Goal: Task Accomplishment & Management: Use online tool/utility

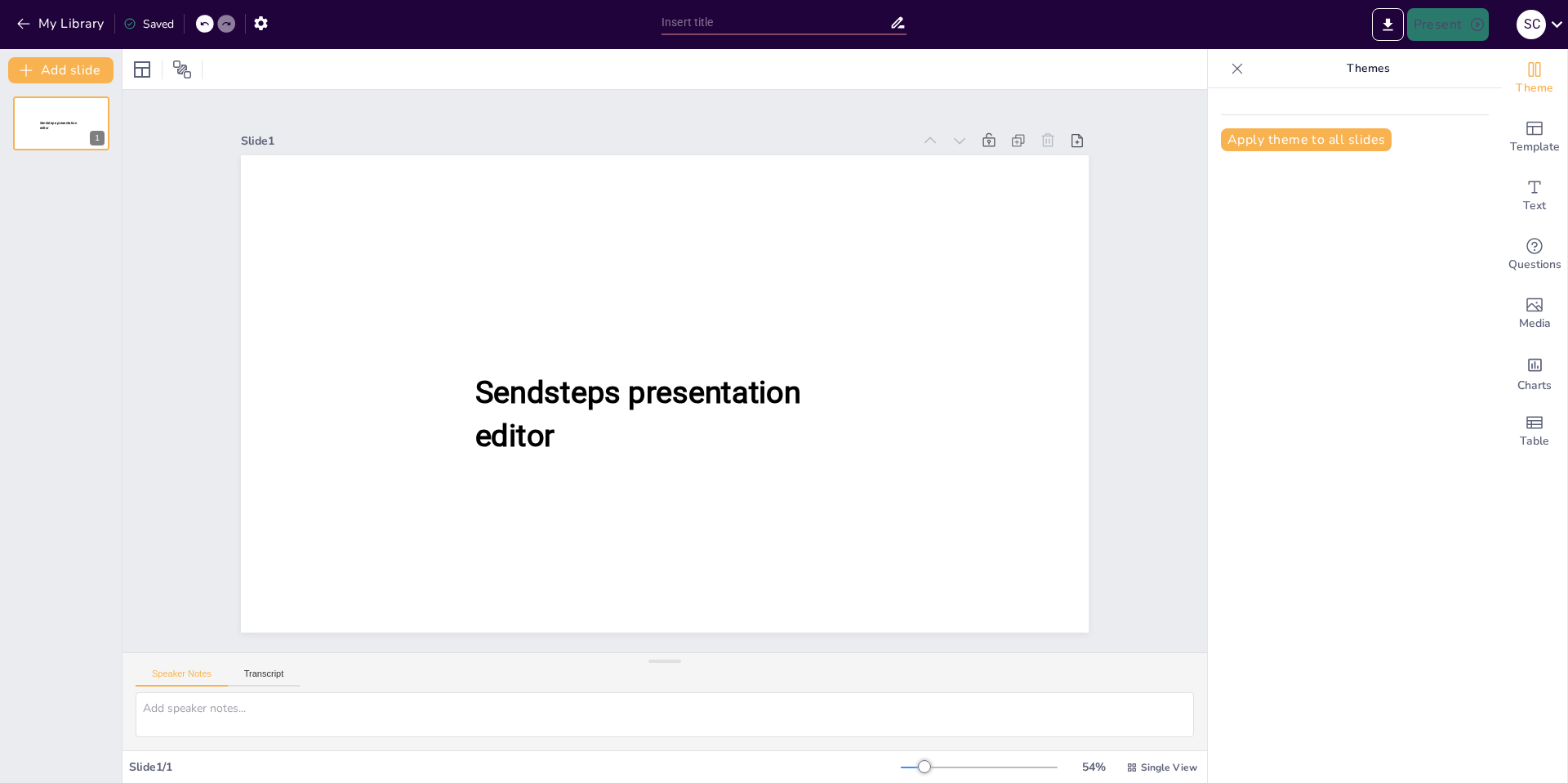
type input "Innovative Techniques in [MEDICAL_DATA]: Utilizing Specialized Instruments and …"
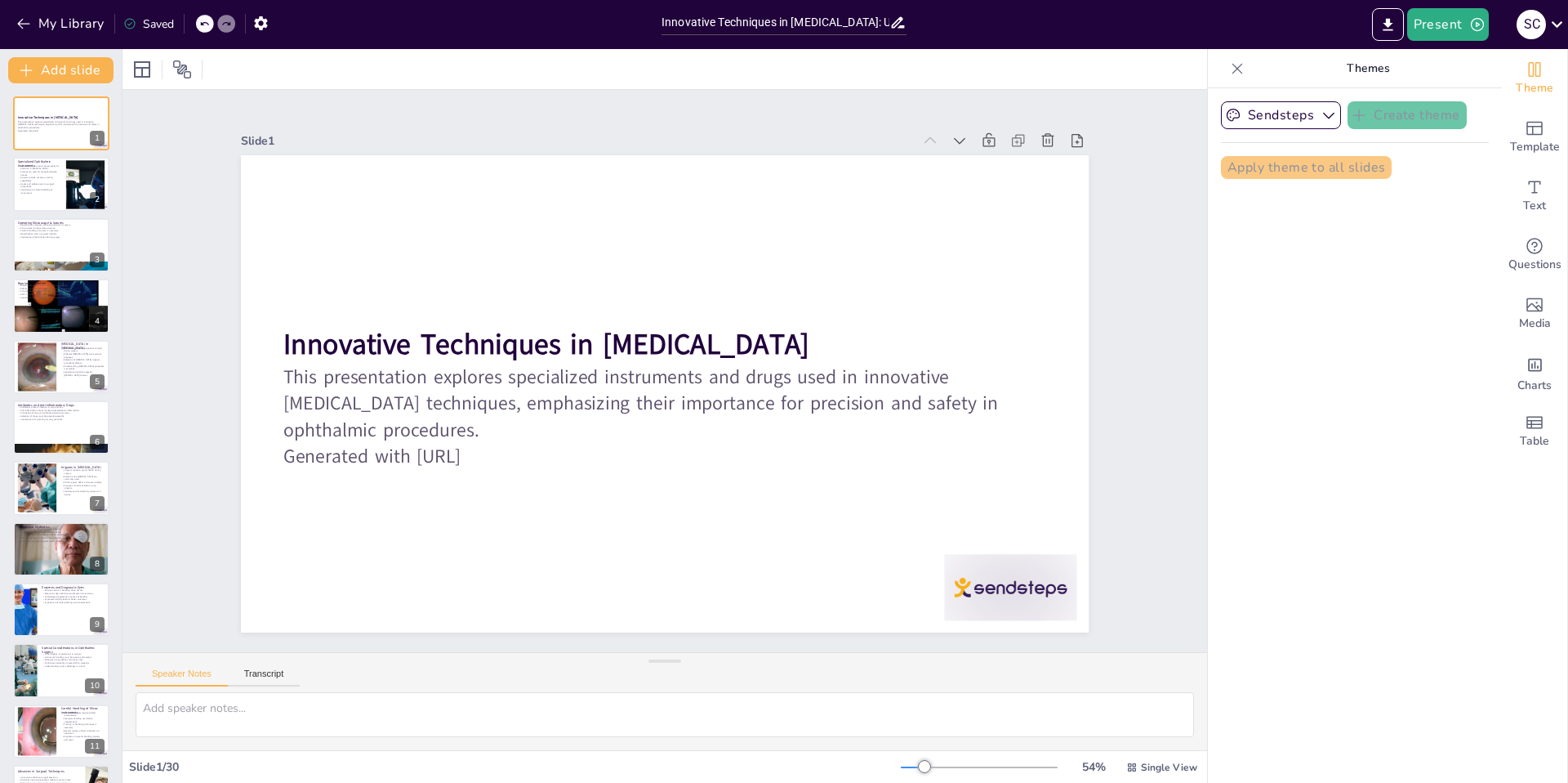
checkbox input "true"
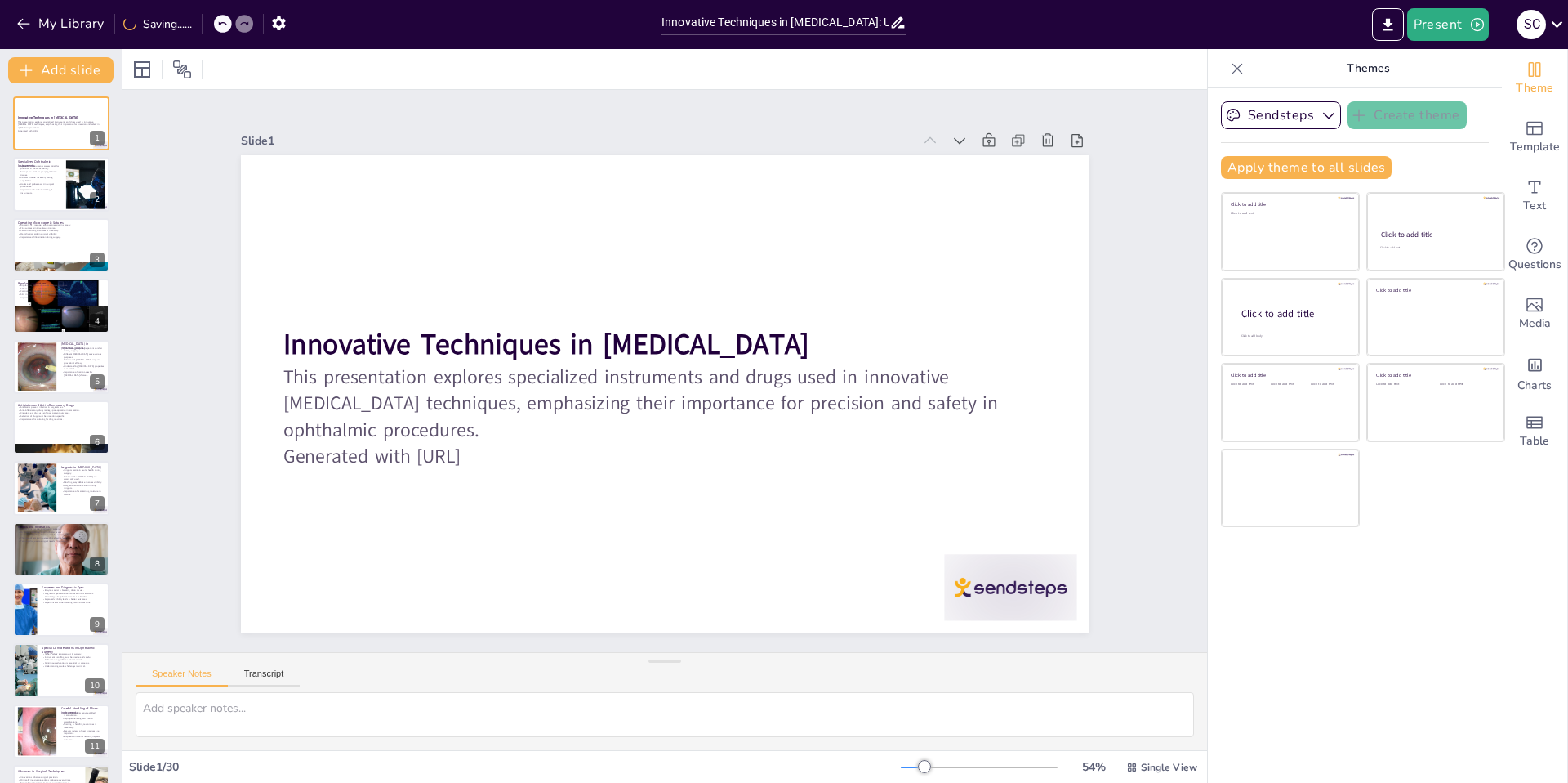
checkbox input "true"
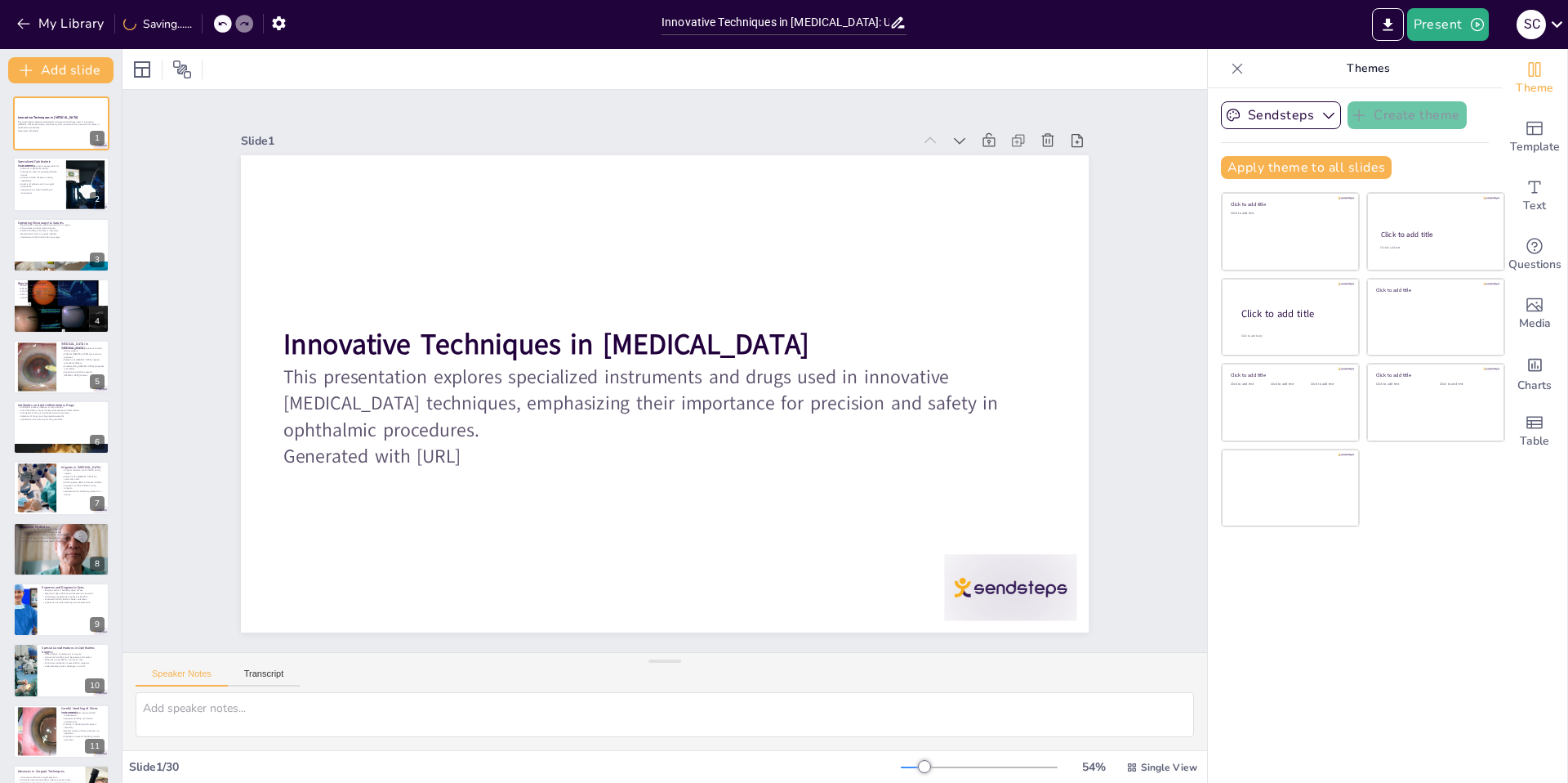
checkbox input "true"
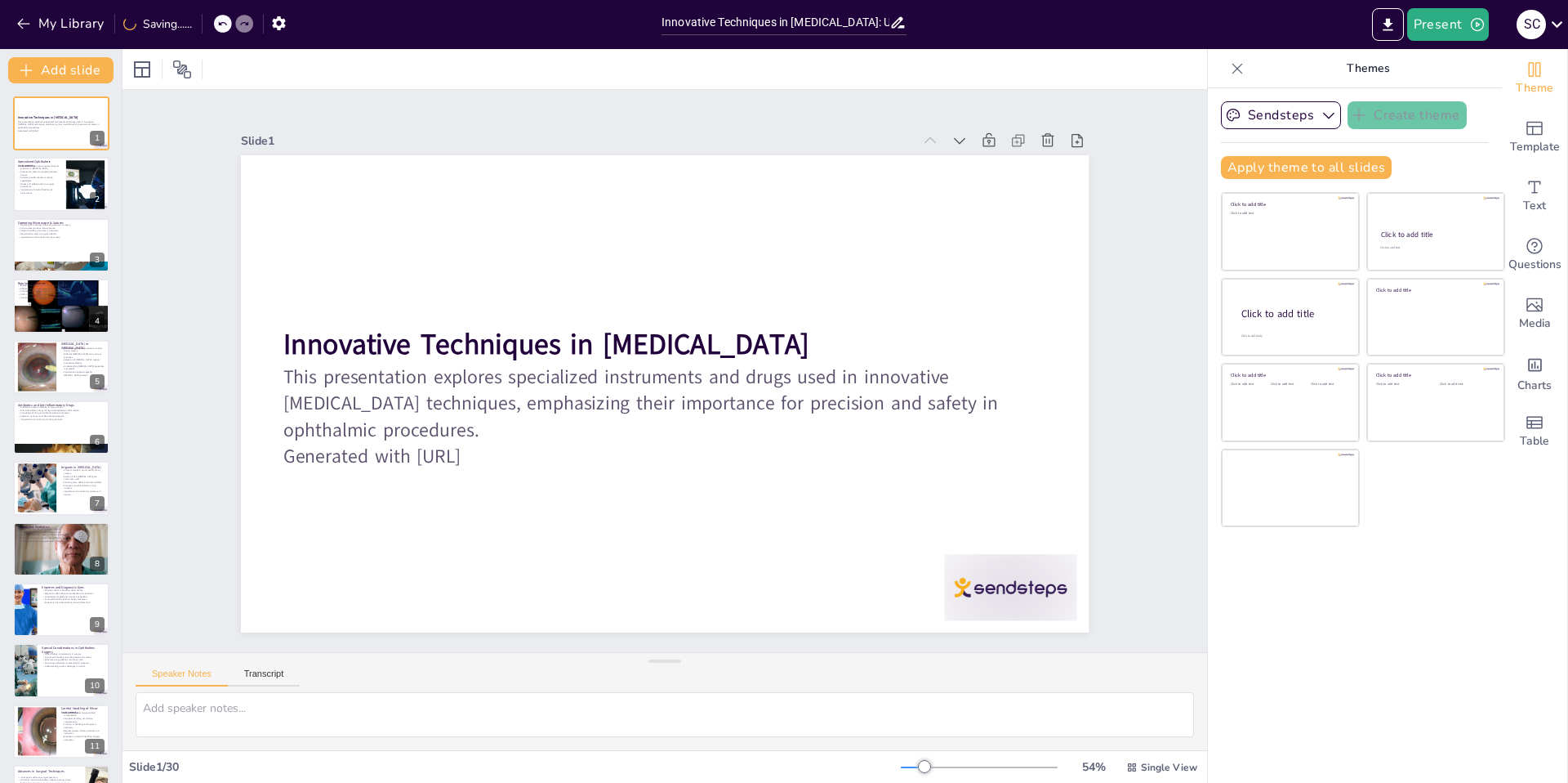
checkbox input "true"
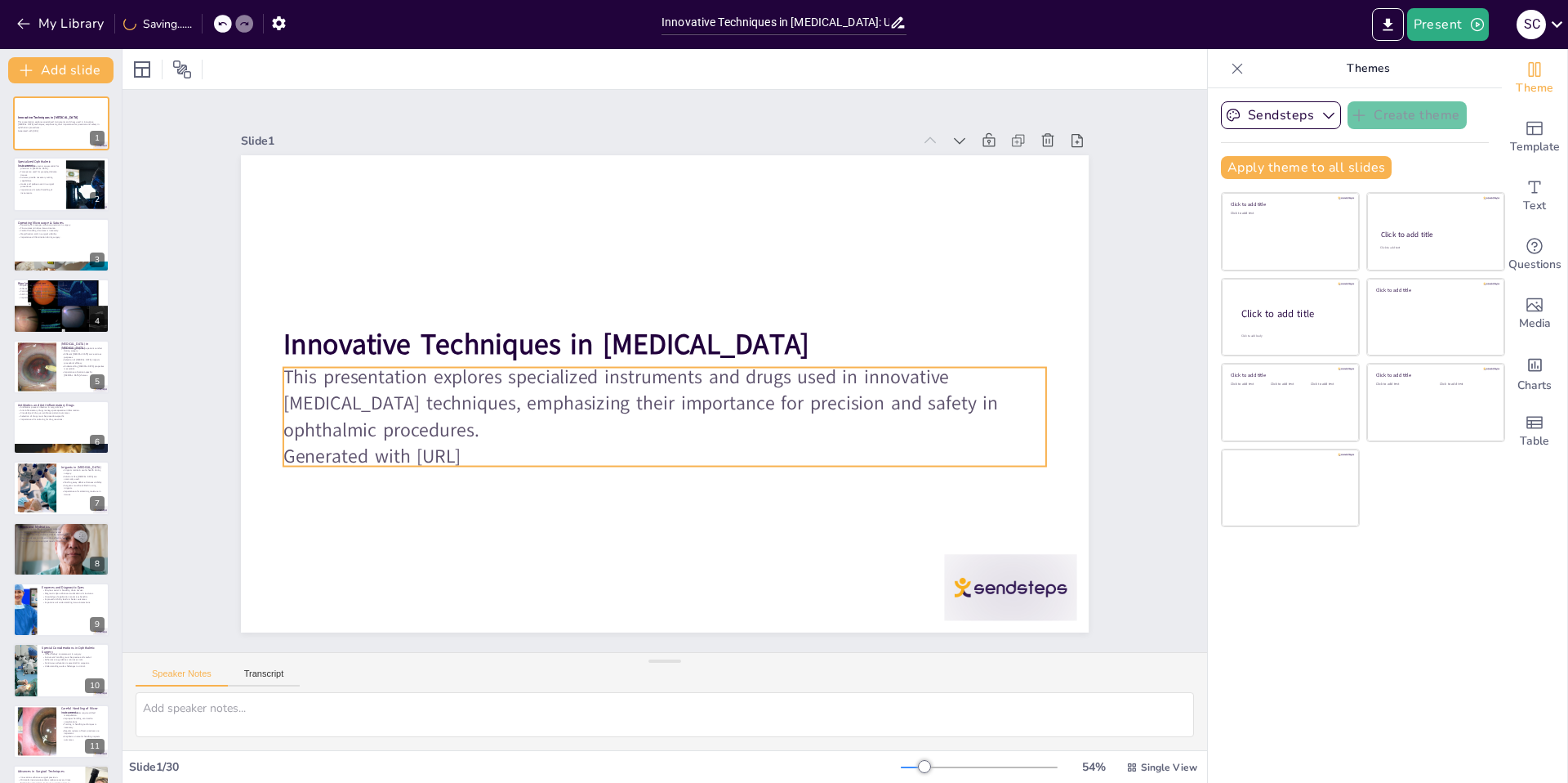
checkbox input "true"
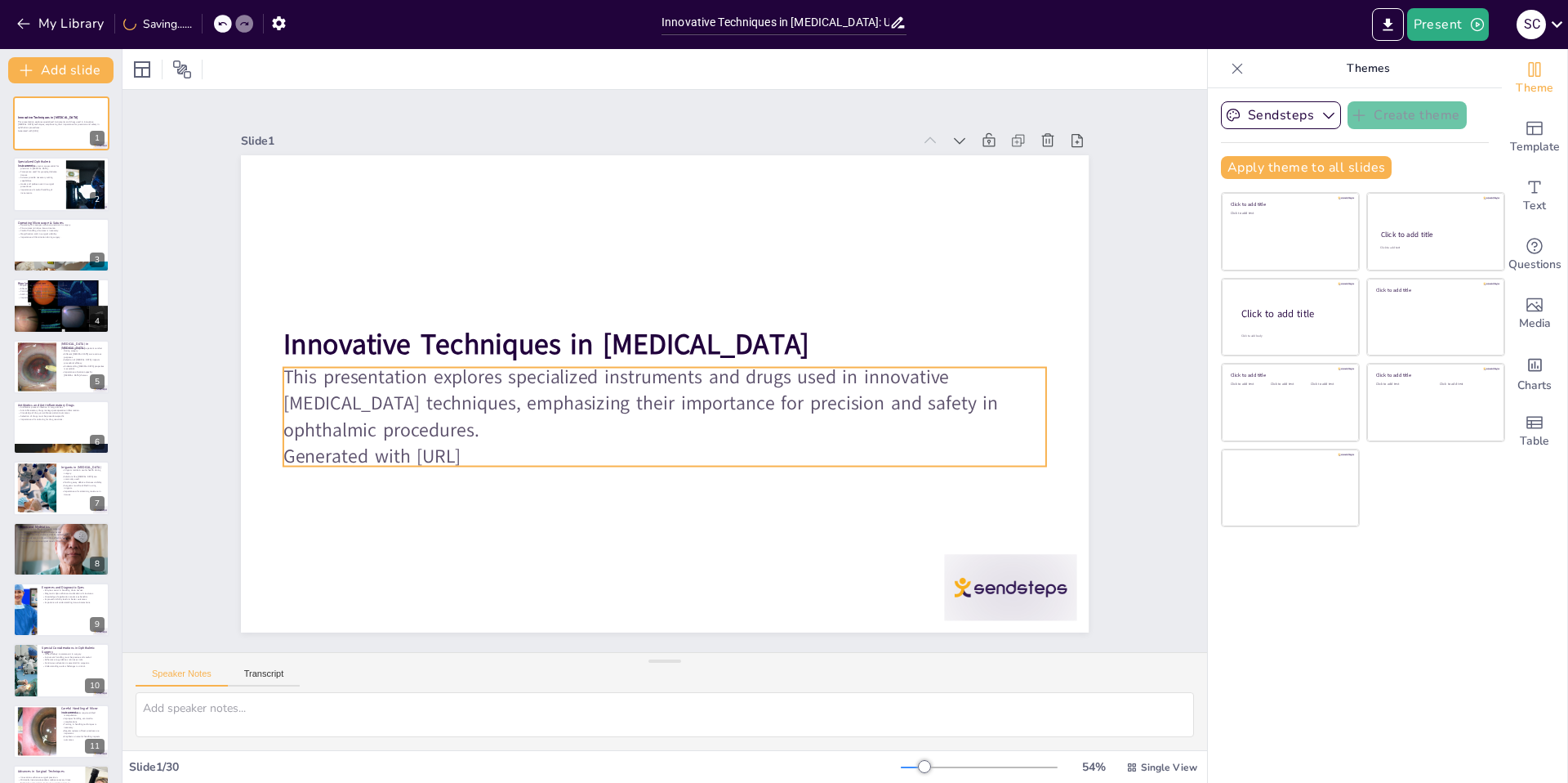
checkbox input "true"
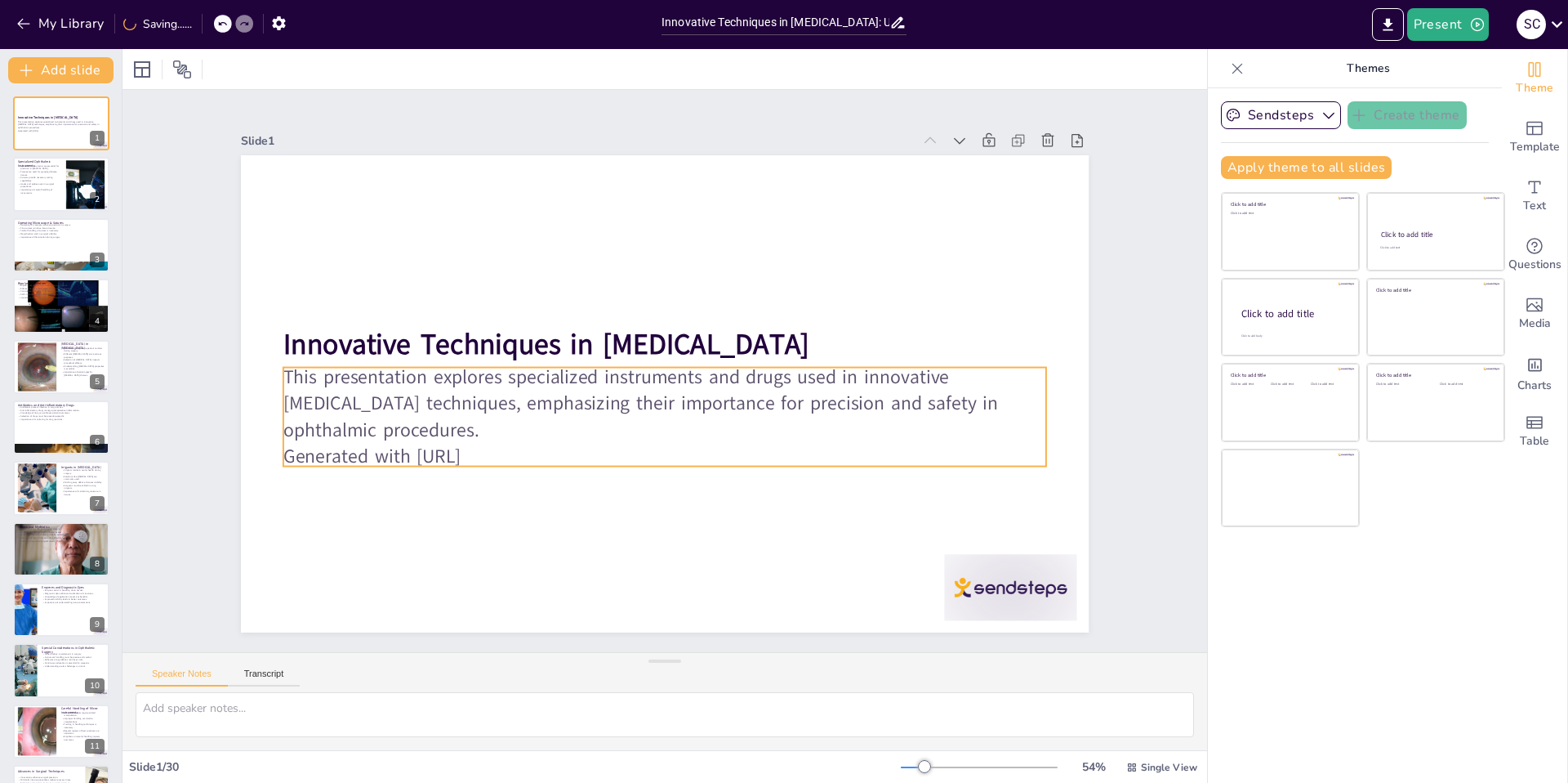
checkbox input "true"
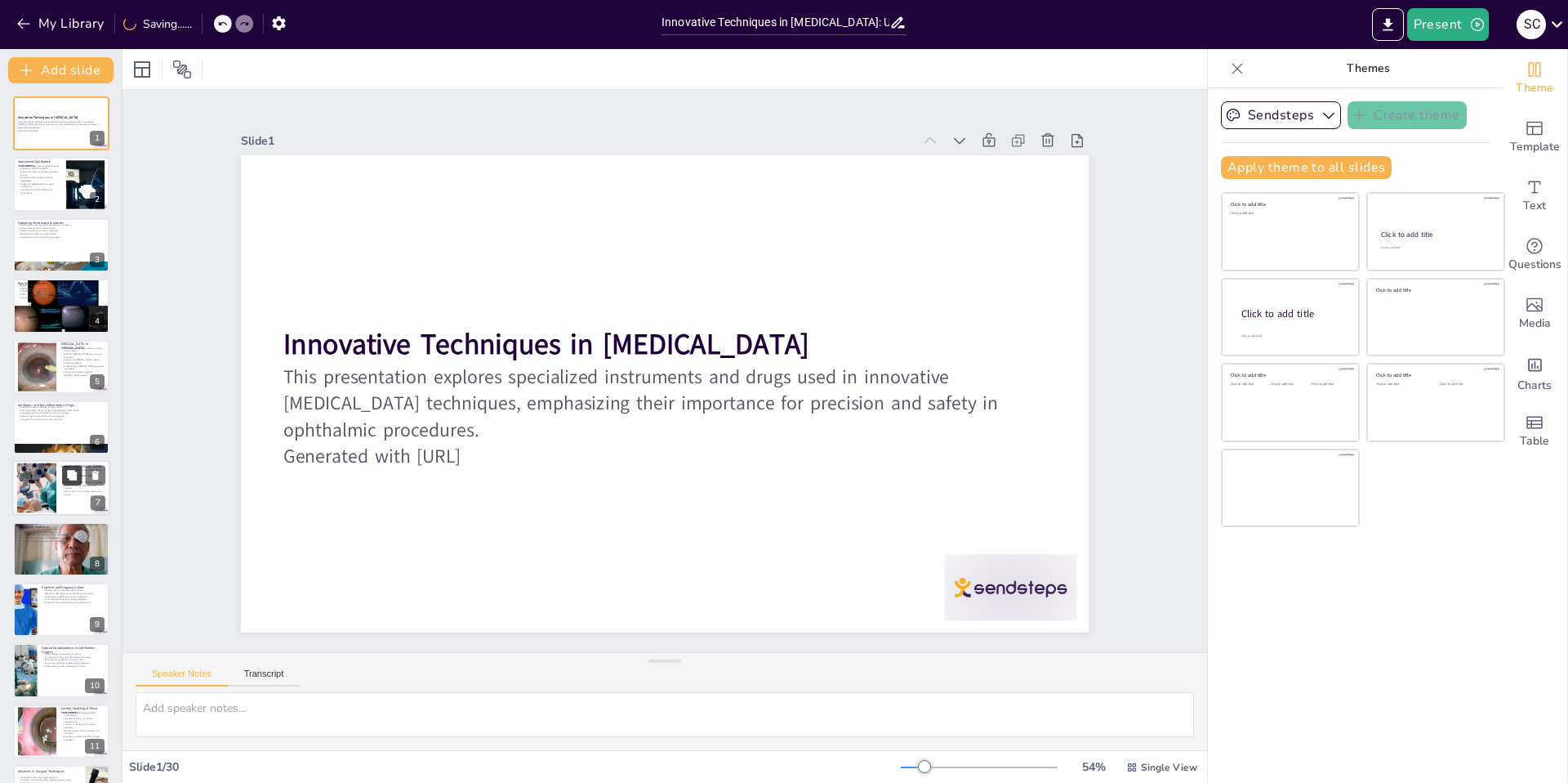
checkbox input "true"
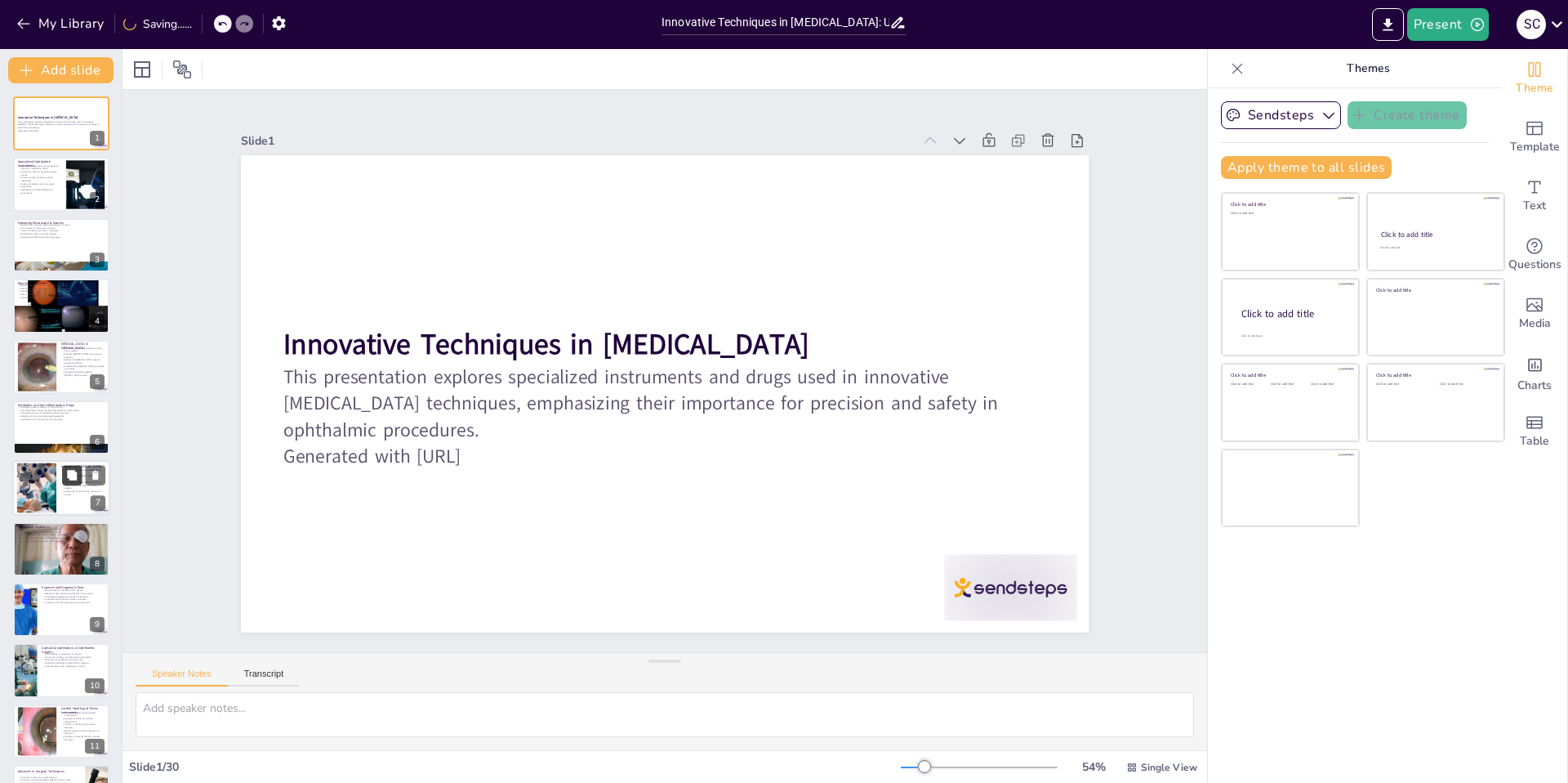
checkbox input "true"
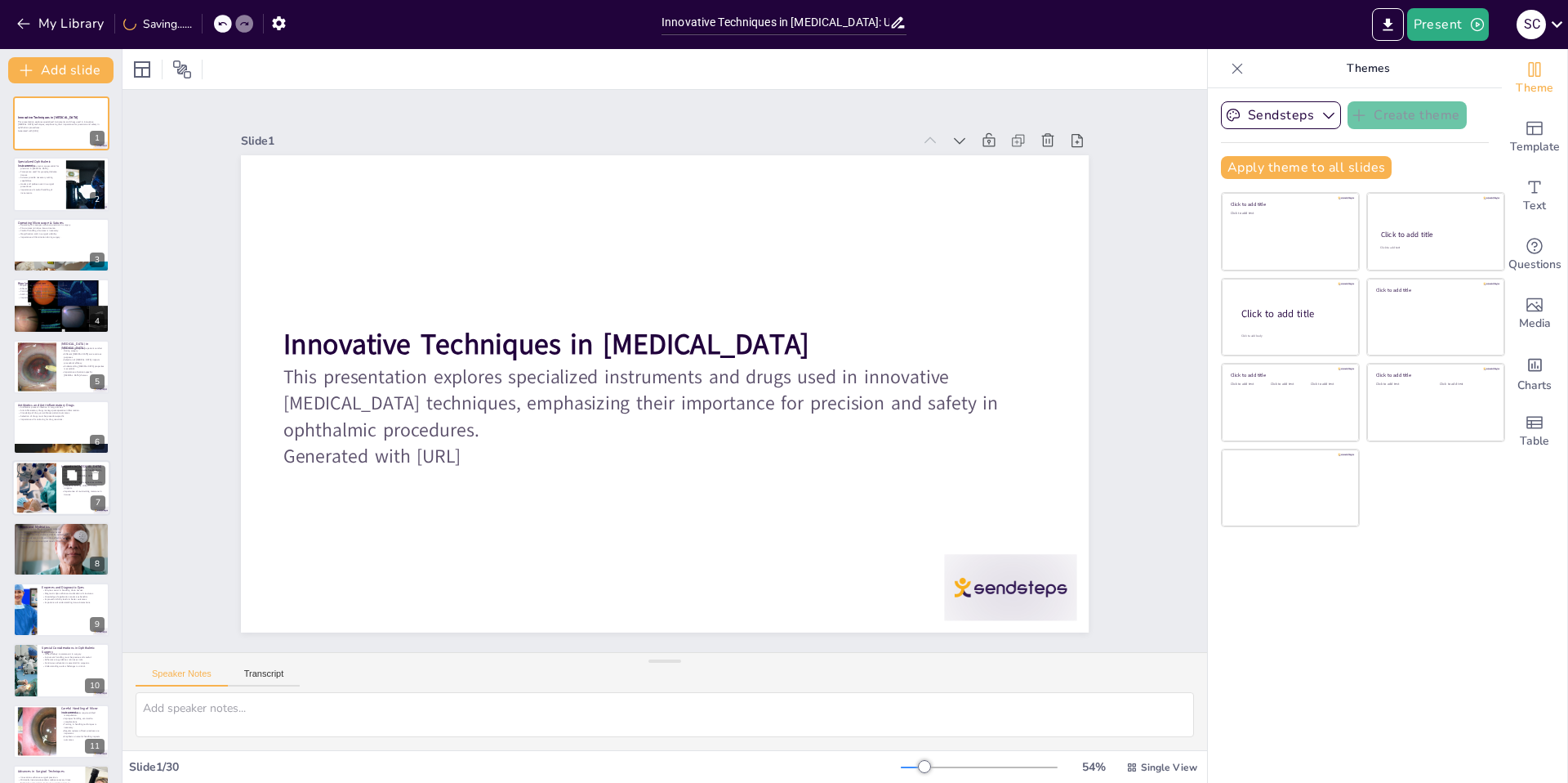
checkbox input "true"
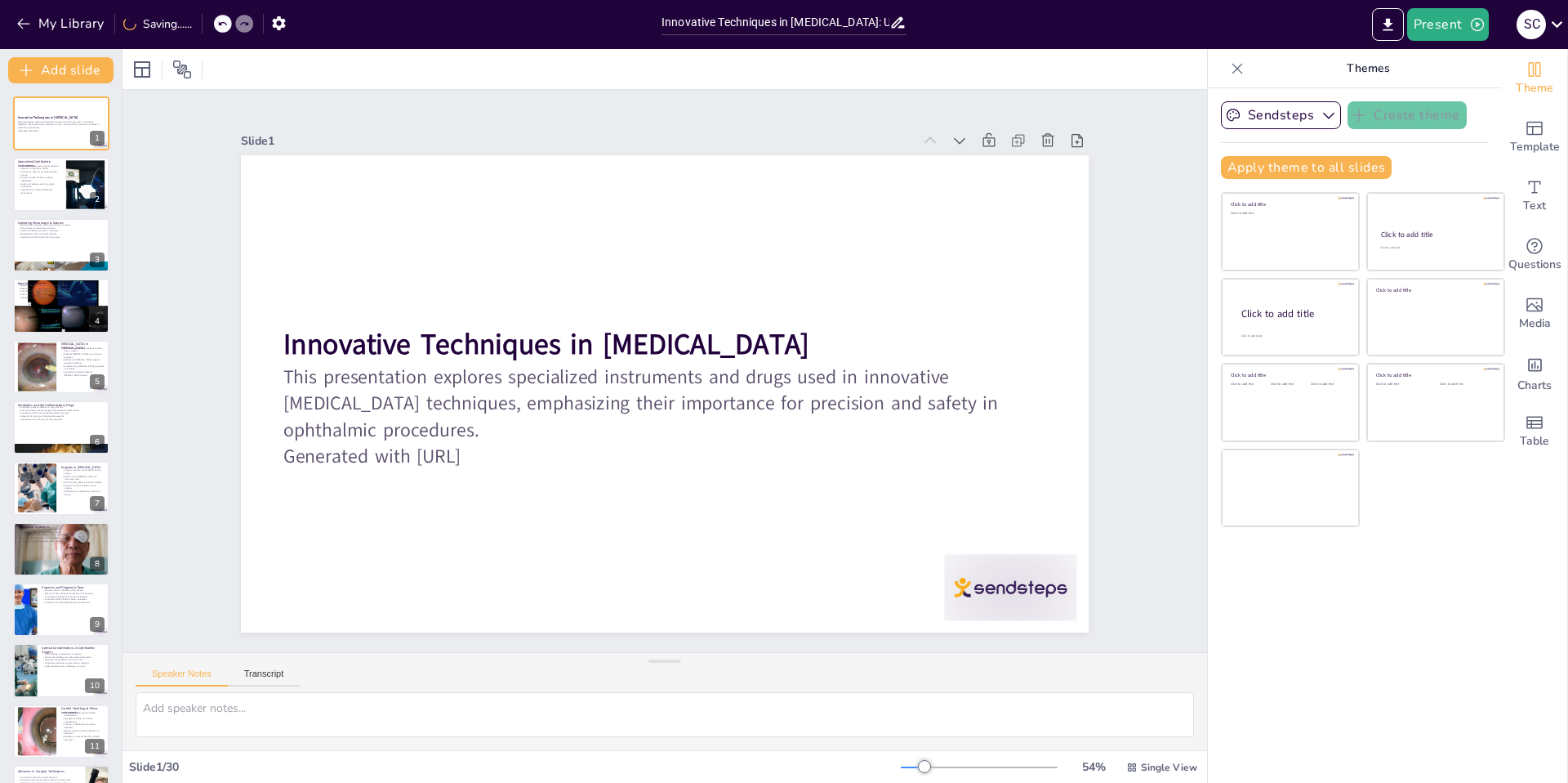
checkbox input "true"
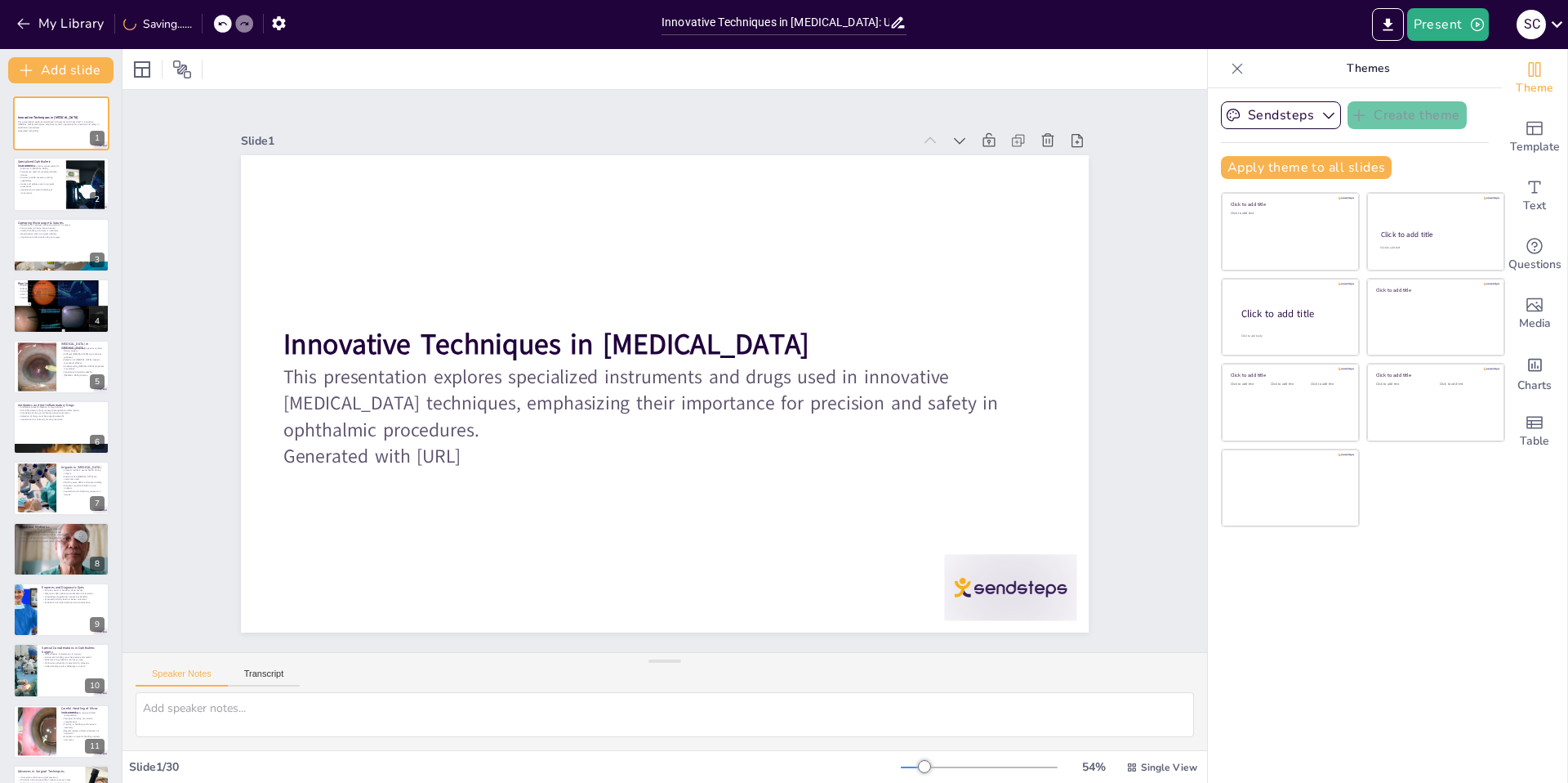
checkbox input "true"
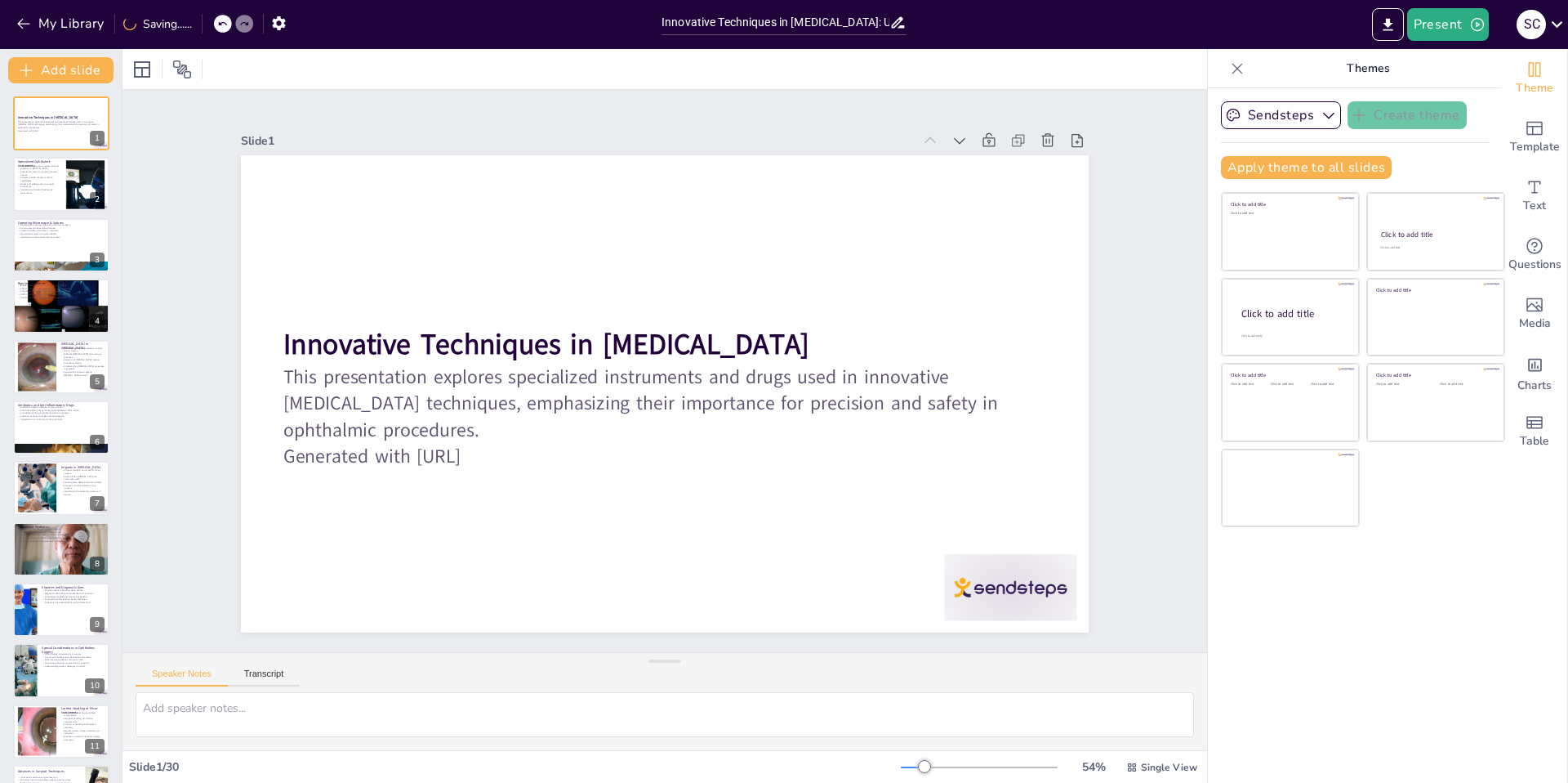
checkbox input "true"
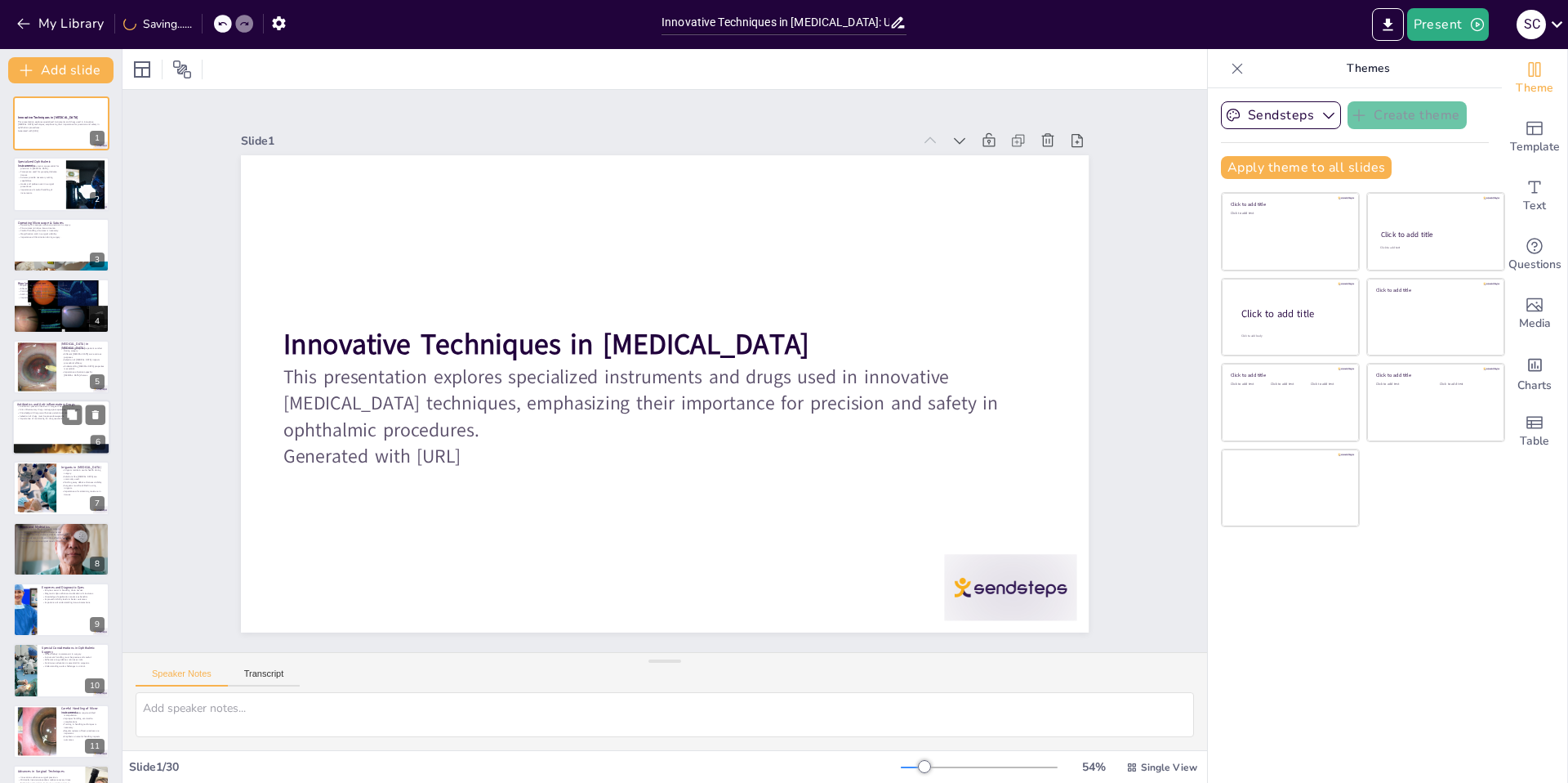
checkbox input "true"
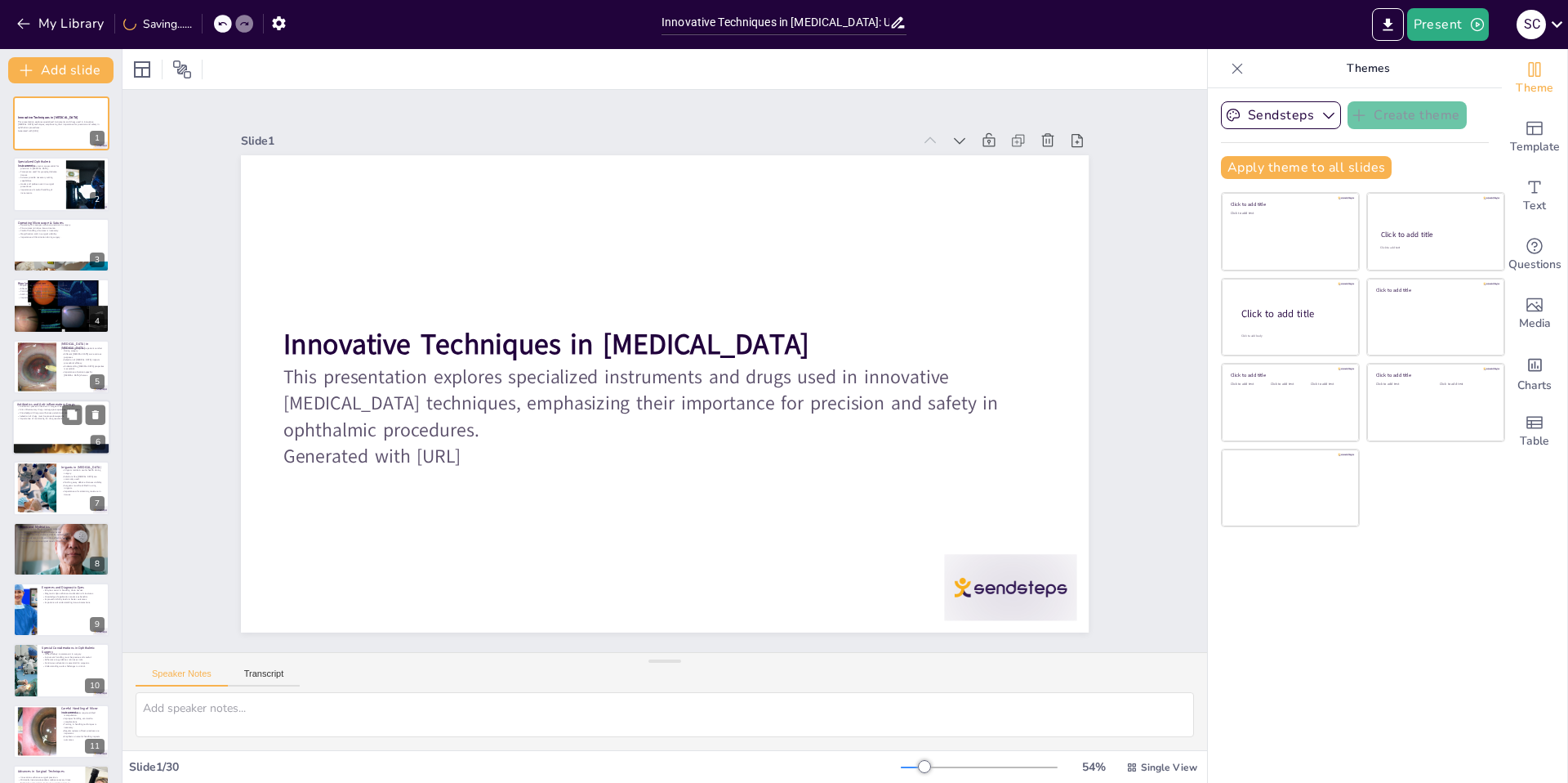
checkbox input "true"
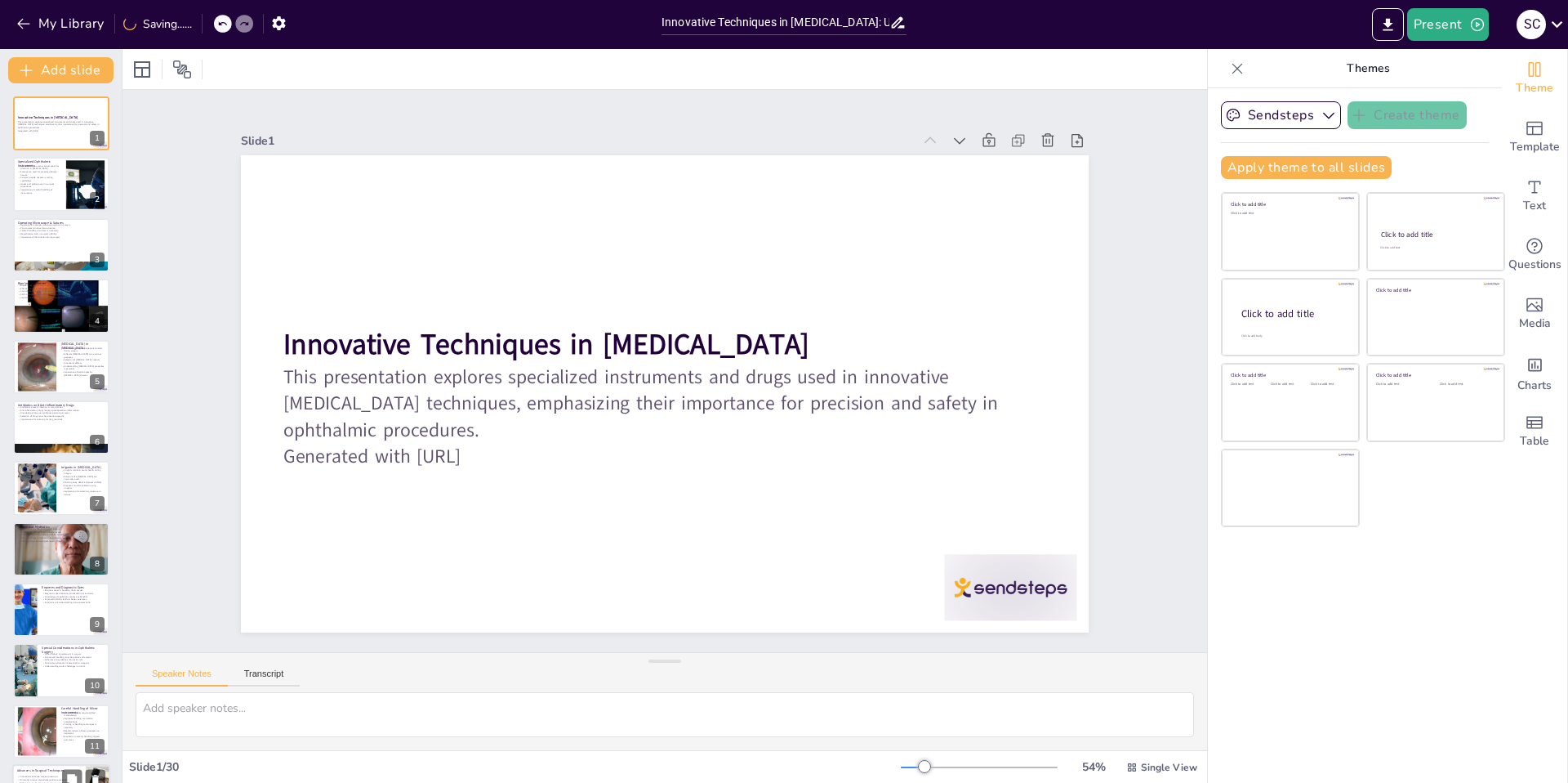
checkbox input "true"
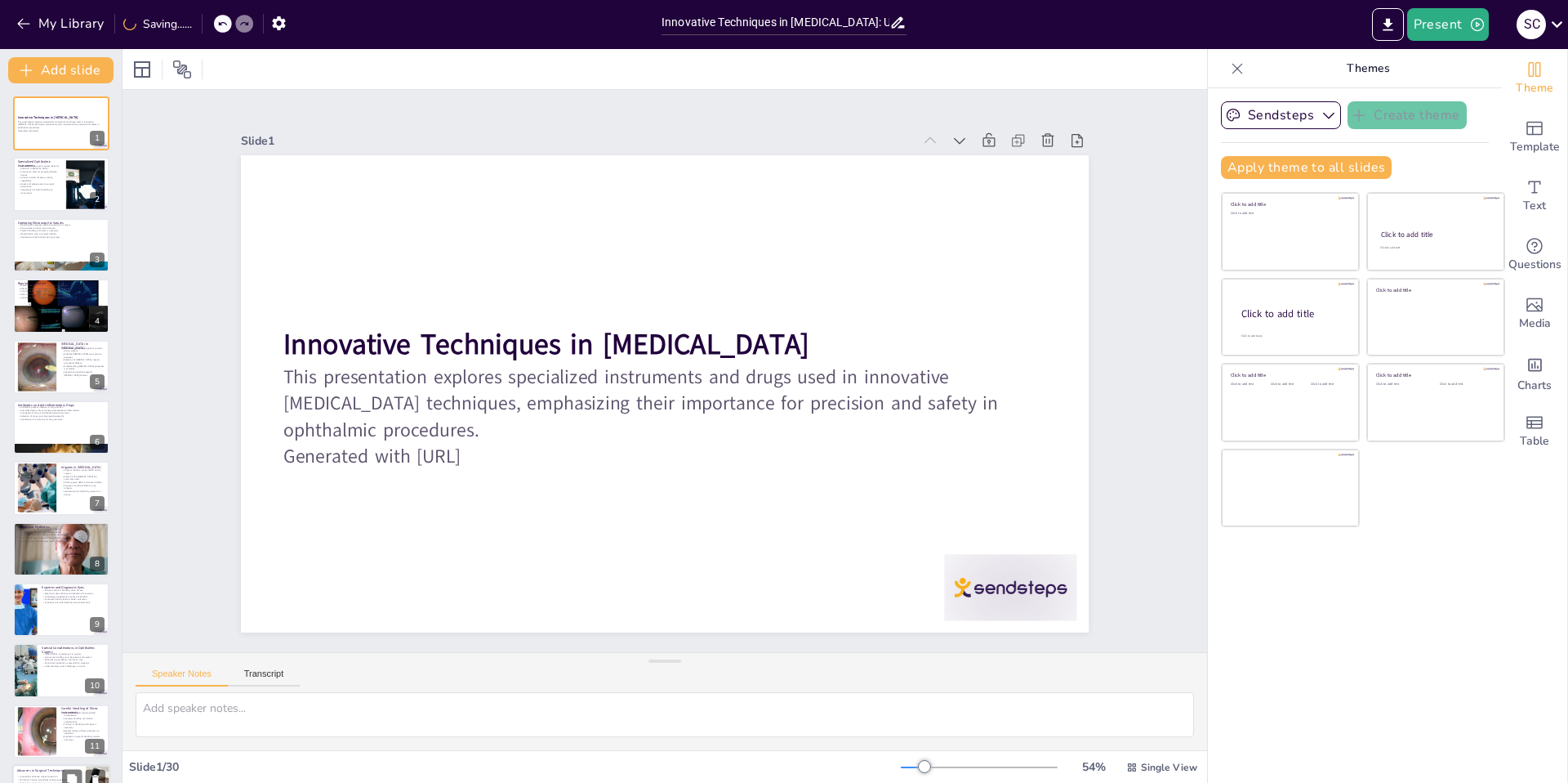
checkbox input "true"
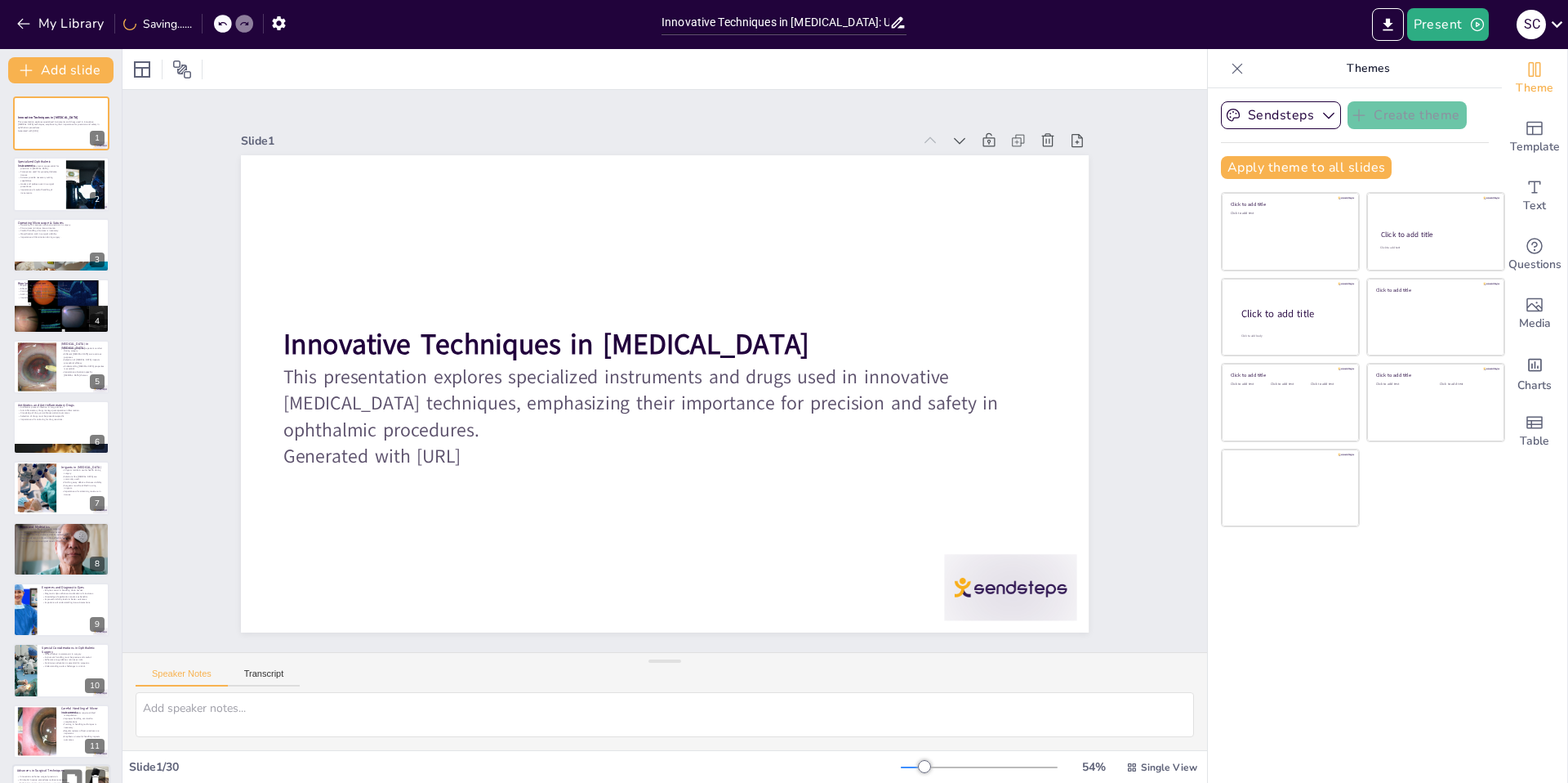
checkbox input "true"
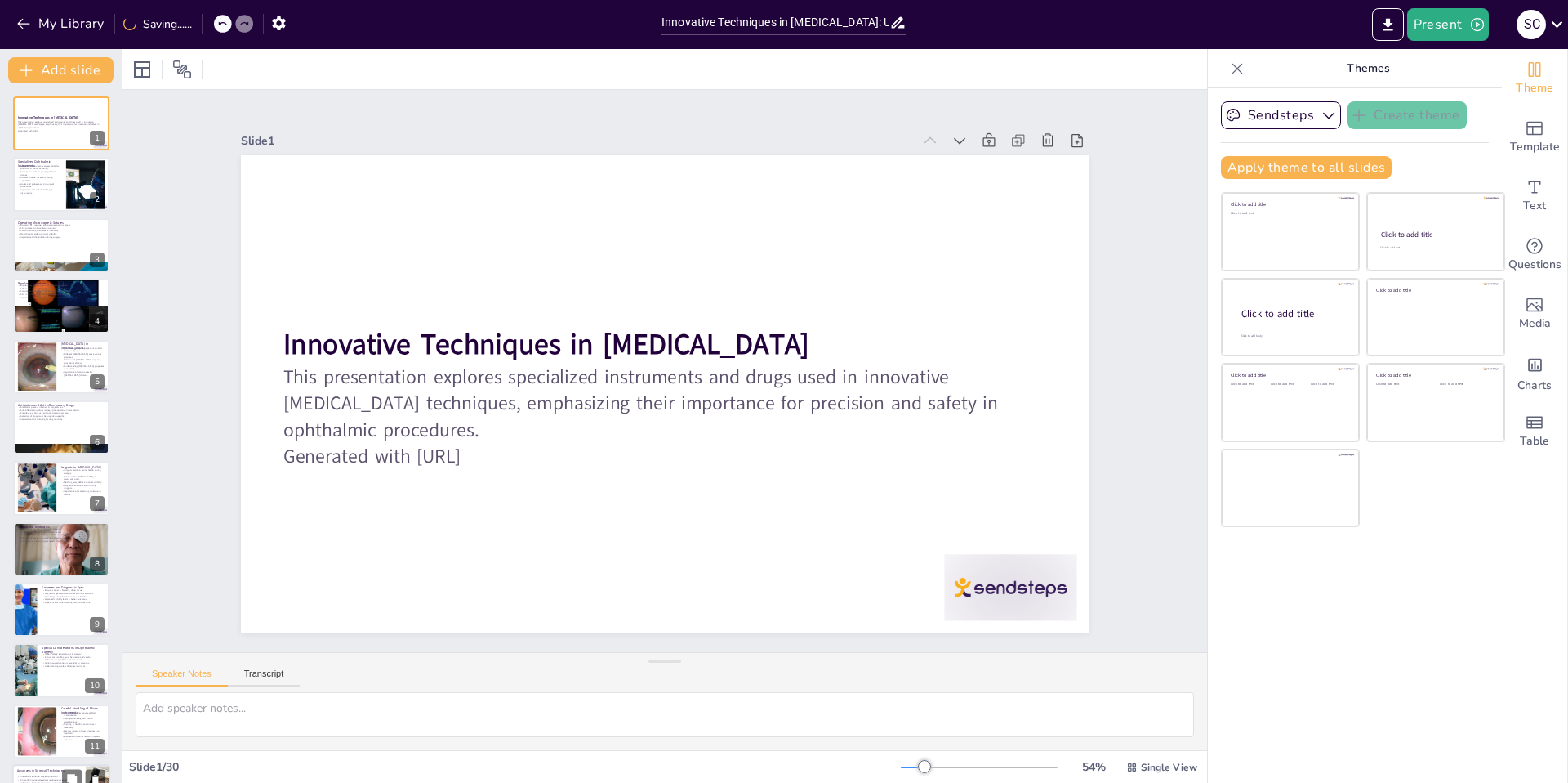
checkbox input "true"
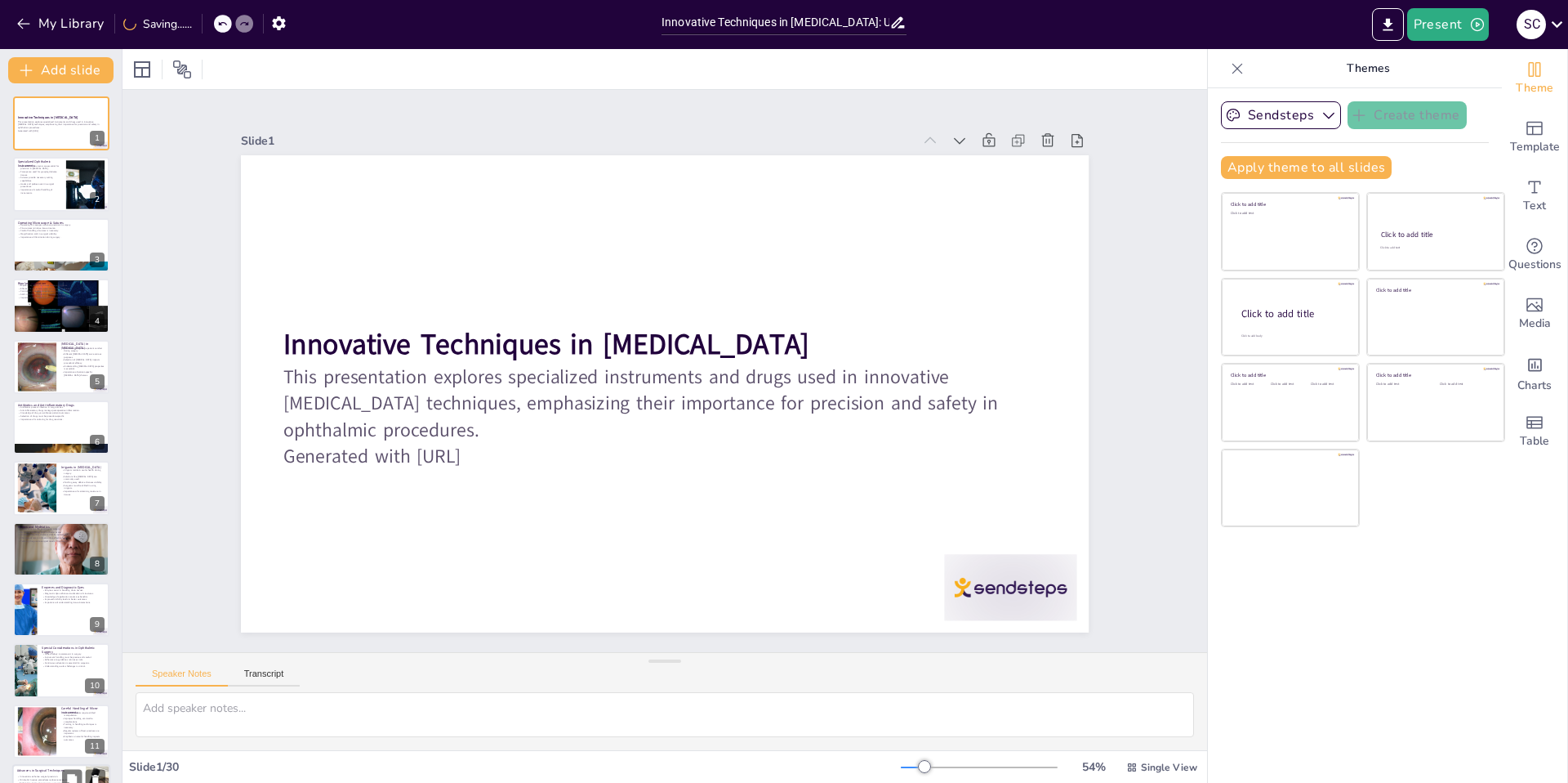
checkbox input "true"
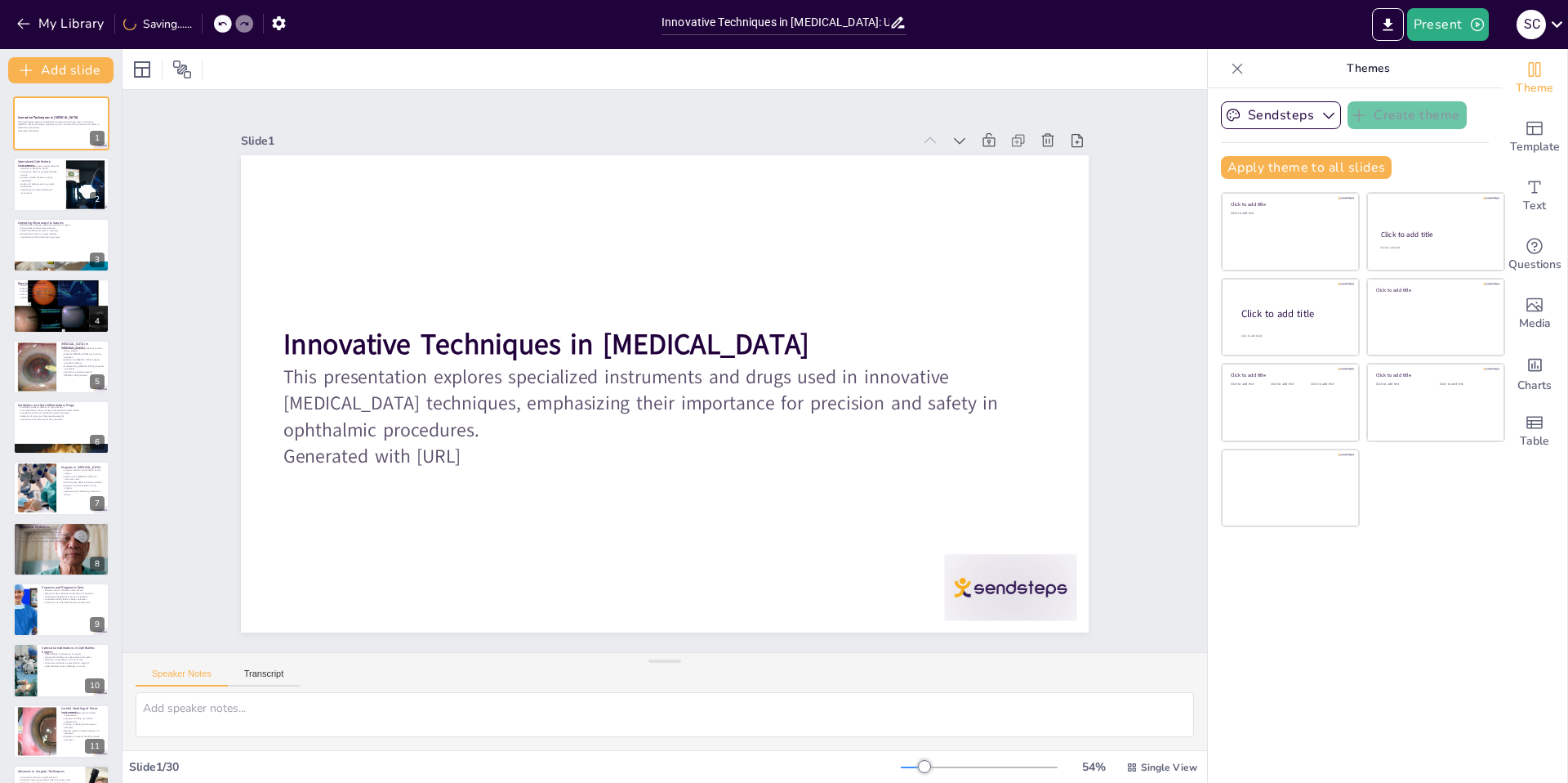
checkbox input "true"
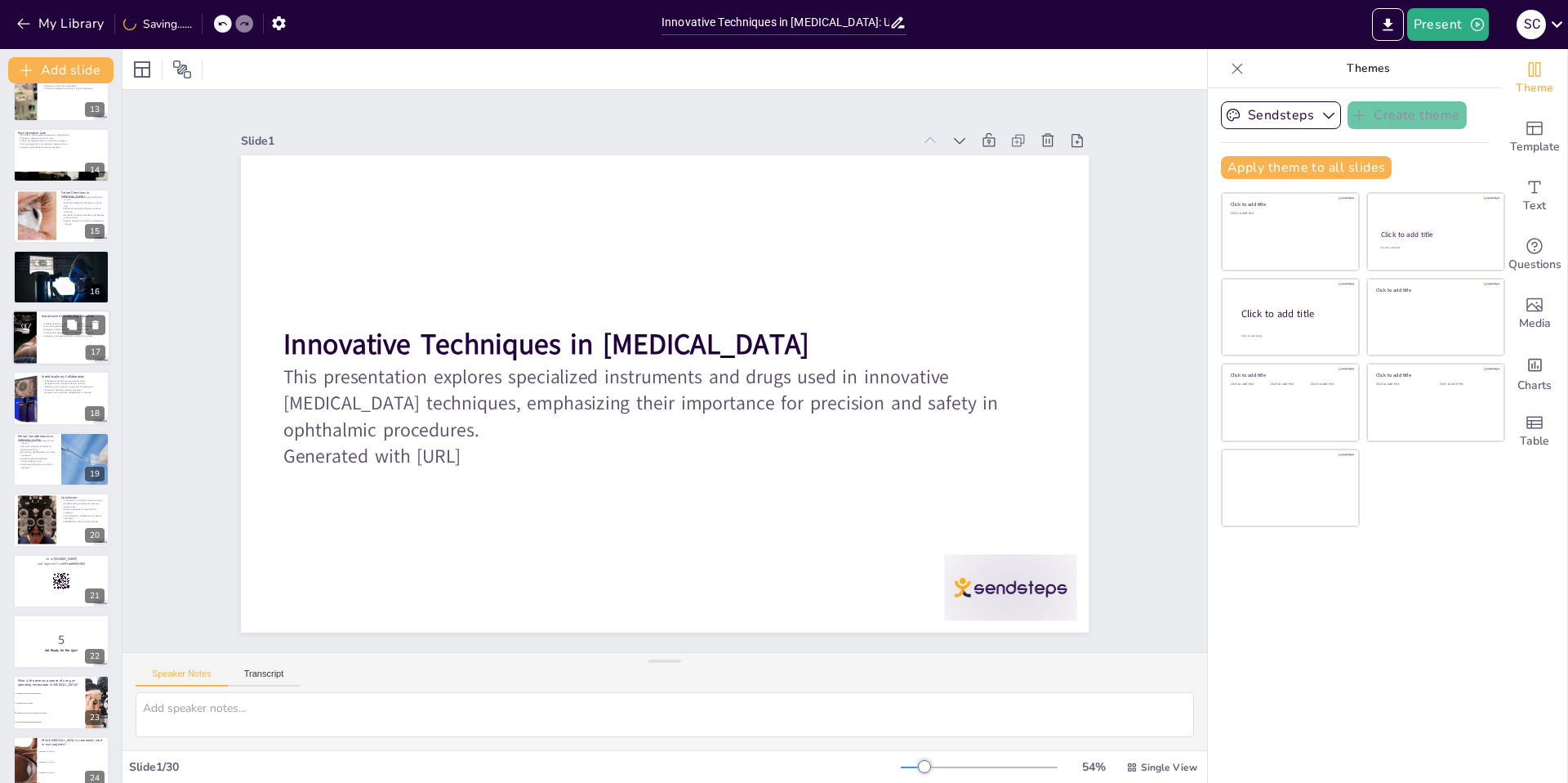
checkbox input "true"
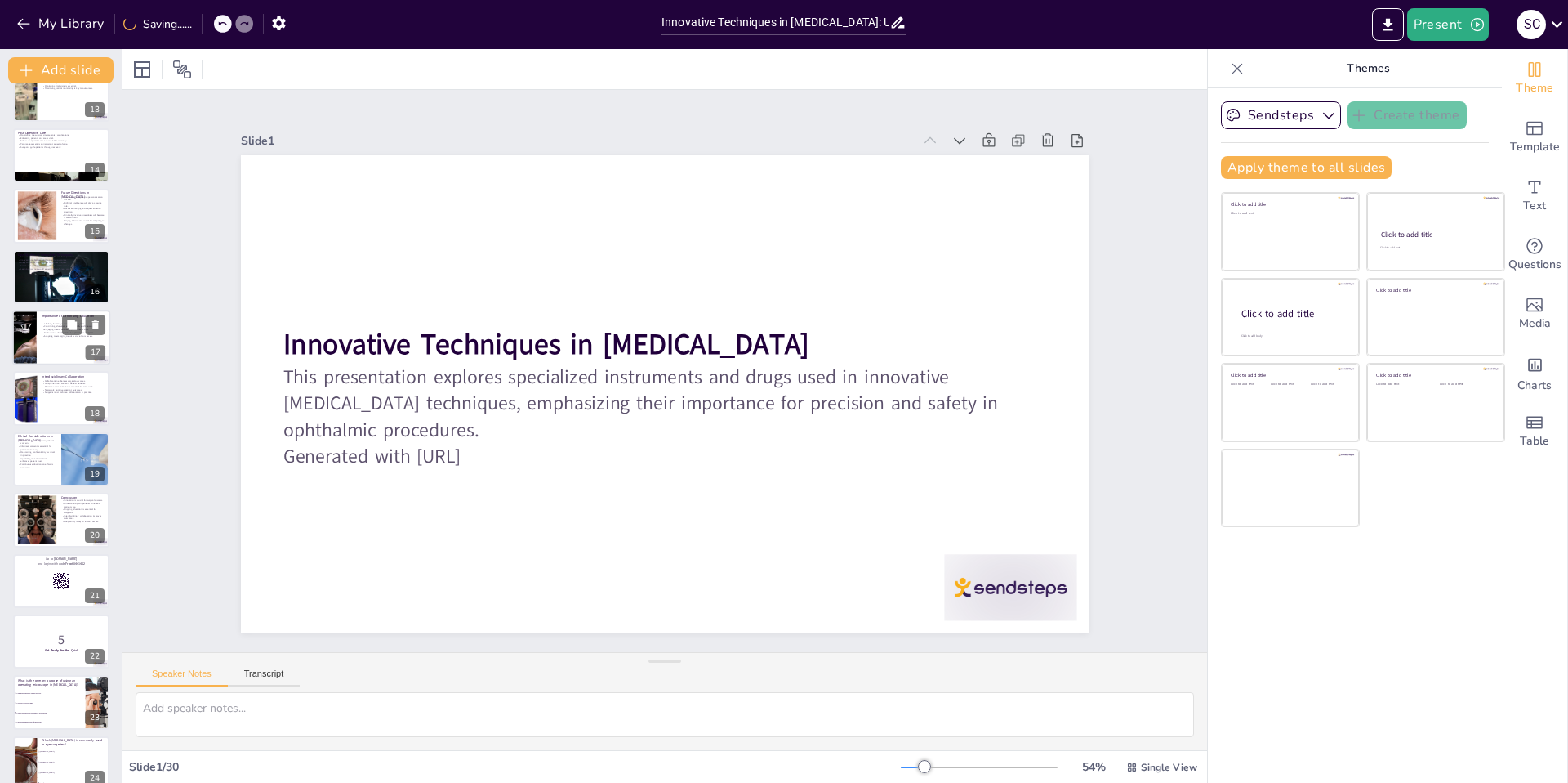
checkbox input "true"
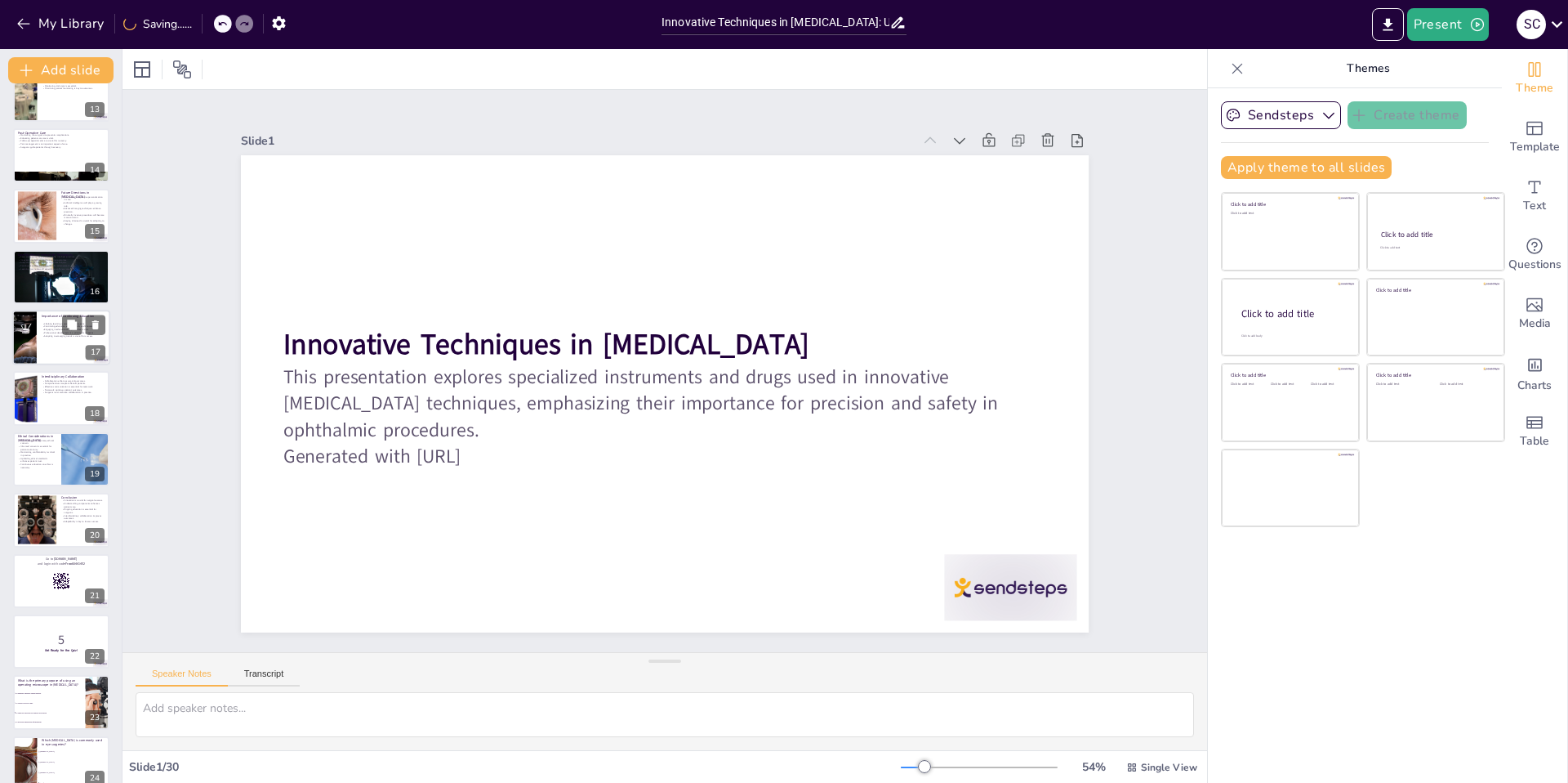
checkbox input "true"
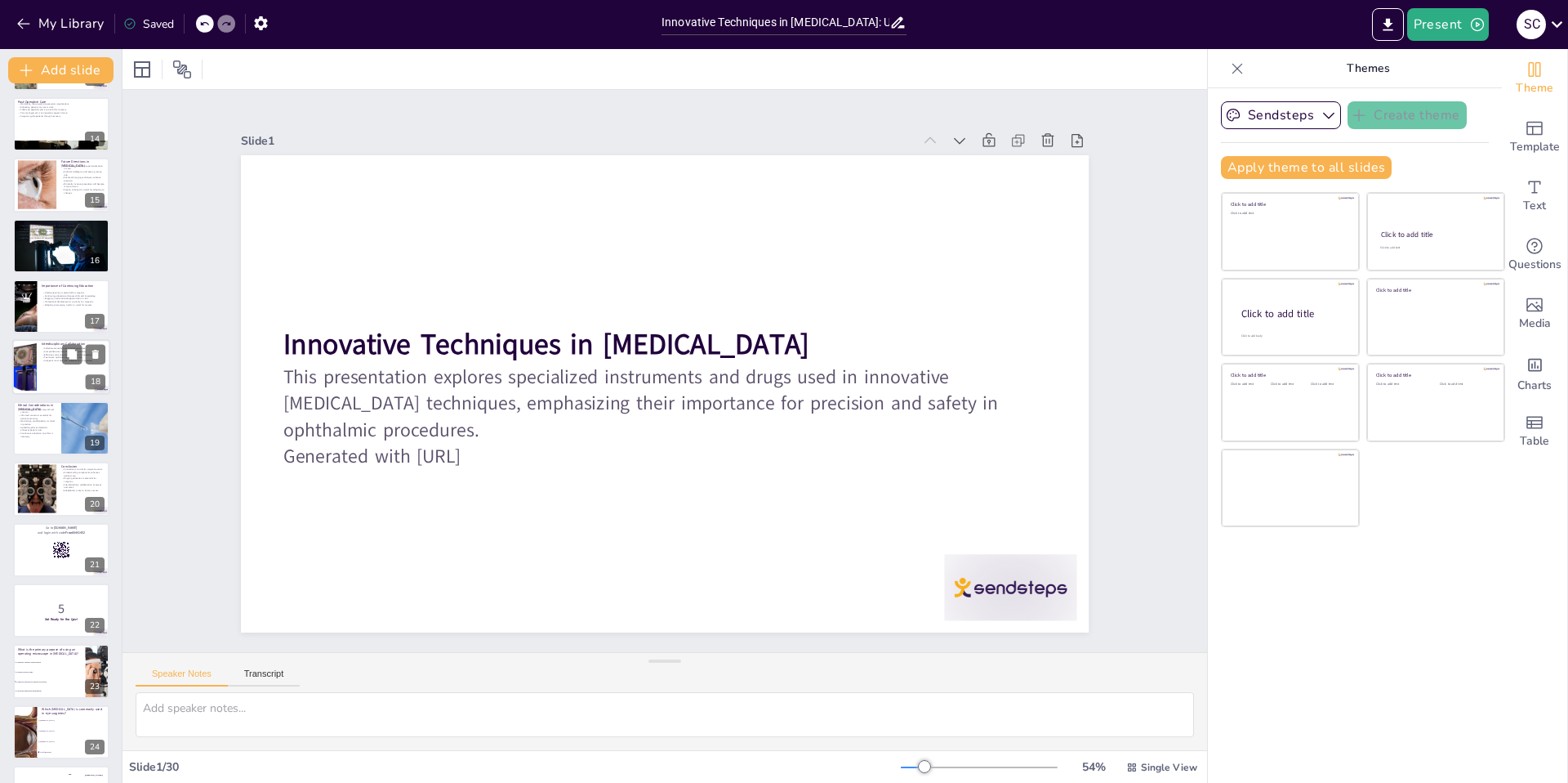
checkbox input "true"
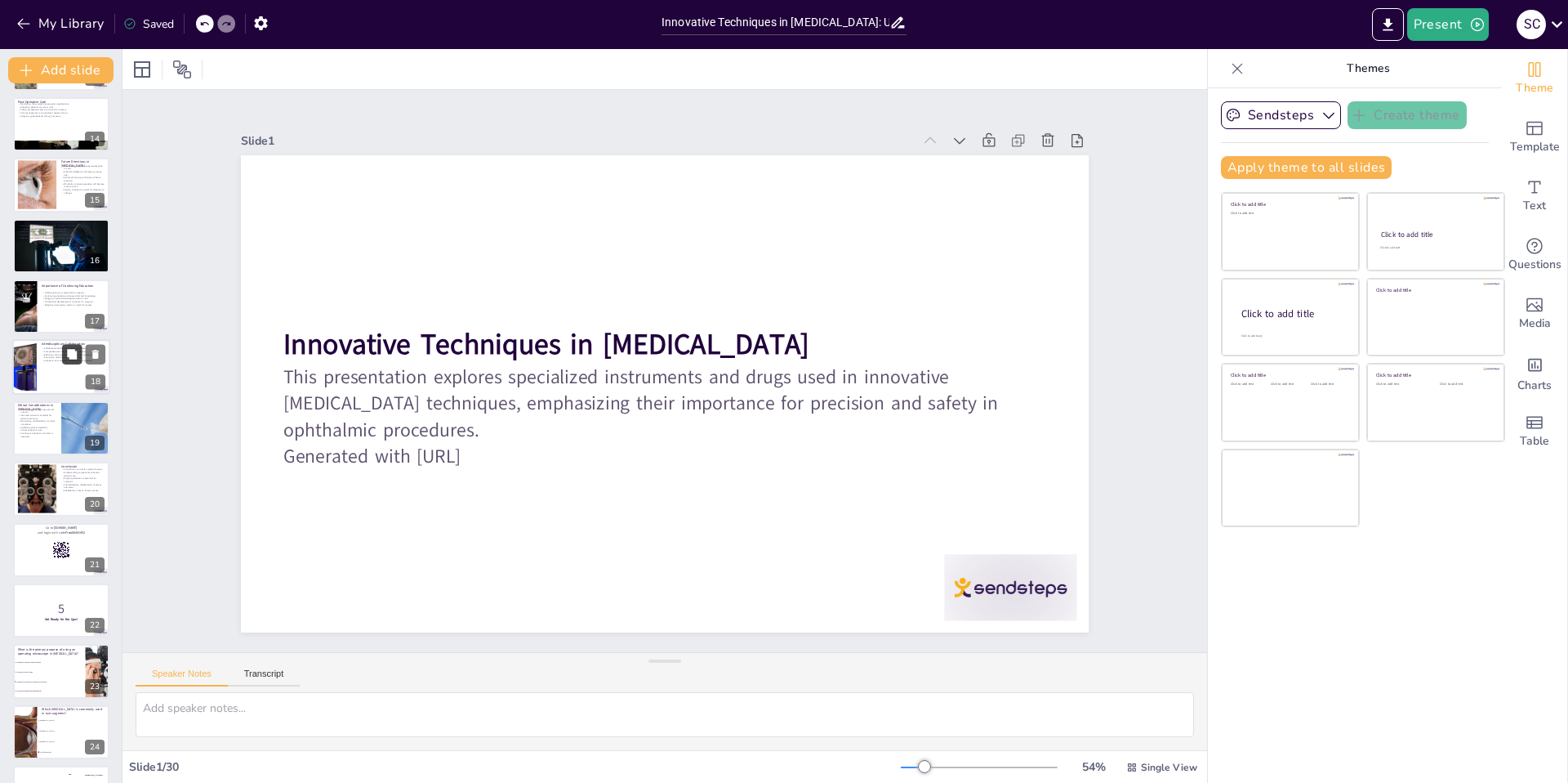
checkbox input "true"
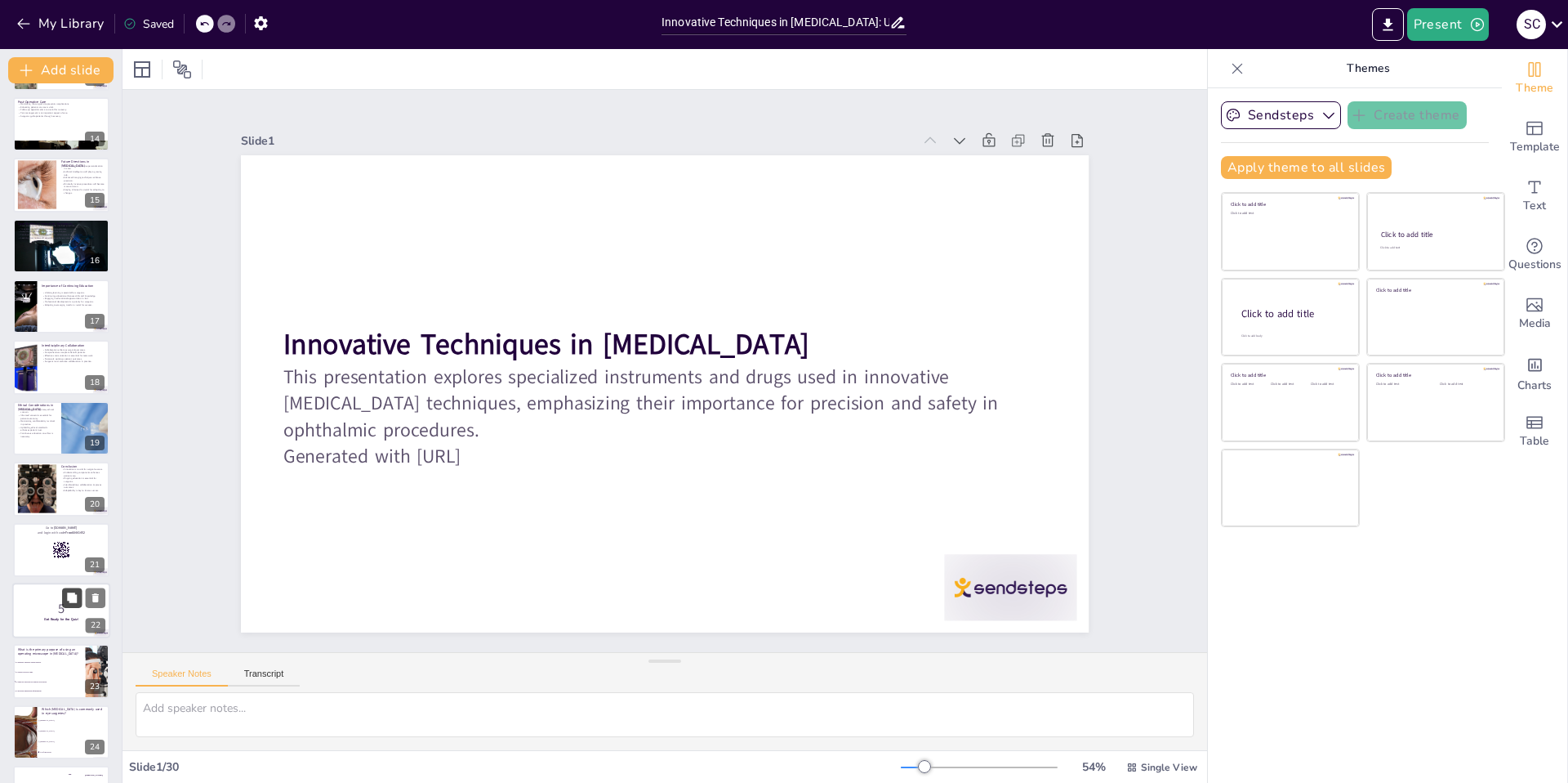
checkbox input "true"
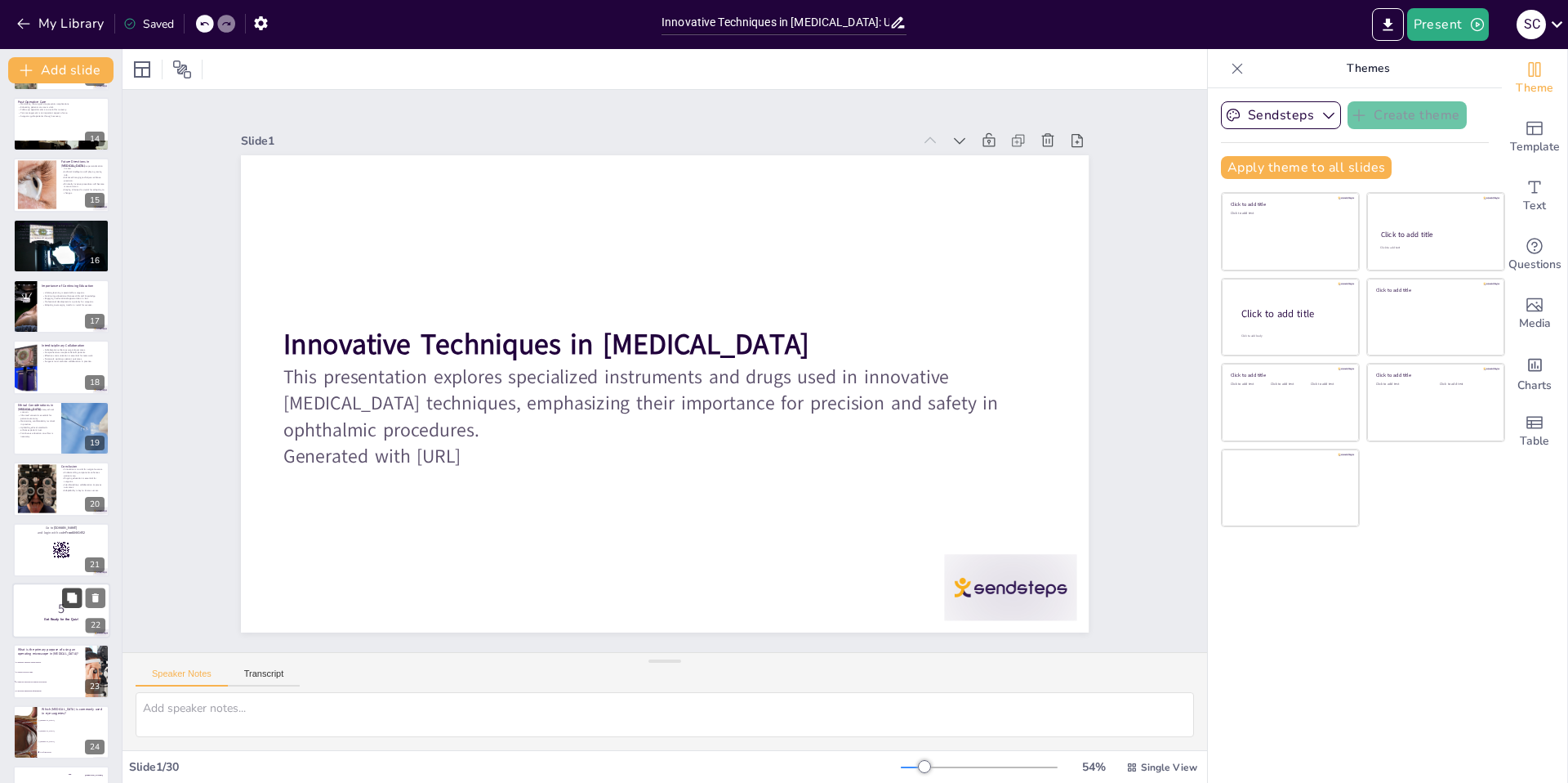
checkbox input "true"
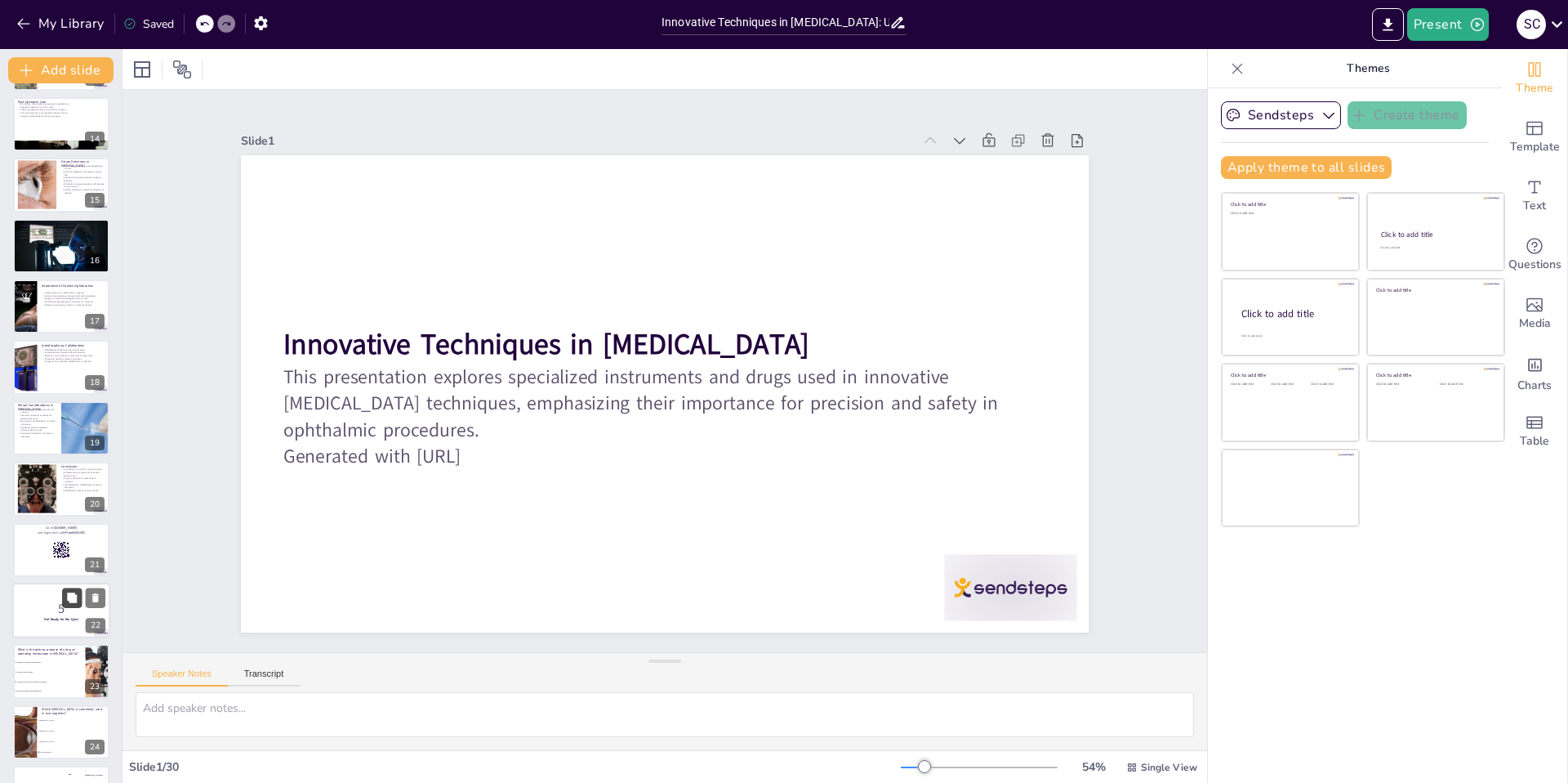
checkbox input "true"
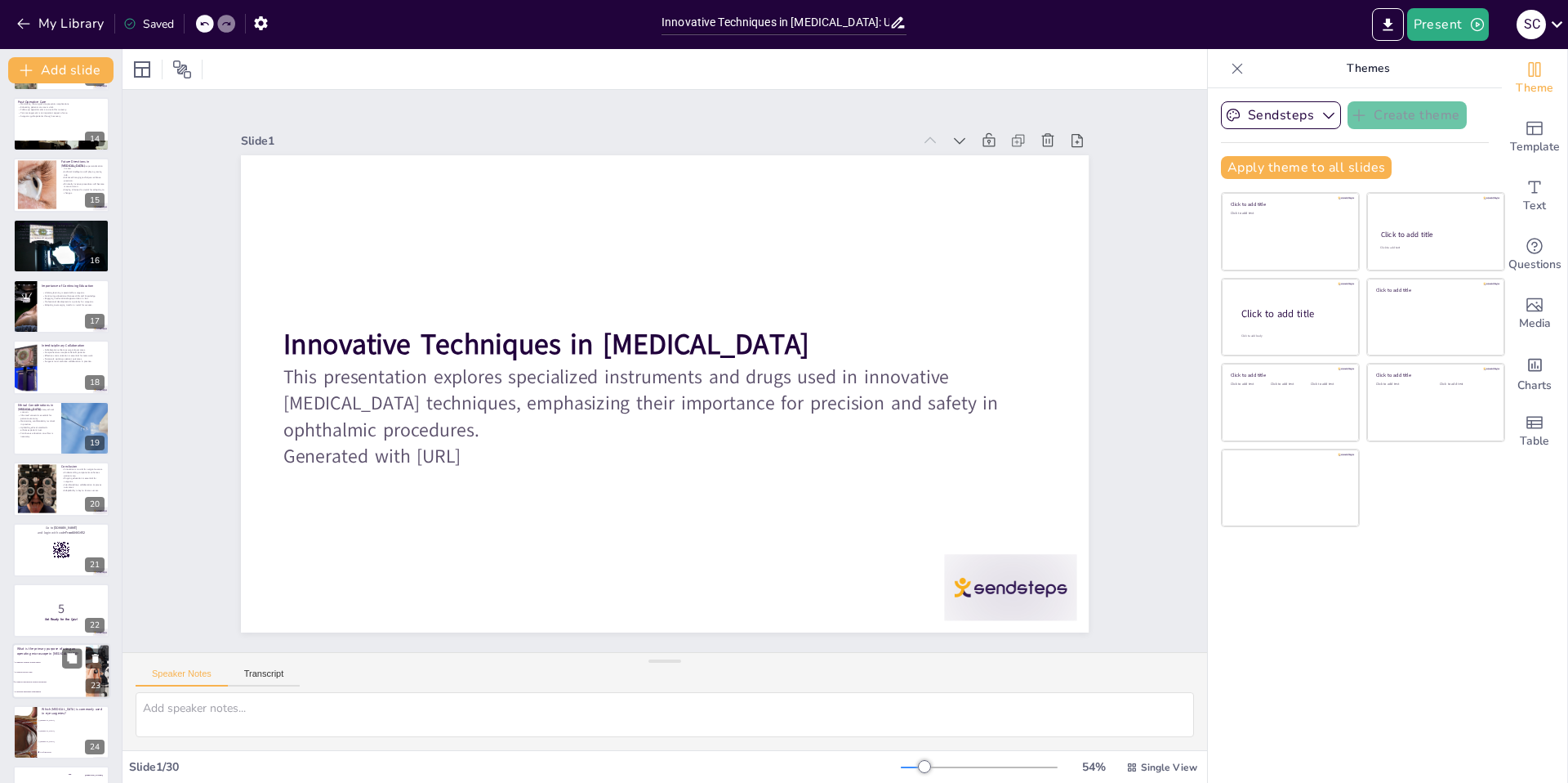
checkbox input "true"
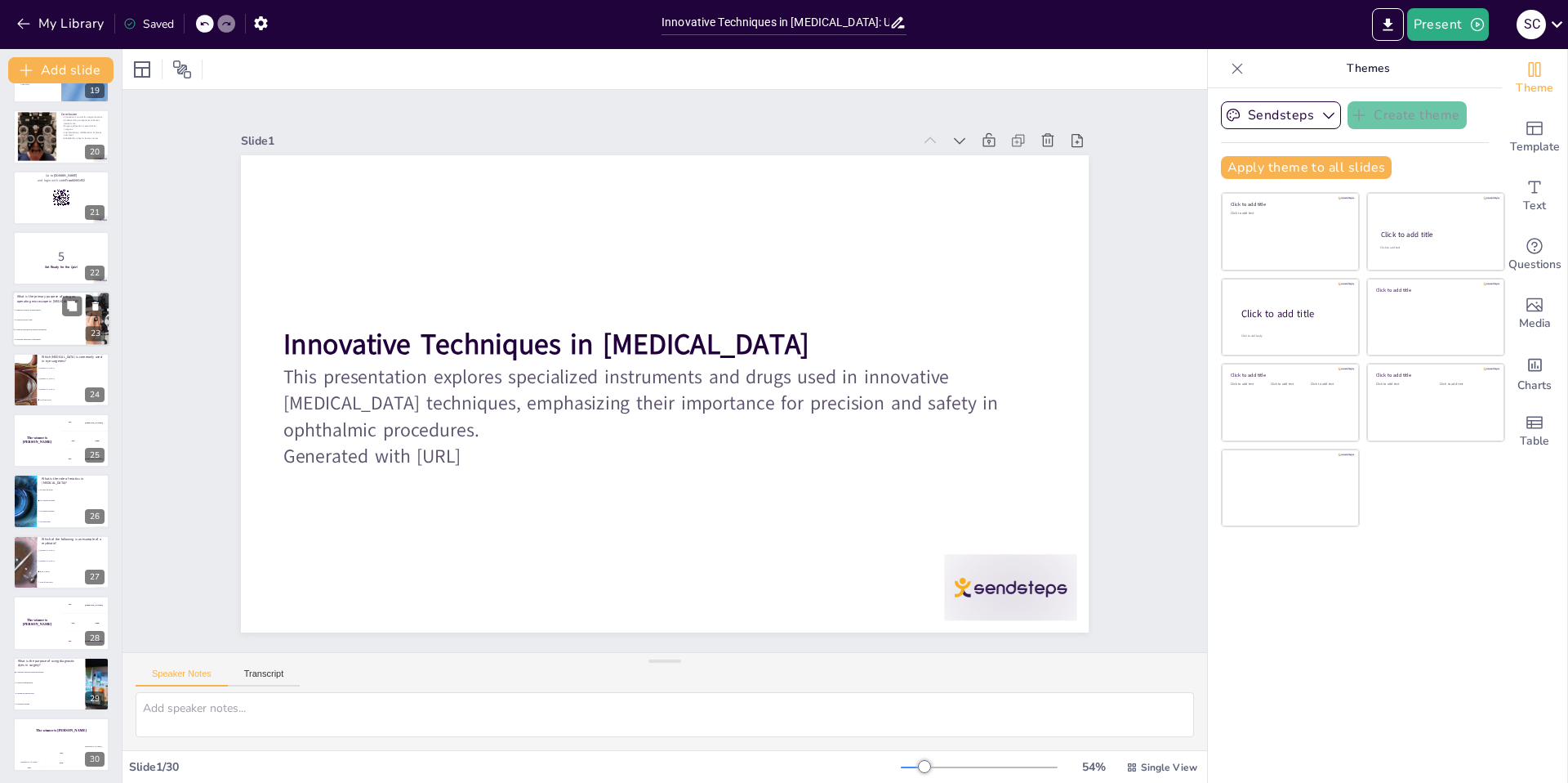
checkbox input "true"
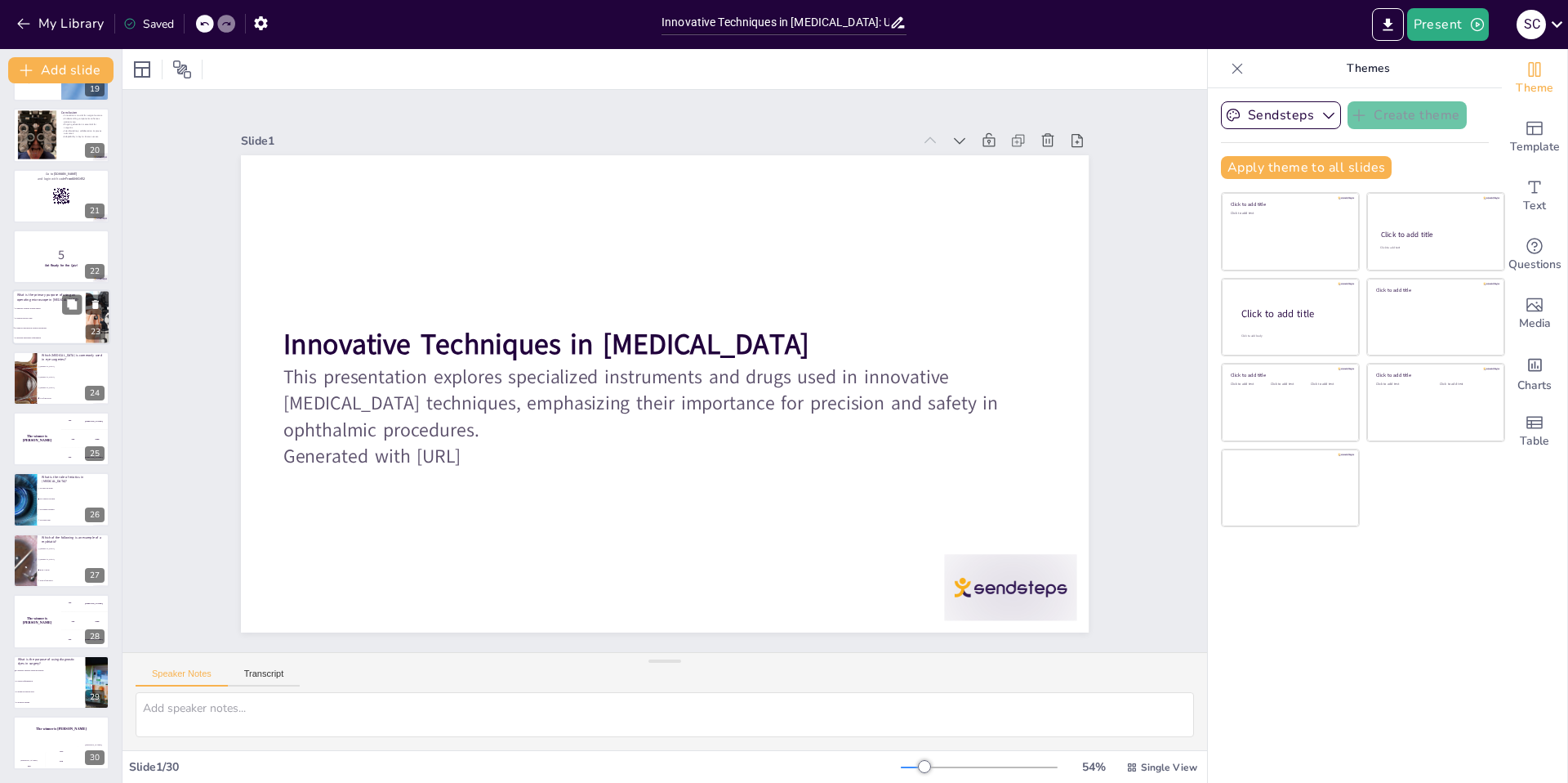
checkbox input "true"
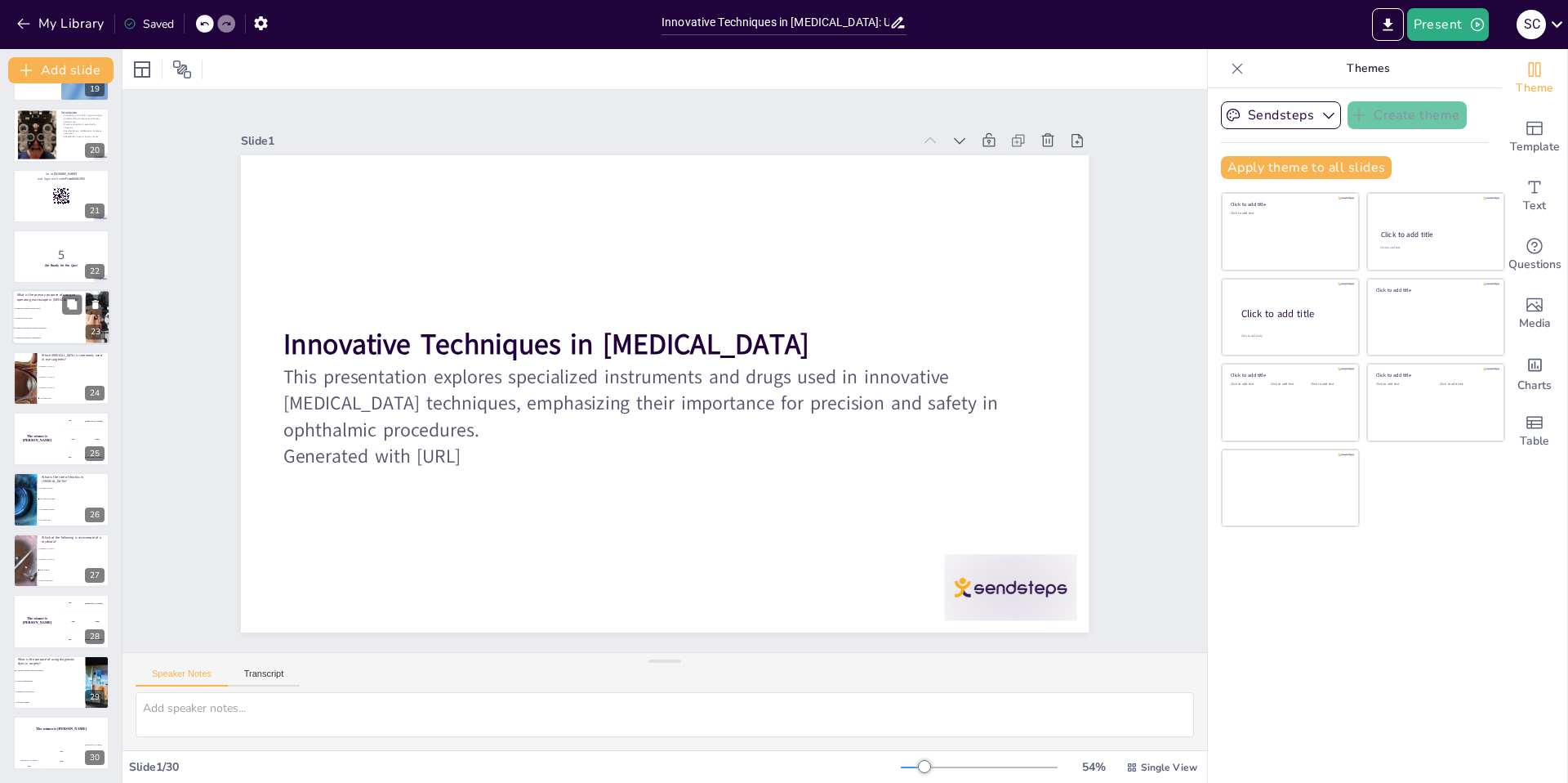
checkbox input "true"
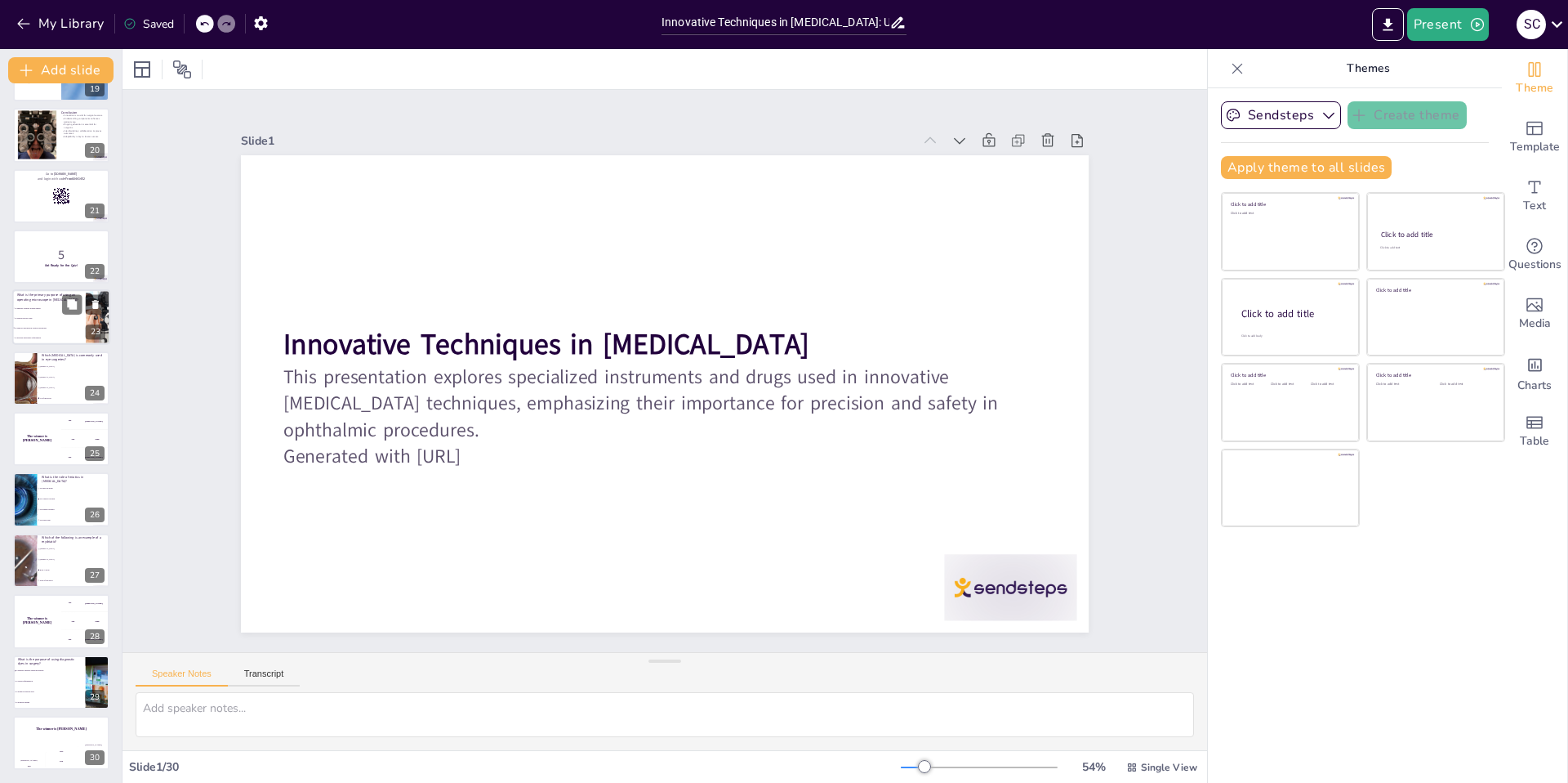
checkbox input "true"
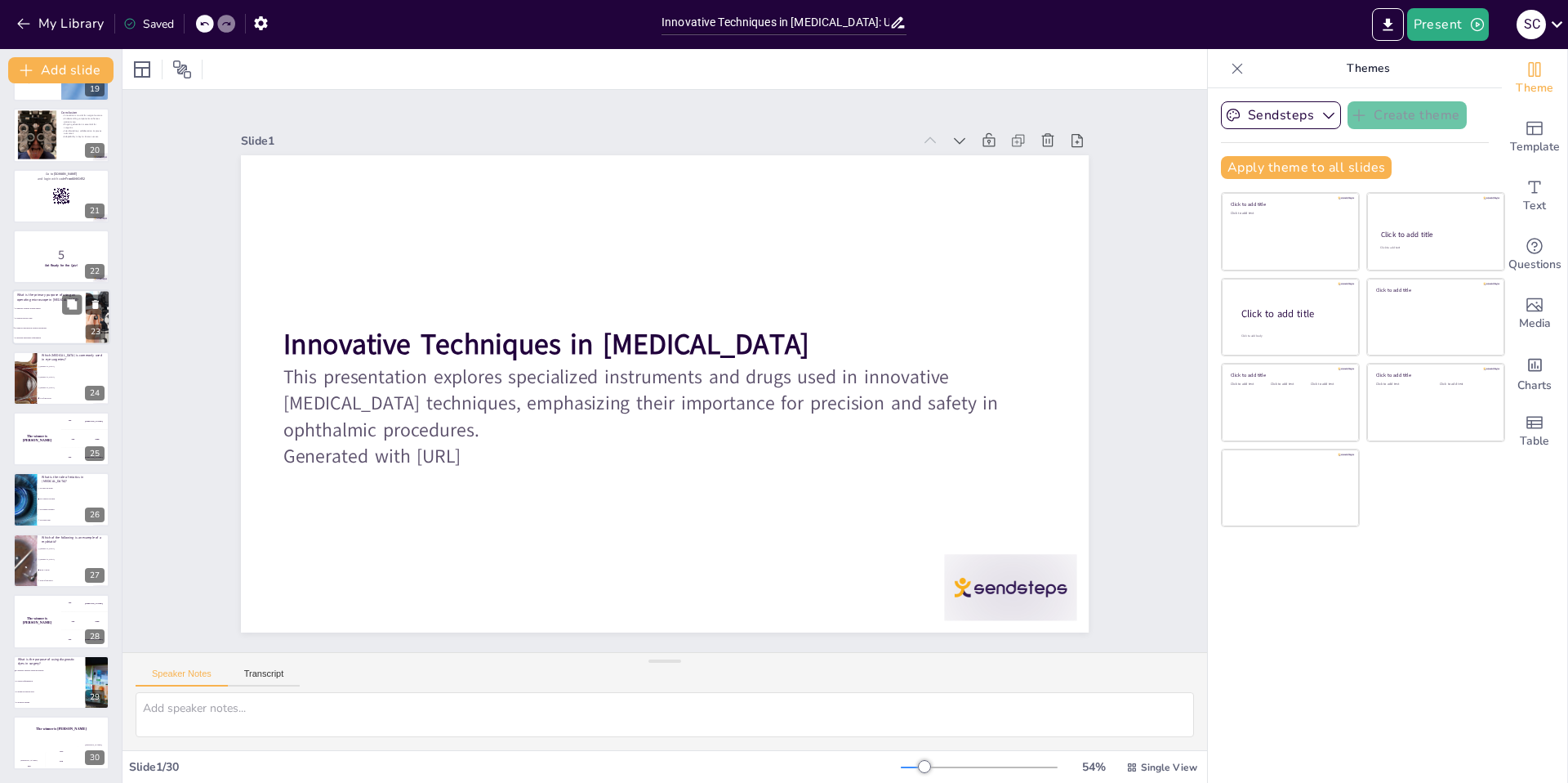
checkbox input "true"
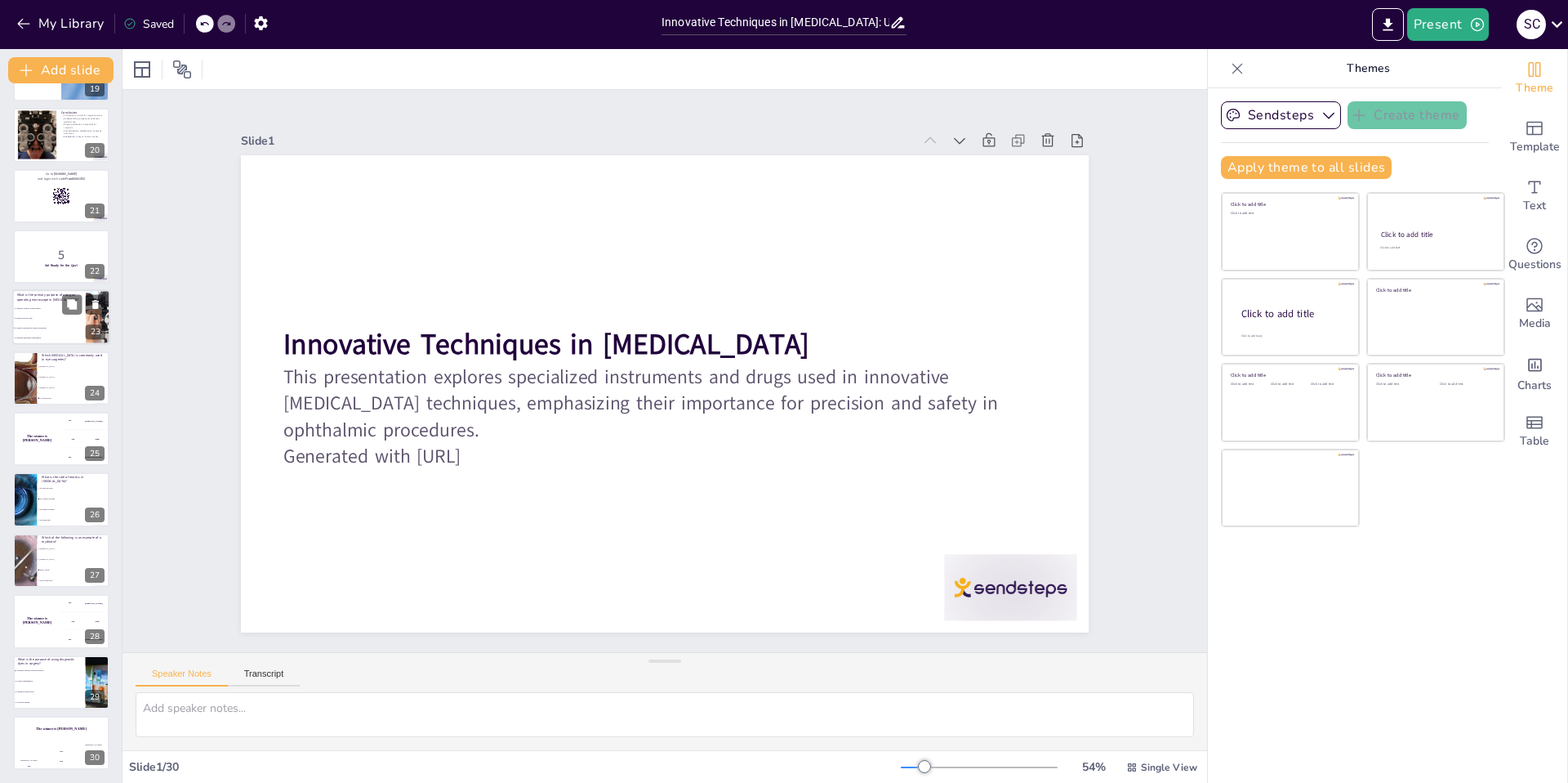
checkbox input "true"
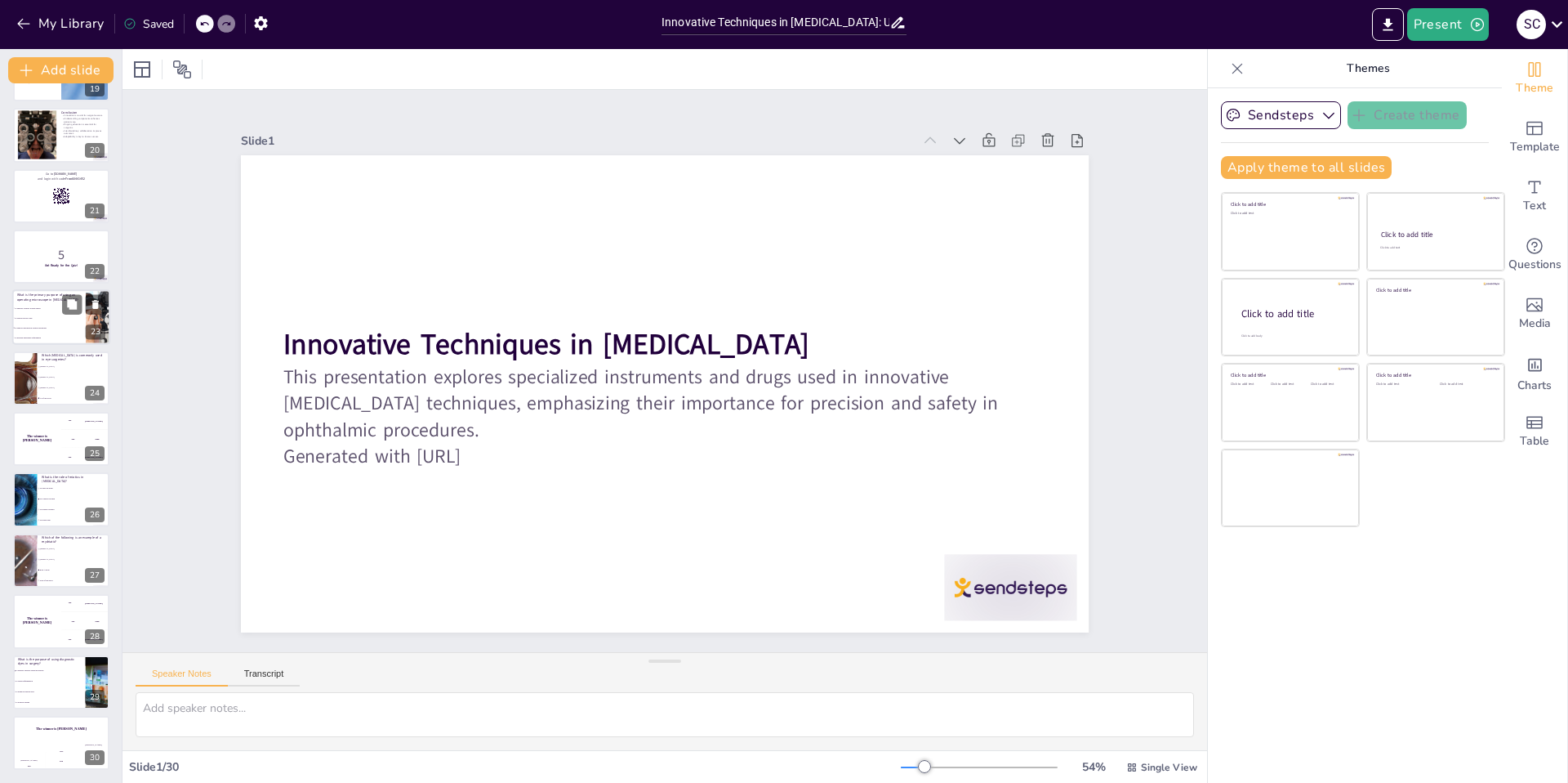
checkbox input "true"
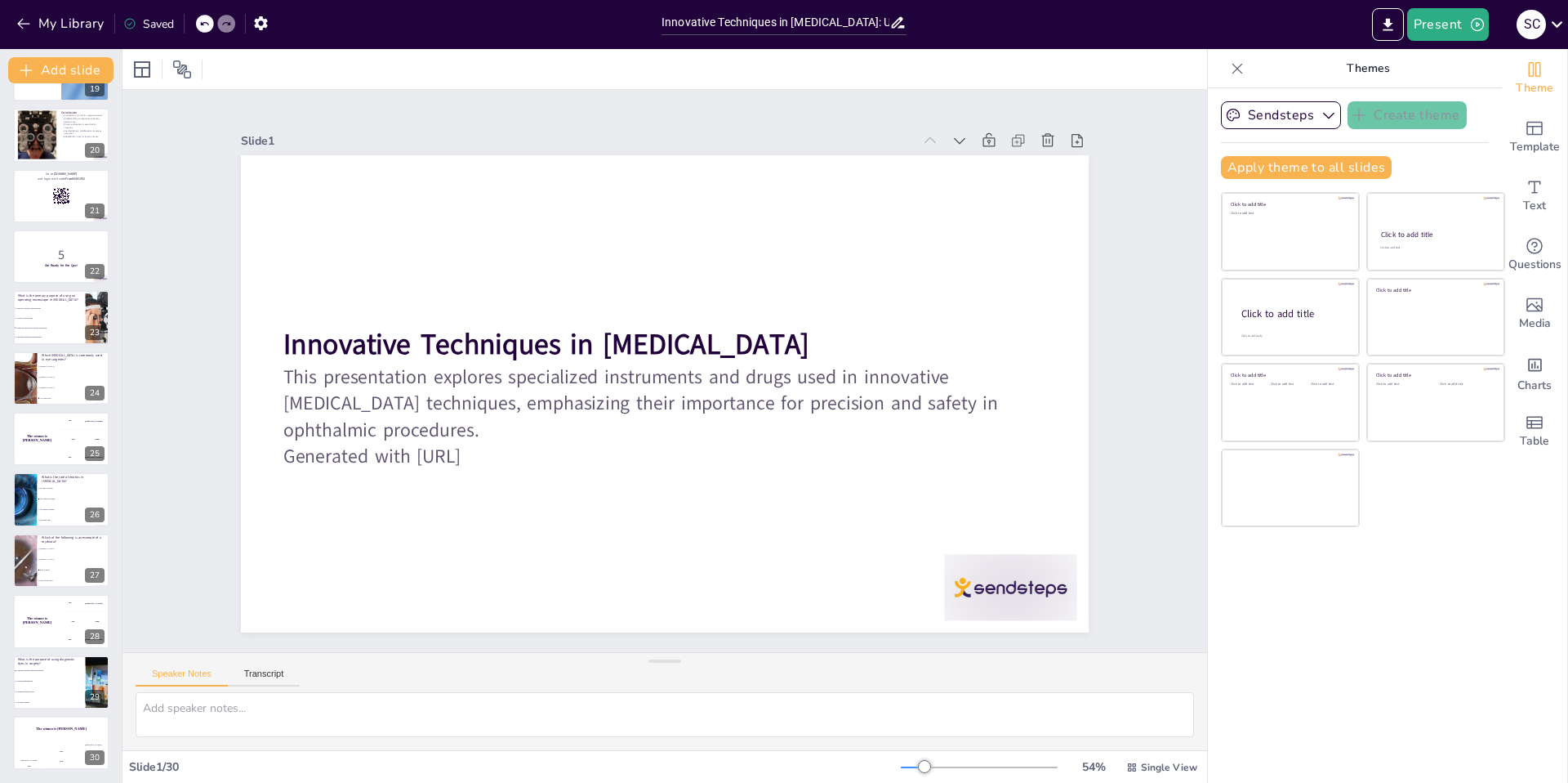
checkbox input "true"
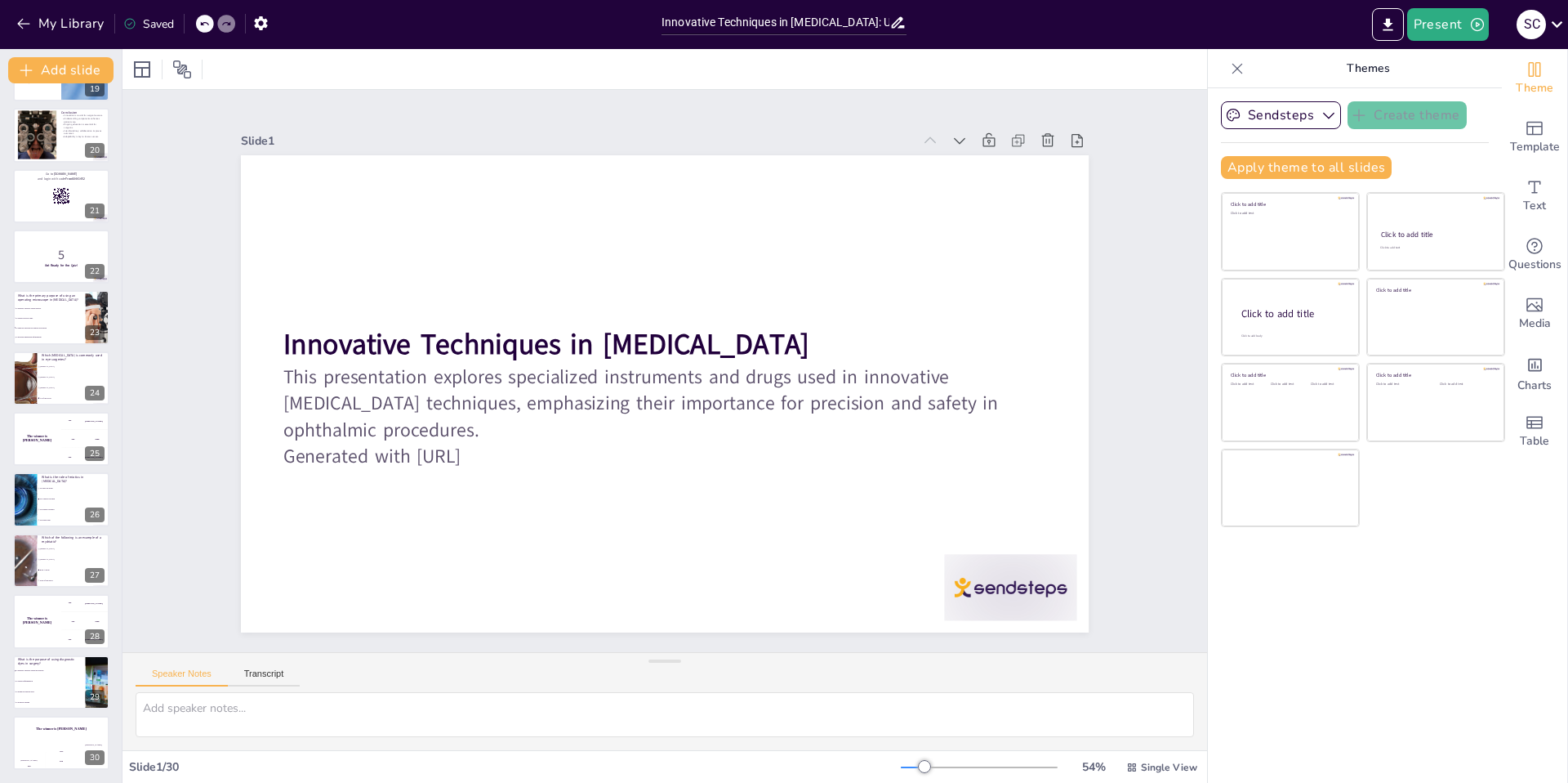
checkbox input "true"
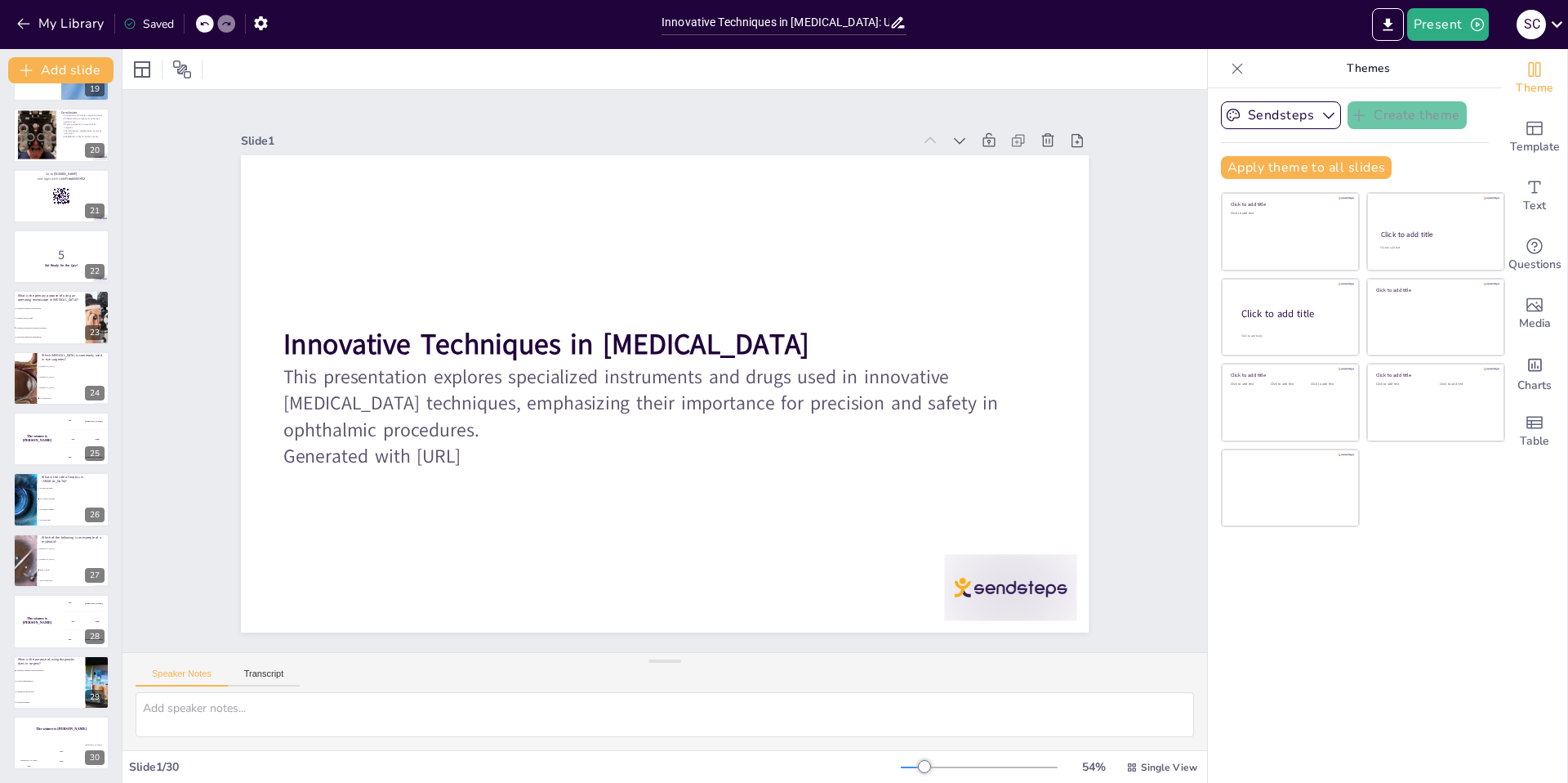
checkbox input "true"
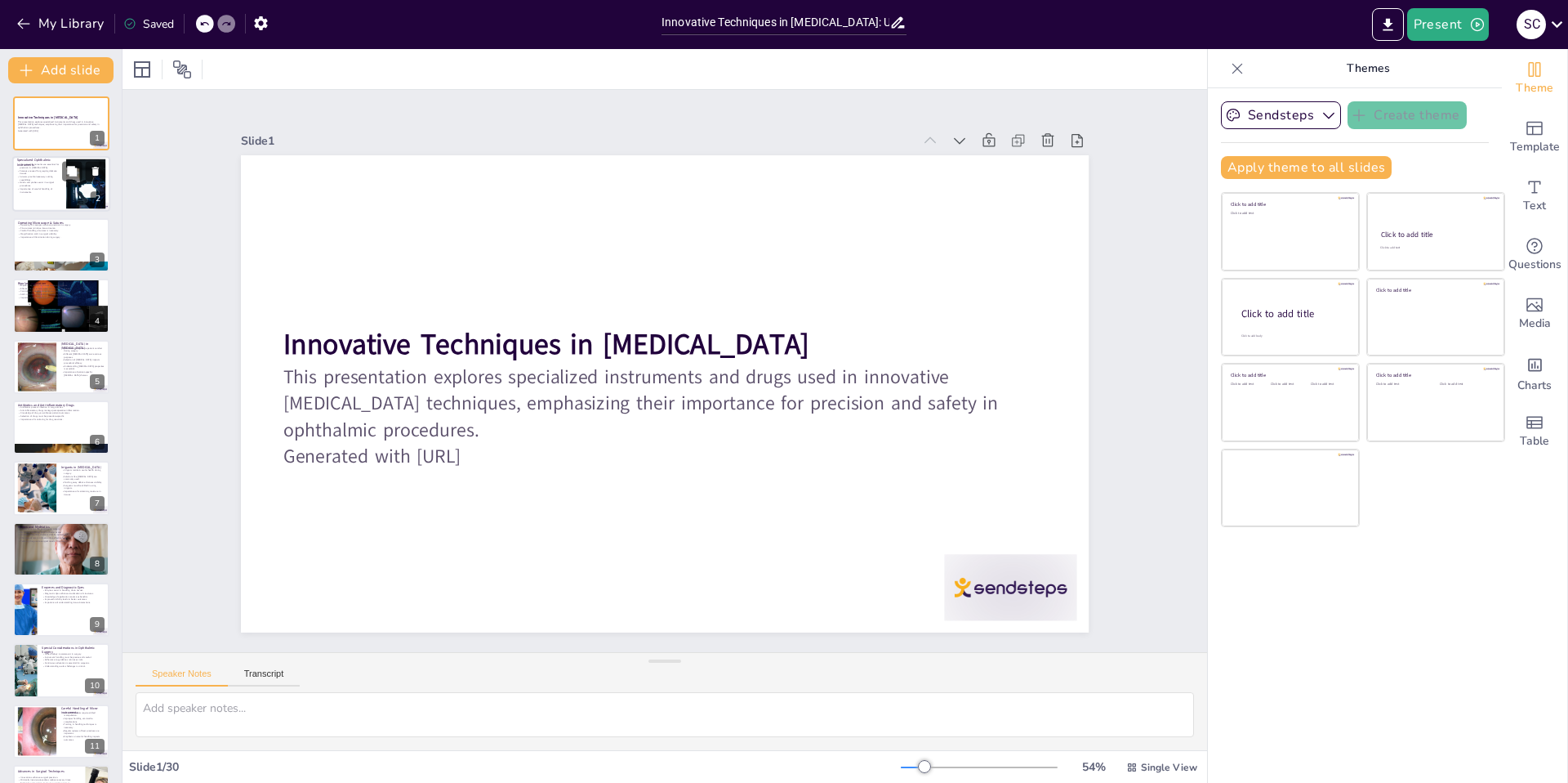
click at [40, 190] on p "Importance of careful handling of instruments." at bounding box center [39, 190] width 44 height 6
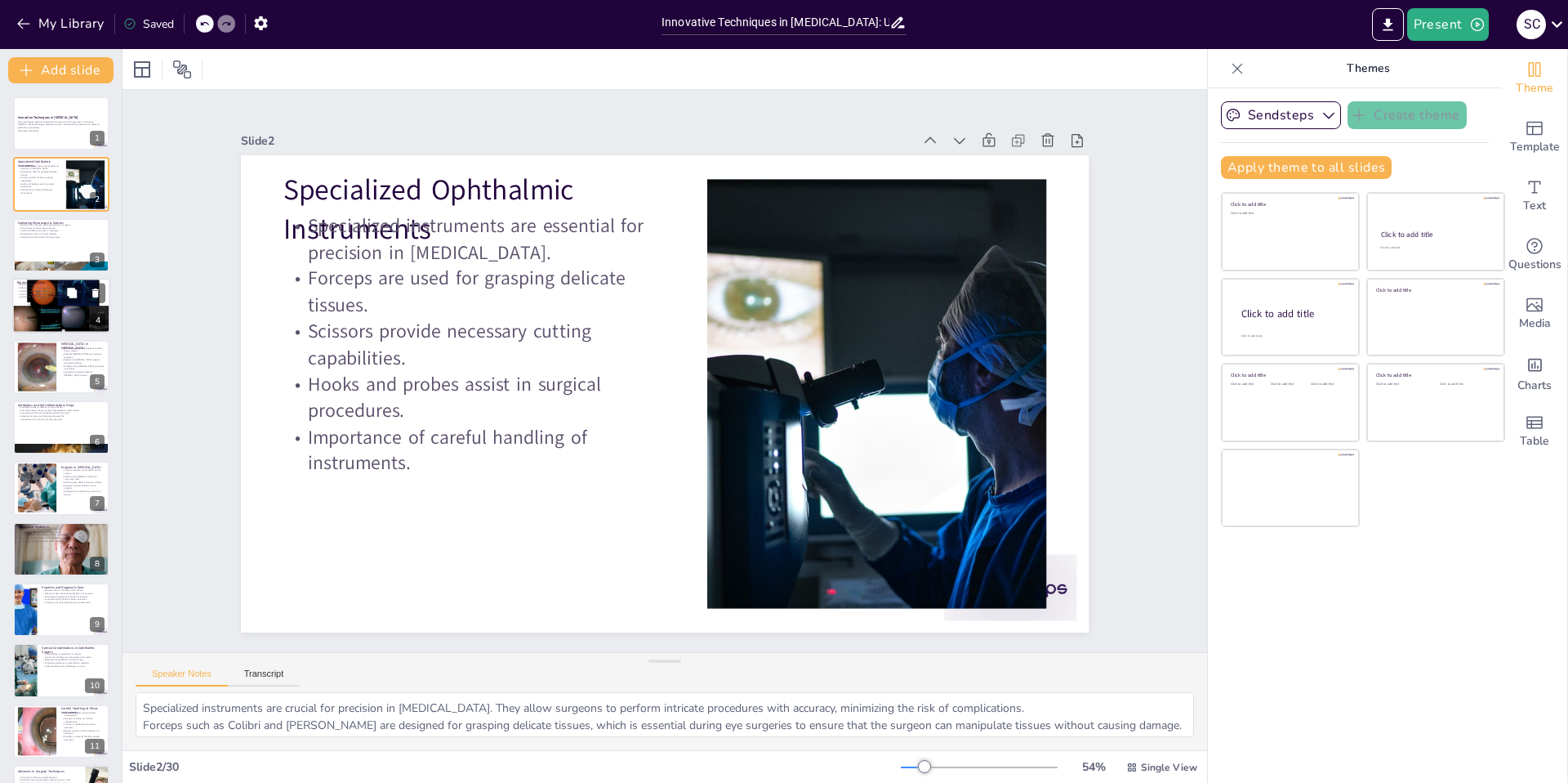
click at [54, 304] on div at bounding box center [61, 305] width 105 height 56
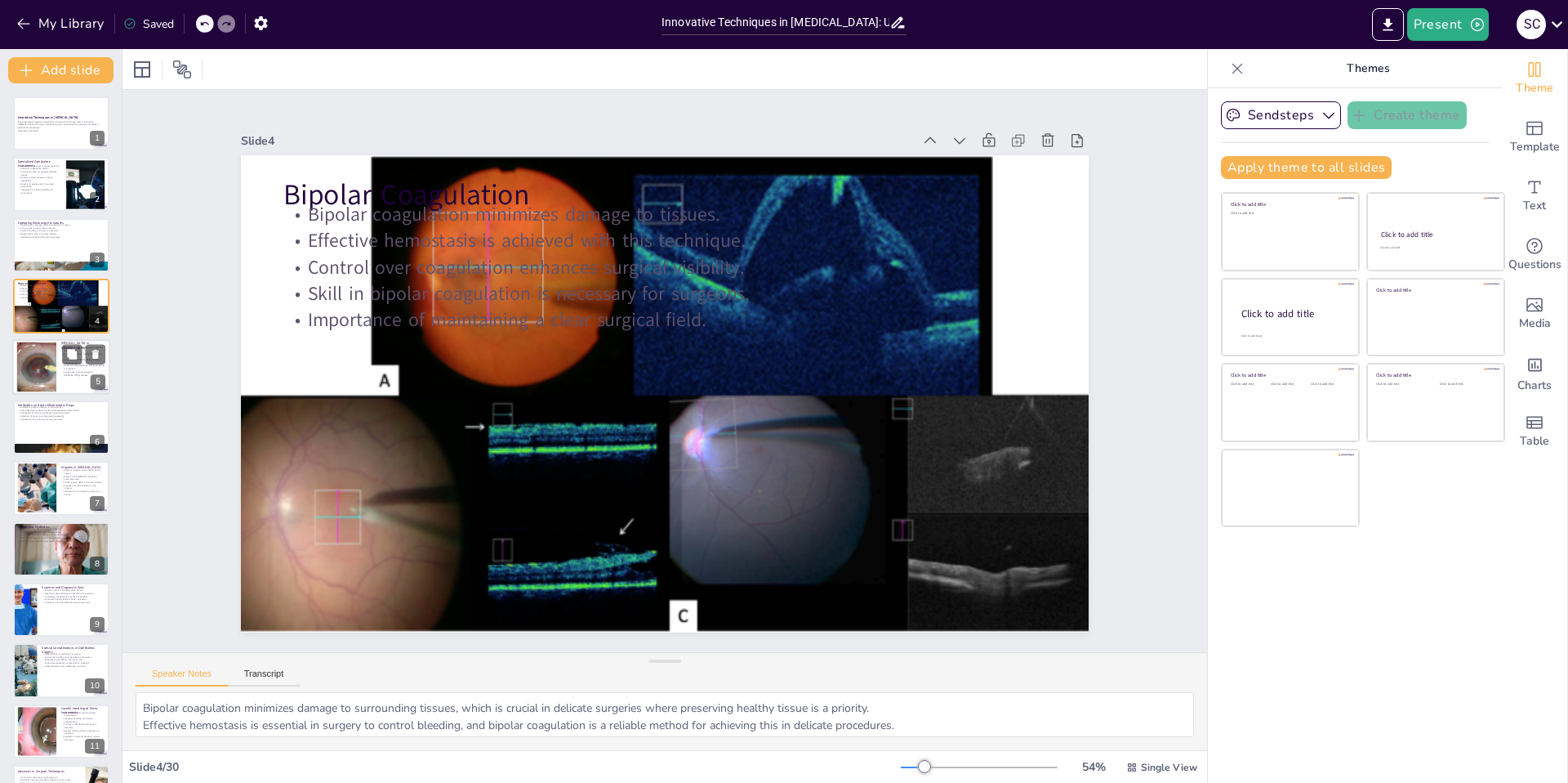
click at [50, 367] on div at bounding box center [36, 366] width 66 height 50
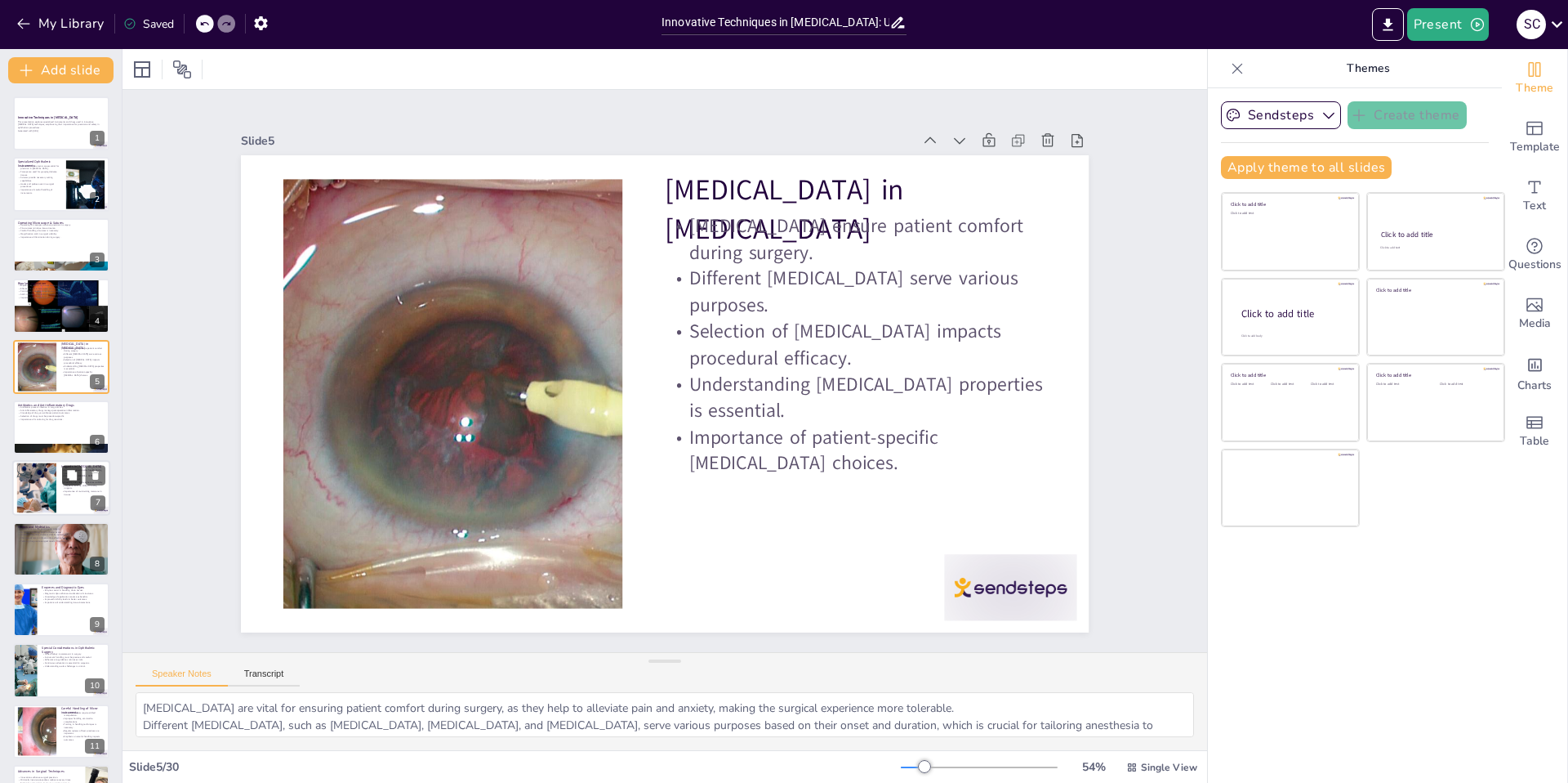
click at [64, 469] on button at bounding box center [71, 475] width 19 height 19
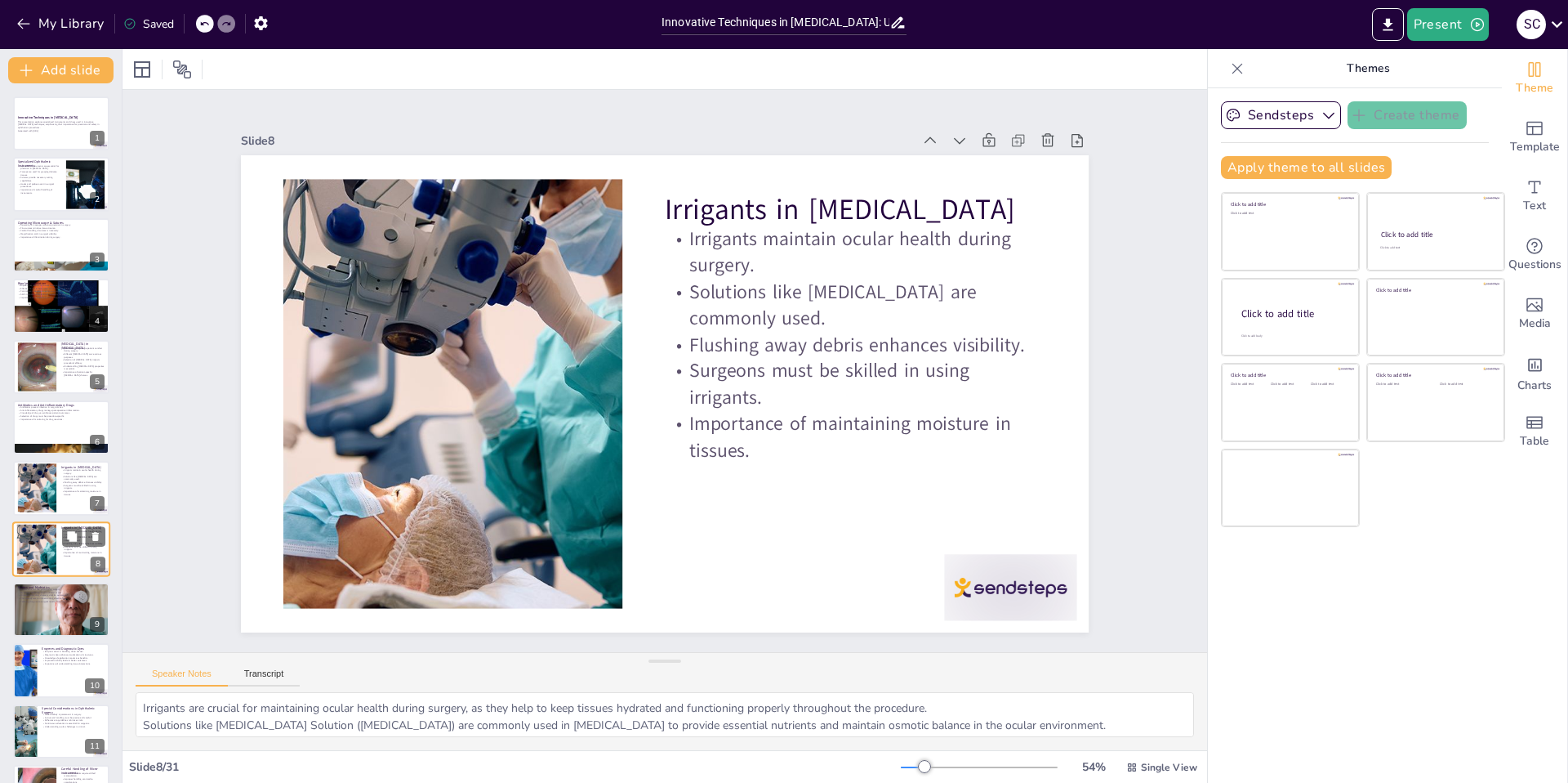
scroll to position [116, 0]
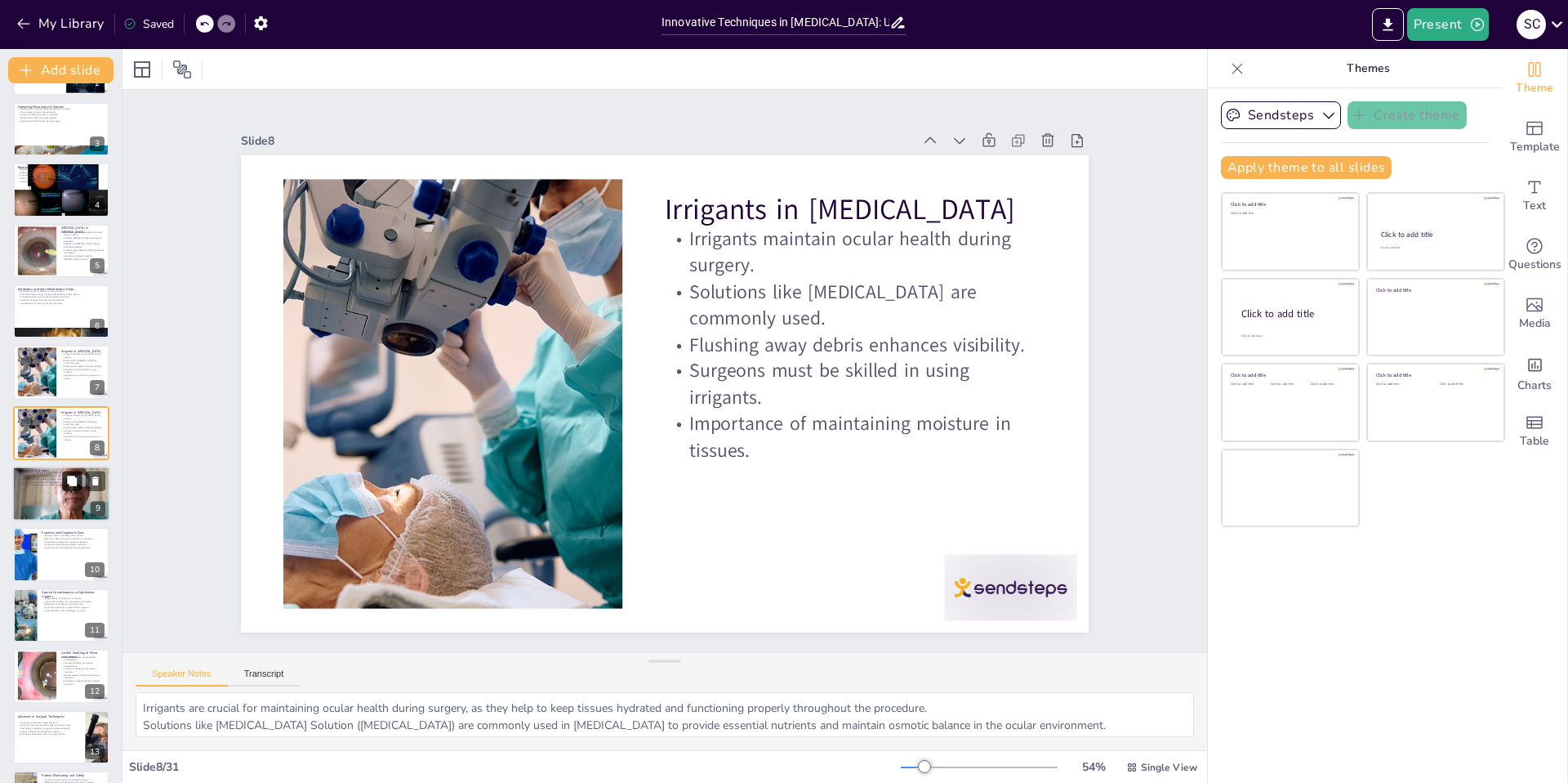
click at [63, 486] on button at bounding box center [71, 480] width 19 height 19
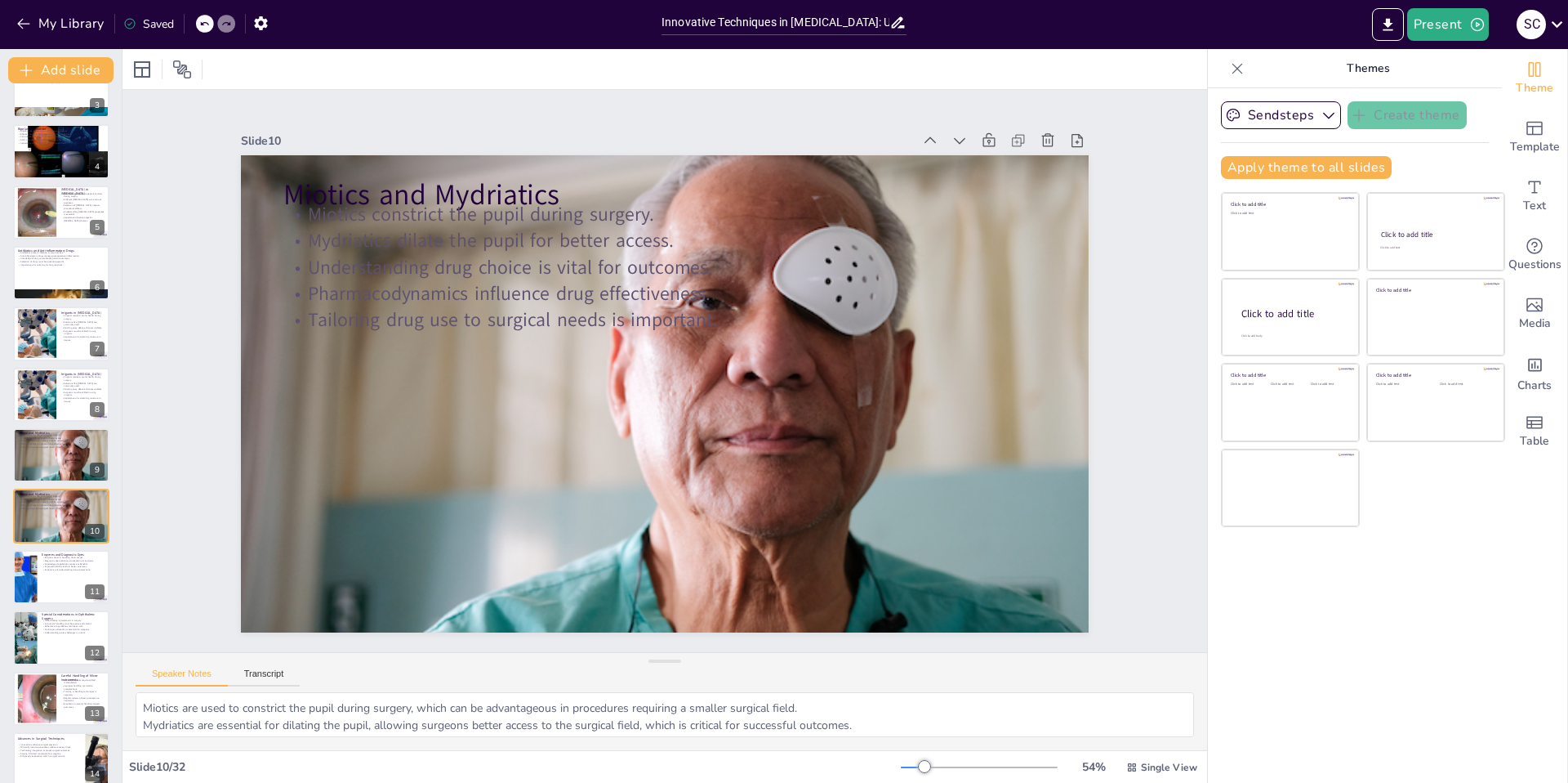
scroll to position [0, 0]
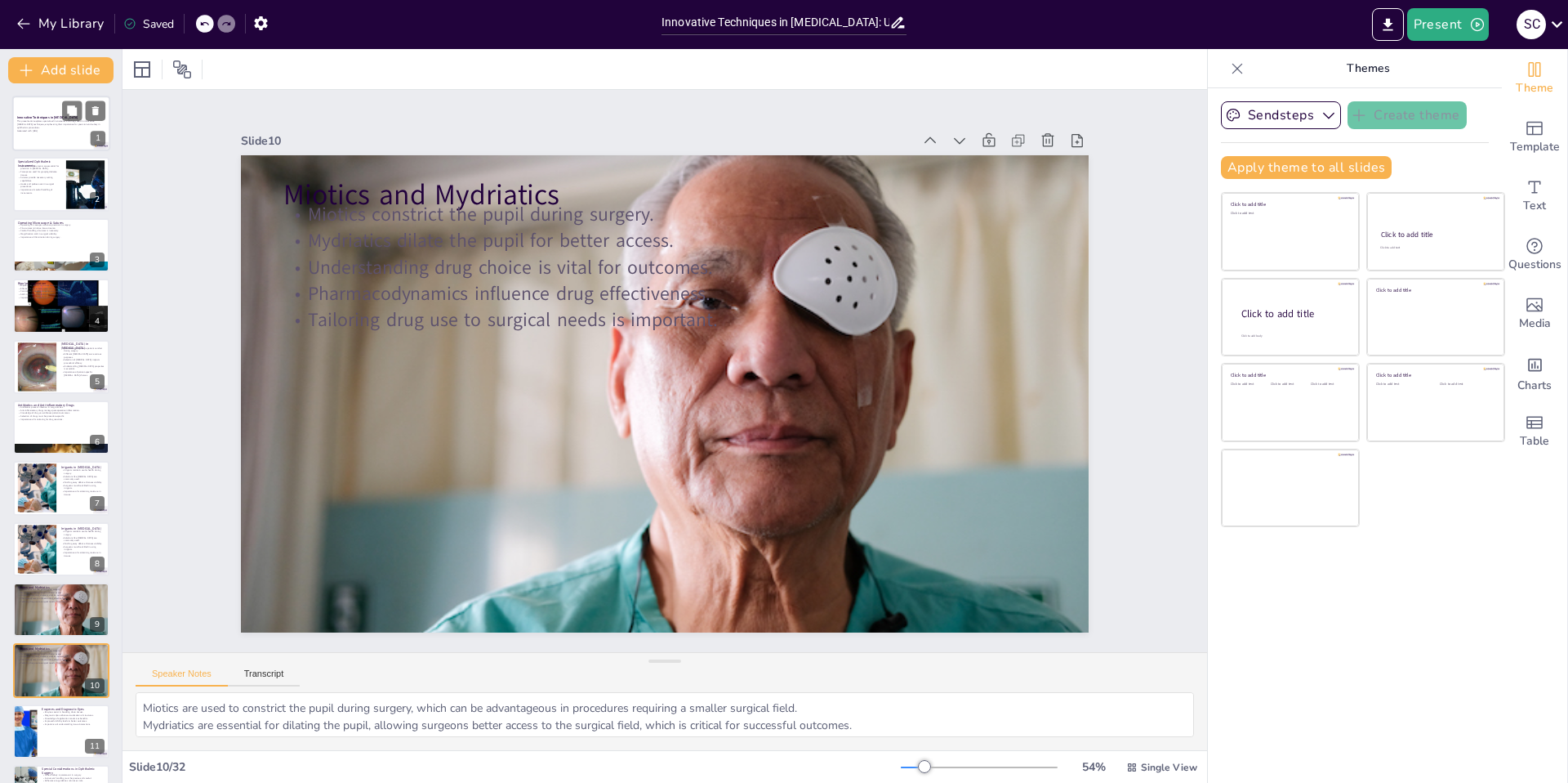
click at [64, 124] on p "This presentation explores specialized instruments and drugs used in innovative…" at bounding box center [61, 124] width 88 height 9
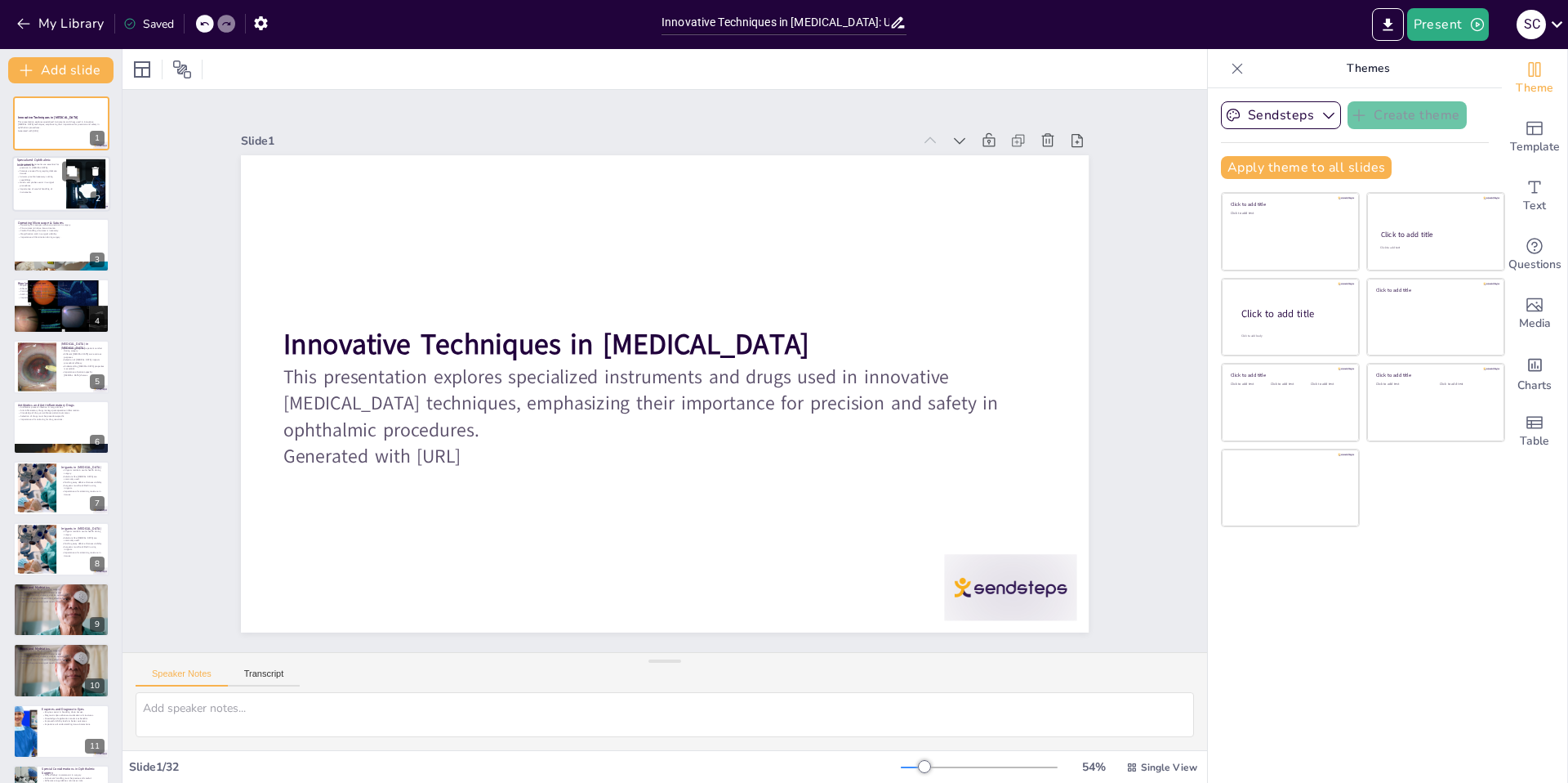
click at [61, 188] on div at bounding box center [61, 185] width 98 height 56
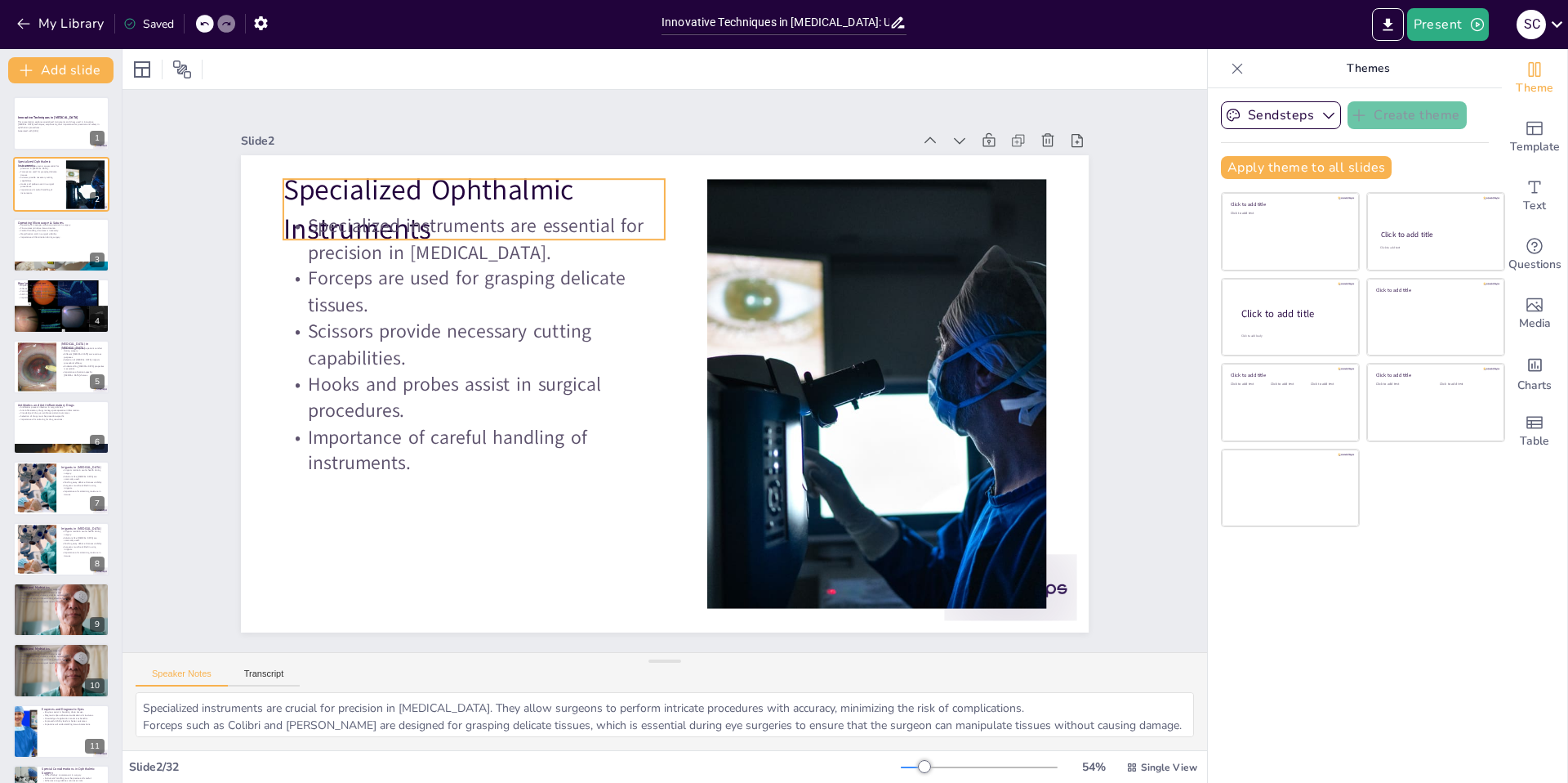
click at [392, 188] on p "Specialized Ophthalmic Instruments" at bounding box center [474, 209] width 382 height 79
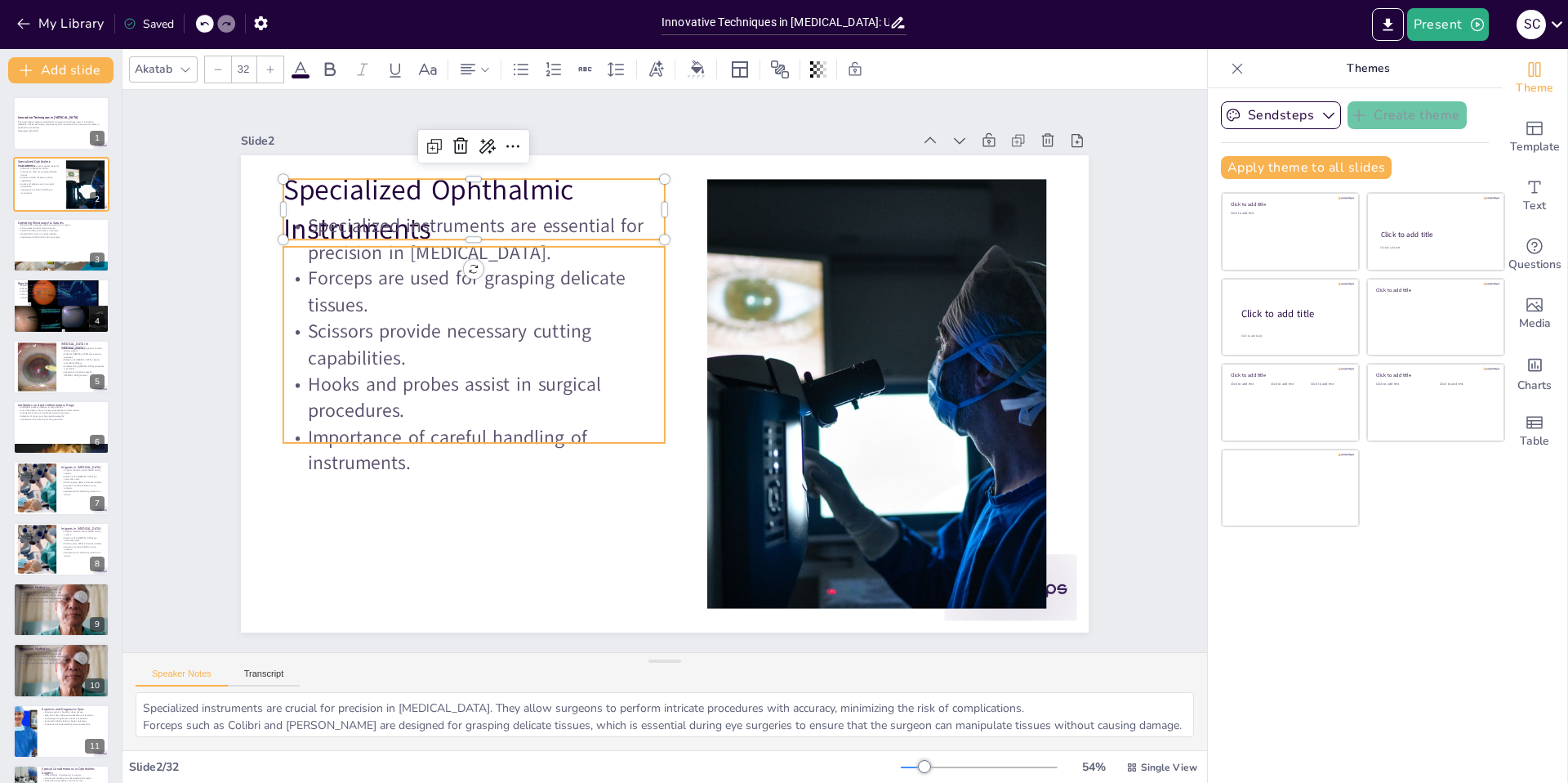
click at [367, 308] on p "Forceps are used for grasping delicate tissues." at bounding box center [474, 292] width 382 height 53
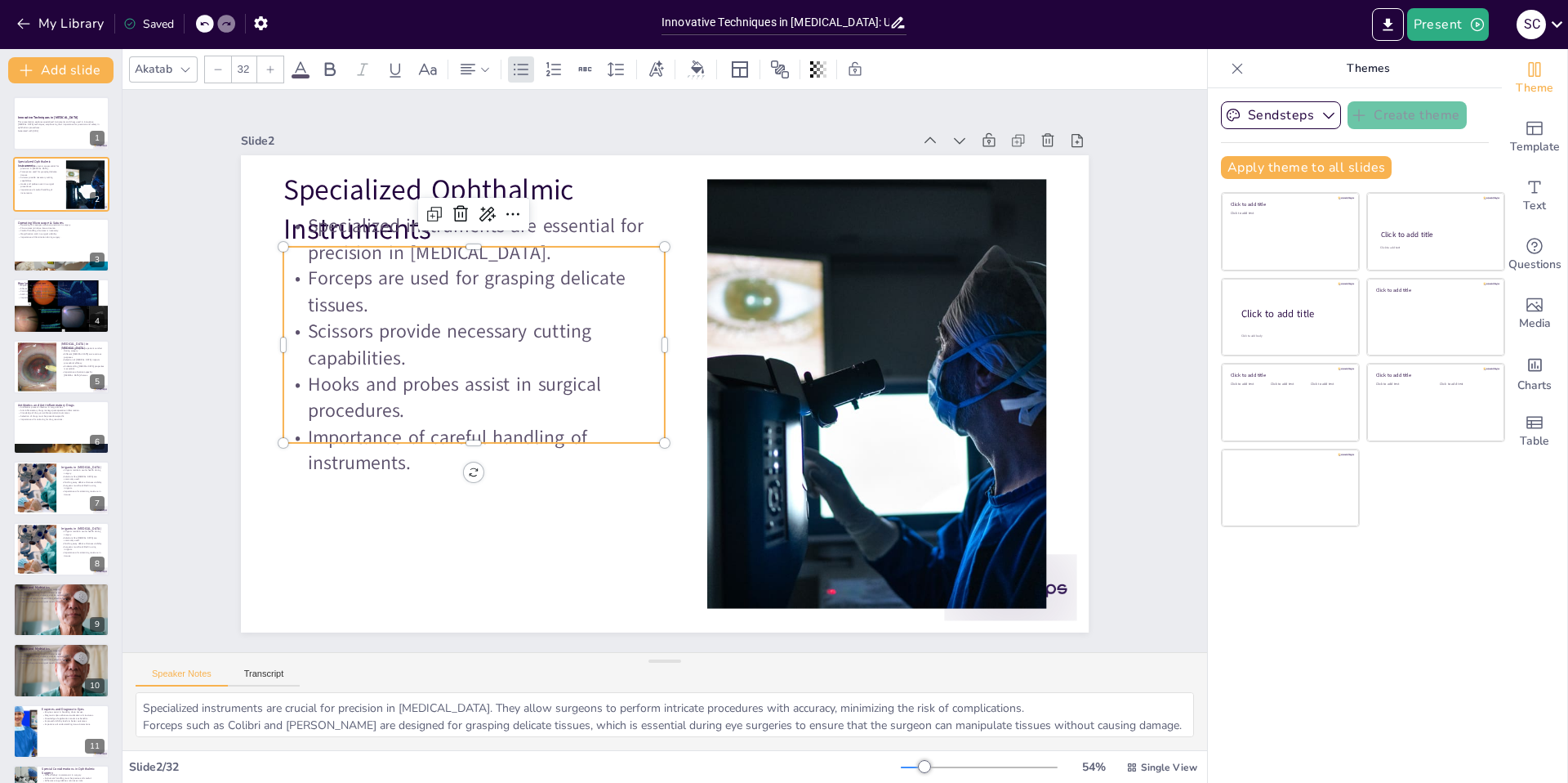
click at [373, 224] on p "Specialized instruments are essential for precision in [MEDICAL_DATA]." at bounding box center [474, 239] width 382 height 53
click at [38, 237] on p "Importance of illumination during surgery." at bounding box center [61, 237] width 88 height 3
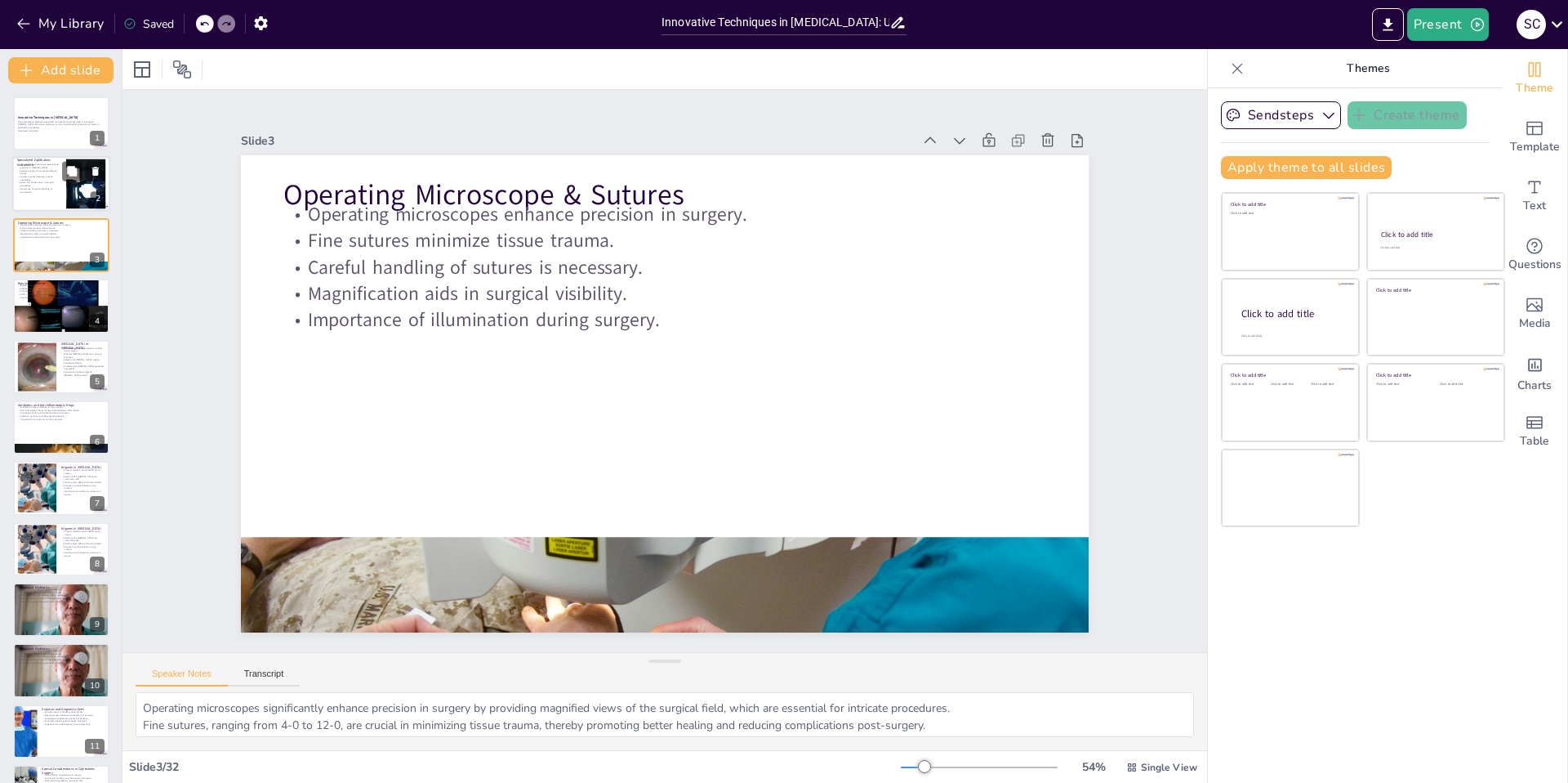
click at [50, 180] on p "Scissors provide necessary cutting capabilities." at bounding box center [39, 178] width 44 height 6
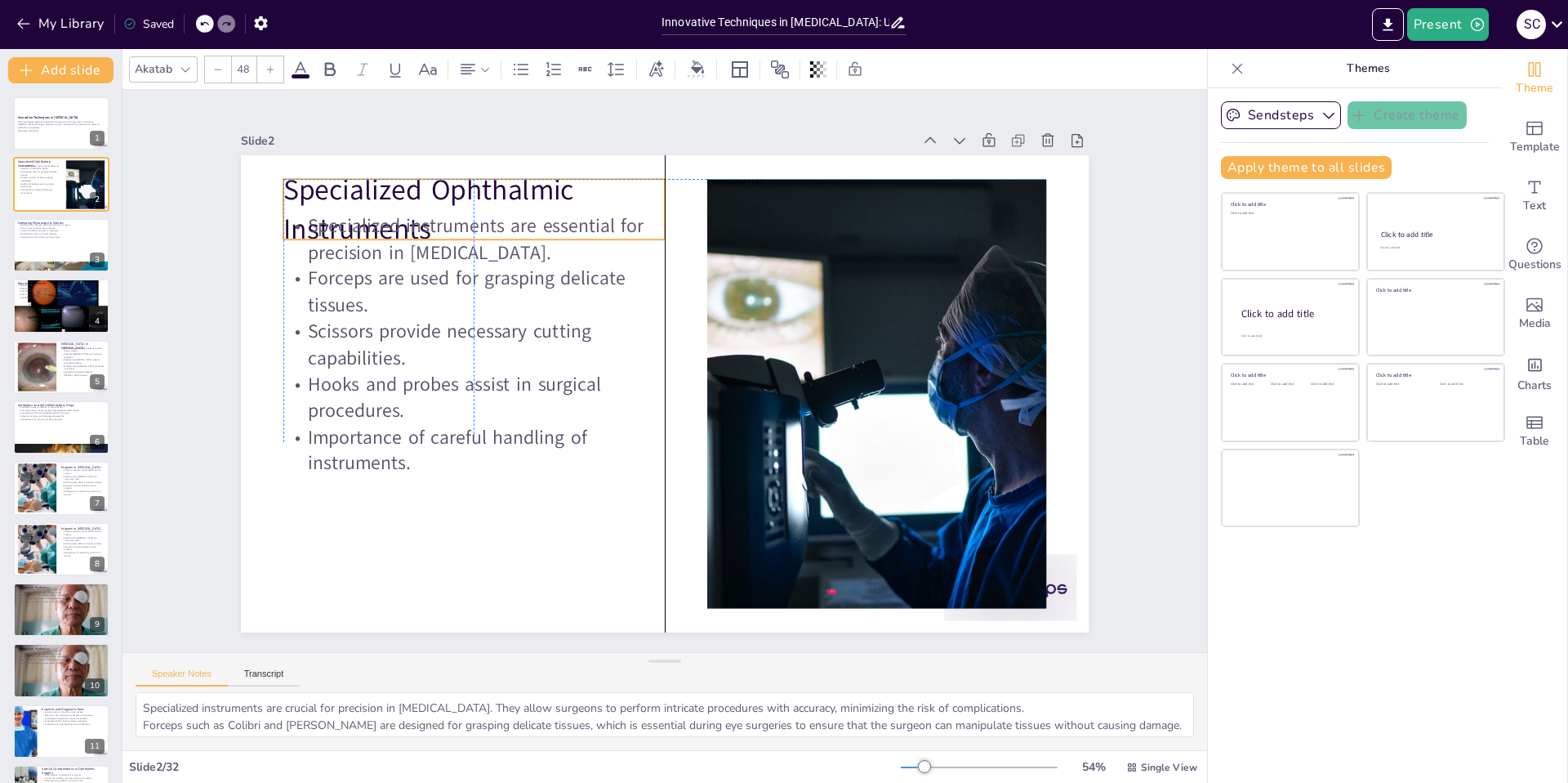
click at [283, 173] on p "Specialized Ophthalmic Instruments" at bounding box center [474, 209] width 382 height 79
click at [57, 239] on div at bounding box center [61, 245] width 98 height 56
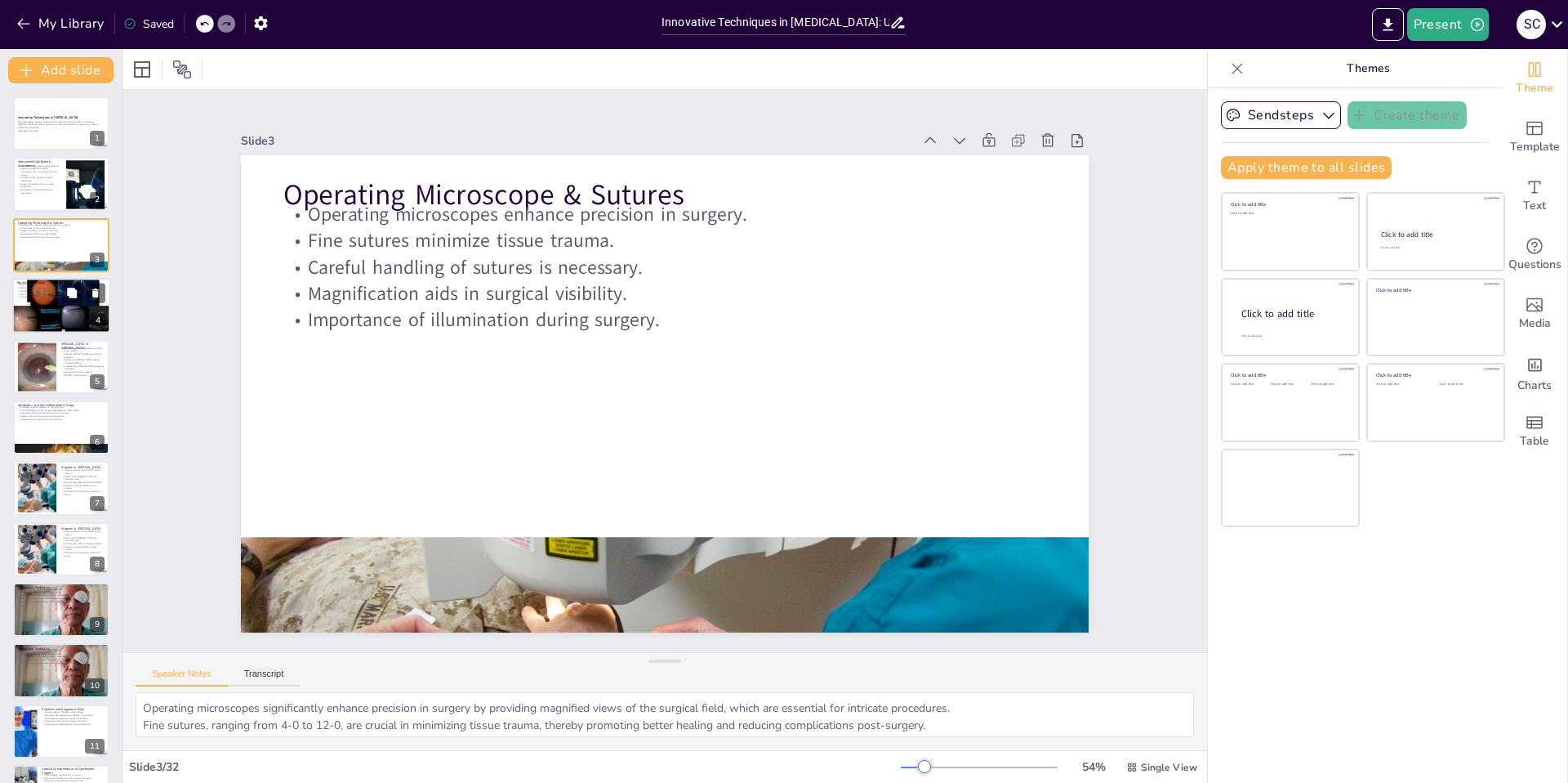
click at [56, 301] on div at bounding box center [61, 305] width 105 height 56
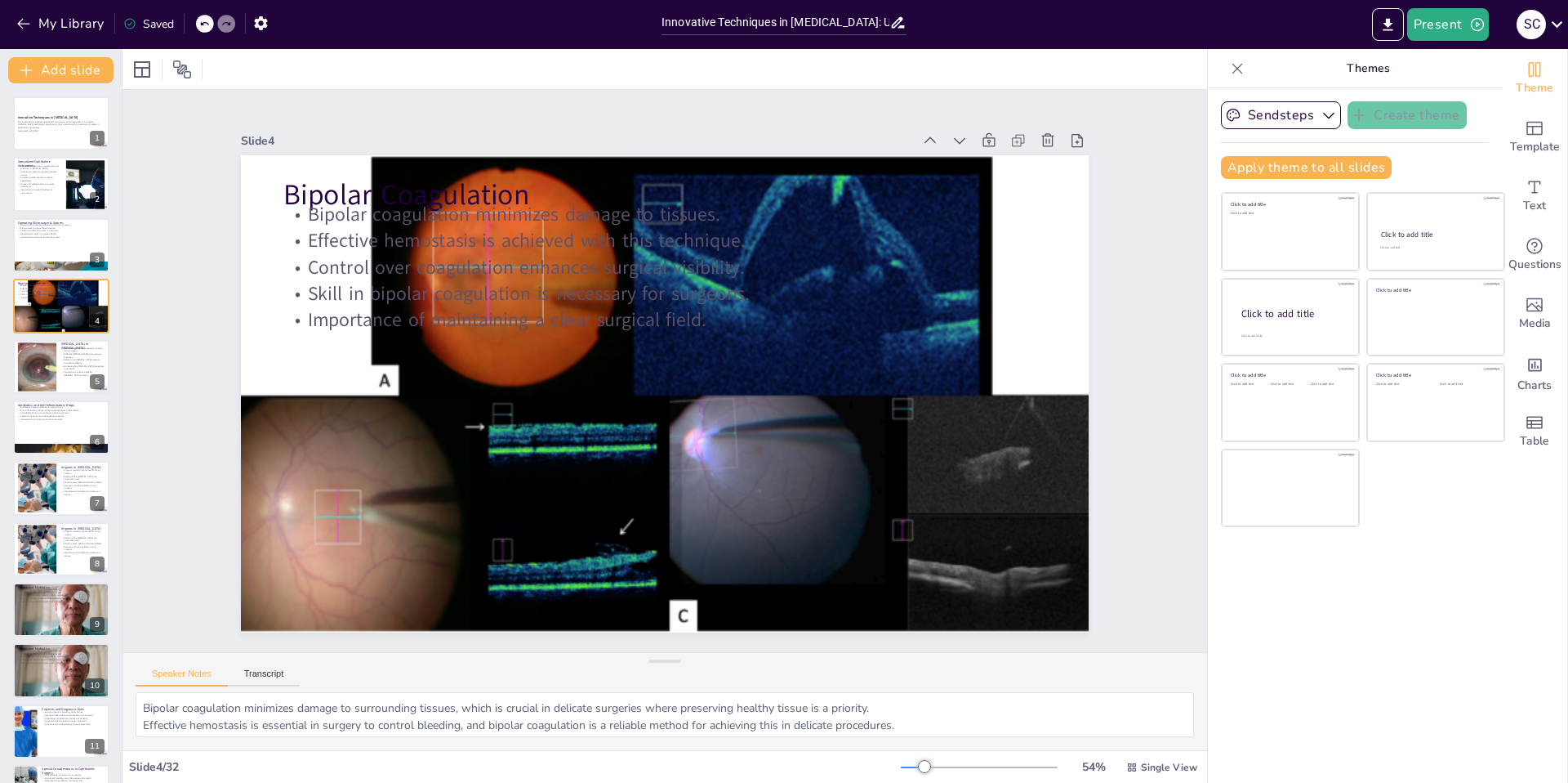
click at [40, 658] on p "Pharmacodynamics influence drug effectiveness." at bounding box center [61, 659] width 87 height 3
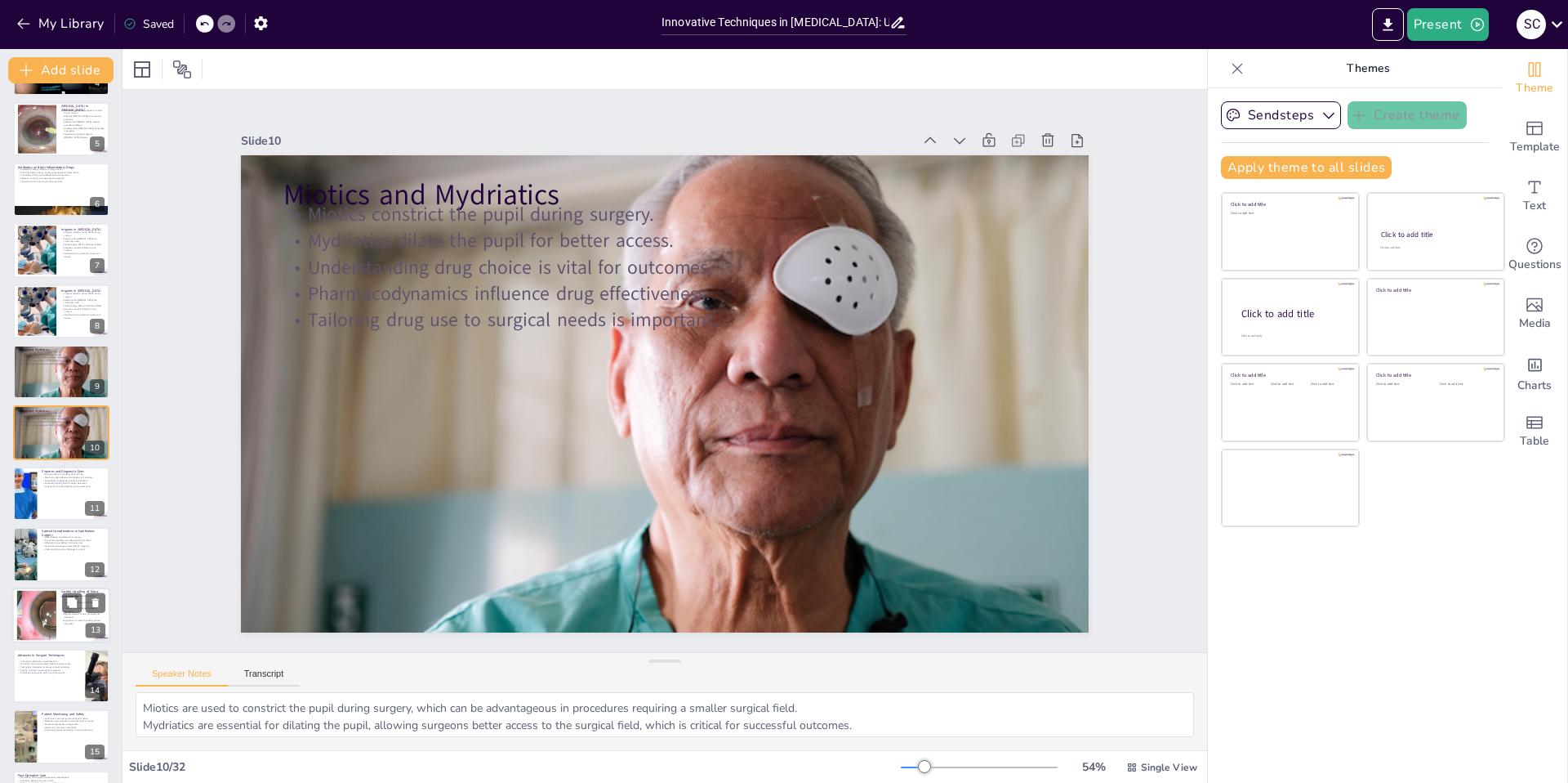
click at [54, 595] on div at bounding box center [36, 614] width 93 height 50
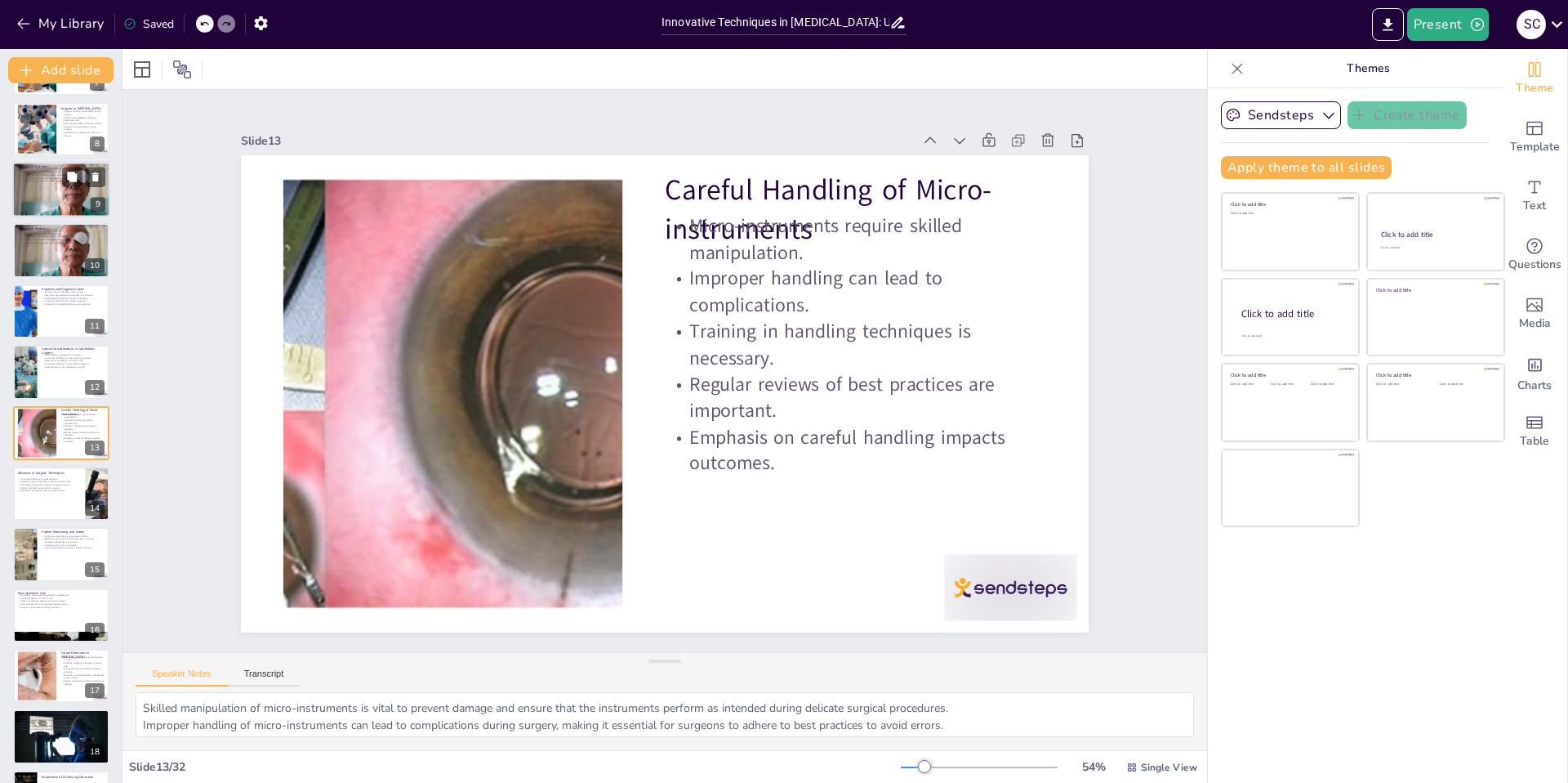
click at [35, 164] on p "Miotics and Mydriatics" at bounding box center [61, 167] width 88 height 5
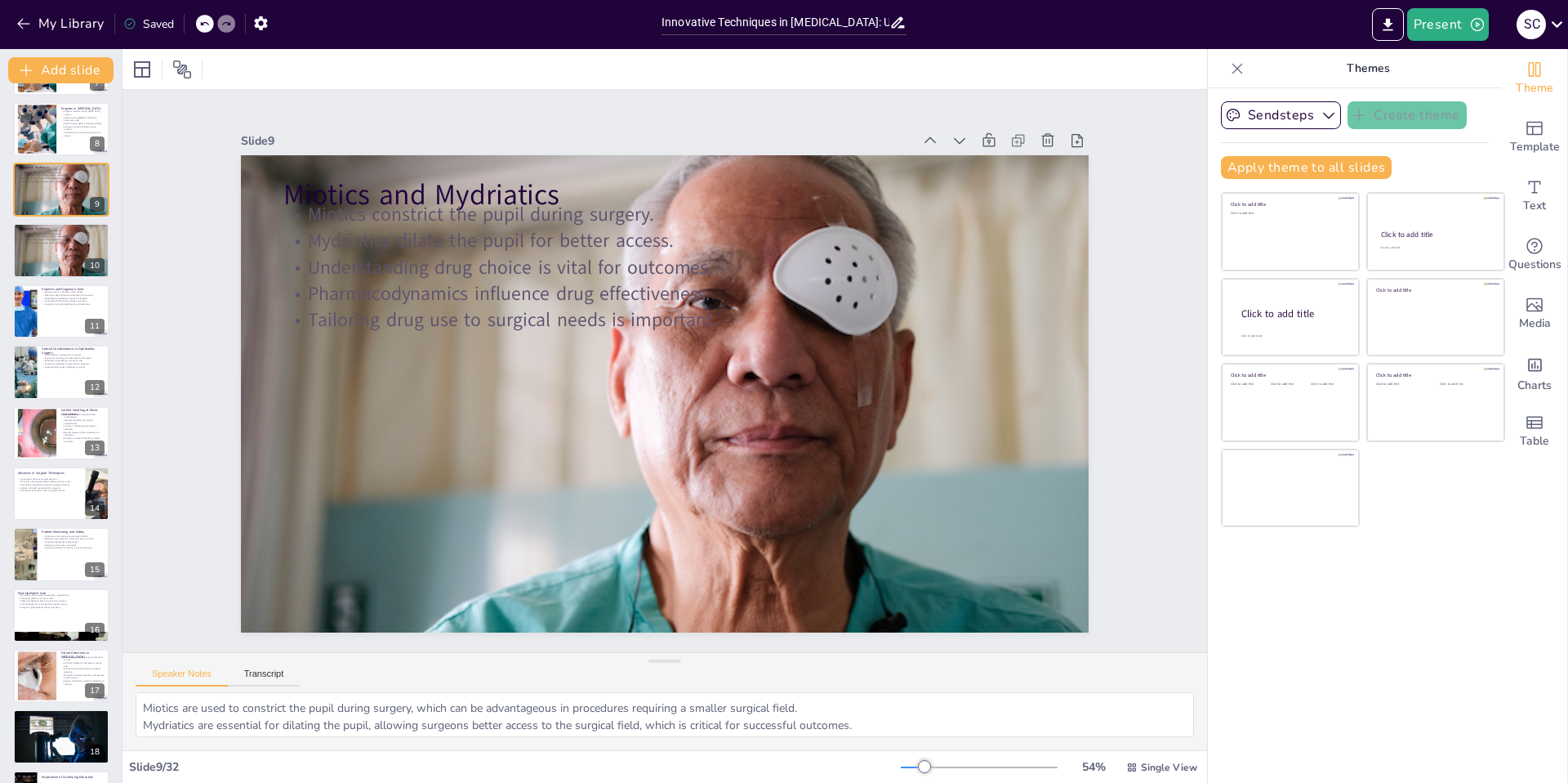
scroll to position [177, 0]
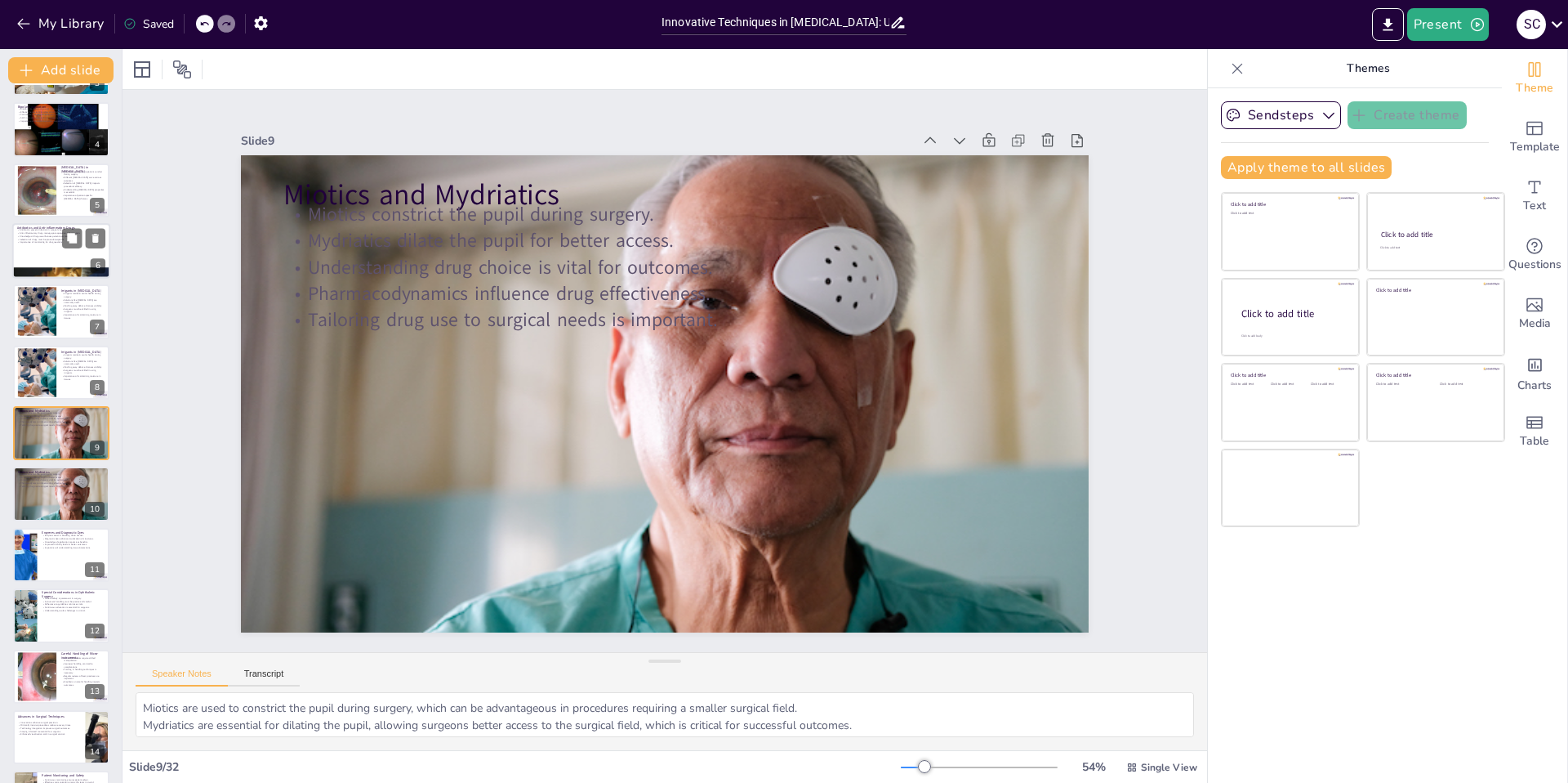
click at [54, 235] on p "Knowledge of drug use enhances patient outcomes." at bounding box center [61, 236] width 88 height 3
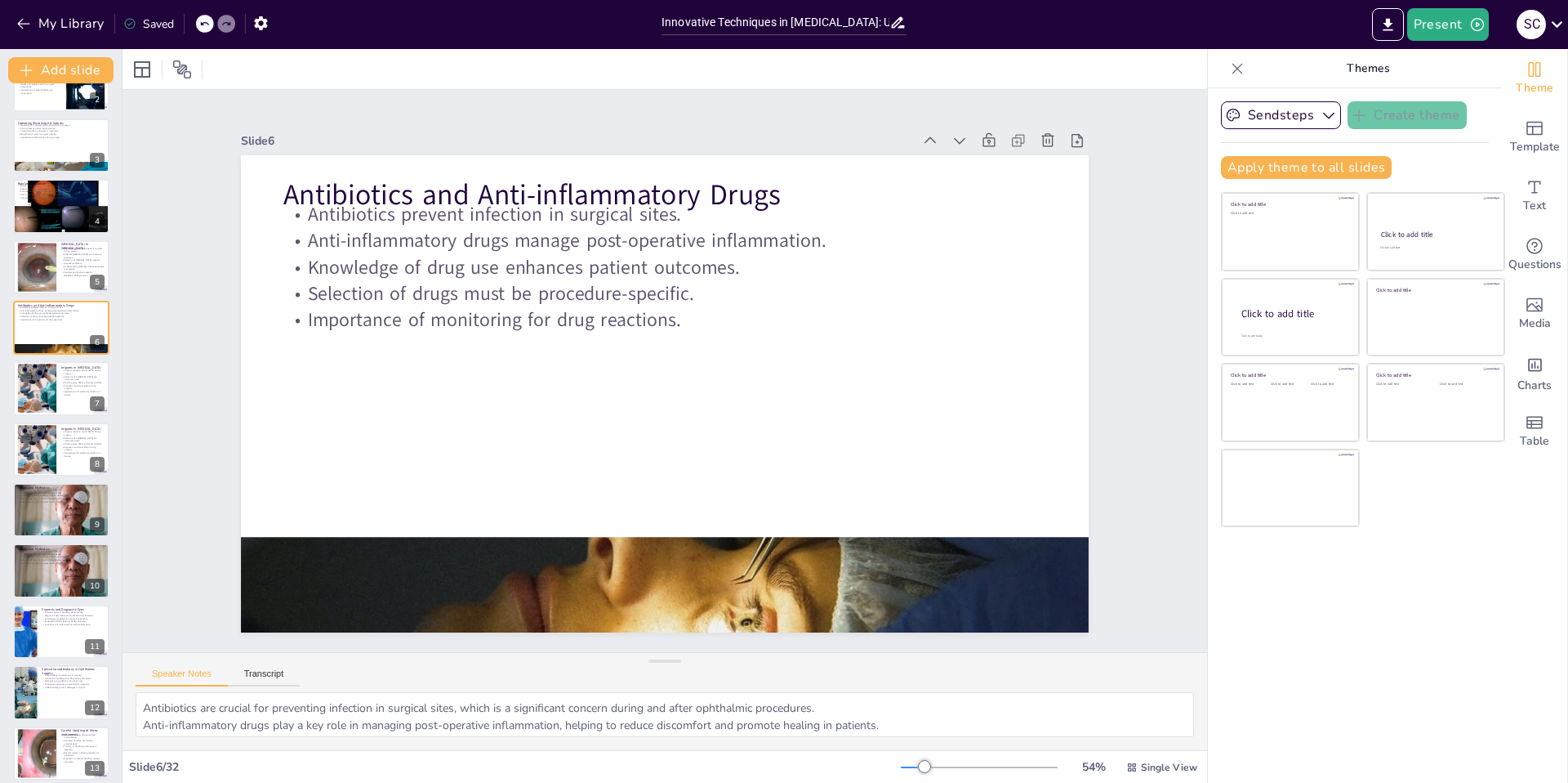
scroll to position [0, 0]
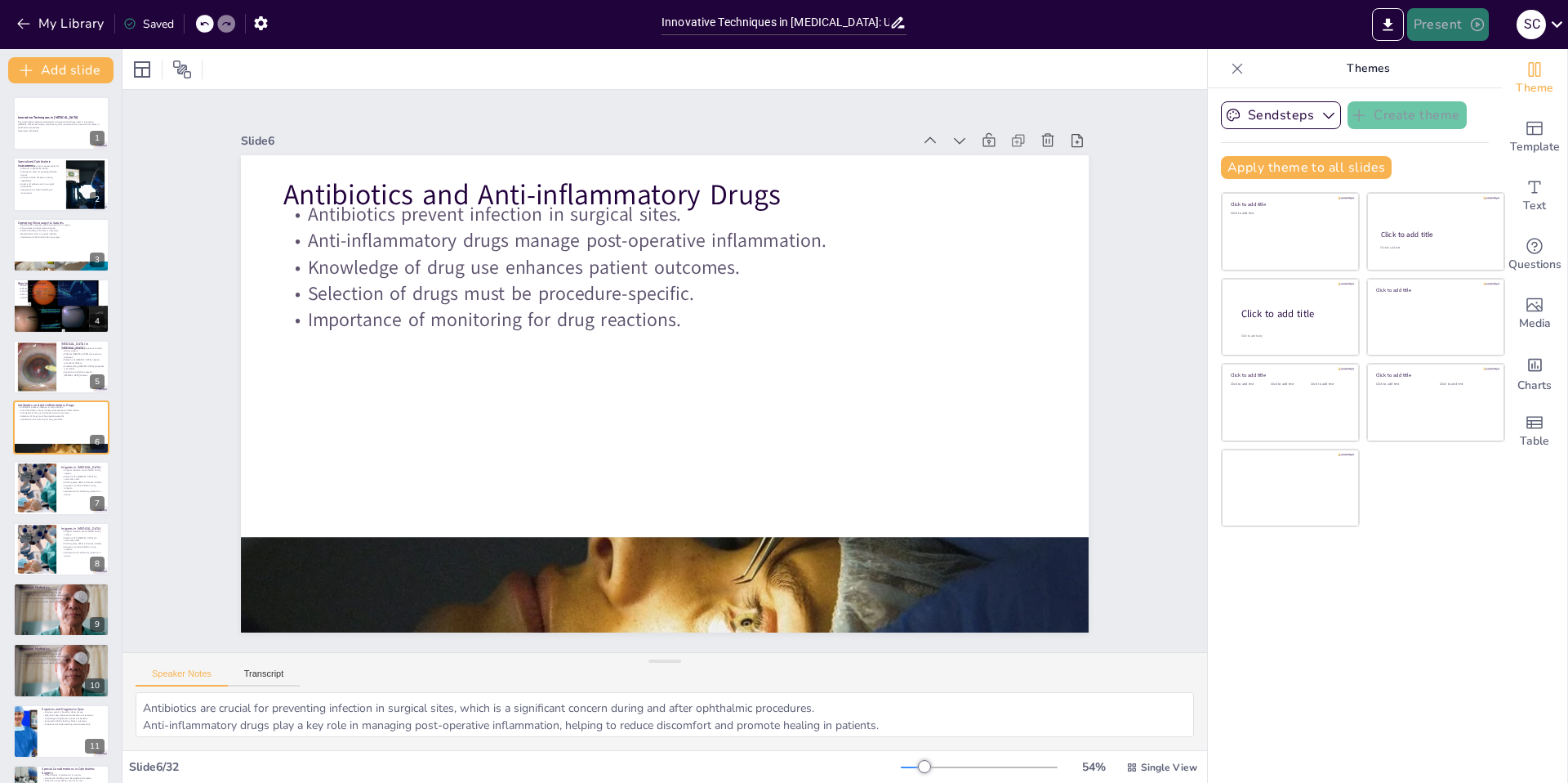
click at [1444, 20] on button "Present" at bounding box center [1448, 24] width 82 height 33
click at [64, 466] on div at bounding box center [784, 391] width 1568 height 783
click at [61, 473] on p "Irrigants maintain ocular health during surgery." at bounding box center [83, 472] width 44 height 6
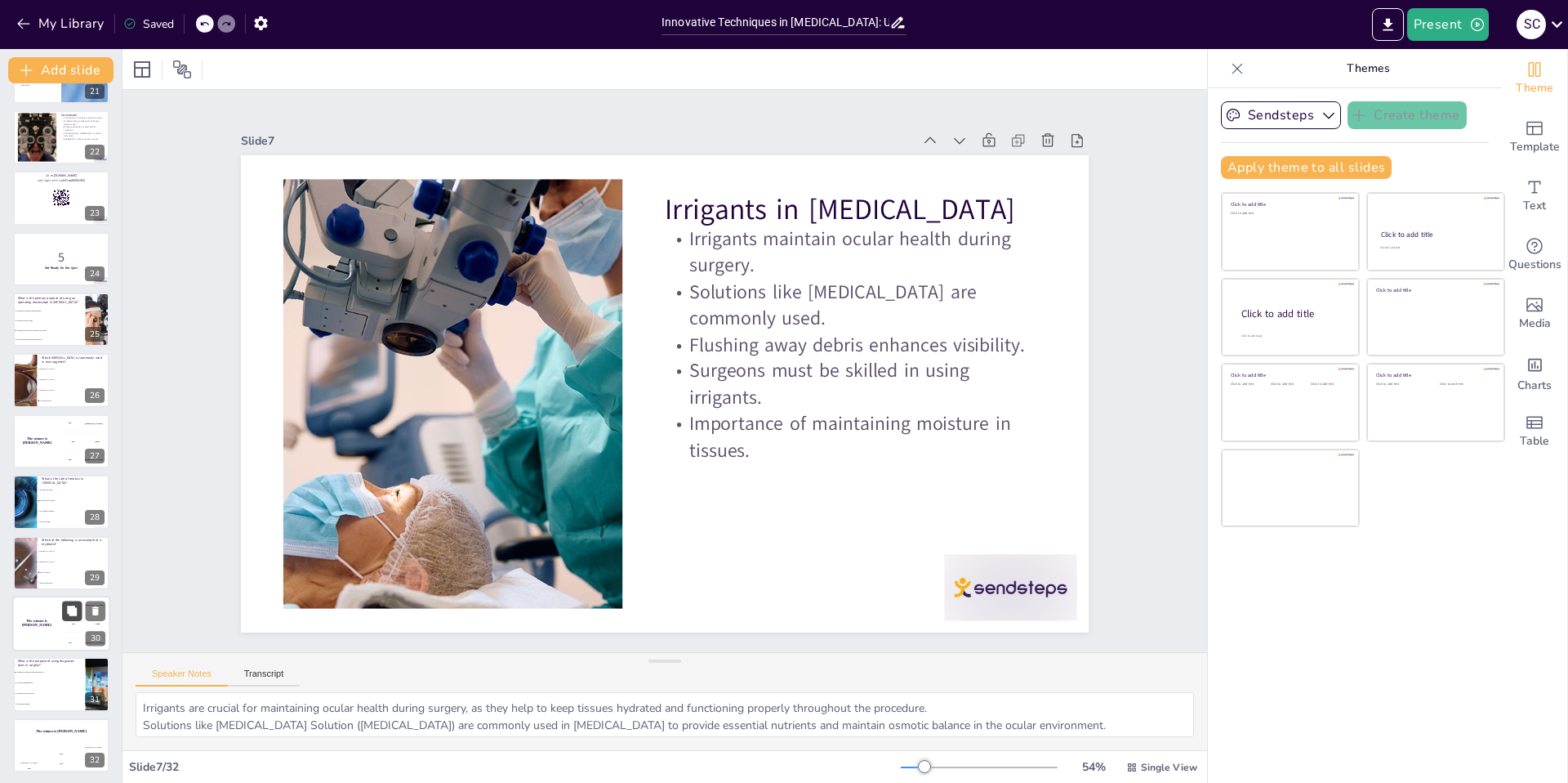
scroll to position [1265, 0]
click at [72, 749] on div "Jaap 200" at bounding box center [61, 756] width 33 height 28
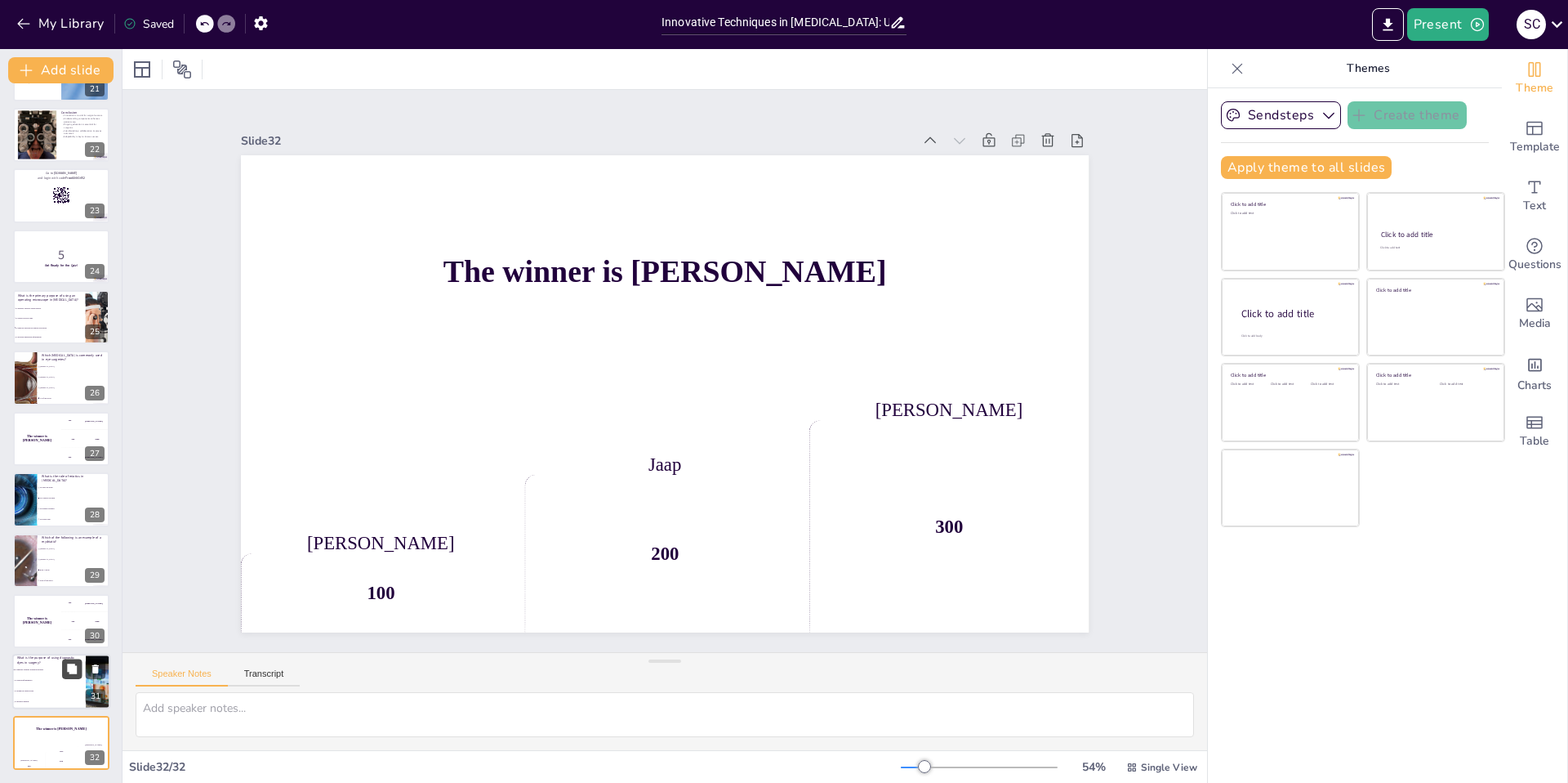
click at [68, 668] on icon at bounding box center [72, 669] width 10 height 10
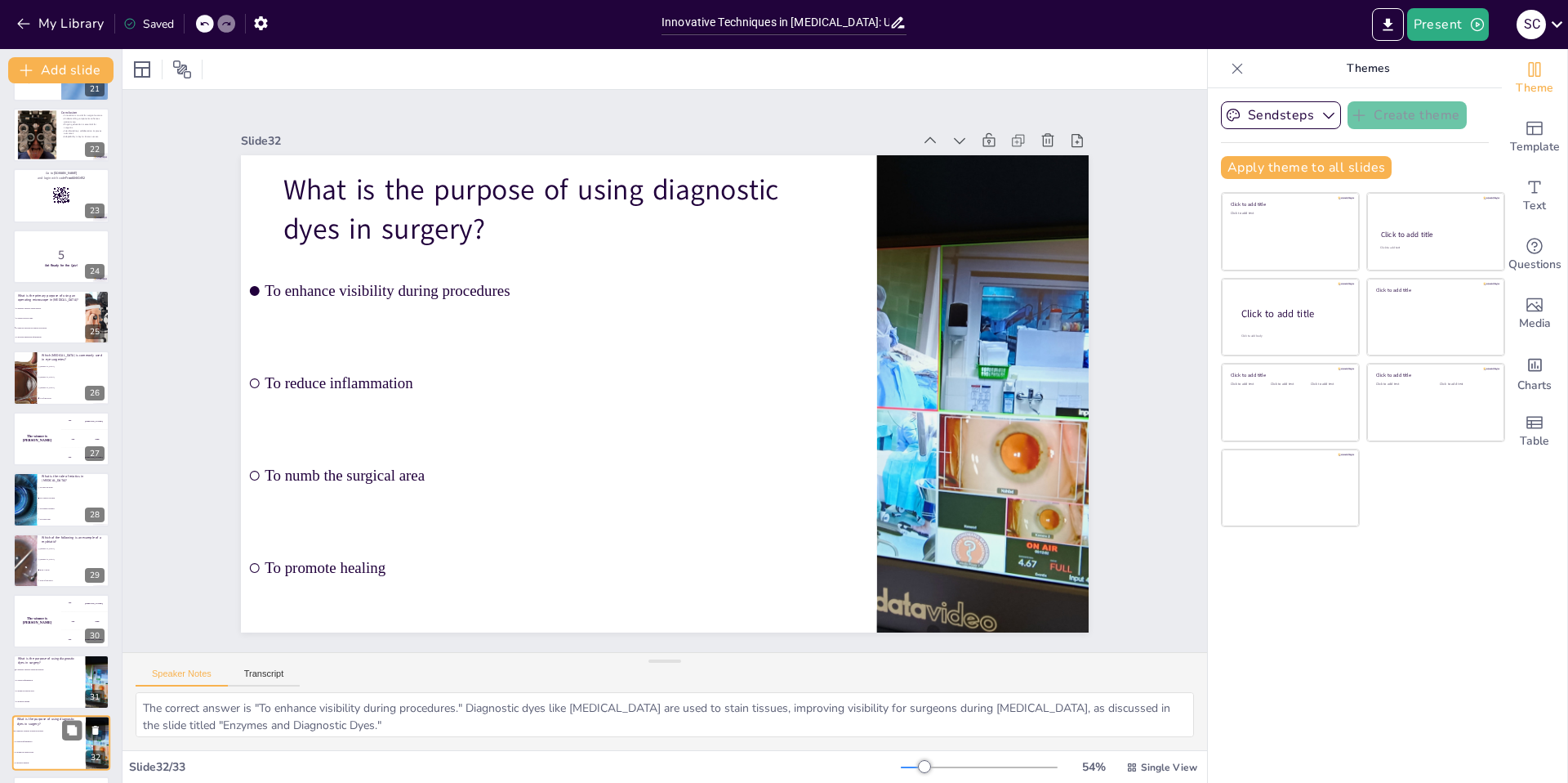
scroll to position [1325, 0]
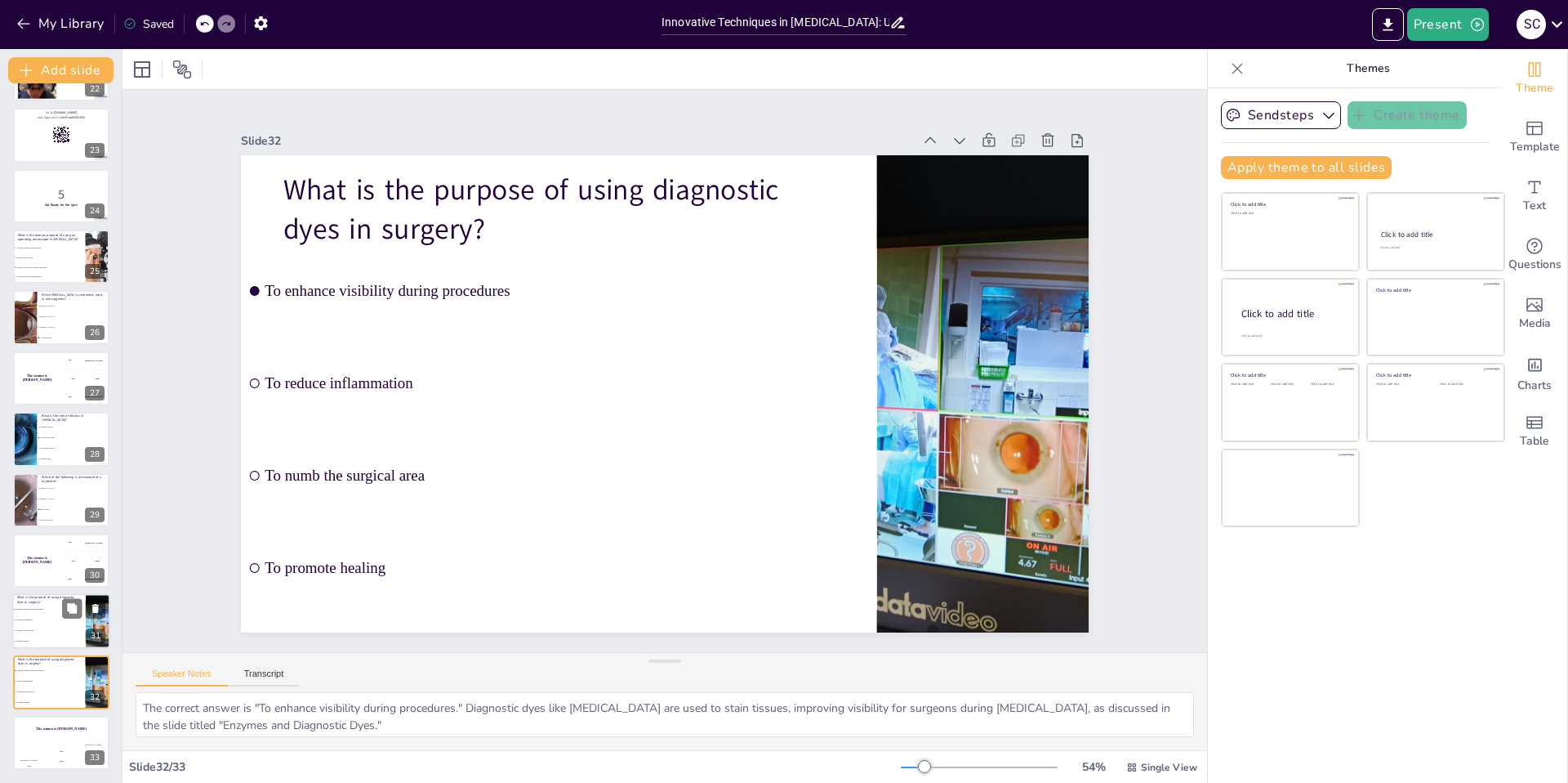
click at [56, 606] on li "To enhance visibility during procedures" at bounding box center [49, 610] width 73 height 11
click at [44, 497] on li "[MEDICAL_DATA]" at bounding box center [73, 499] width 73 height 11
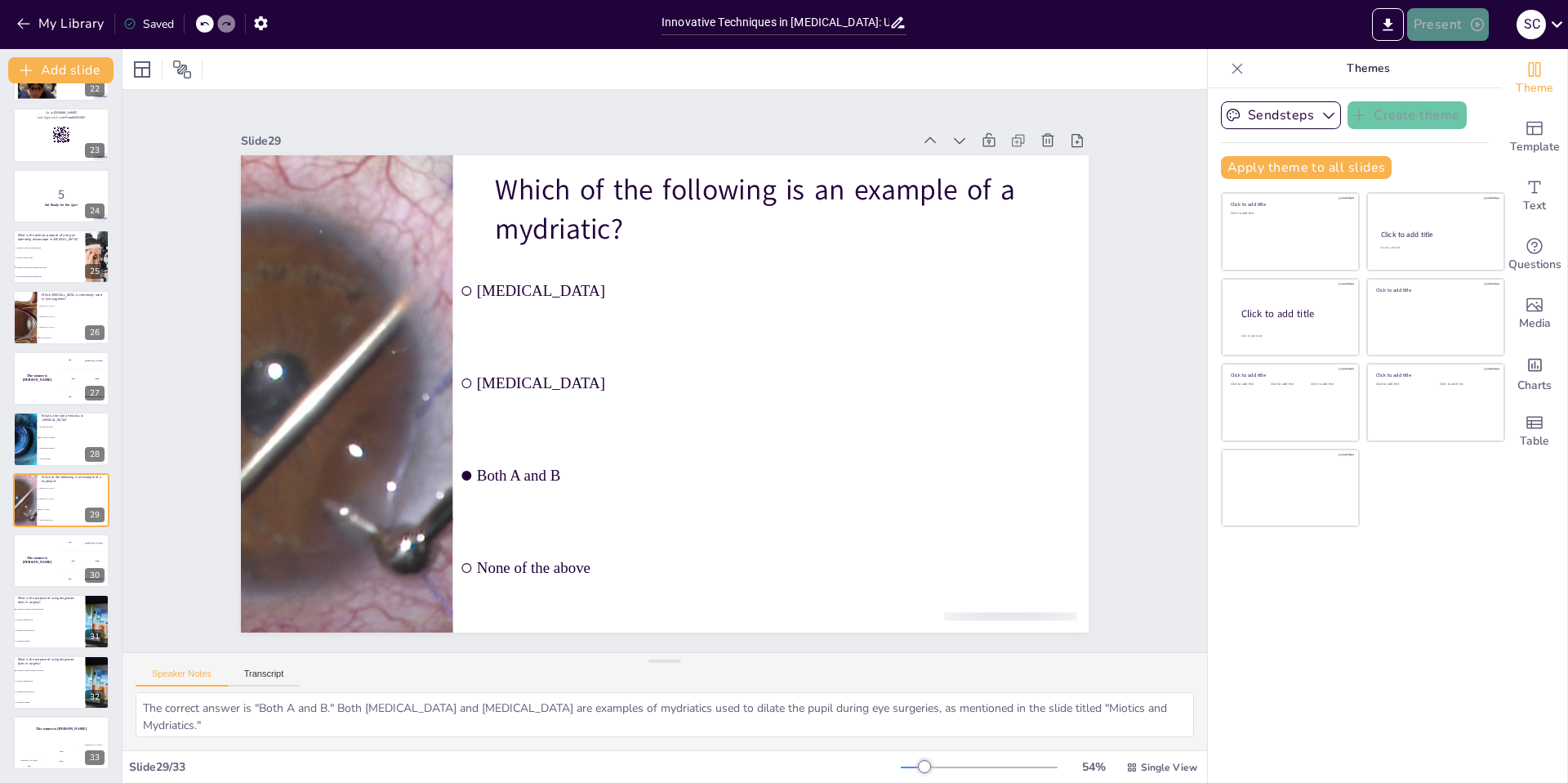
click at [1456, 28] on button "Present" at bounding box center [1448, 24] width 82 height 33
click at [1467, 55] on li "Preview presentation" at bounding box center [1473, 60] width 129 height 26
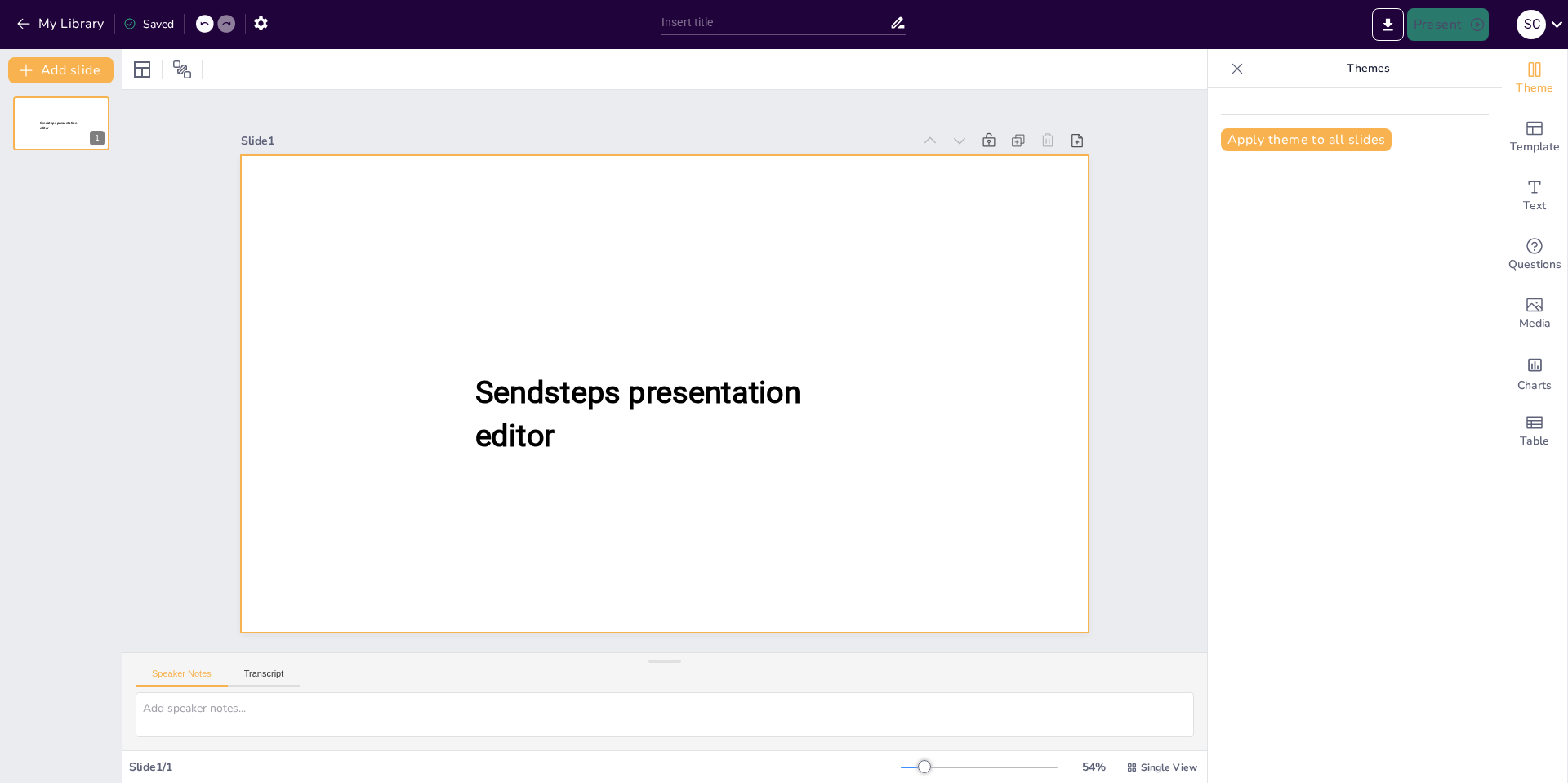
type input "Innovative Techniques in [MEDICAL_DATA]: Utilizing Specialized Instruments and …"
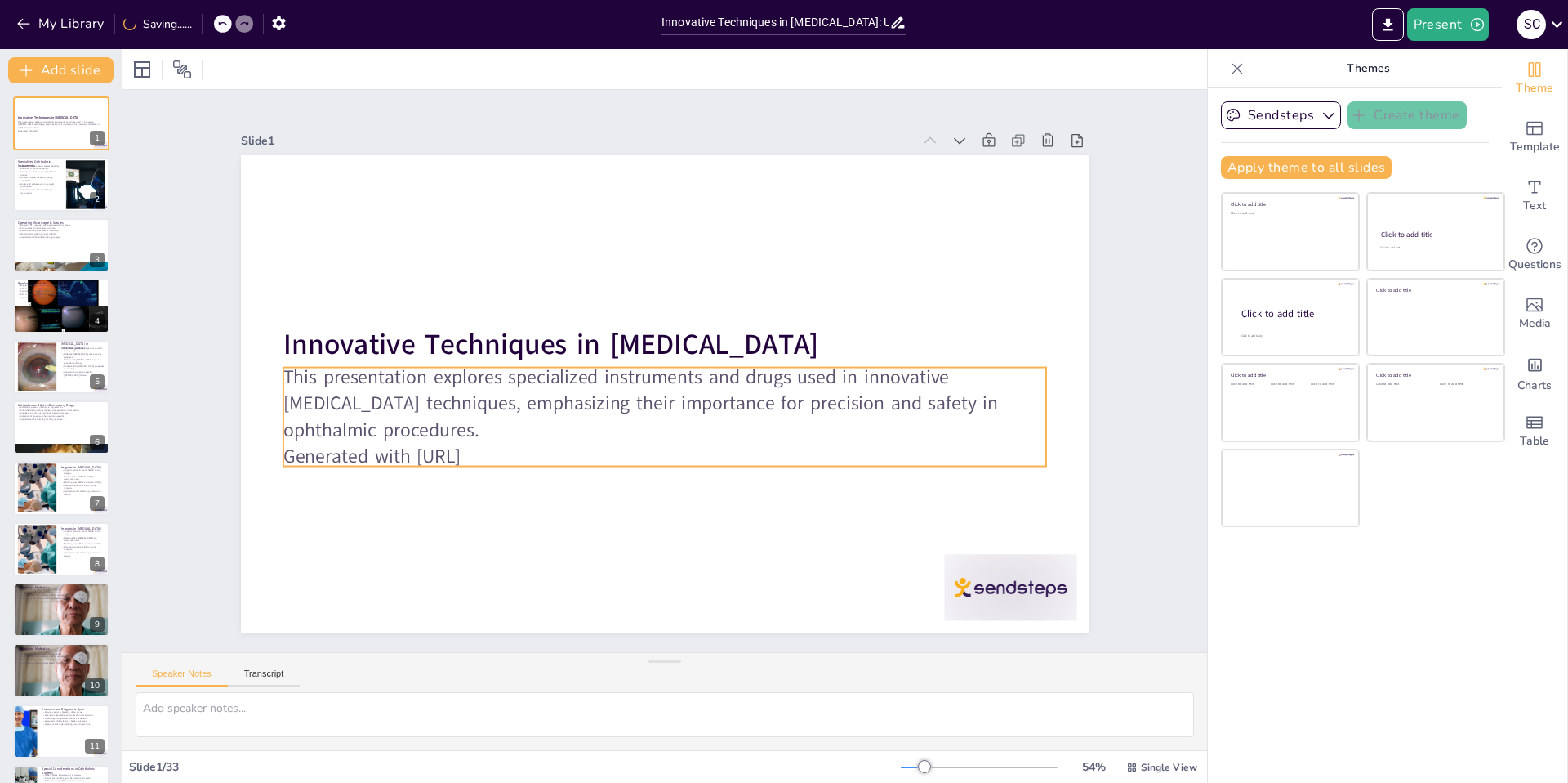
checkbox input "true"
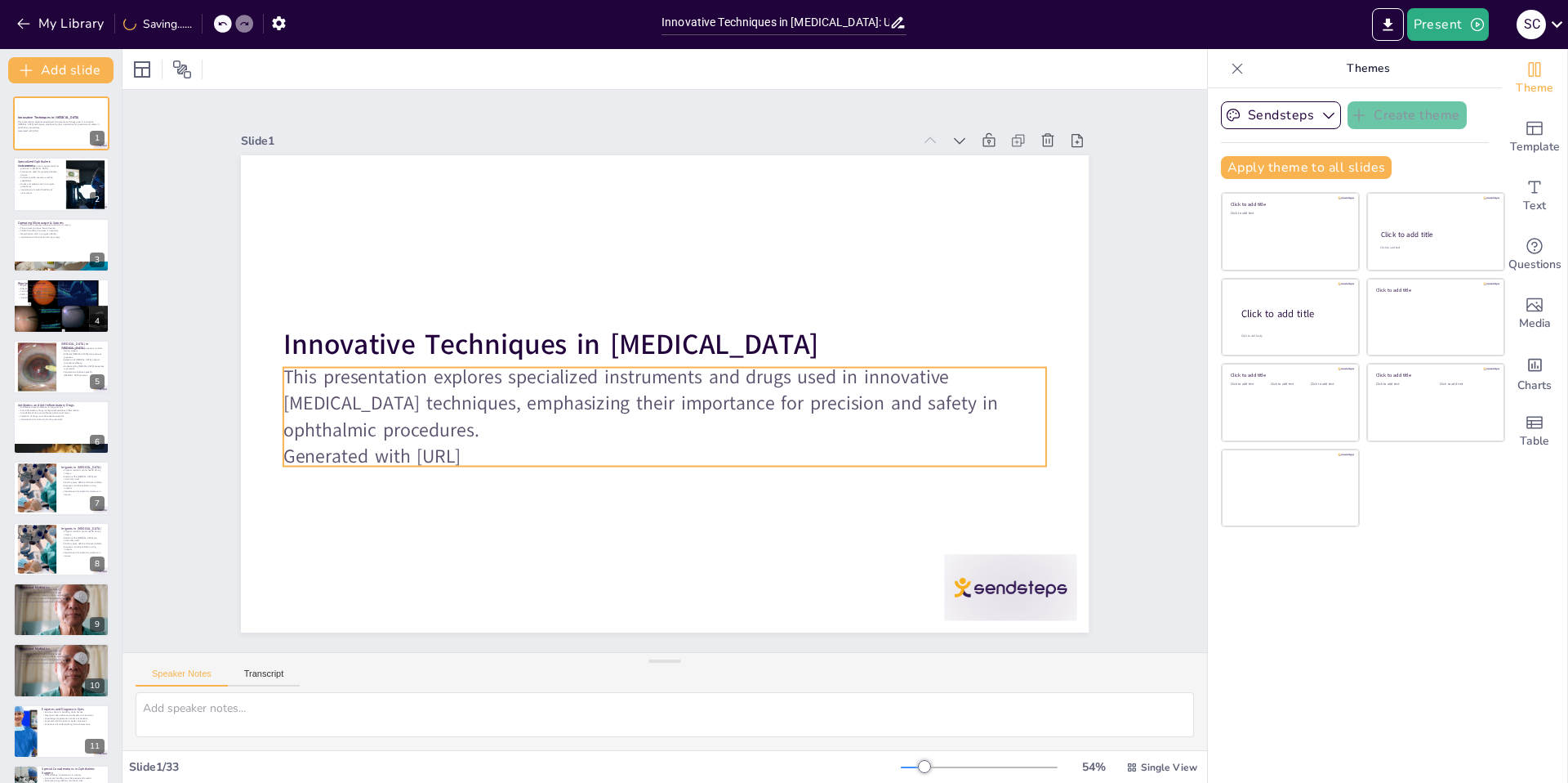
checkbox input "true"
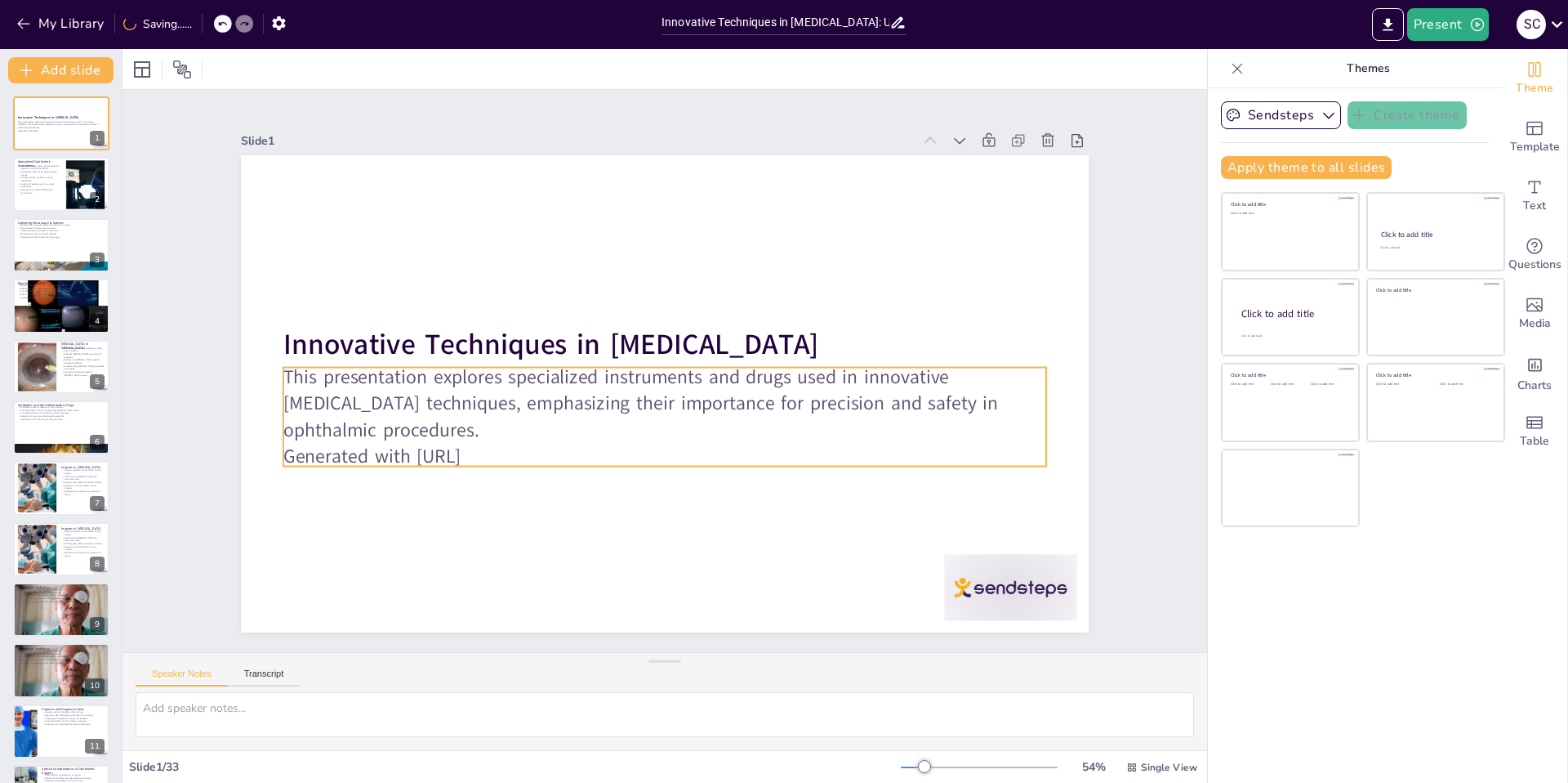
checkbox input "true"
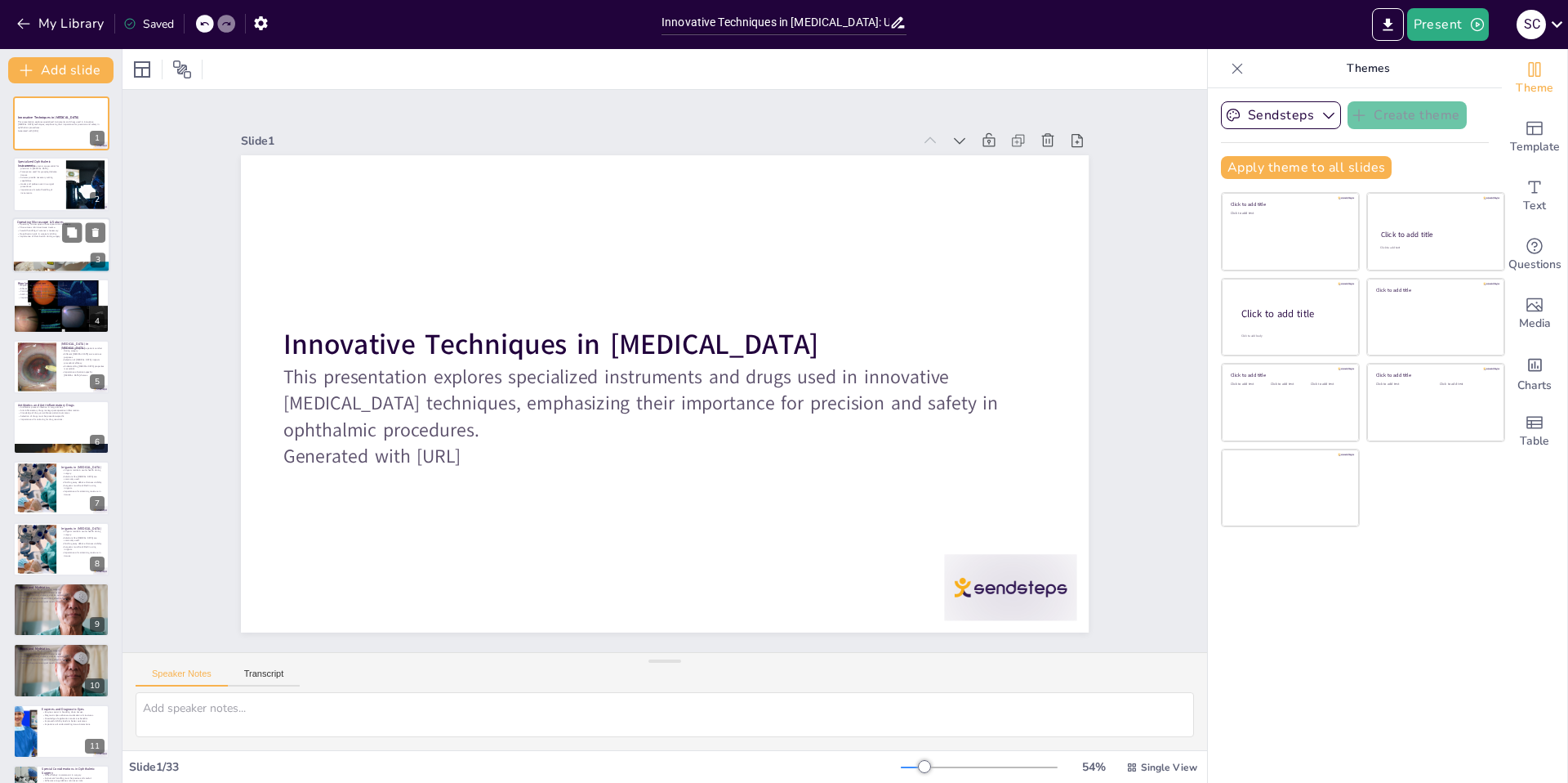
checkbox input "true"
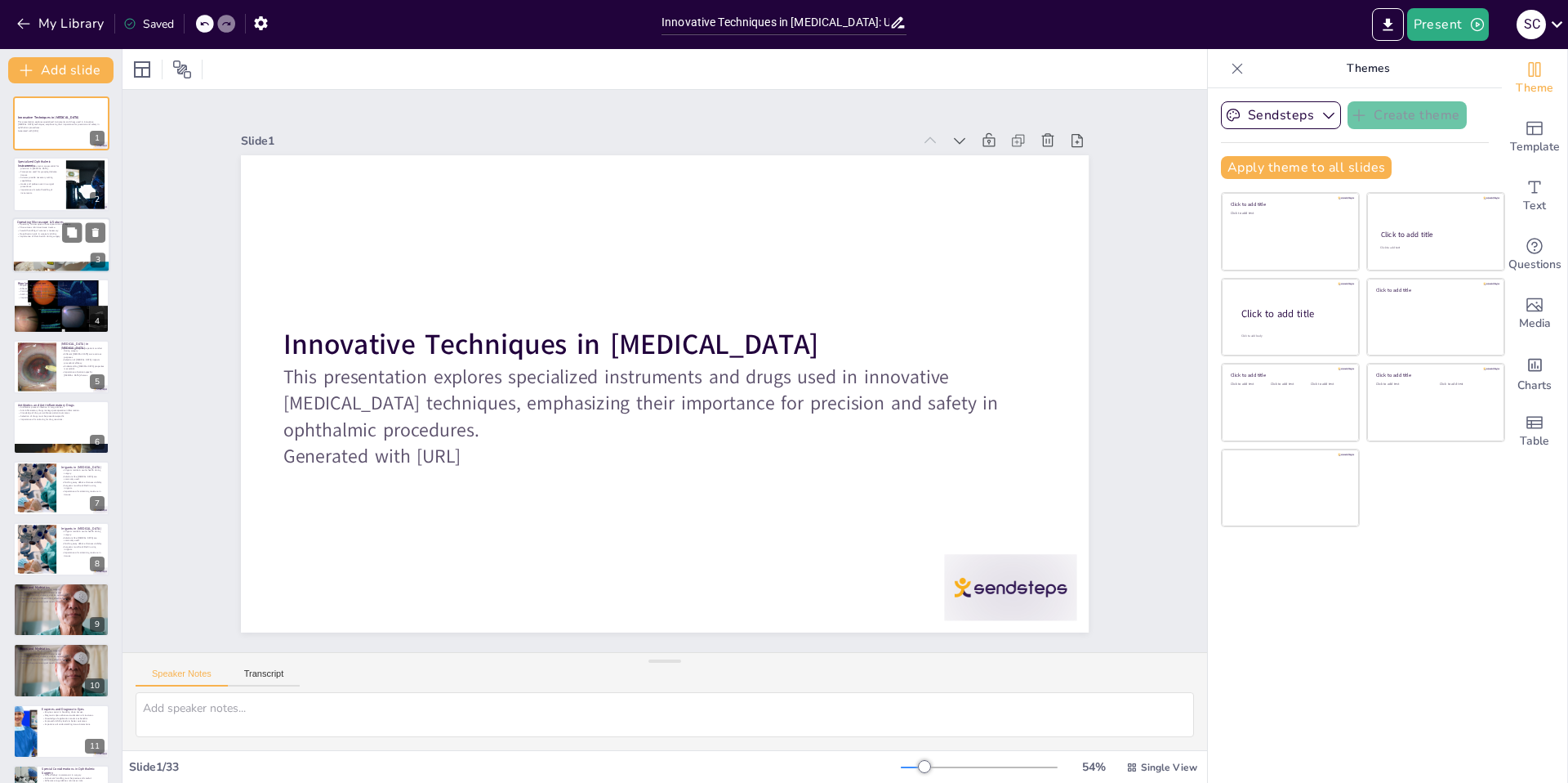
checkbox input "true"
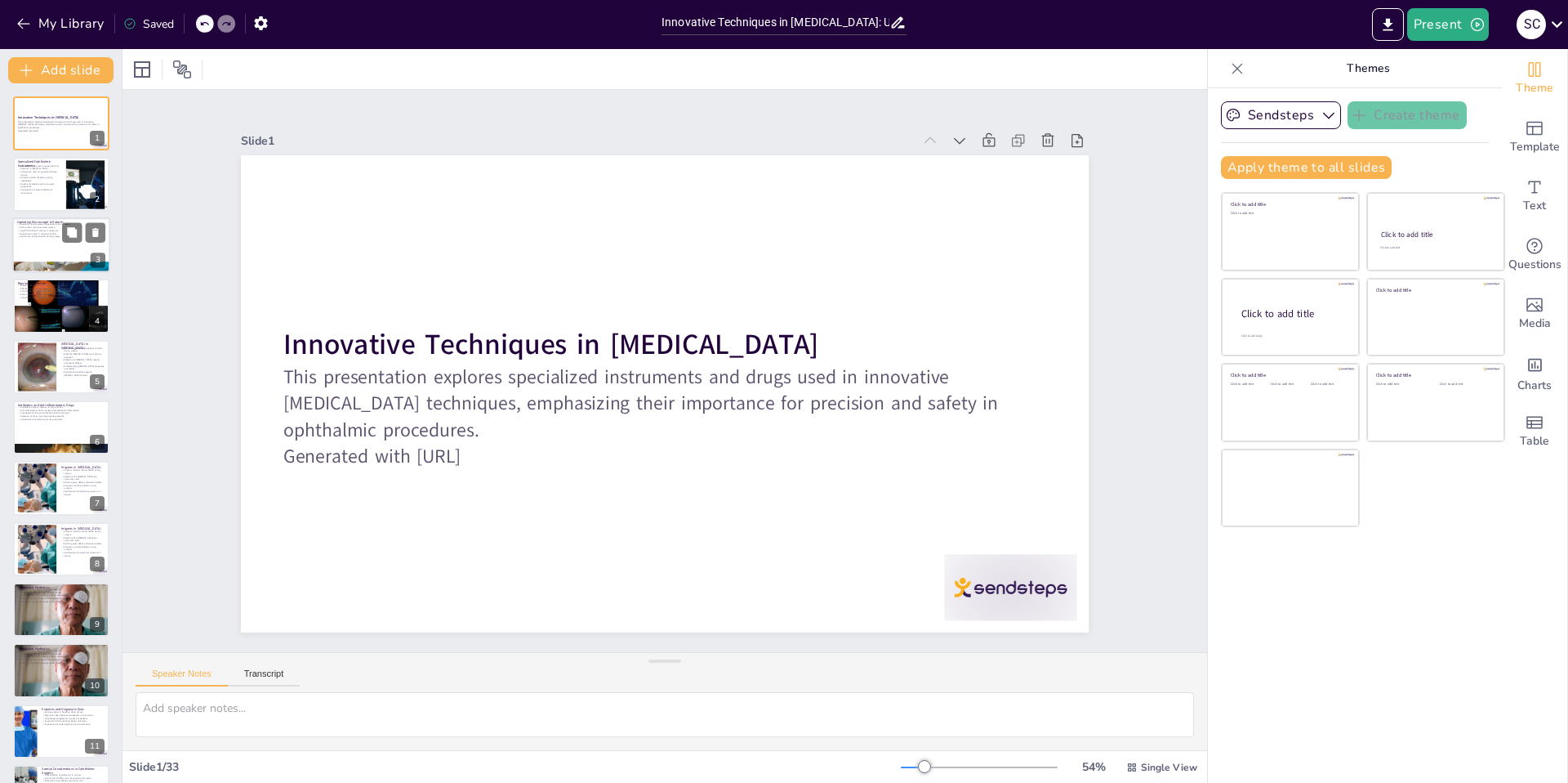
checkbox input "true"
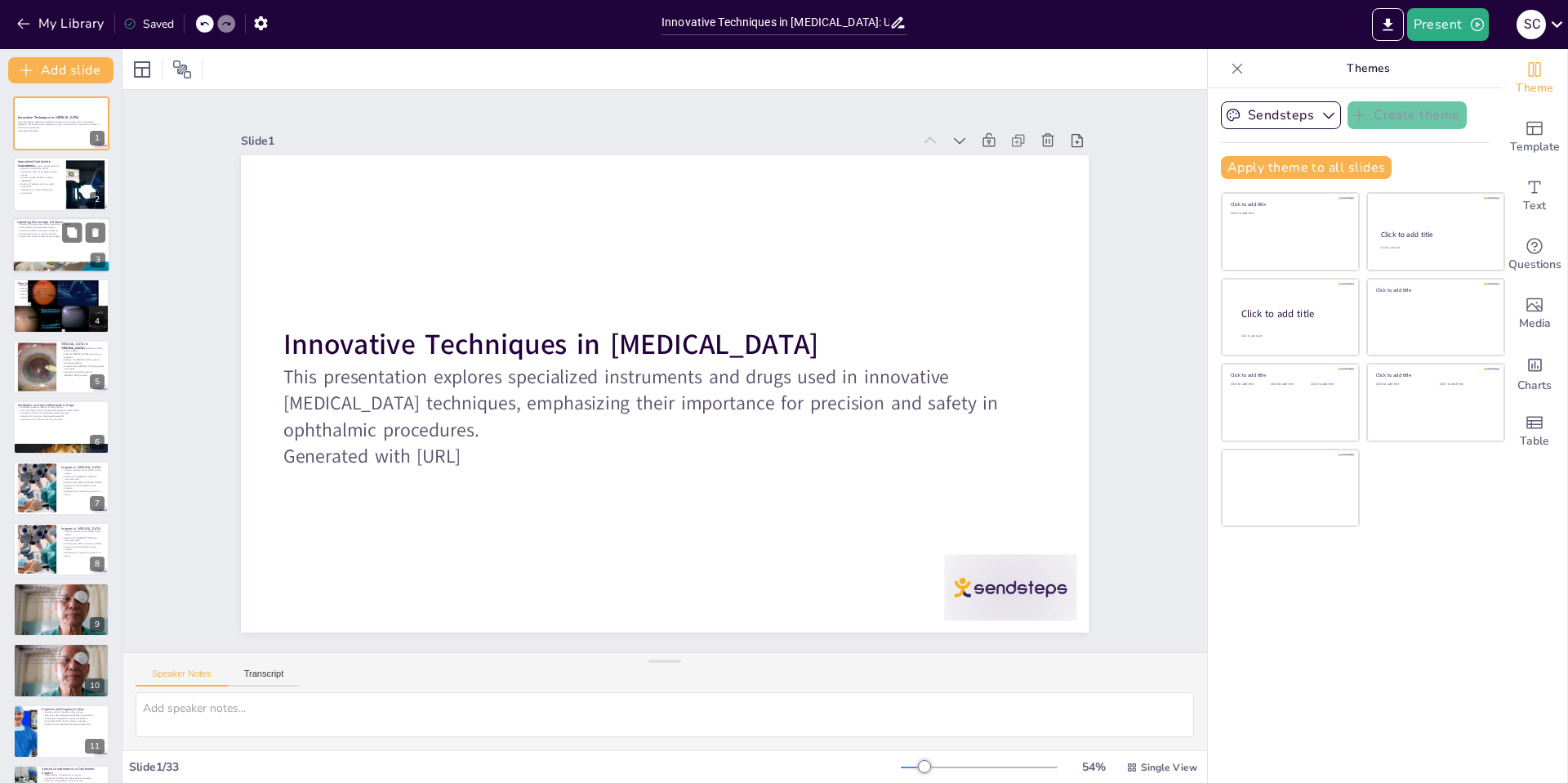
checkbox input "true"
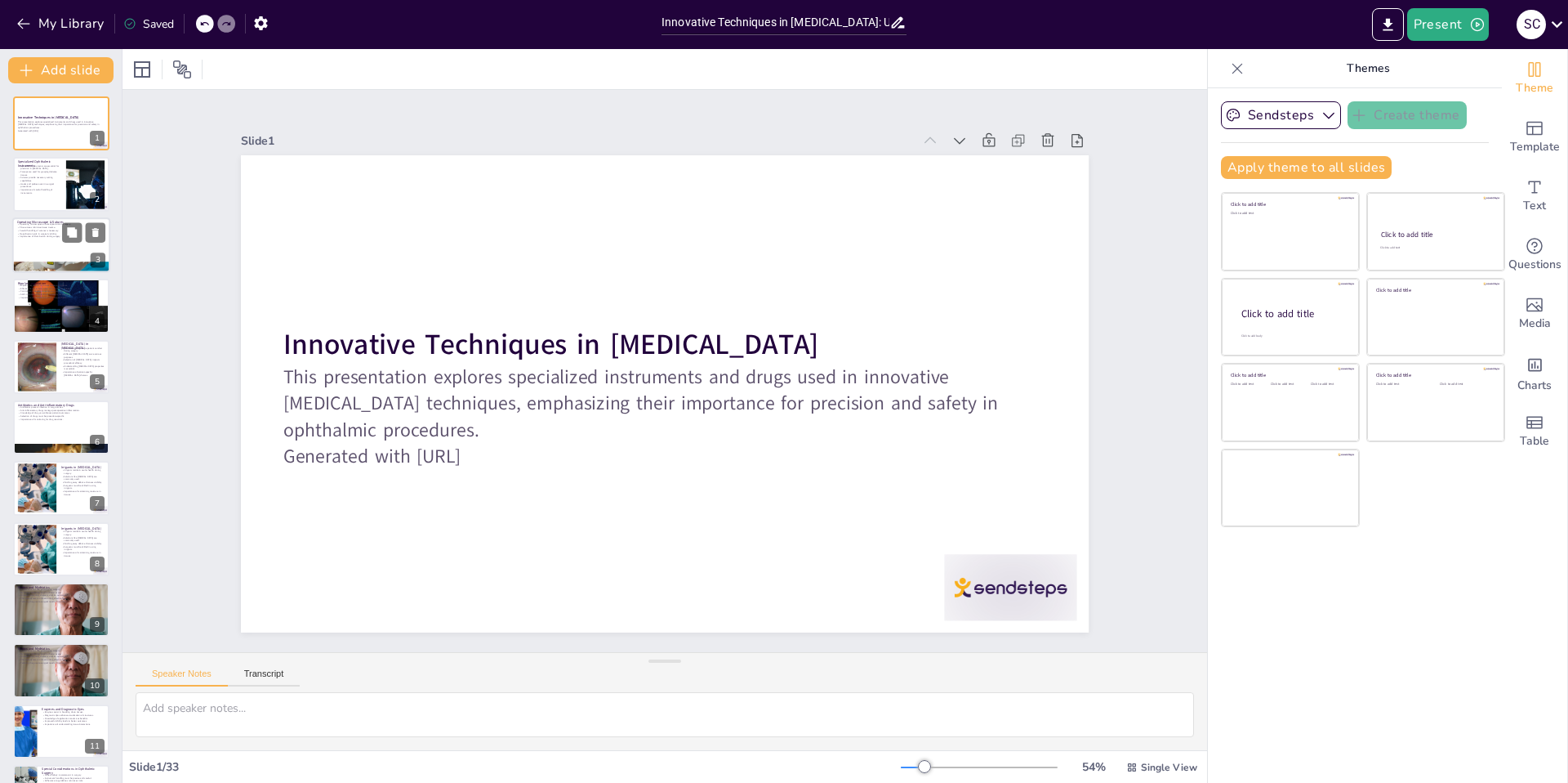
checkbox input "true"
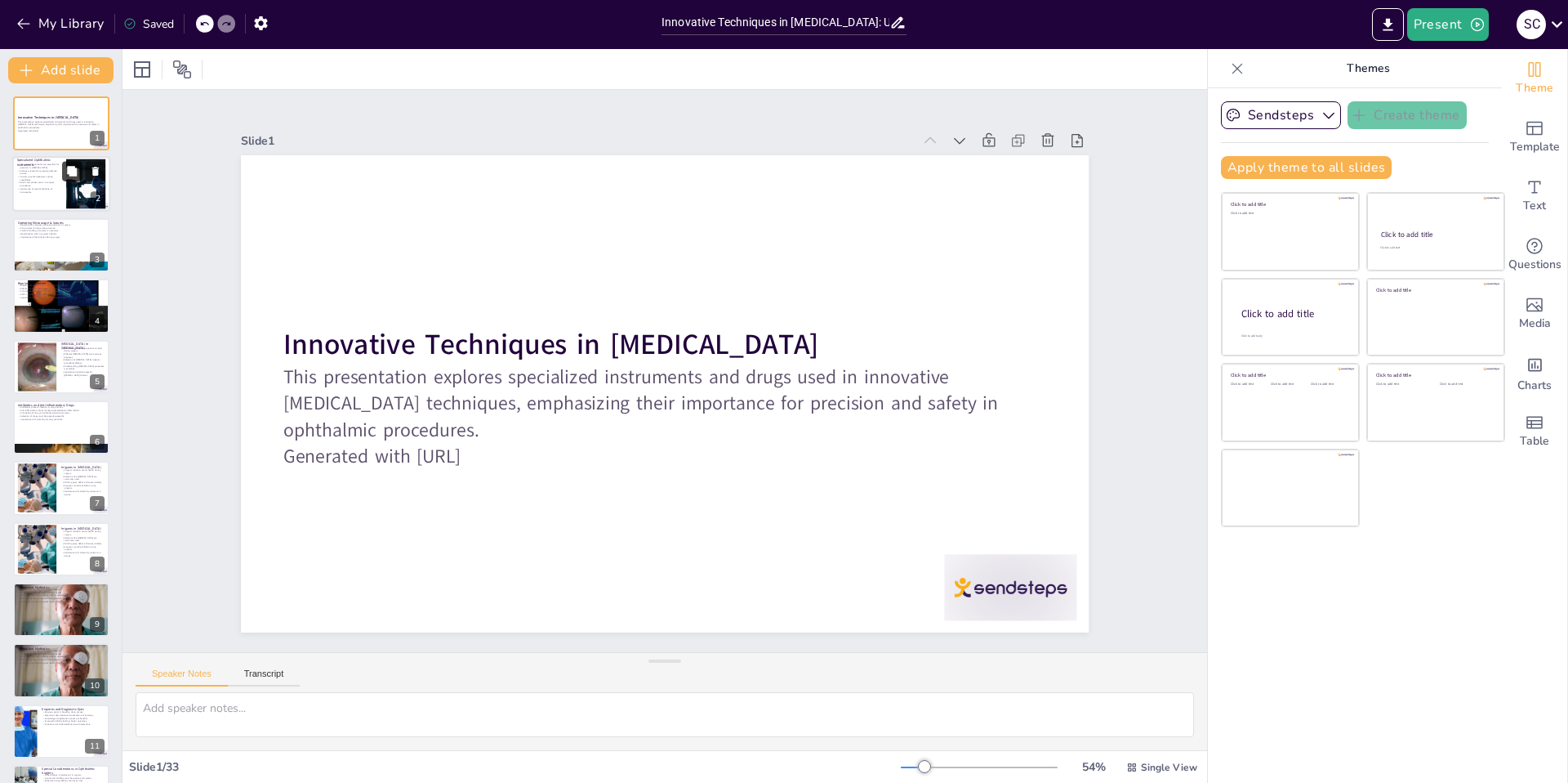
checkbox input "true"
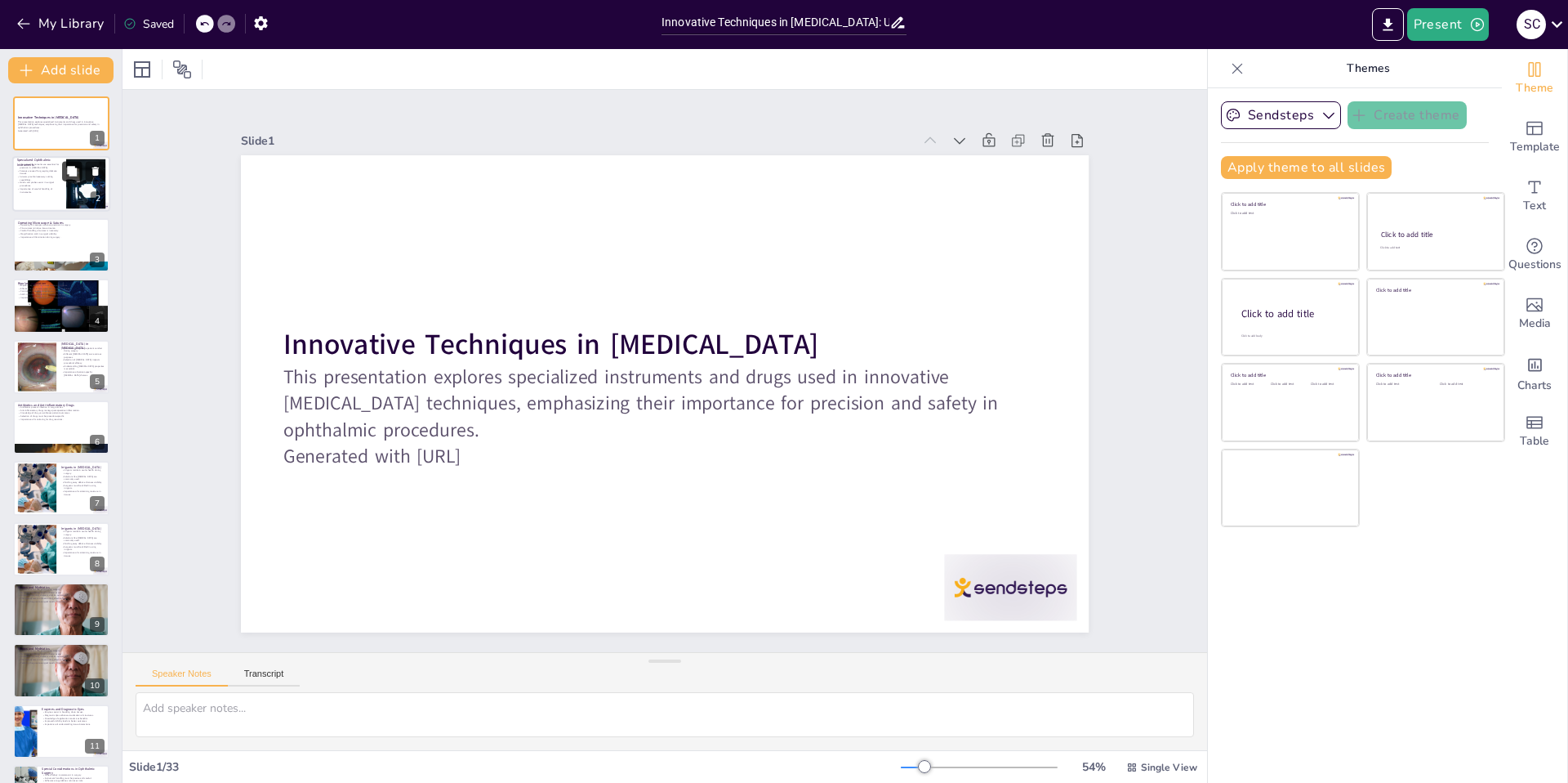
checkbox input "true"
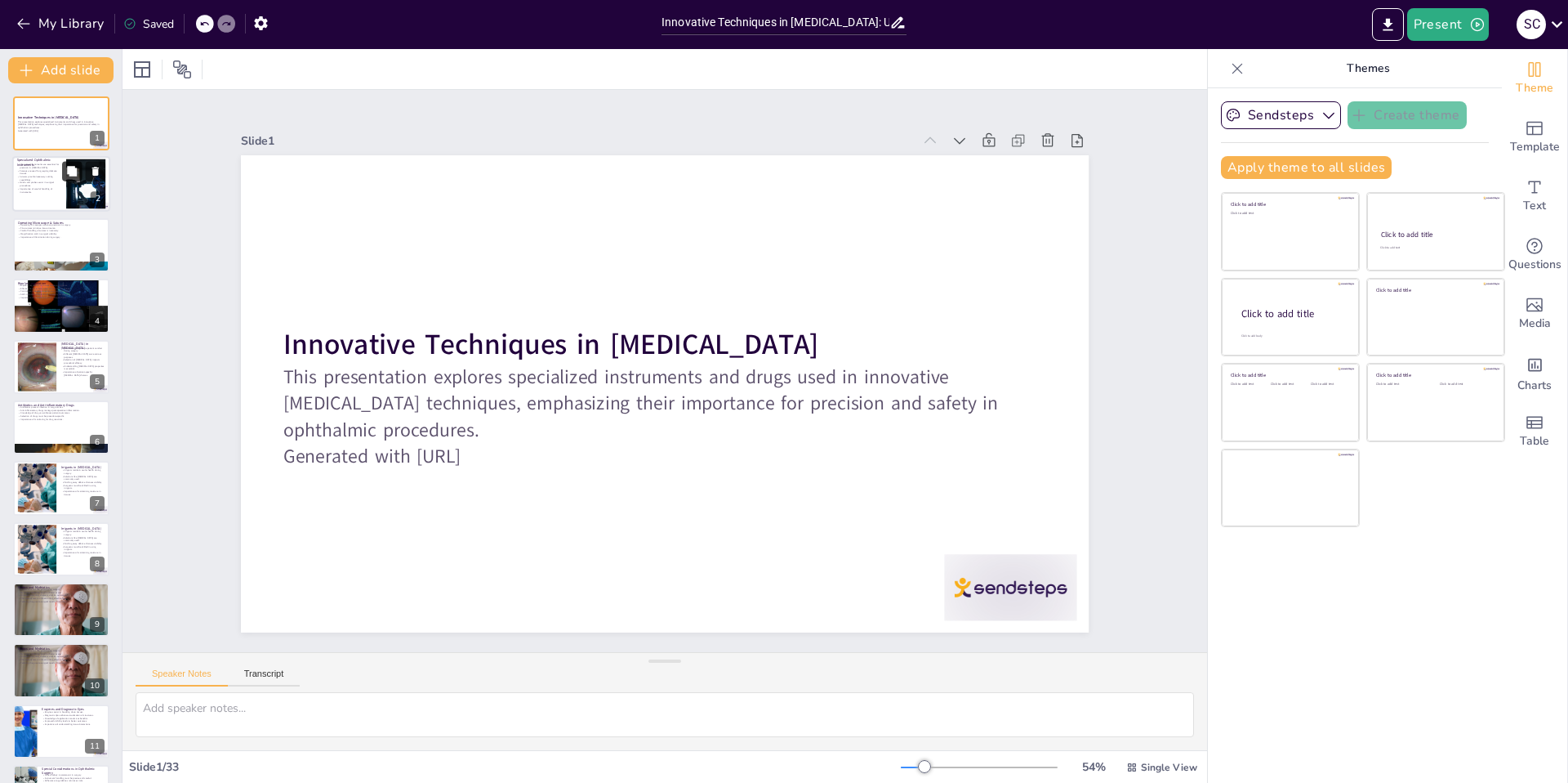
checkbox input "true"
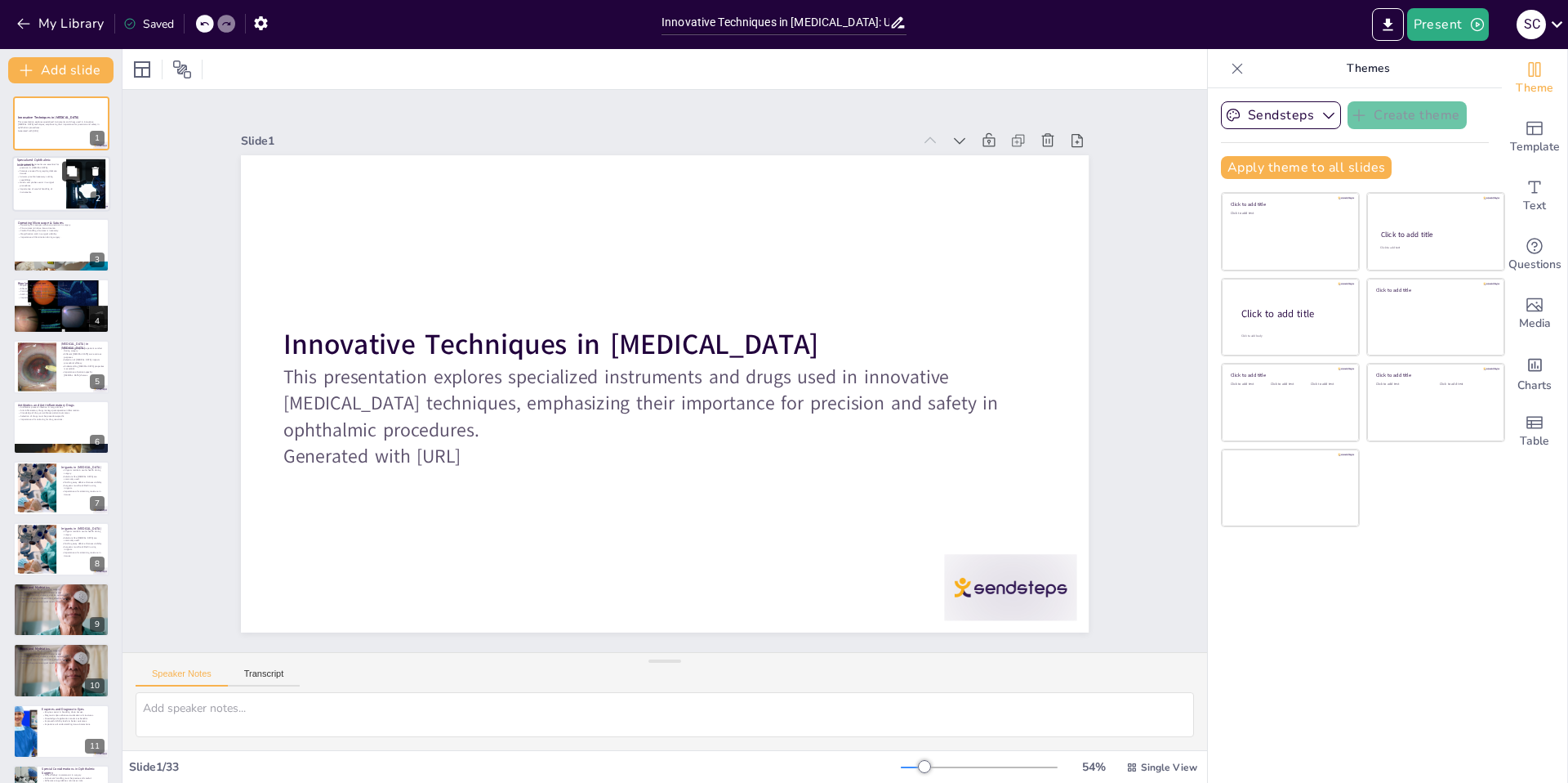
checkbox input "true"
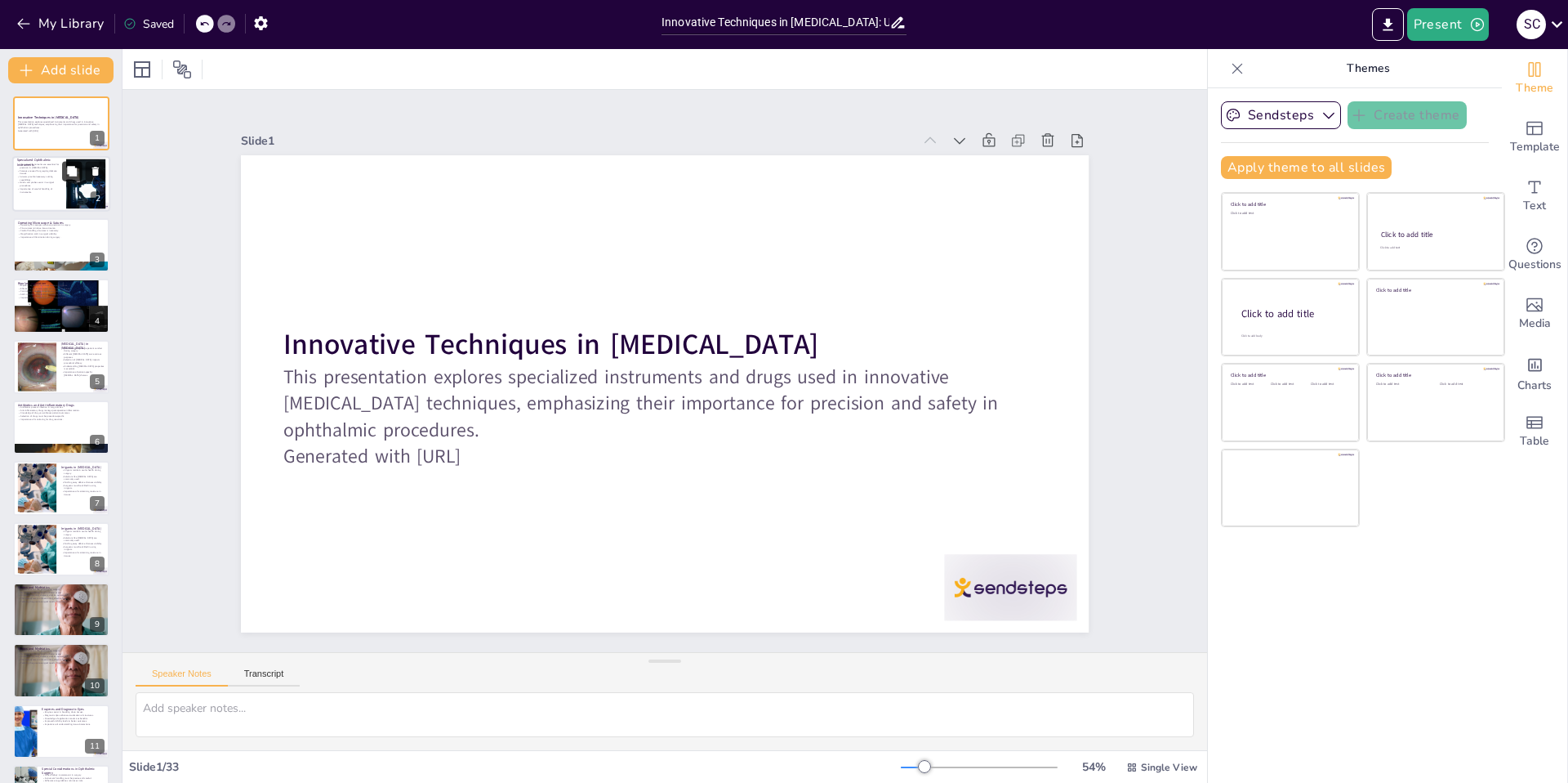
checkbox input "true"
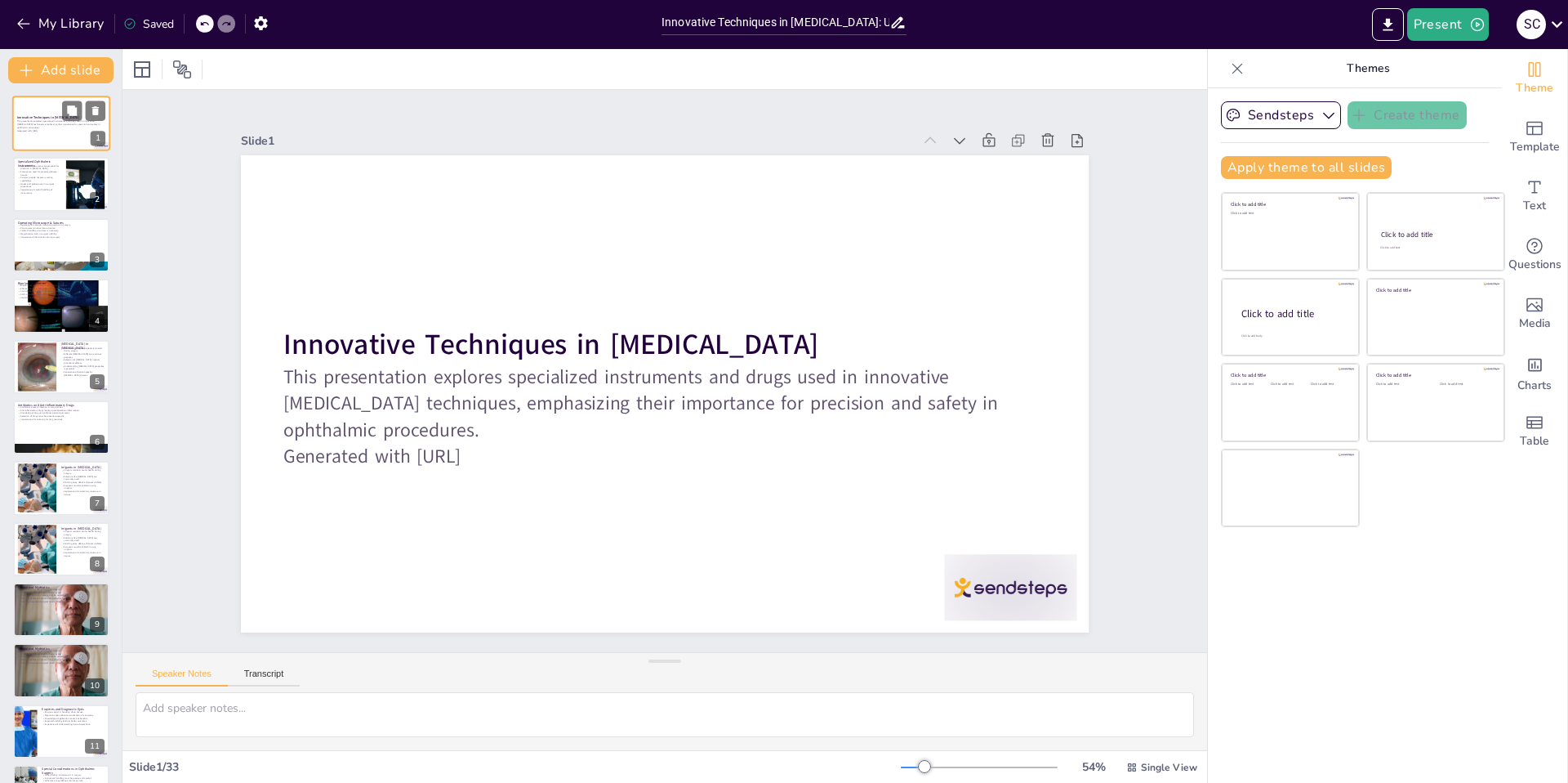
checkbox input "true"
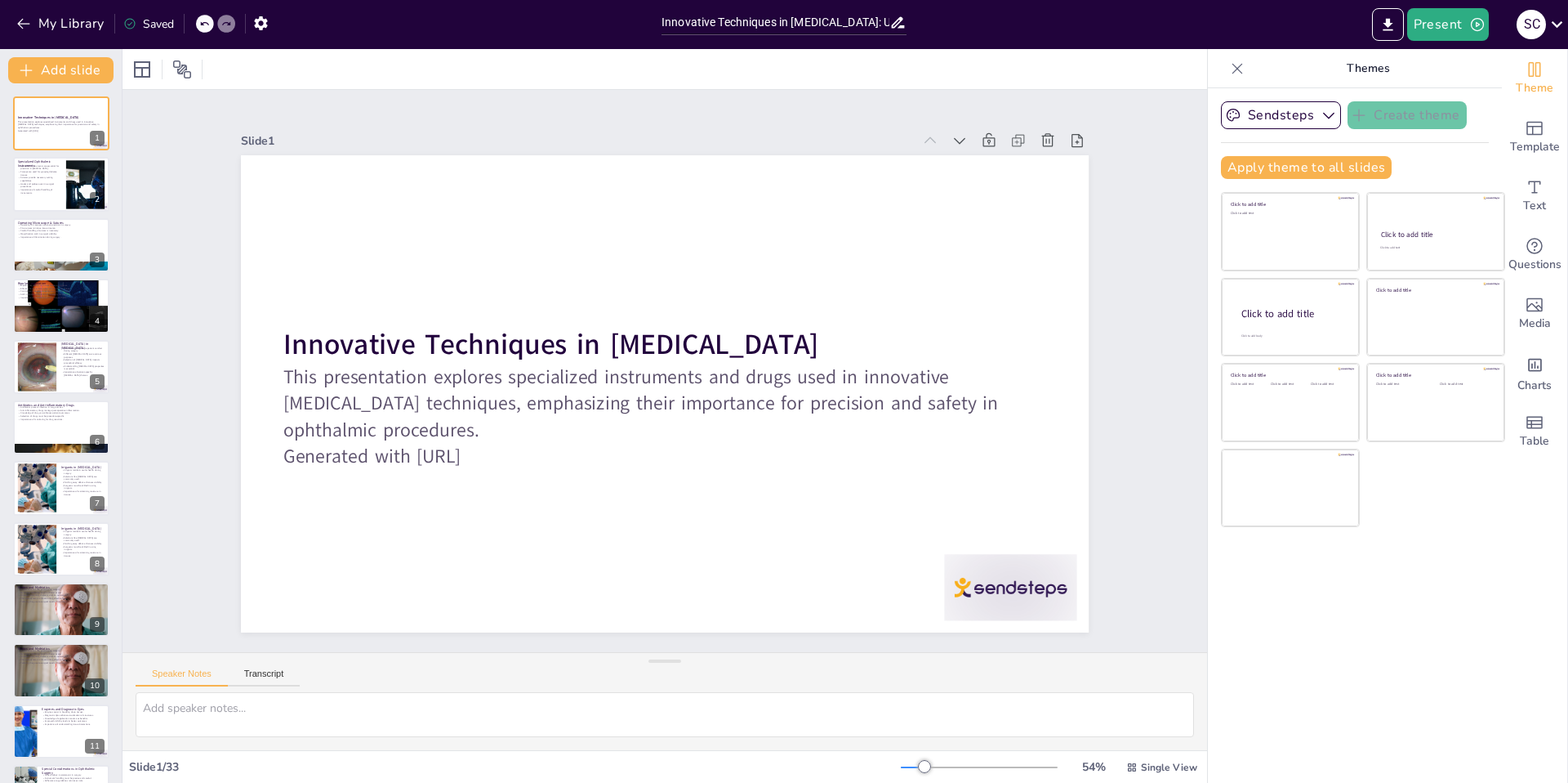
checkbox input "true"
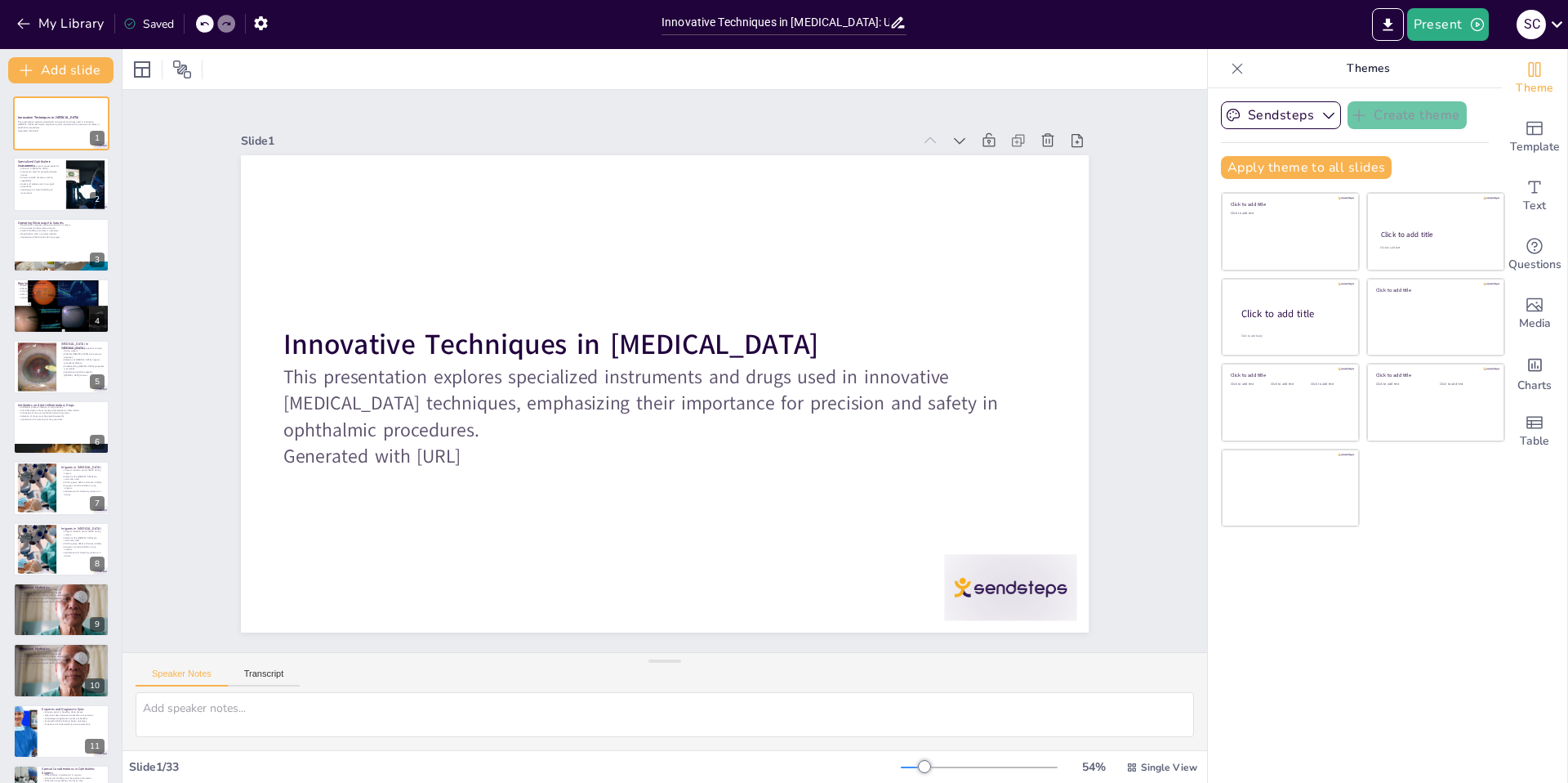
checkbox input "true"
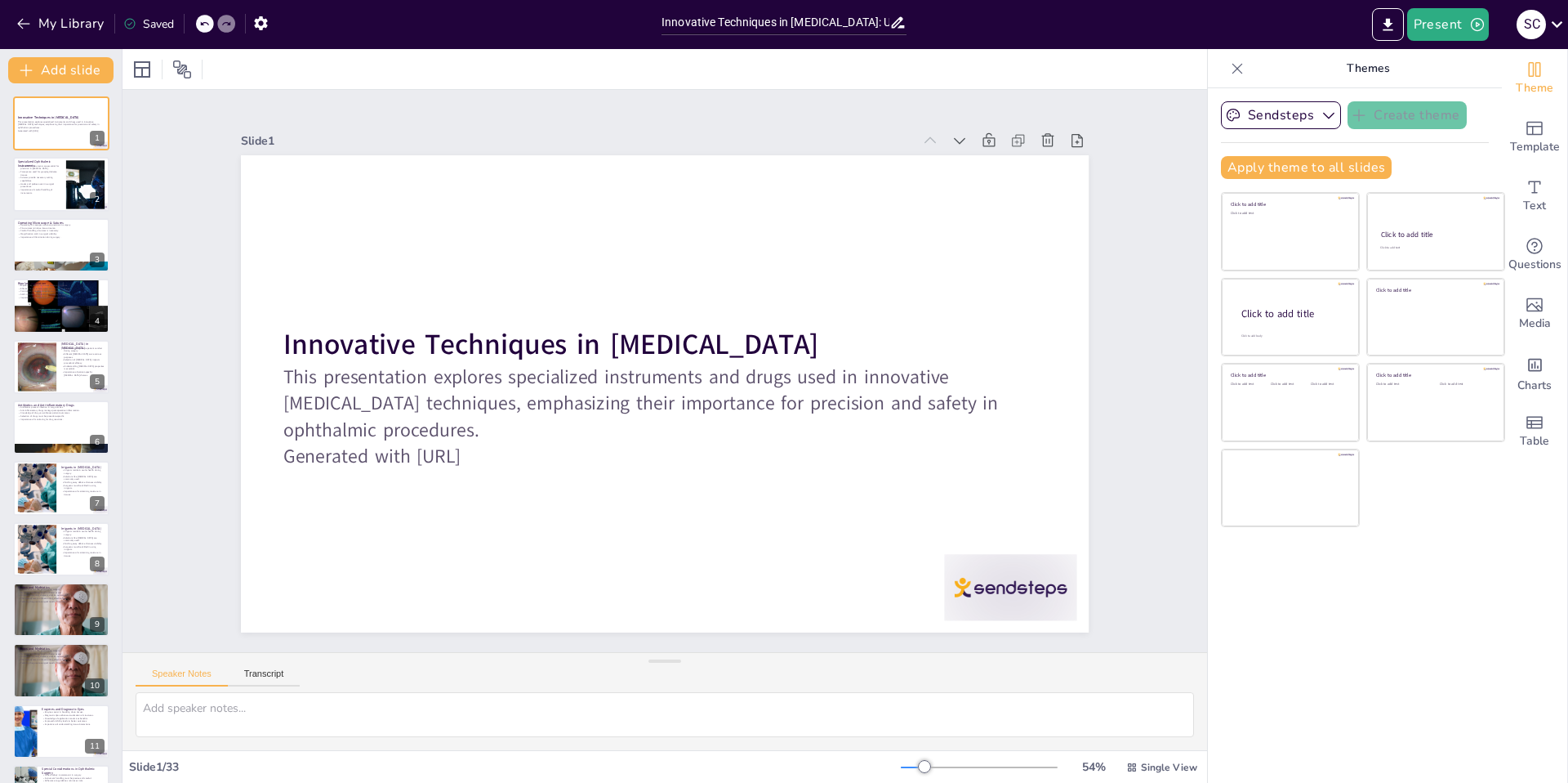
checkbox input "true"
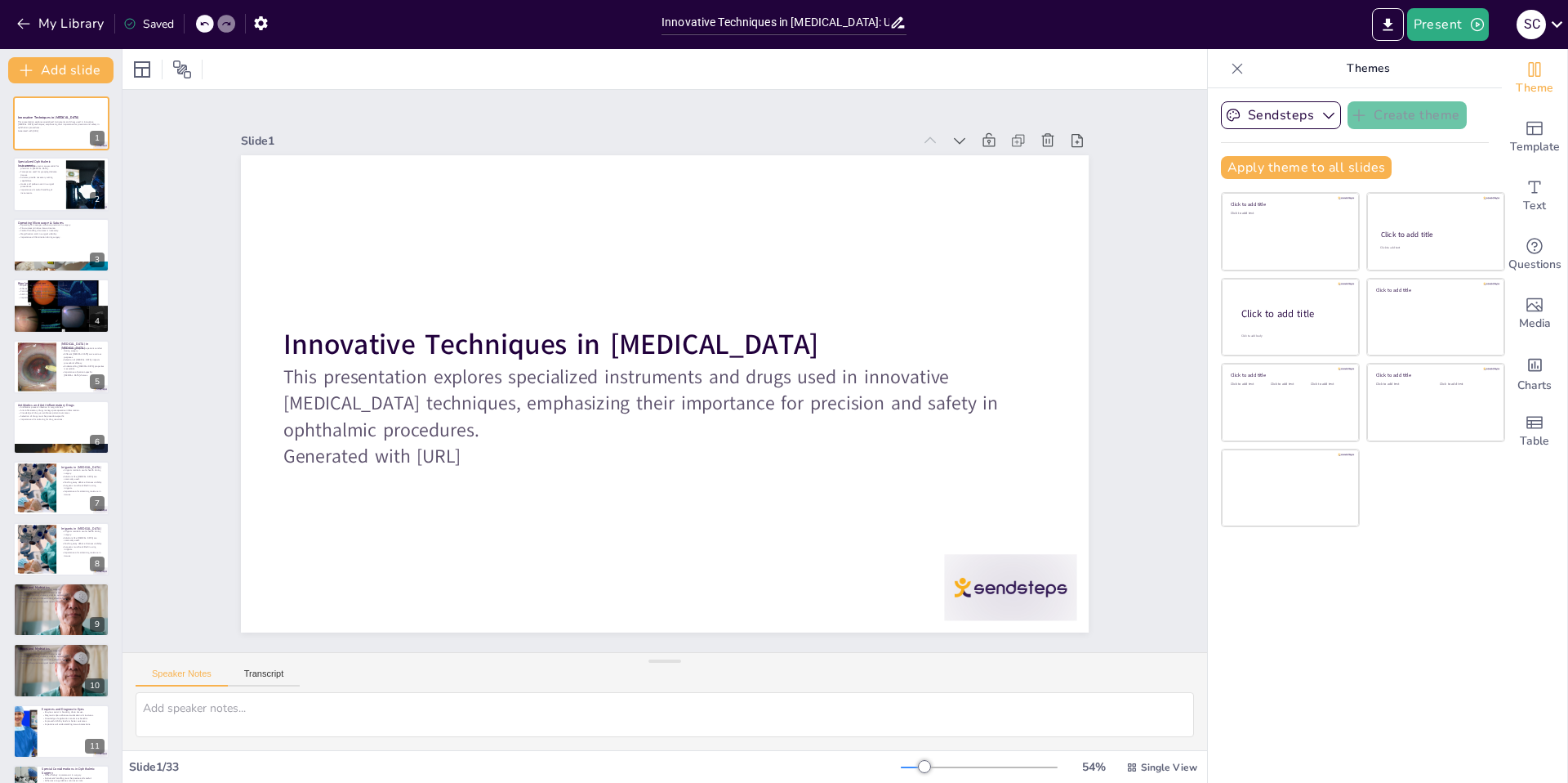
checkbox input "true"
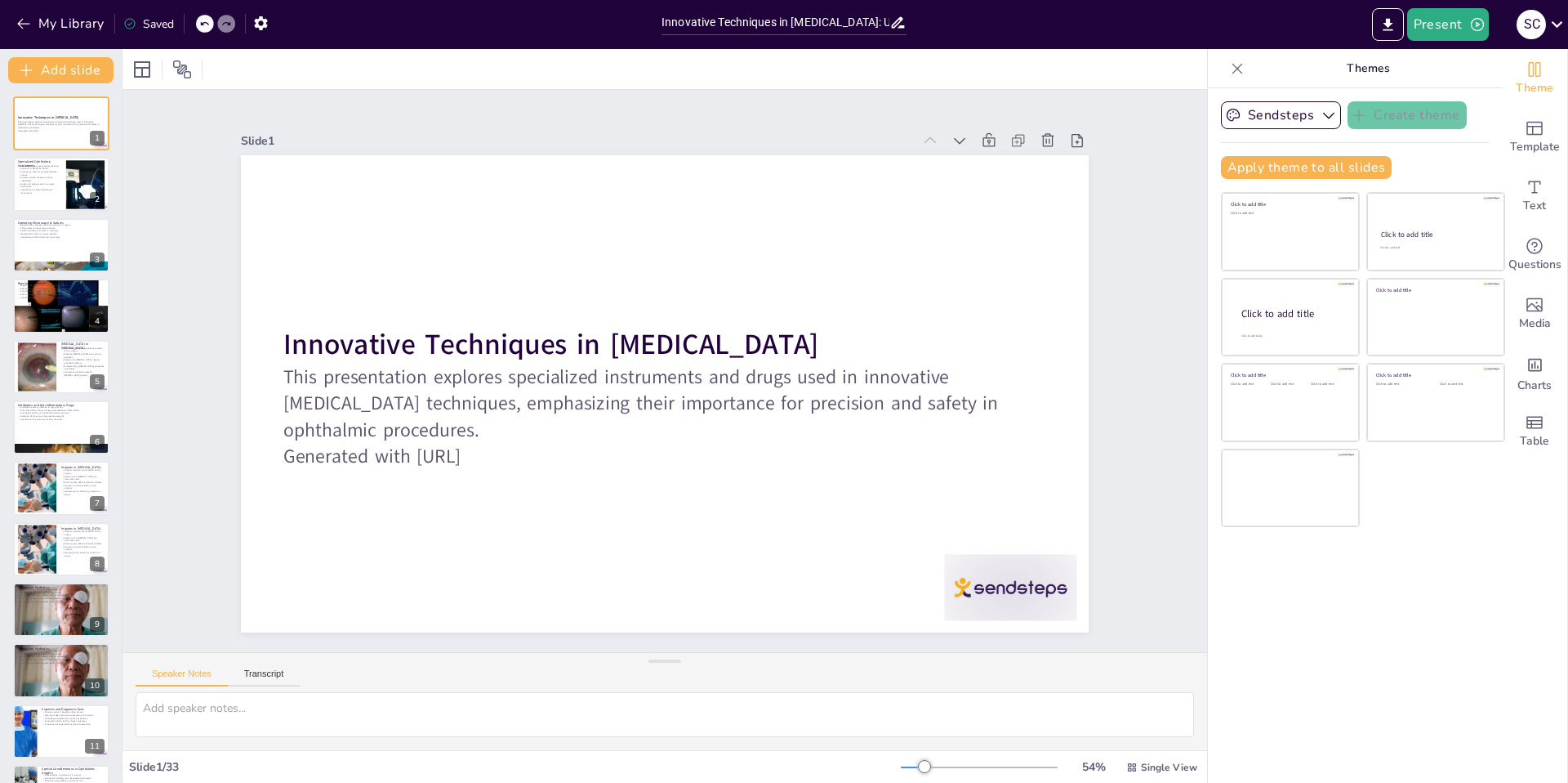
checkbox input "true"
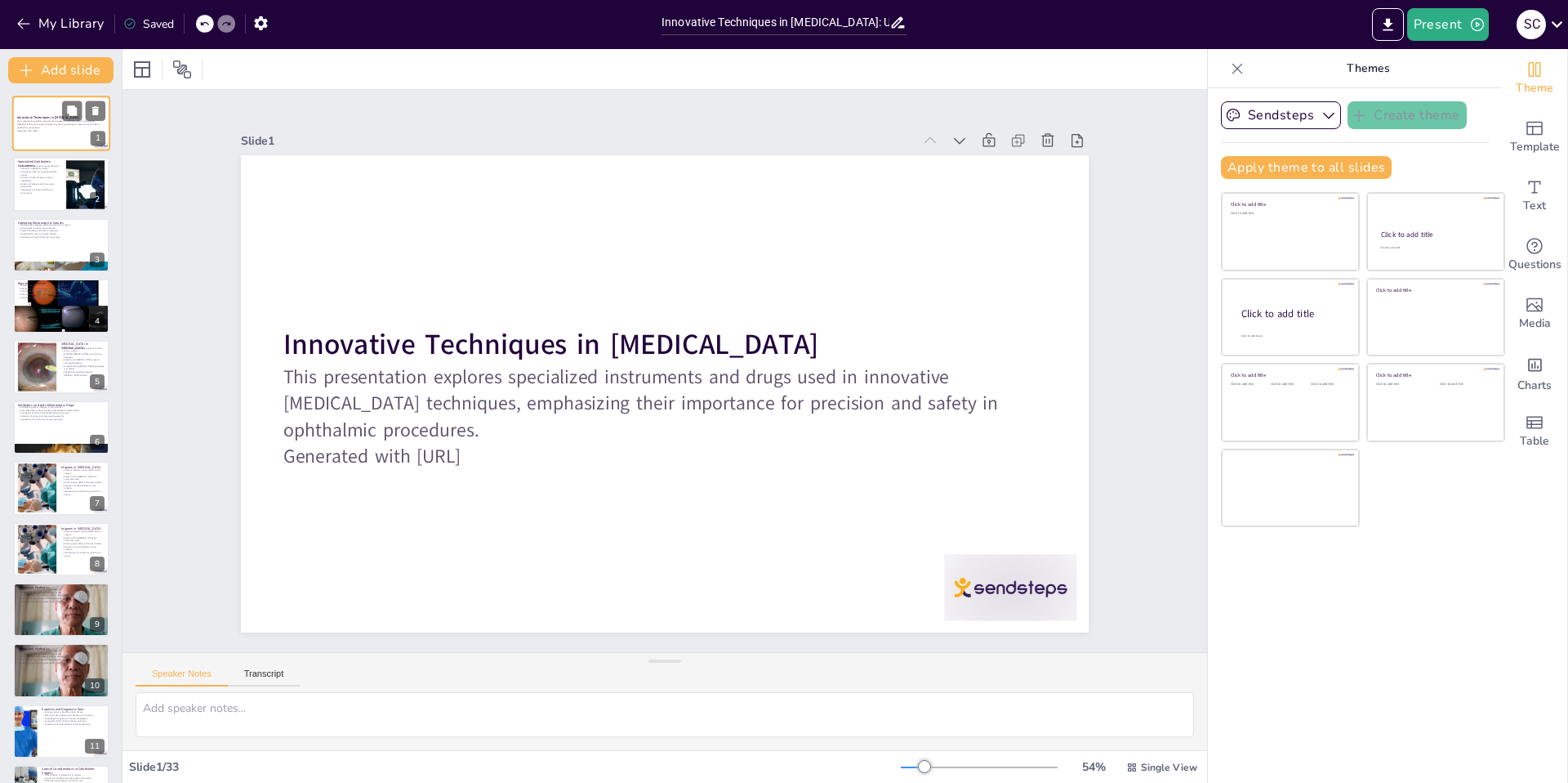
checkbox input "true"
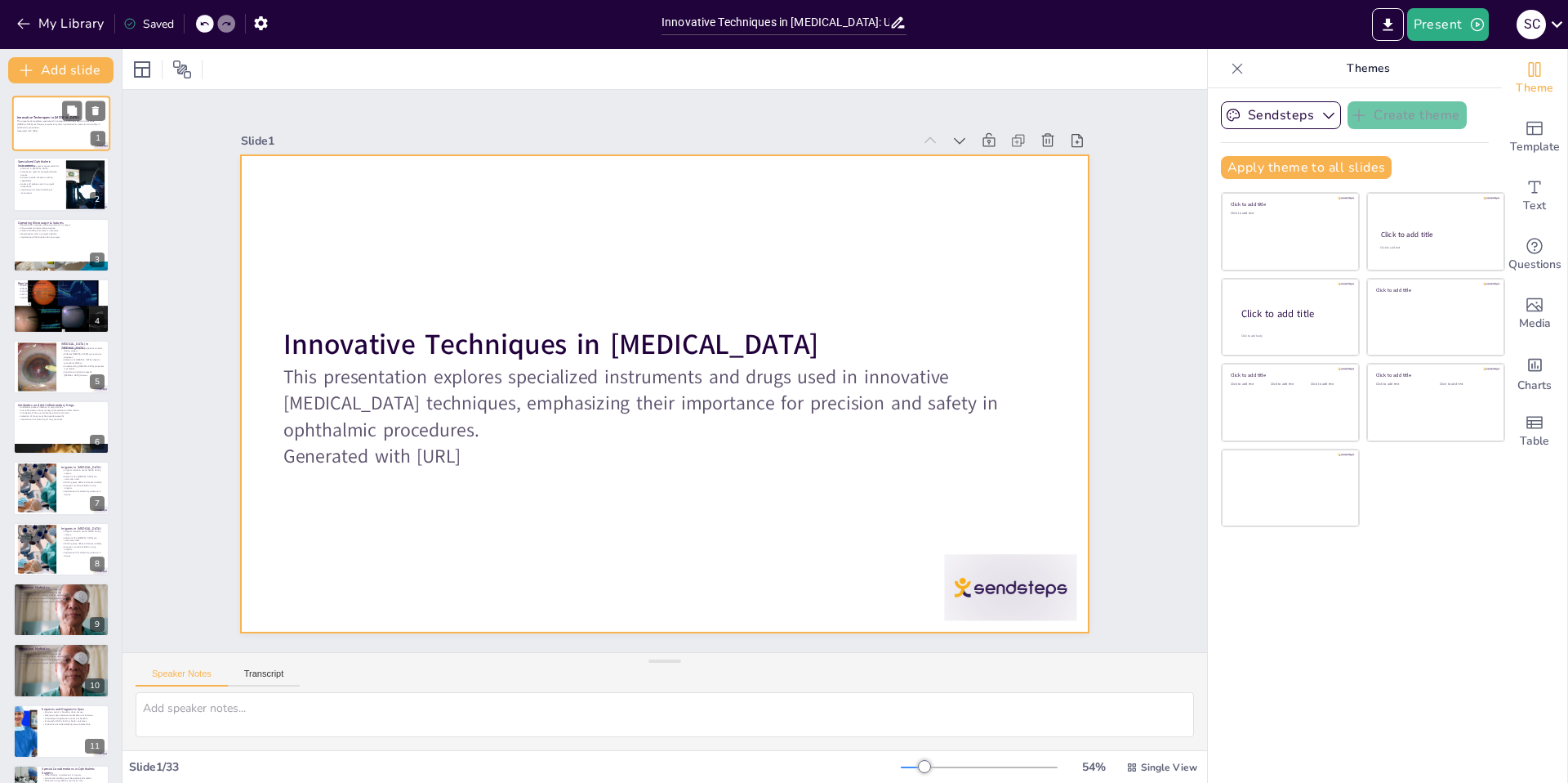
click at [56, 114] on div at bounding box center [61, 124] width 98 height 56
checkbox input "true"
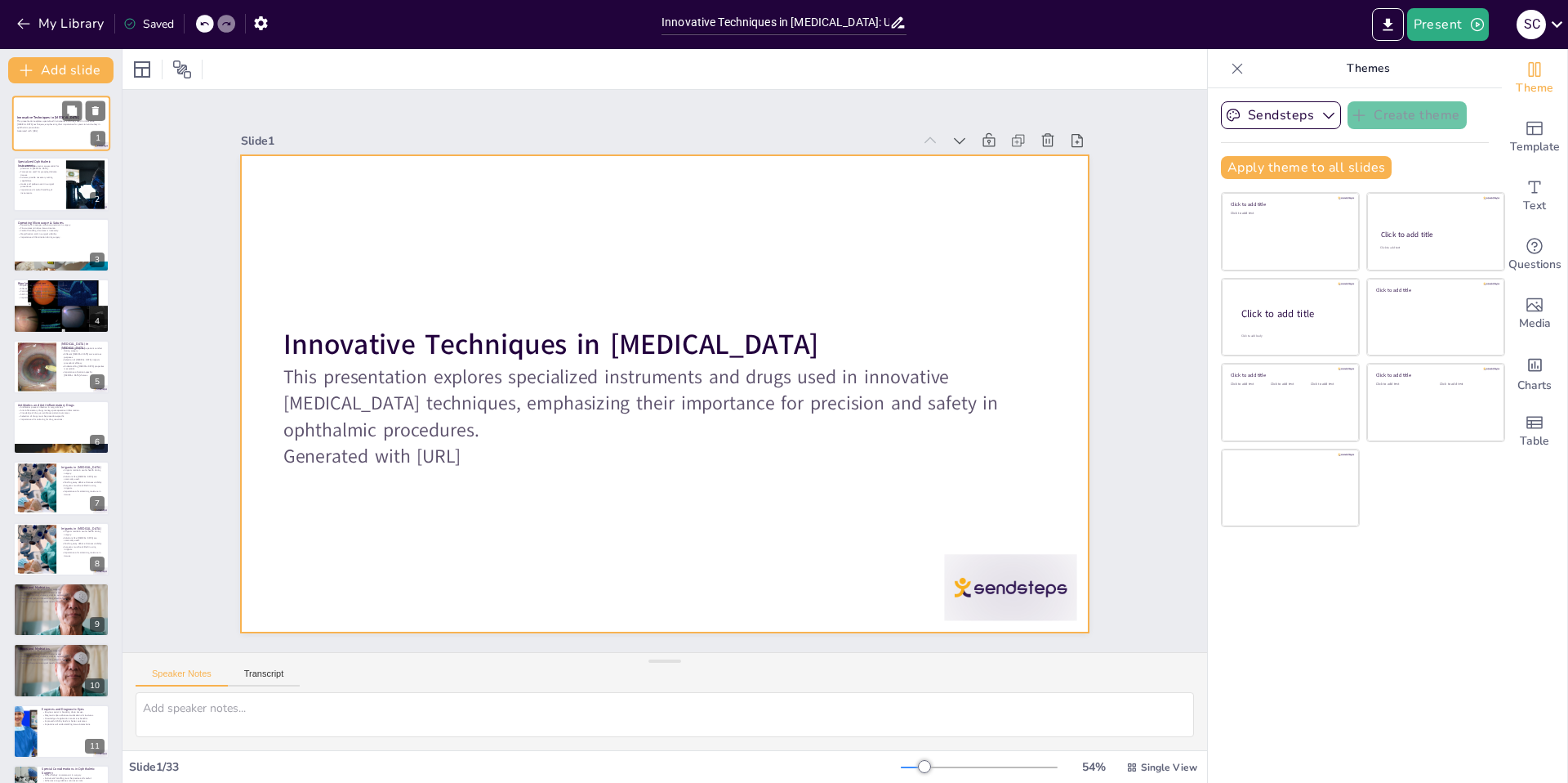
checkbox input "true"
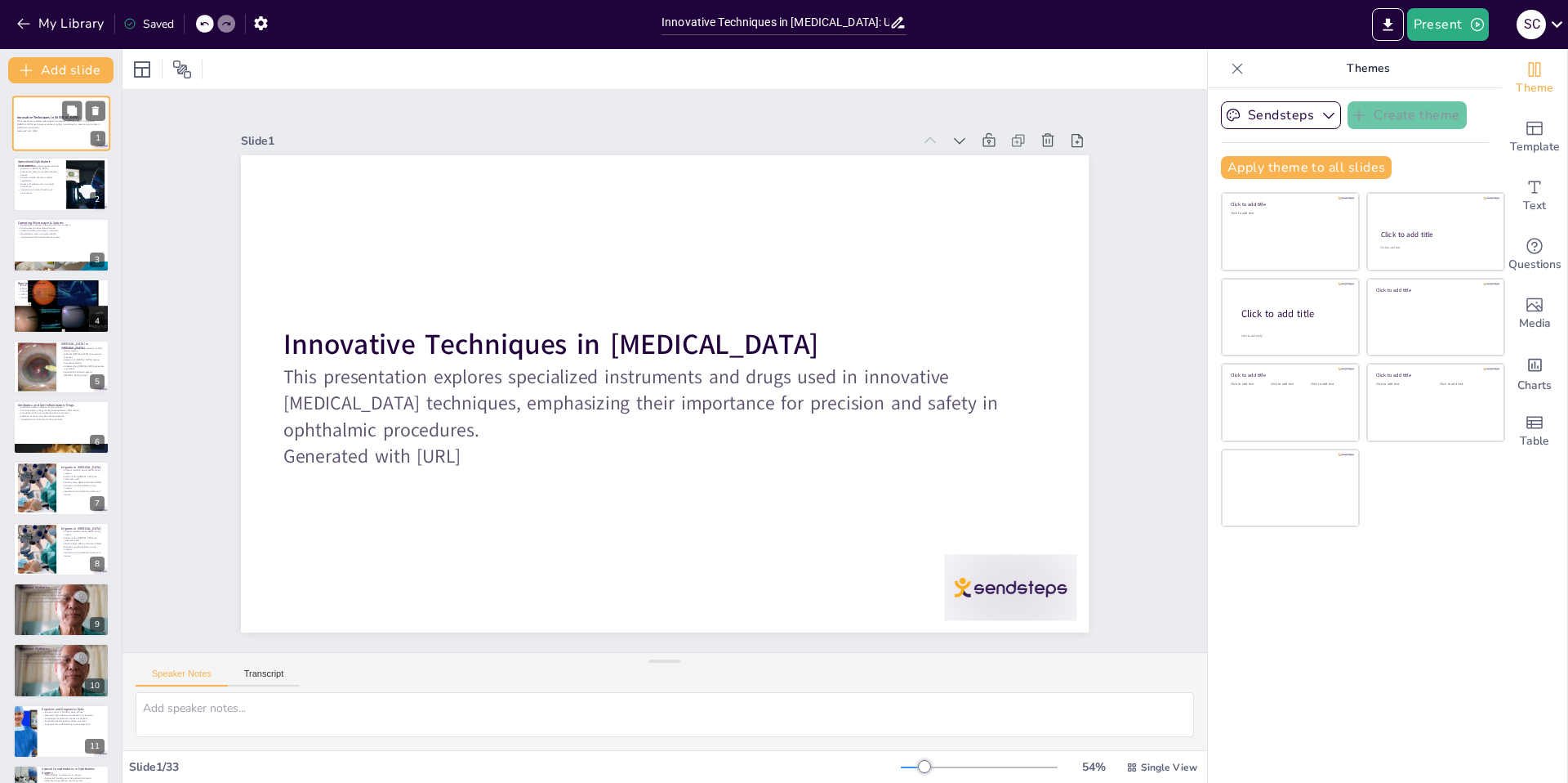
checkbox input "true"
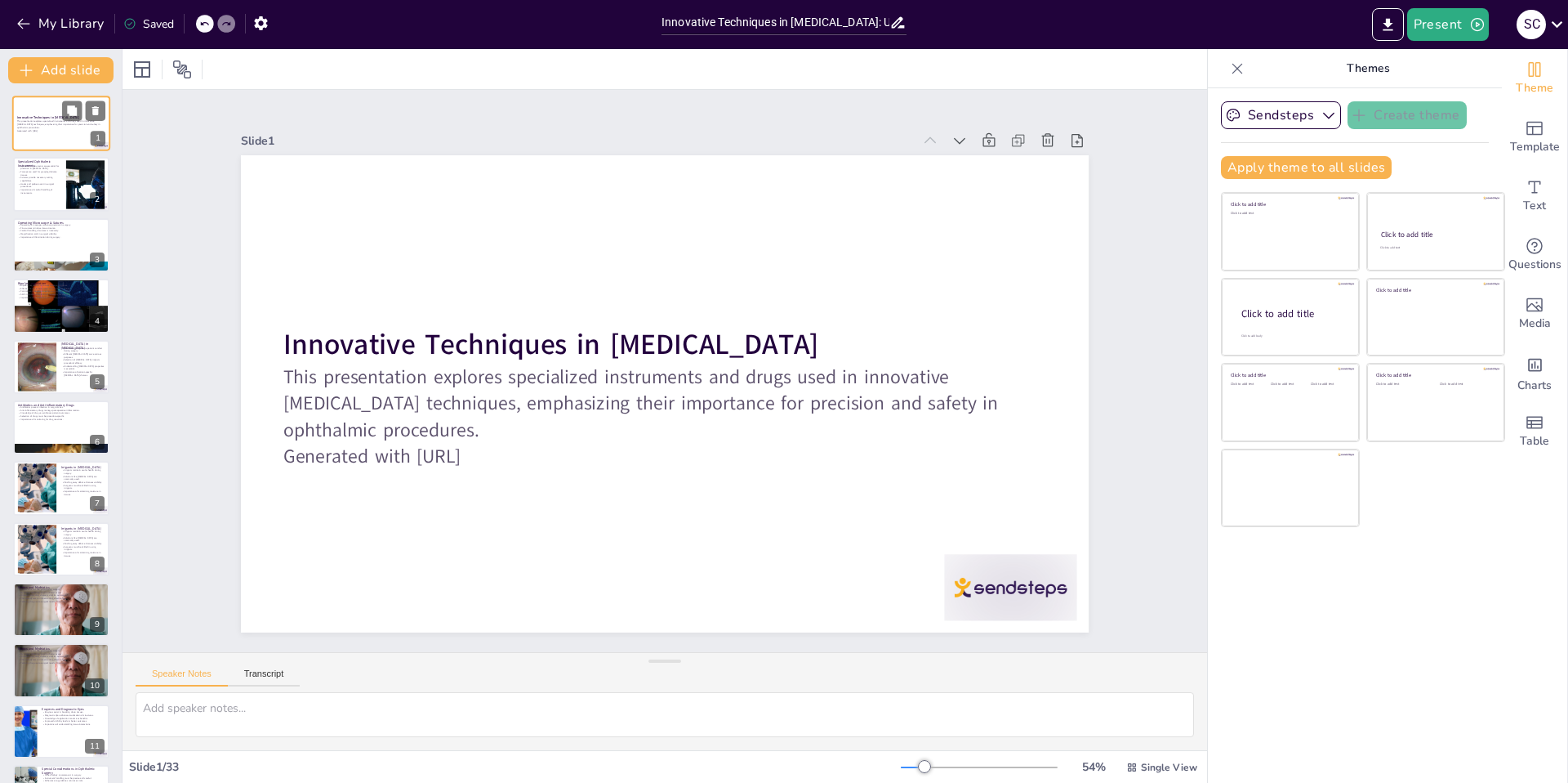
checkbox input "true"
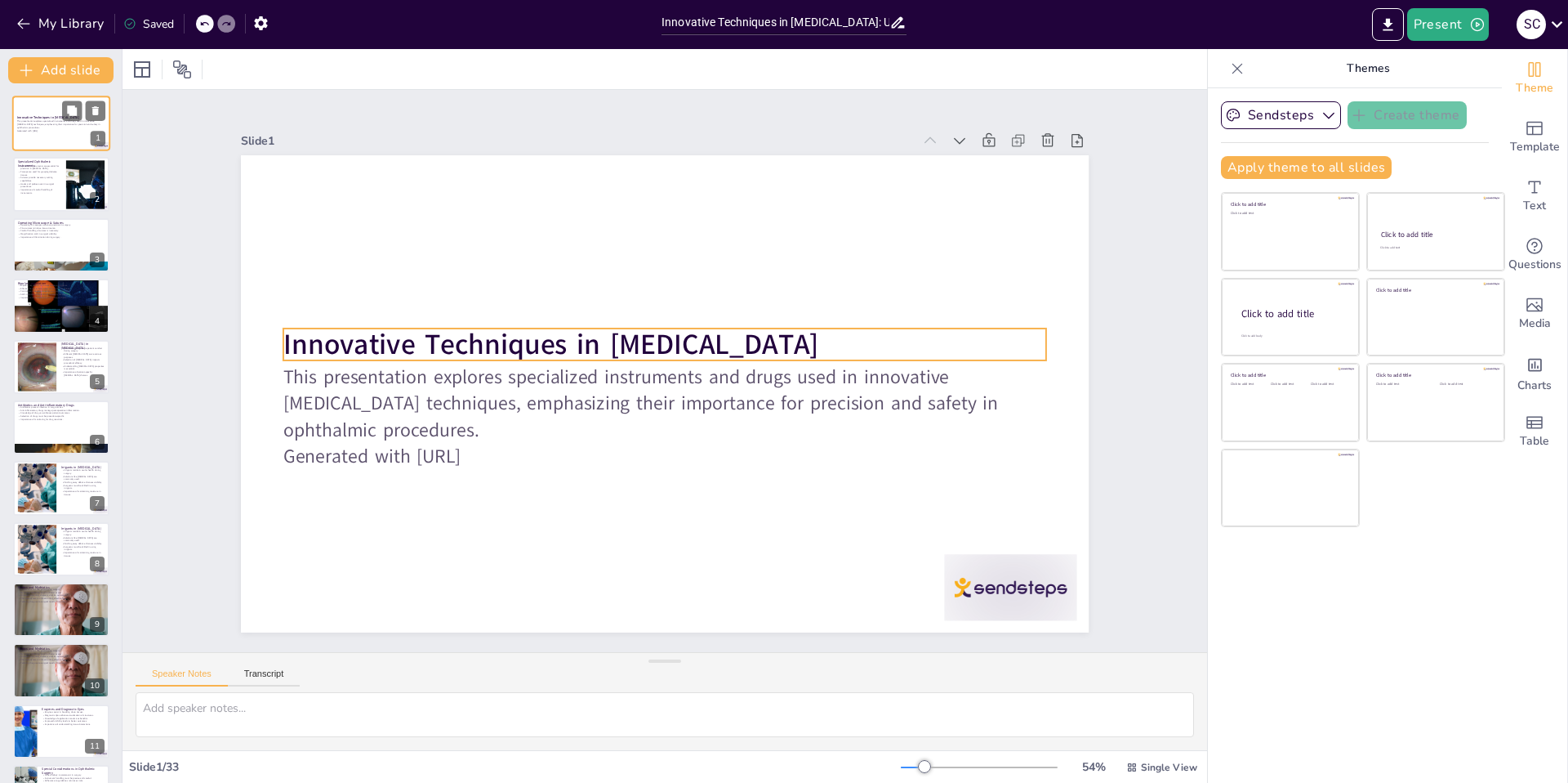
checkbox input "true"
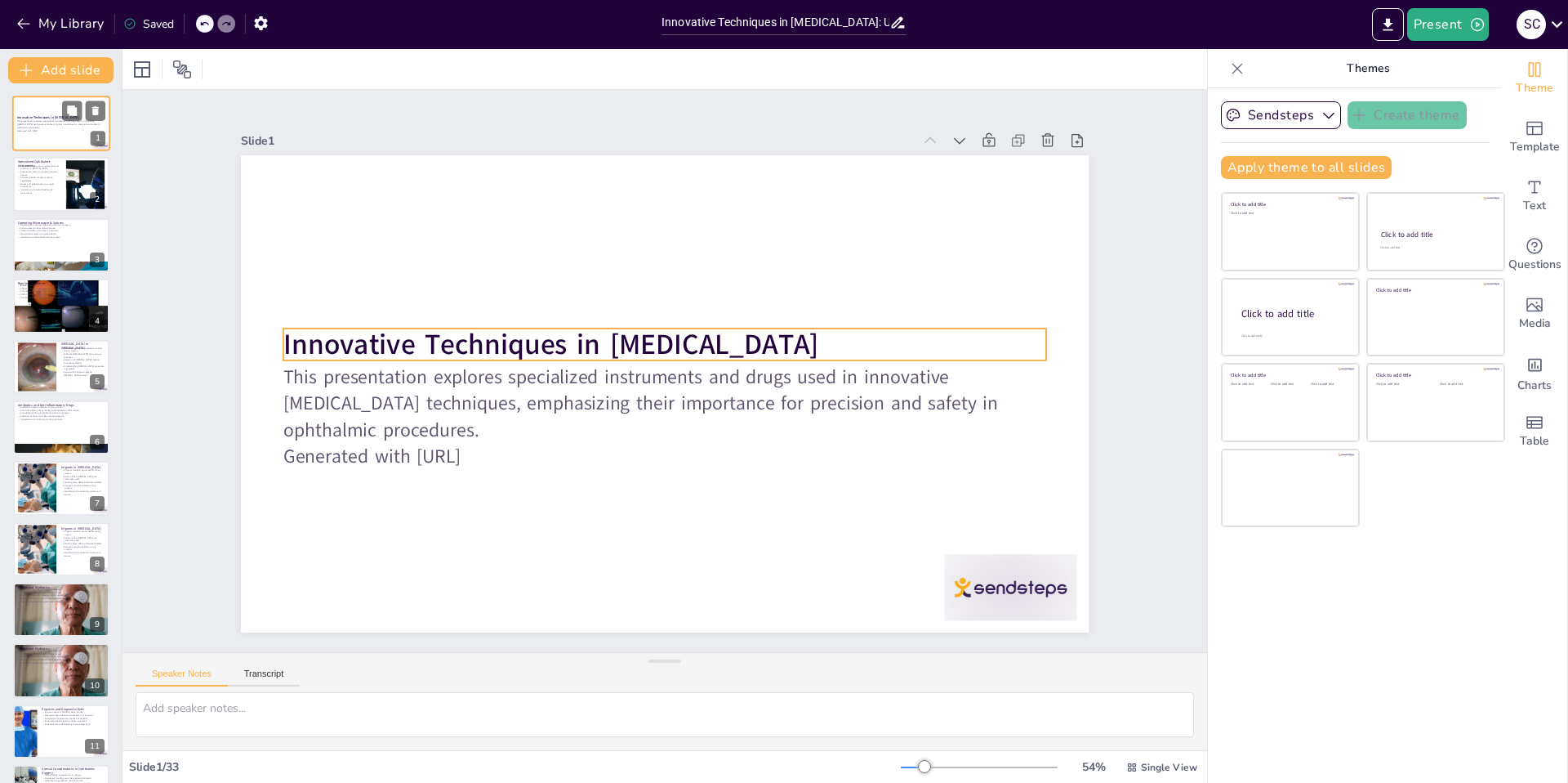
checkbox input "true"
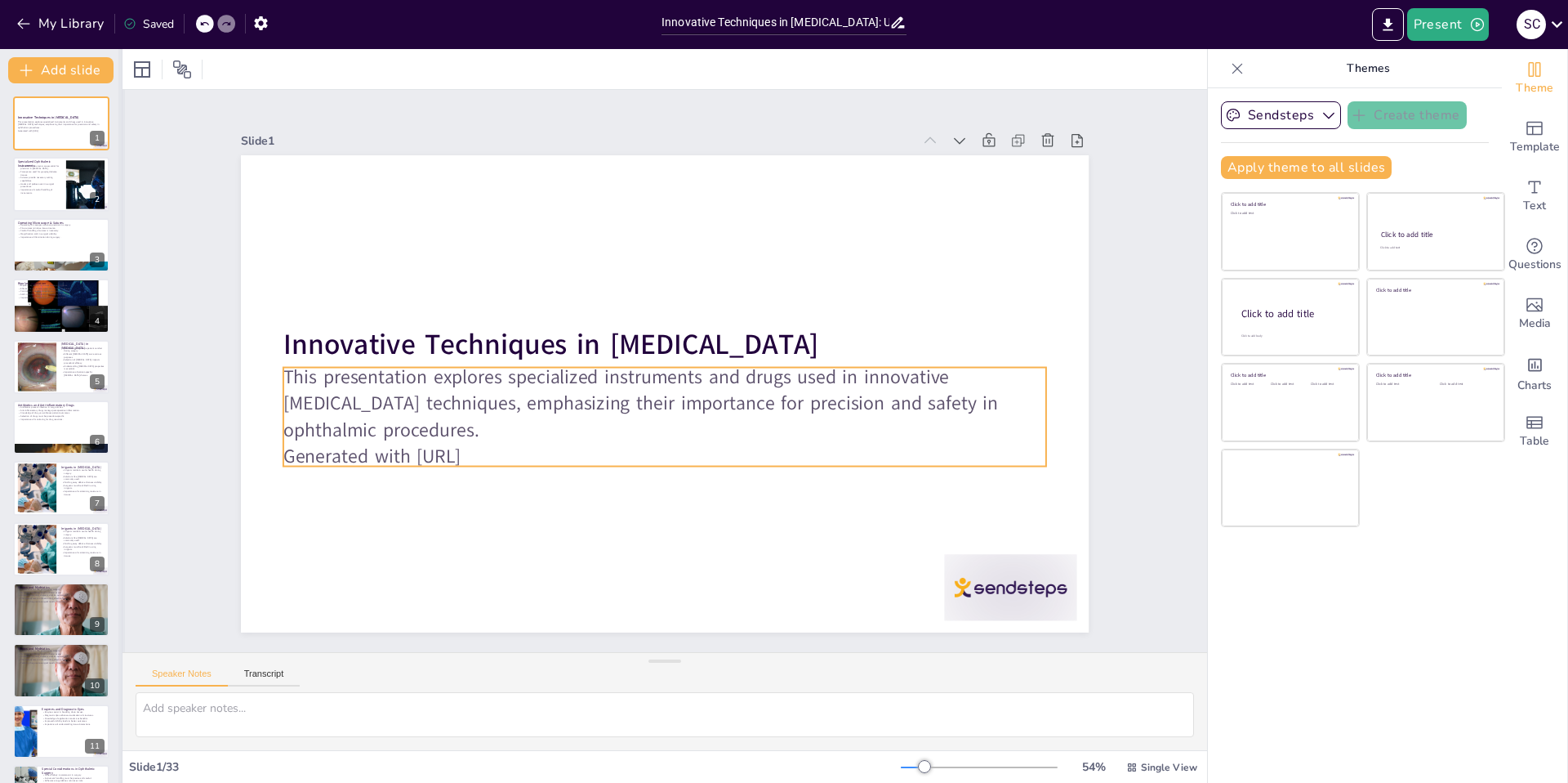
checkbox input "true"
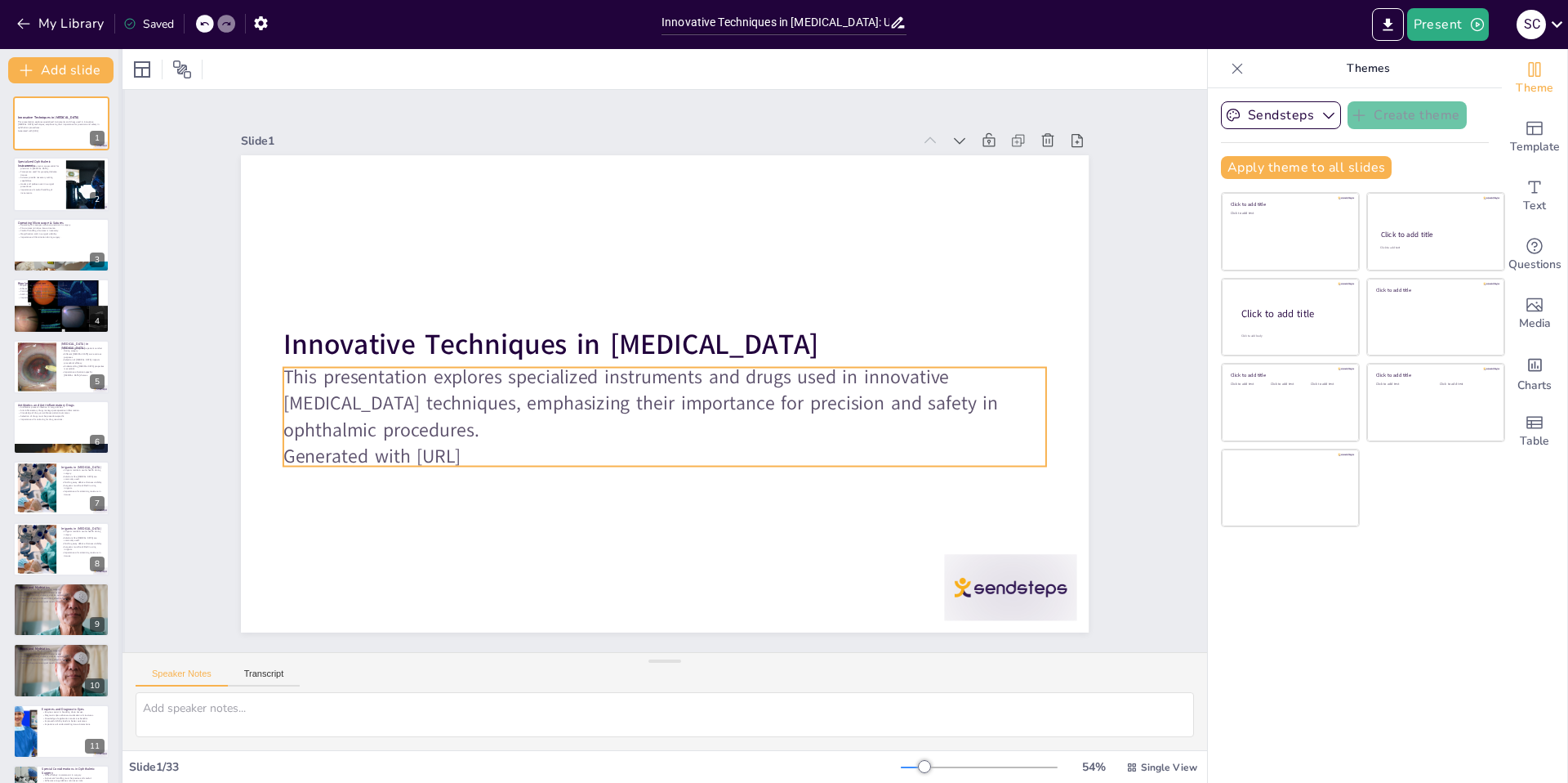
checkbox input "true"
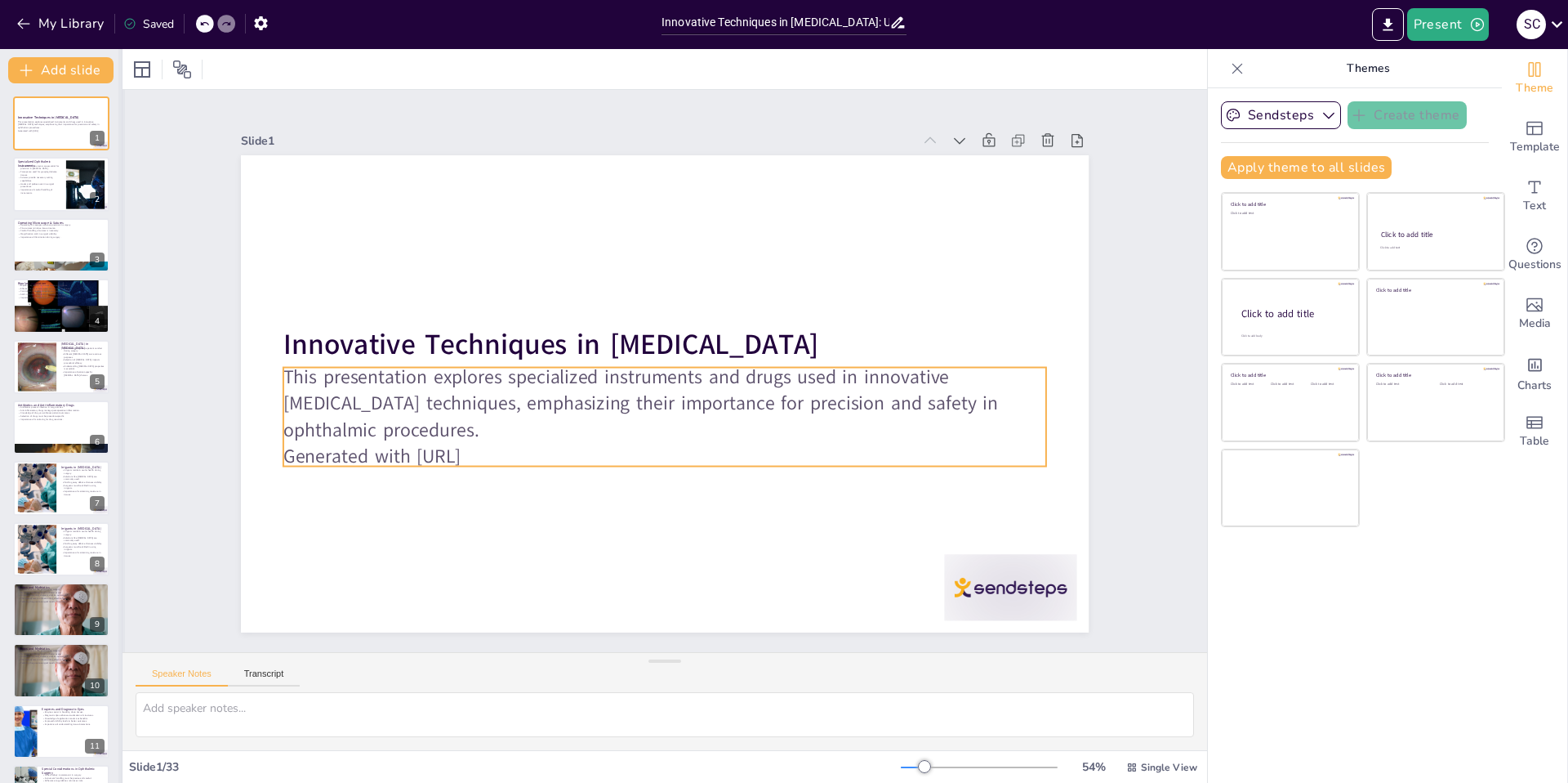
checkbox input "true"
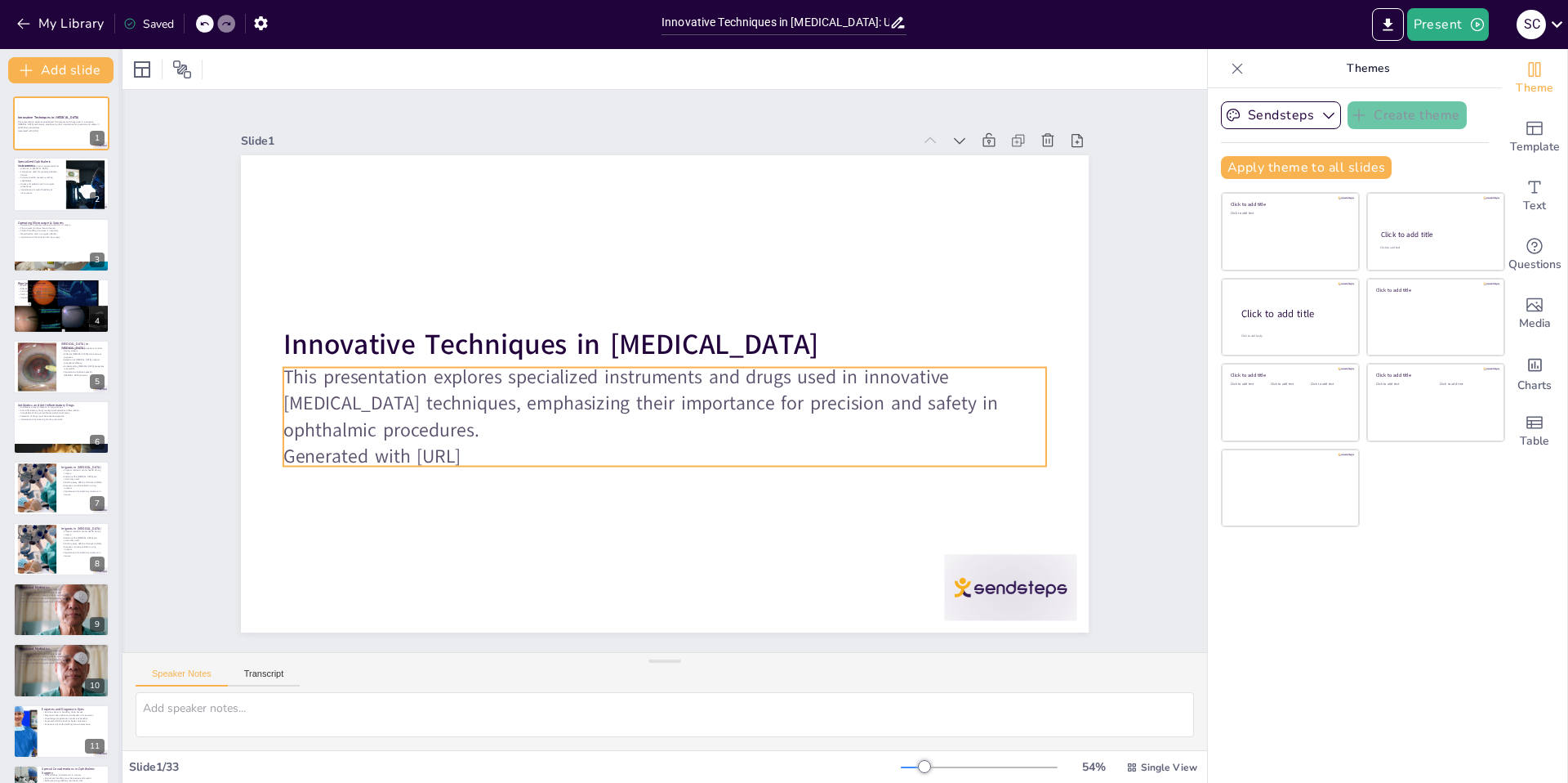
checkbox input "true"
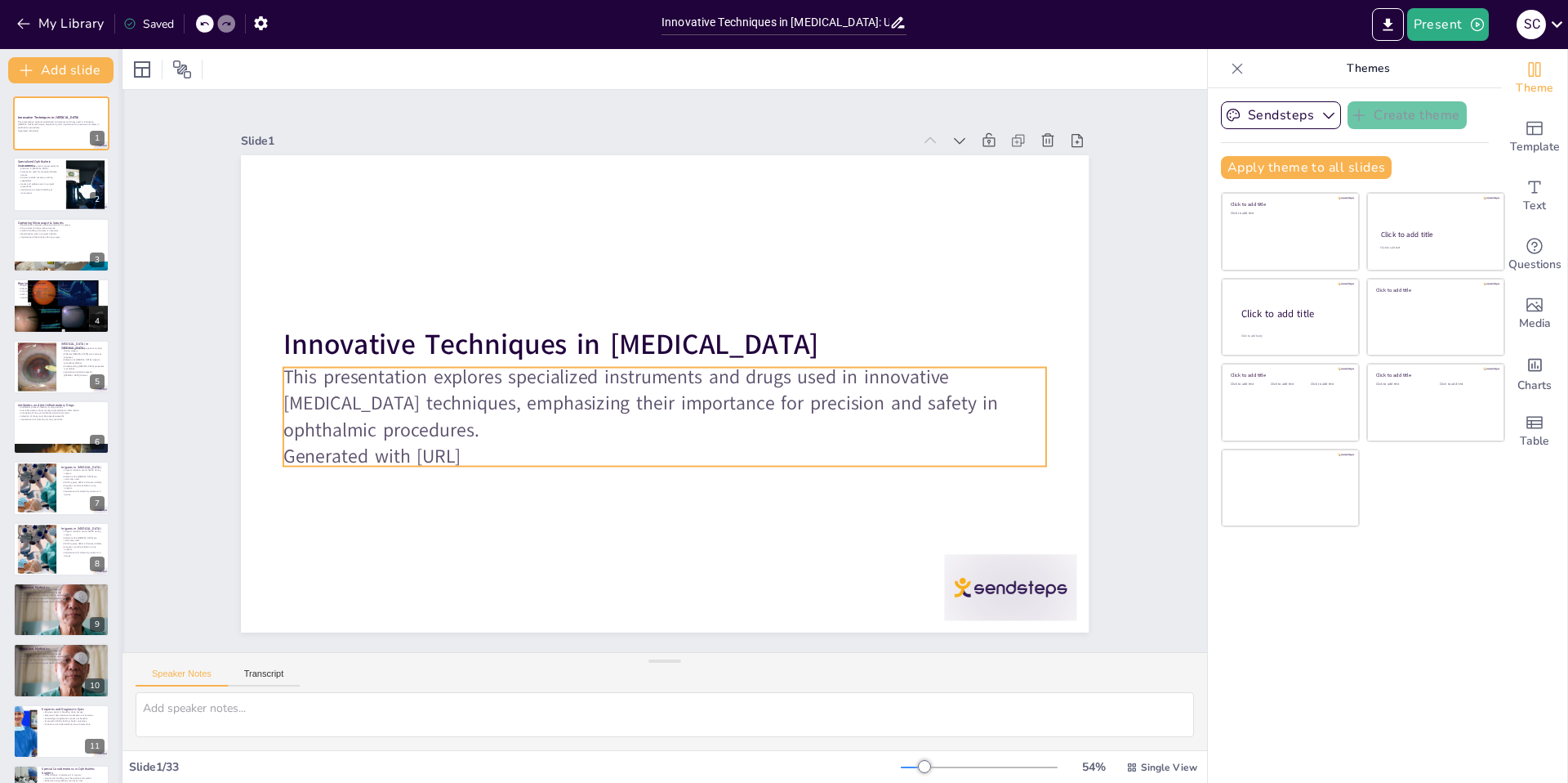
checkbox input "true"
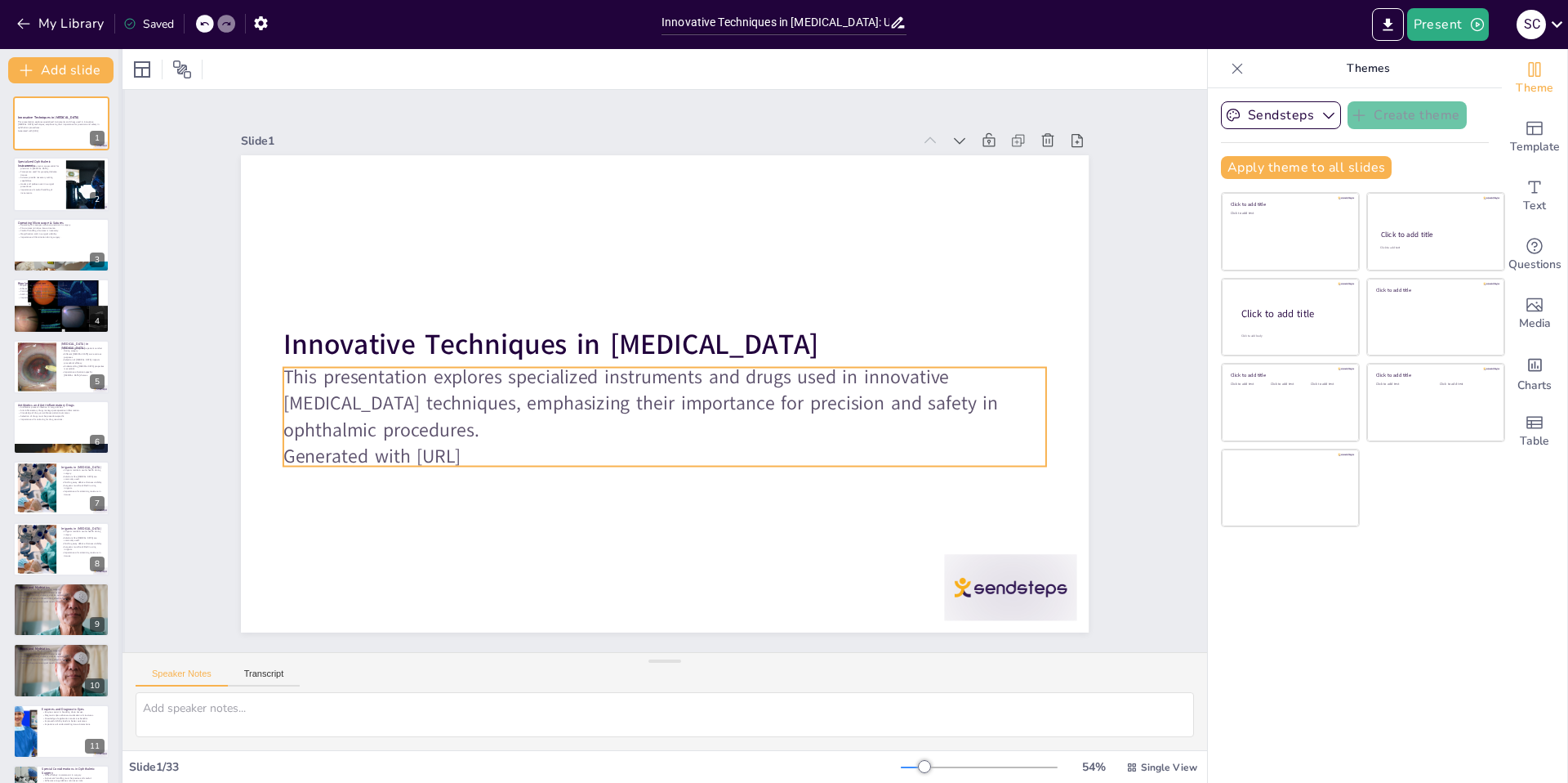
checkbox input "true"
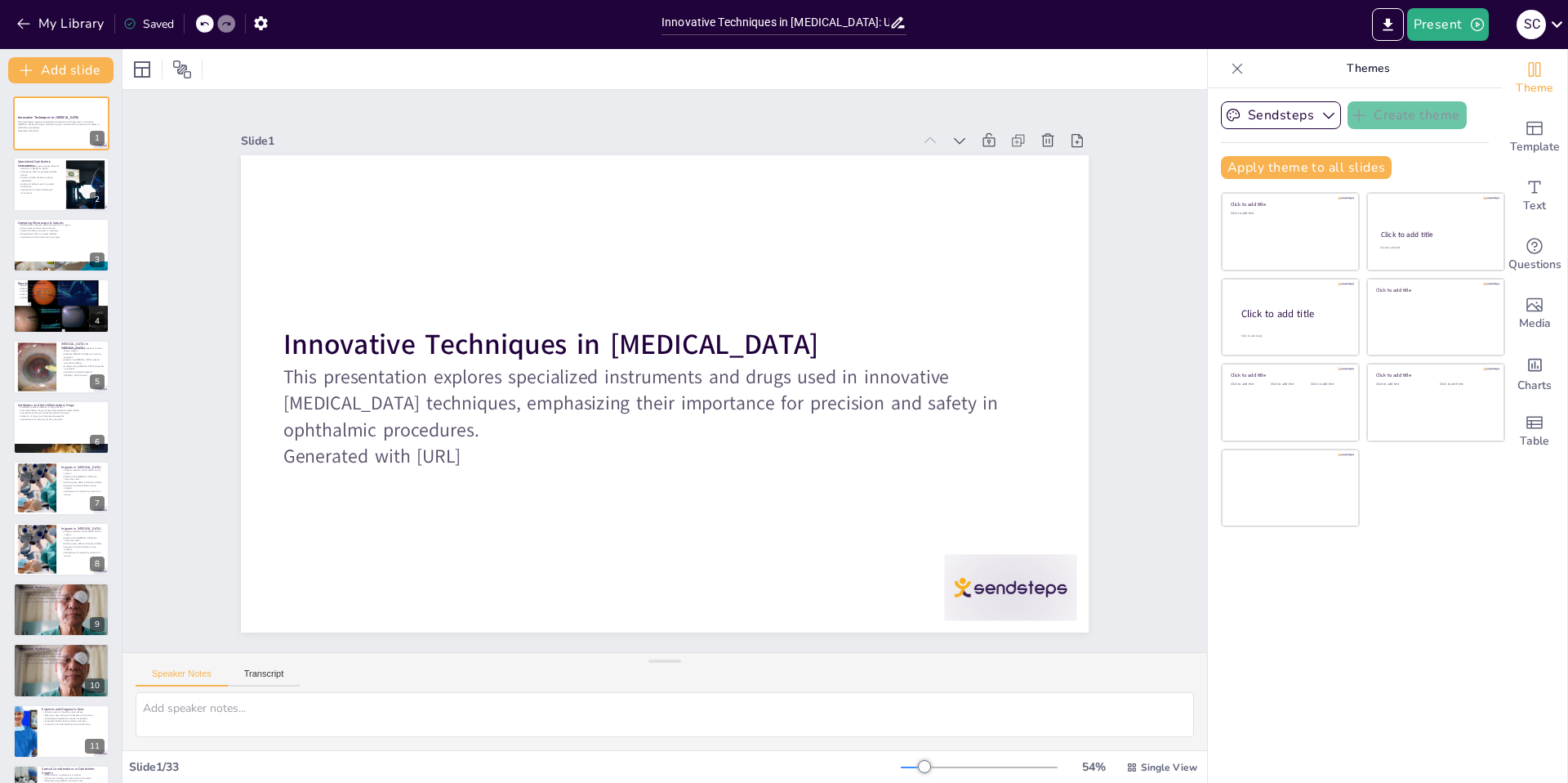
checkbox input "true"
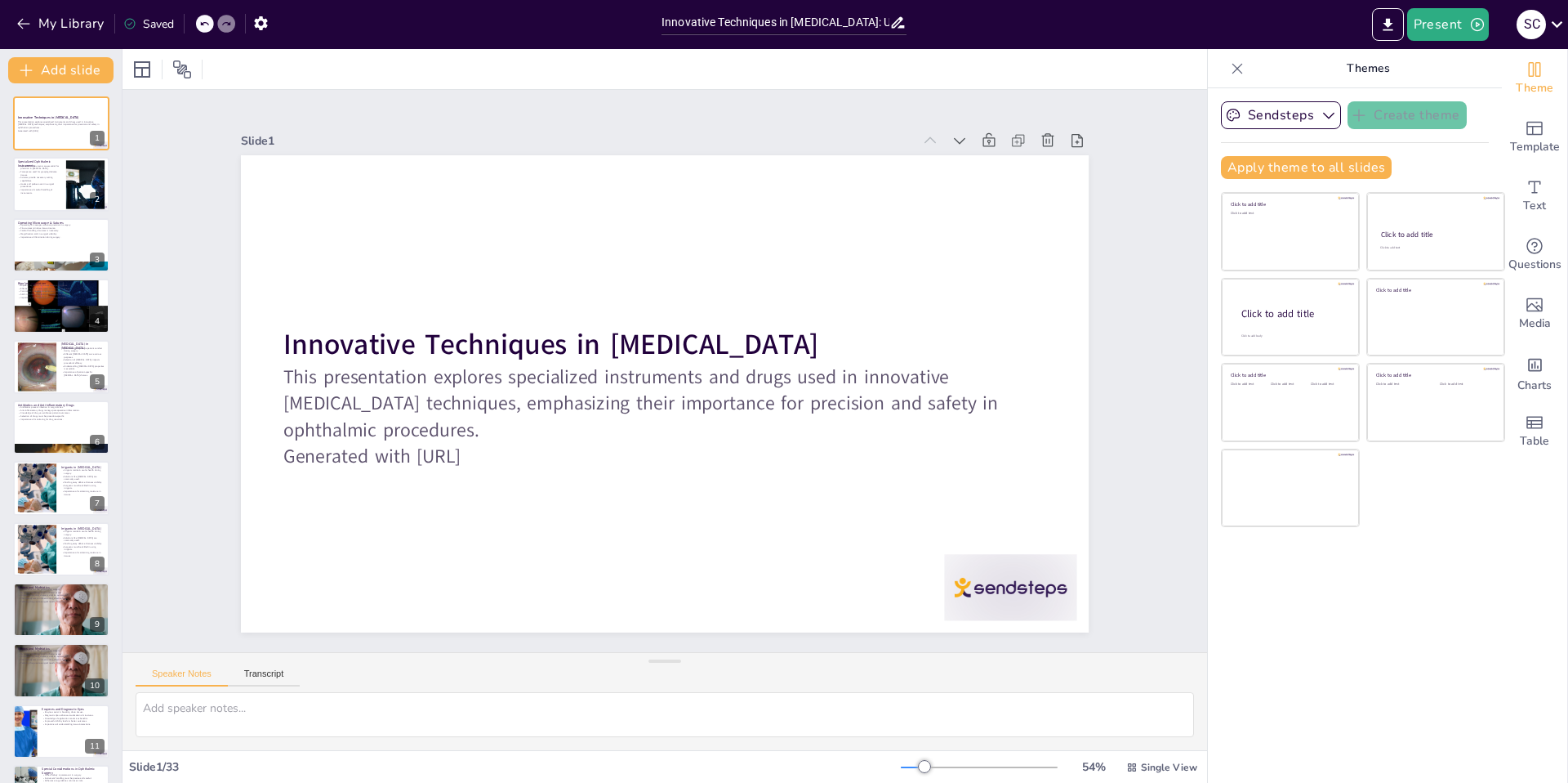
checkbox input "true"
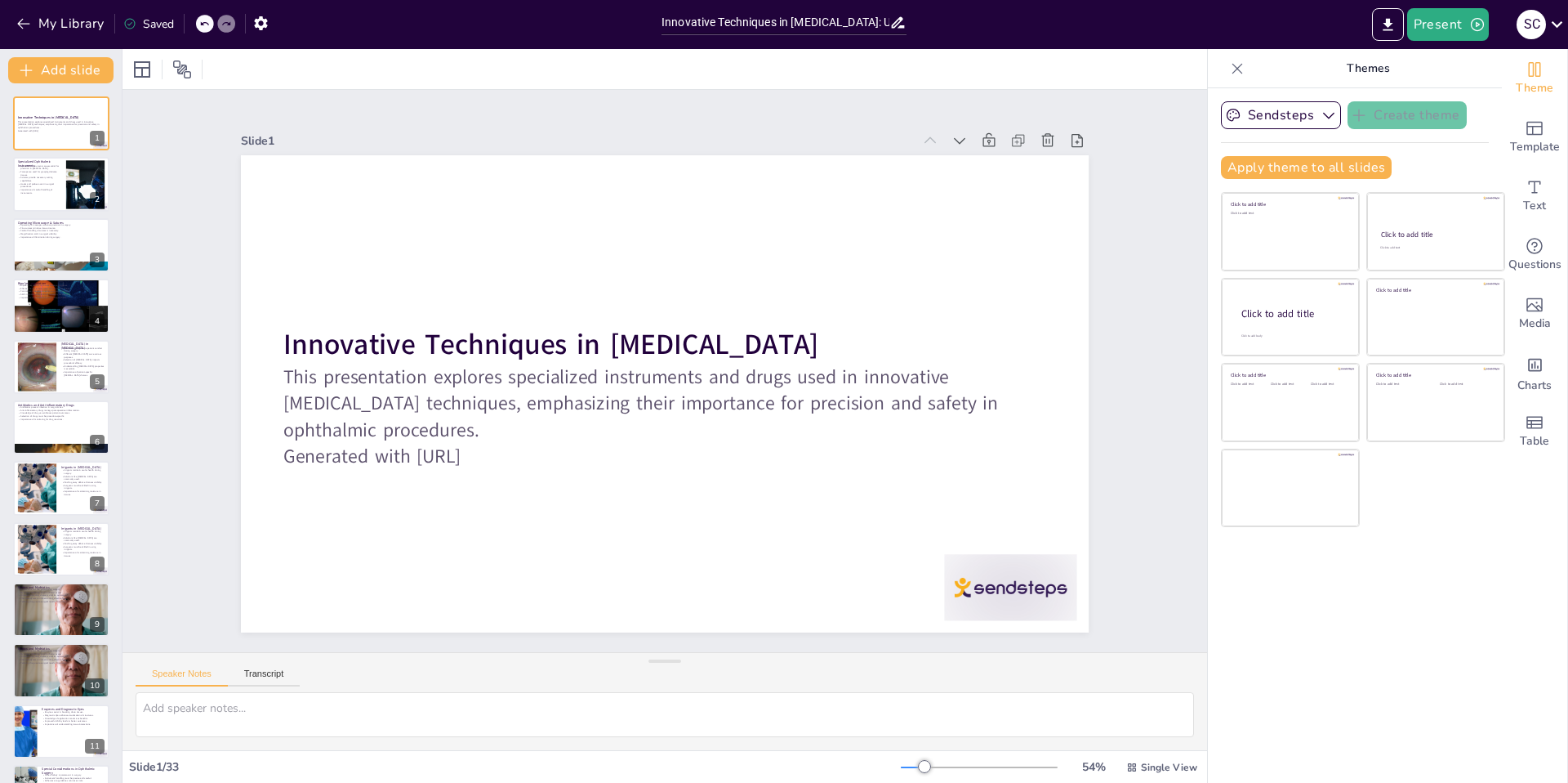
checkbox input "true"
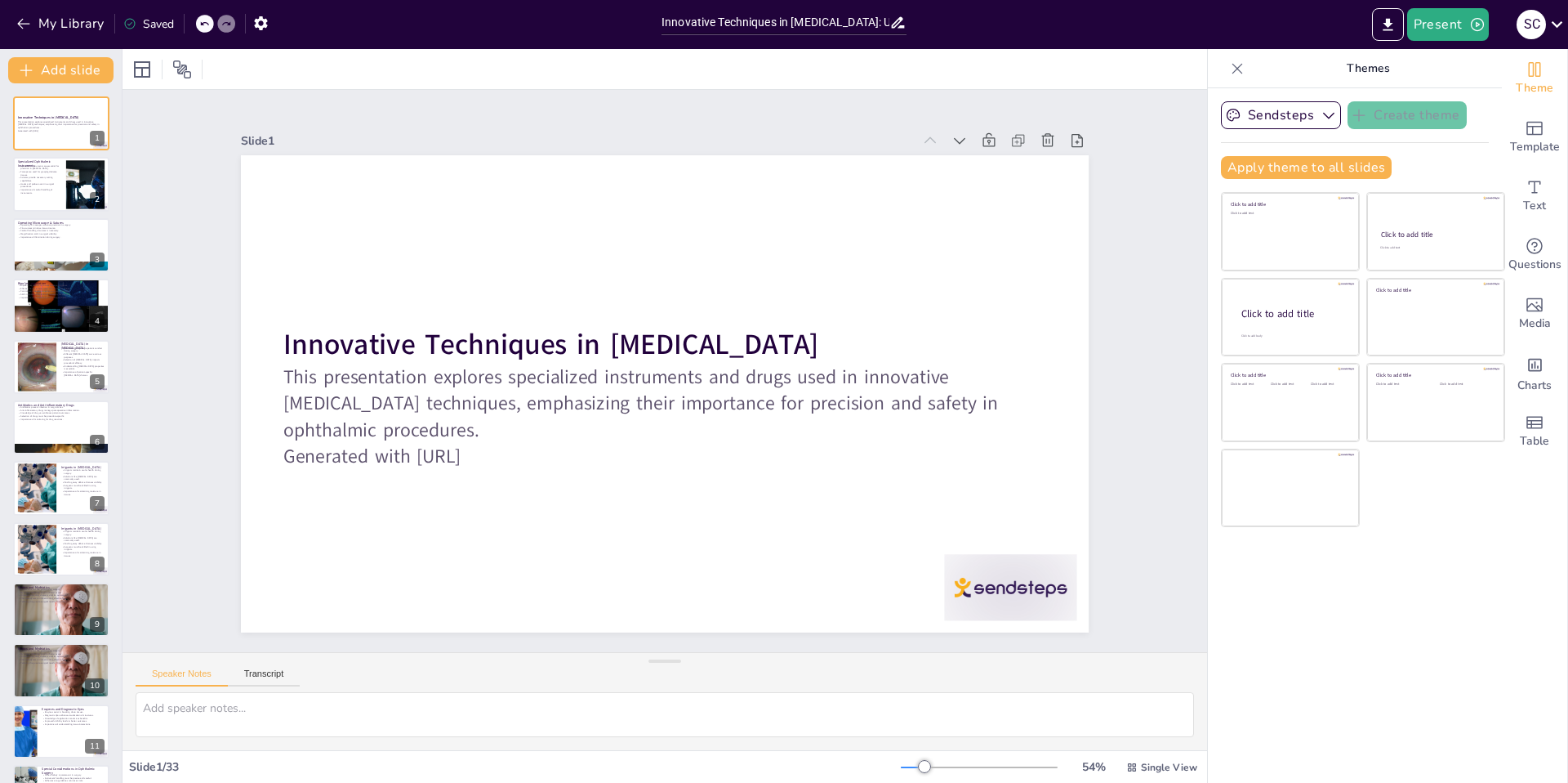
checkbox input "true"
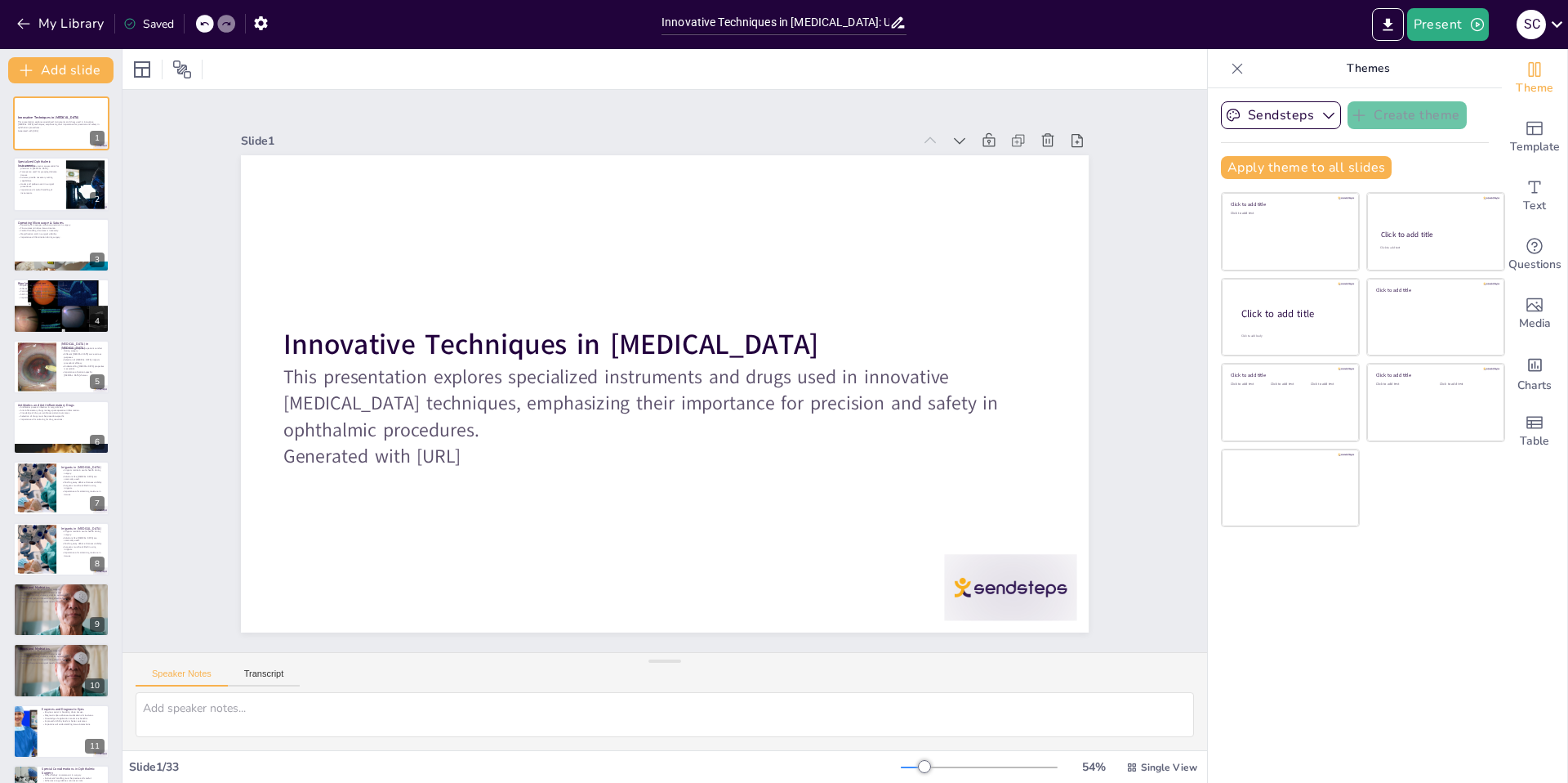
checkbox input "true"
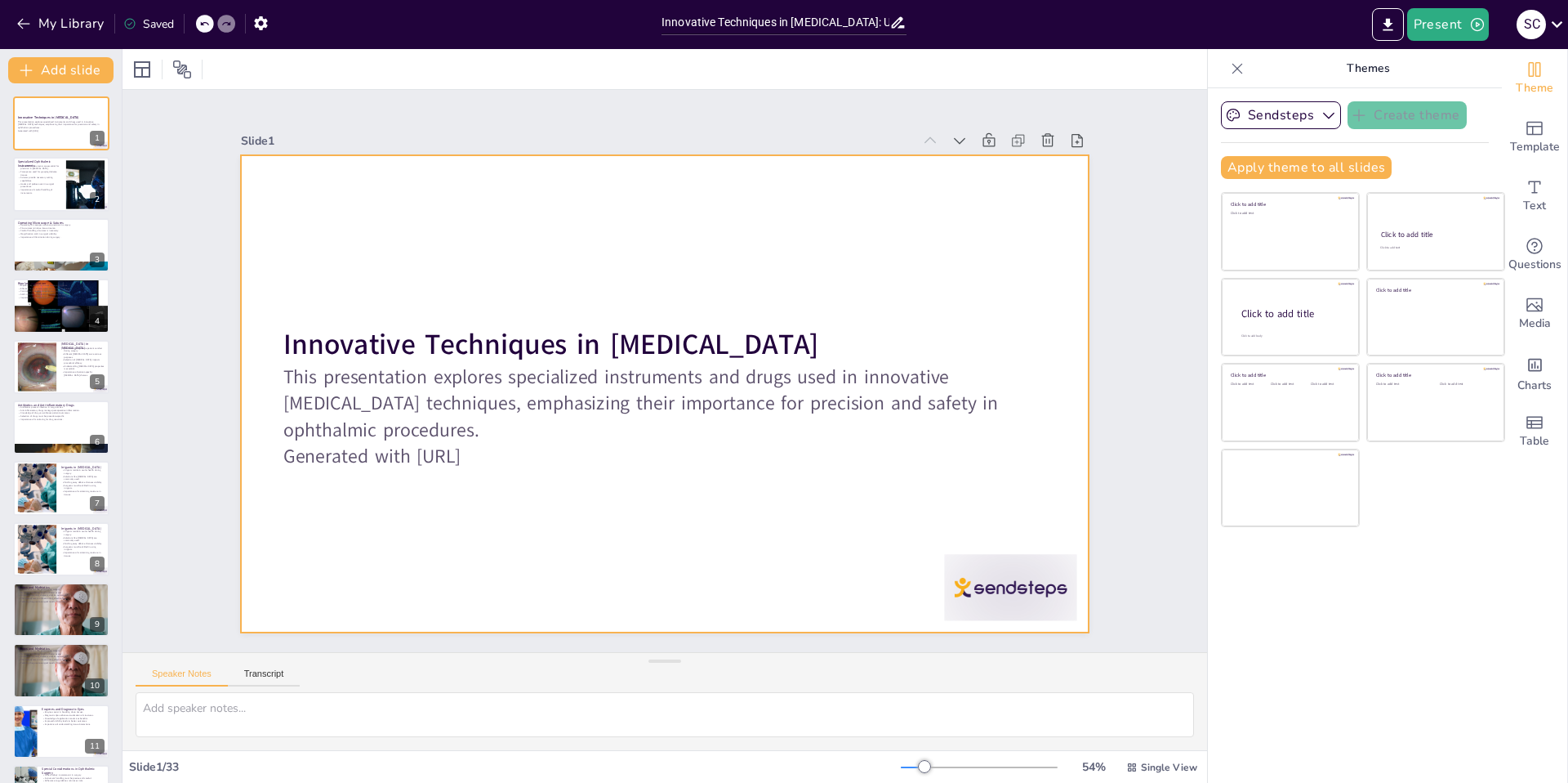
checkbox input "true"
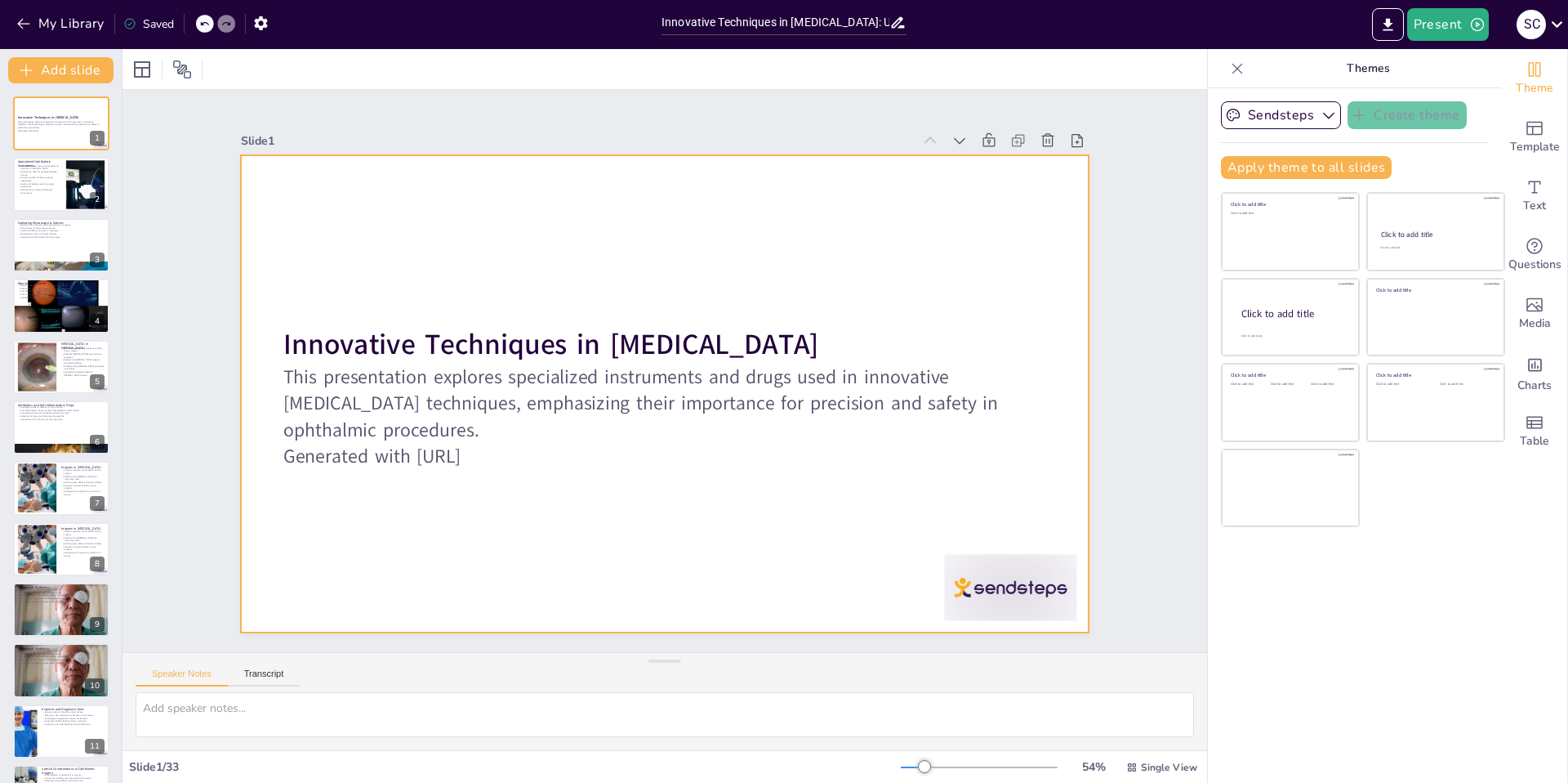
checkbox input "true"
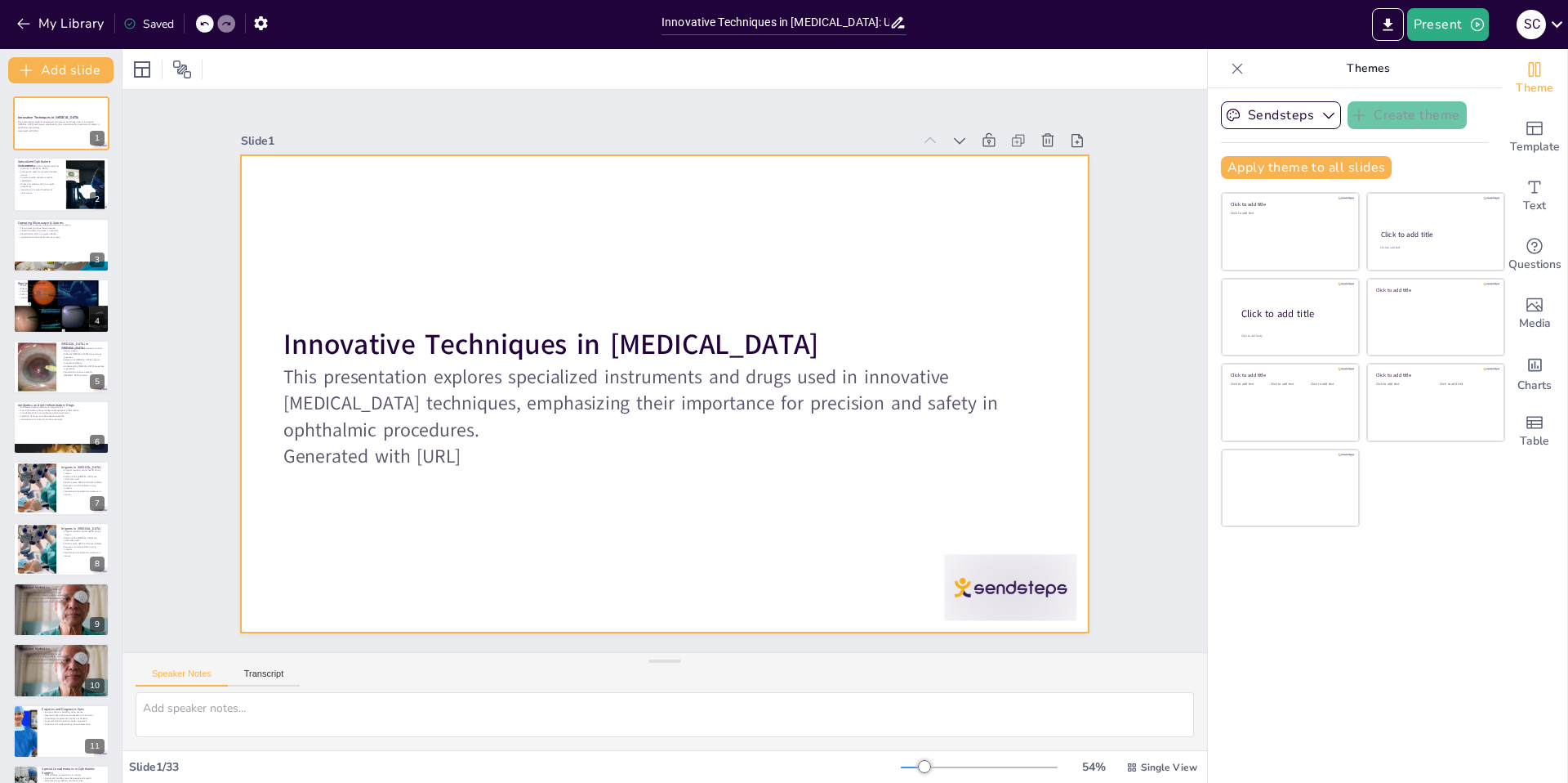
checkbox input "true"
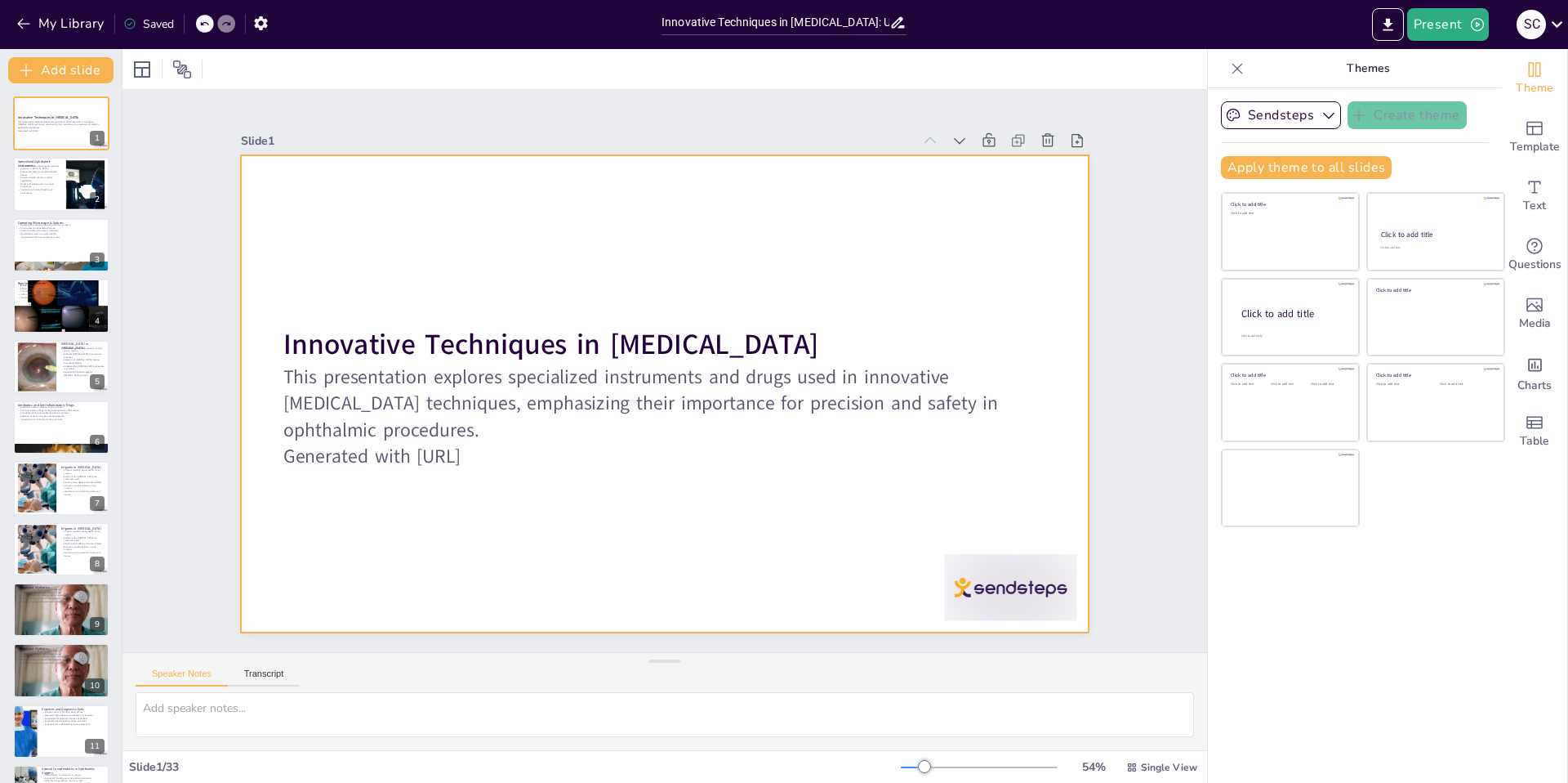
checkbox input "true"
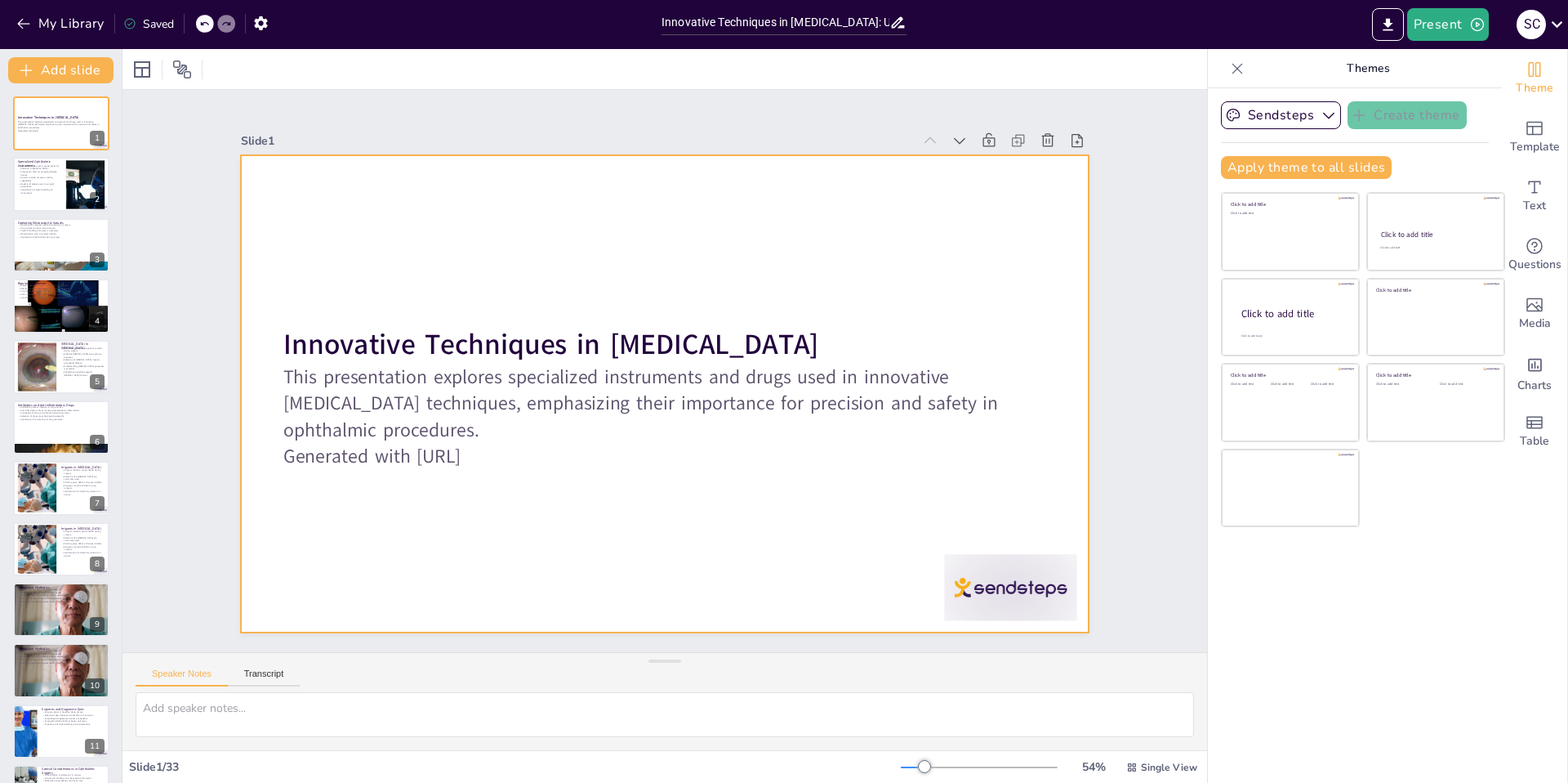
checkbox input "true"
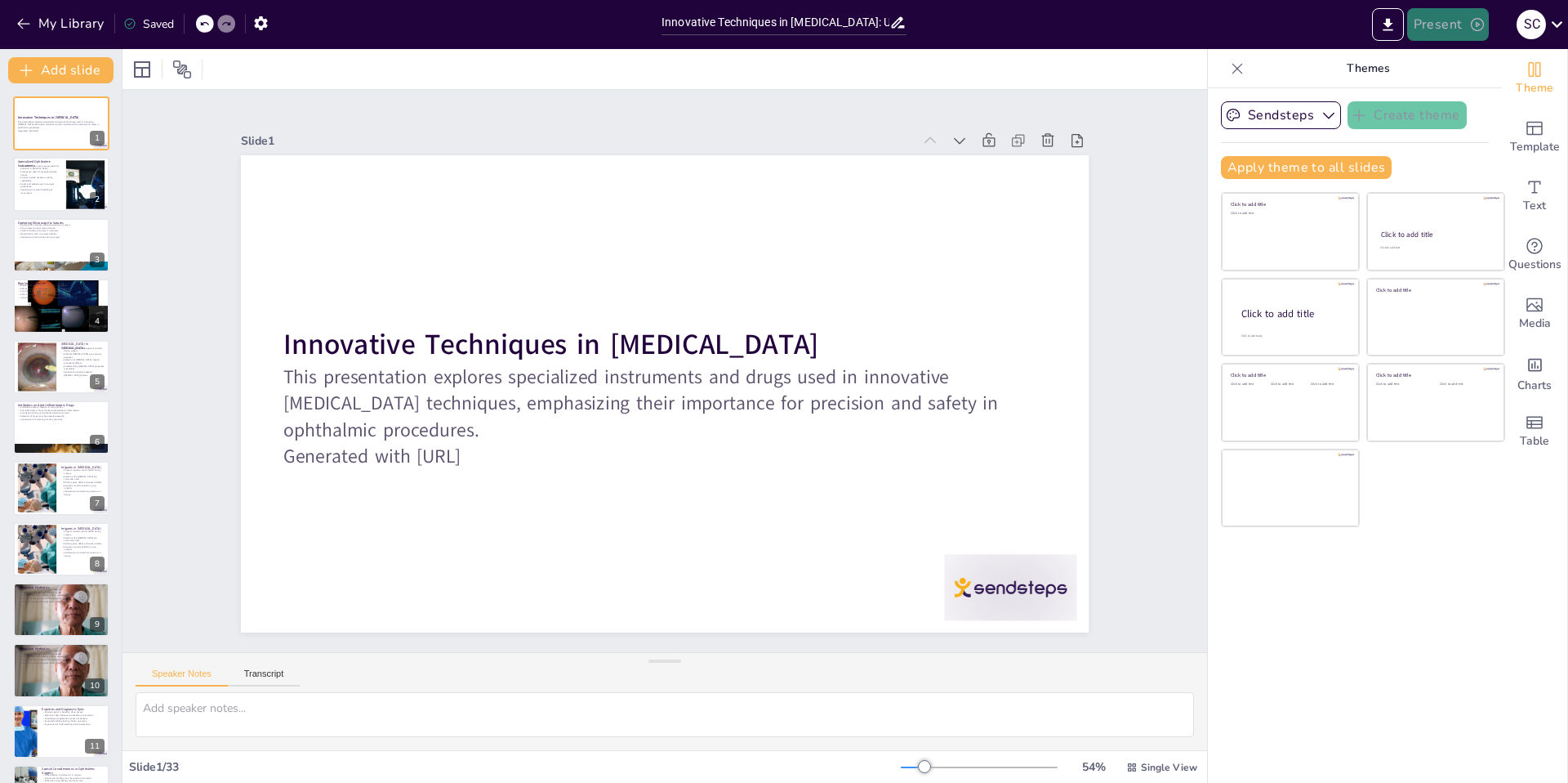
click at [1435, 23] on button "Present" at bounding box center [1448, 24] width 82 height 33
click at [1471, 62] on li "Preview presentation" at bounding box center [1473, 60] width 129 height 26
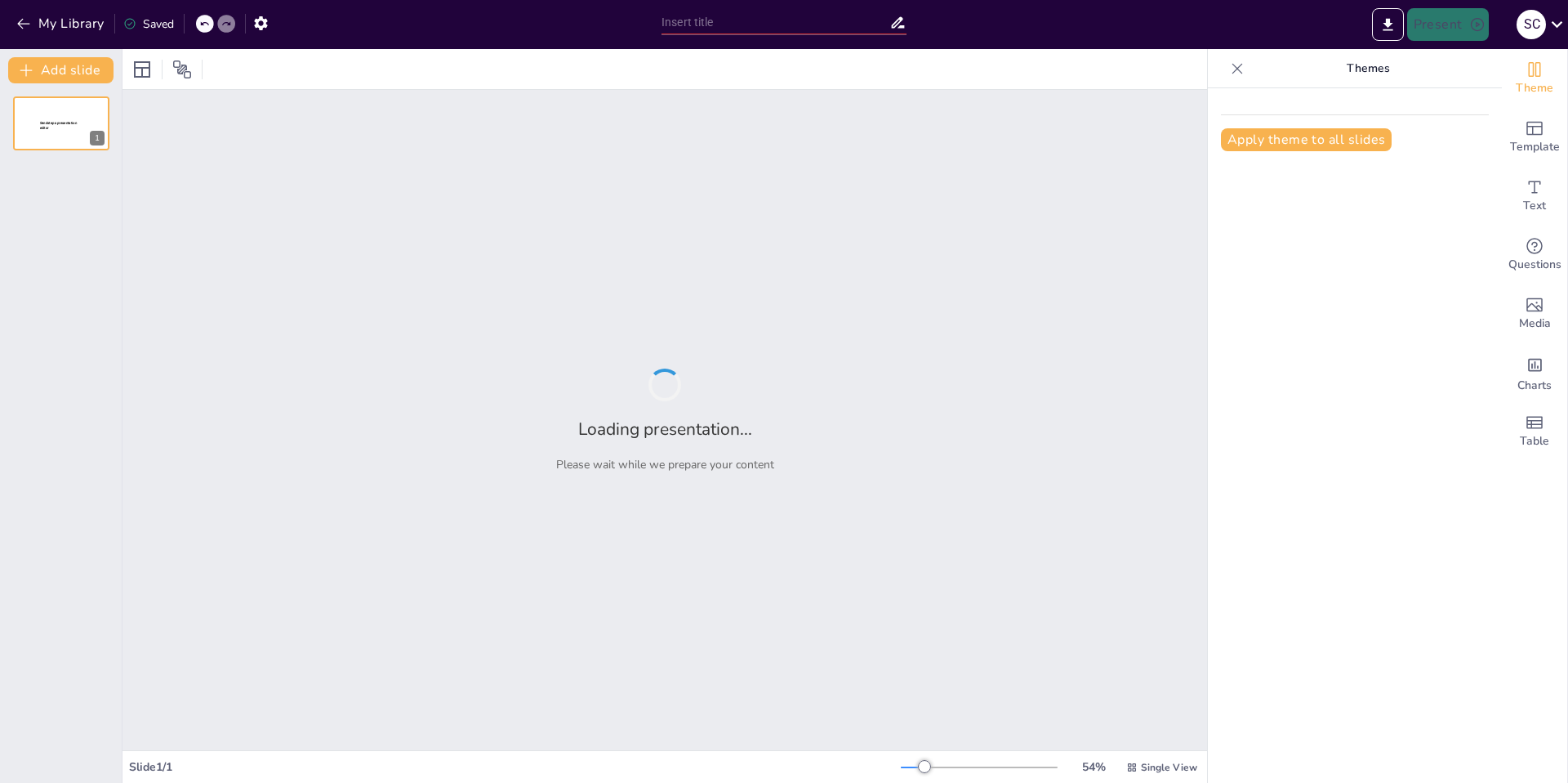
type input "Innovative Techniques in [MEDICAL_DATA]: Utilizing Specialized Instruments and …"
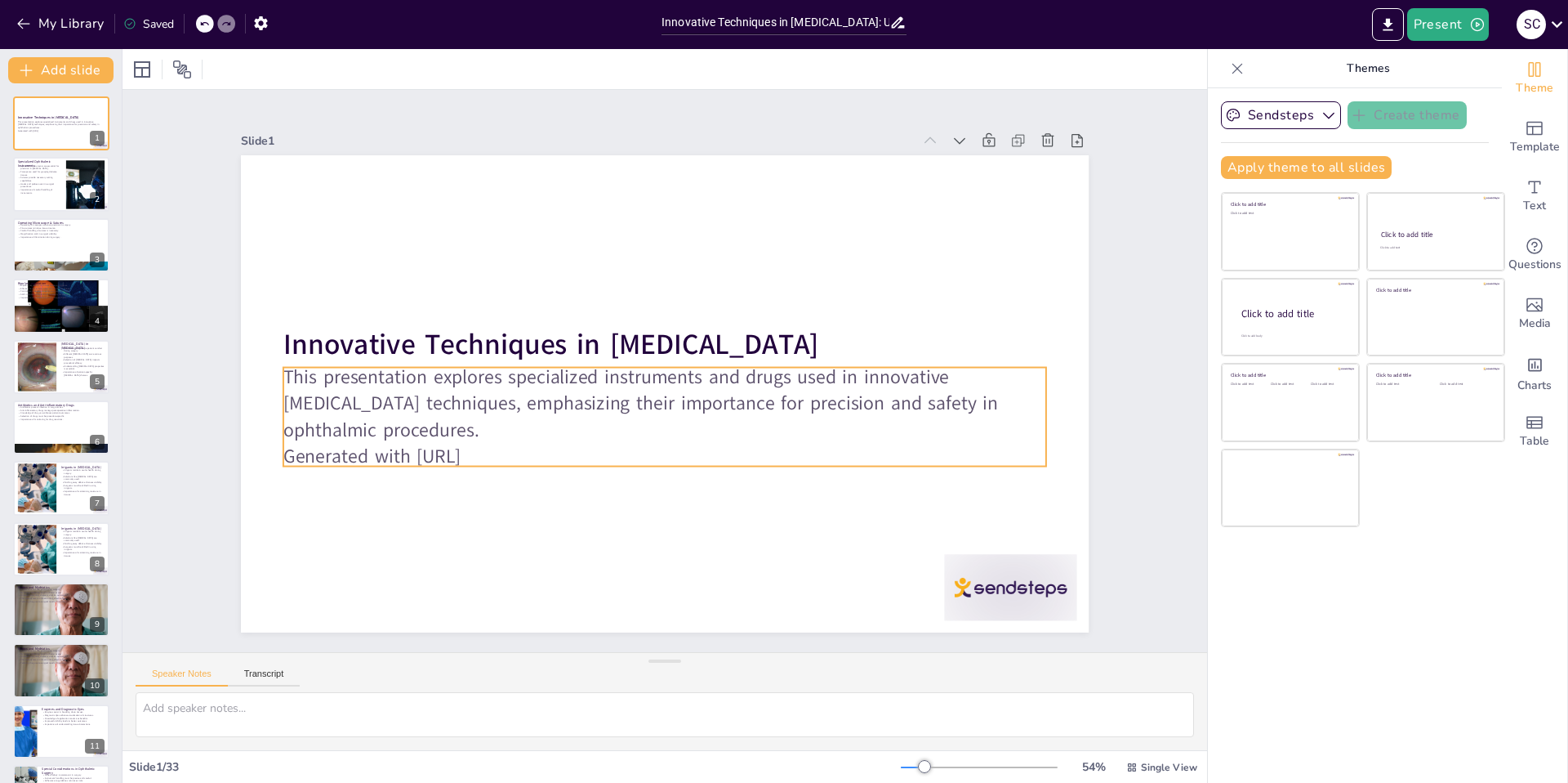
checkbox input "true"
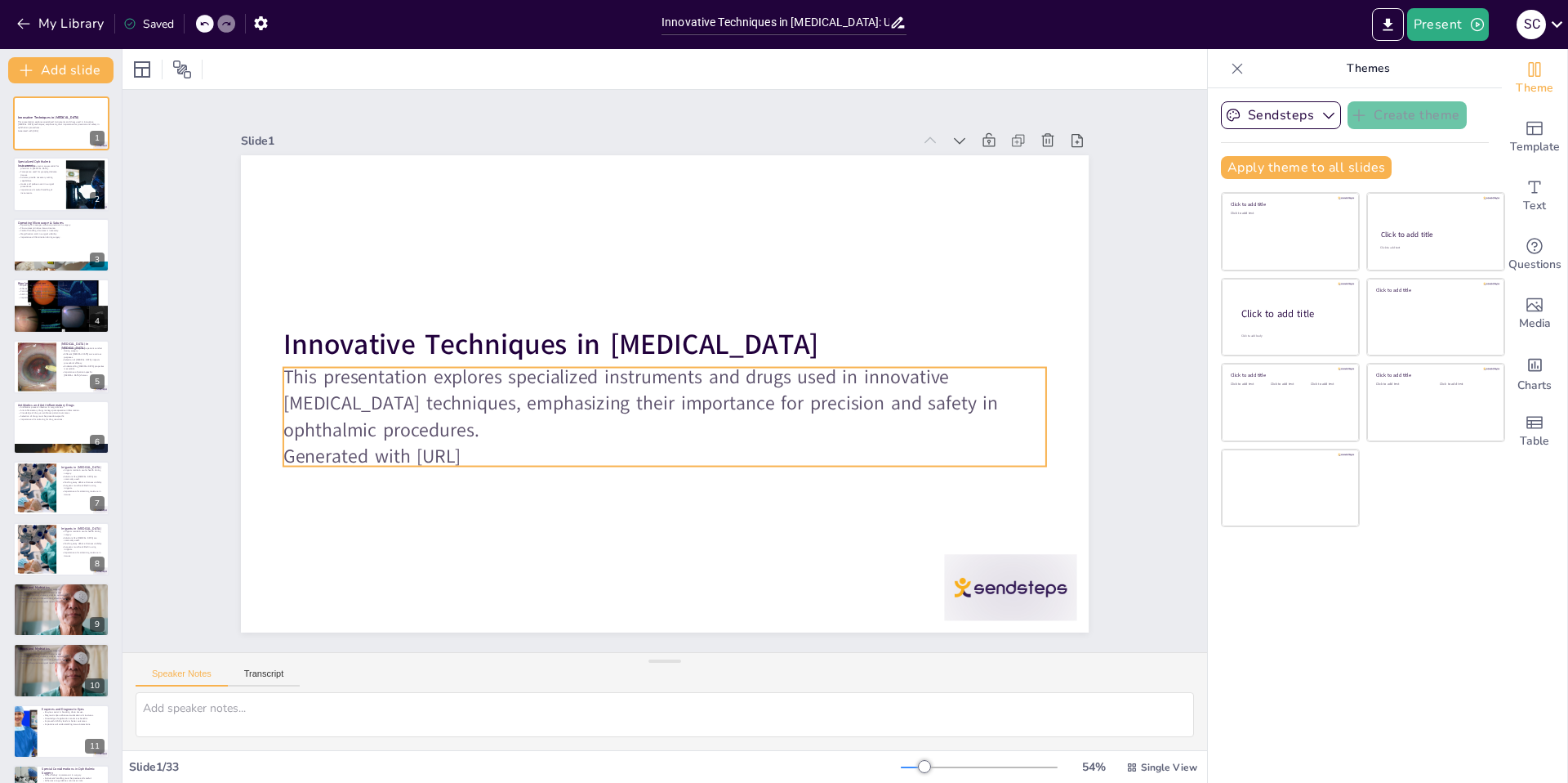
checkbox input "true"
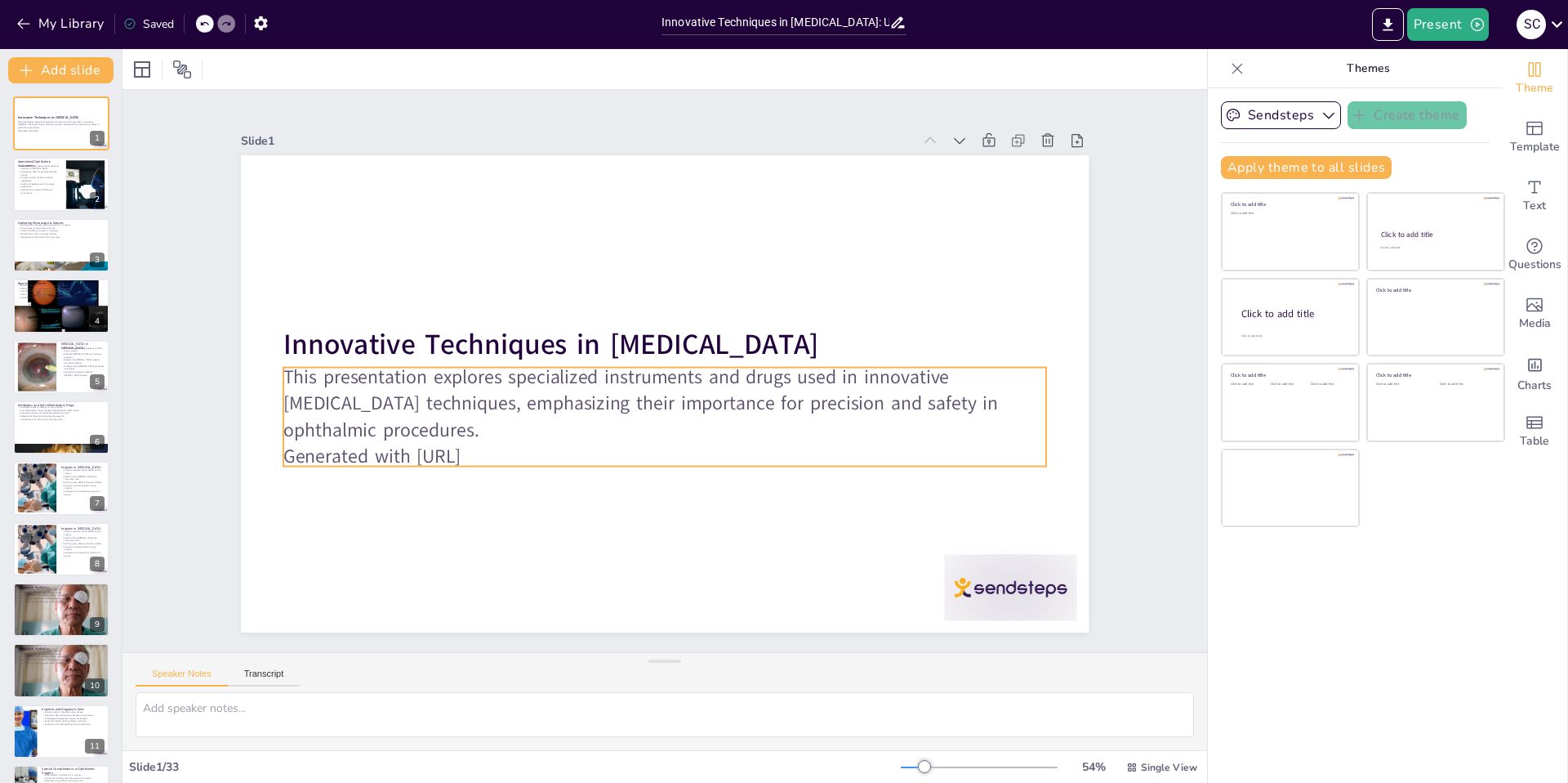
checkbox input "true"
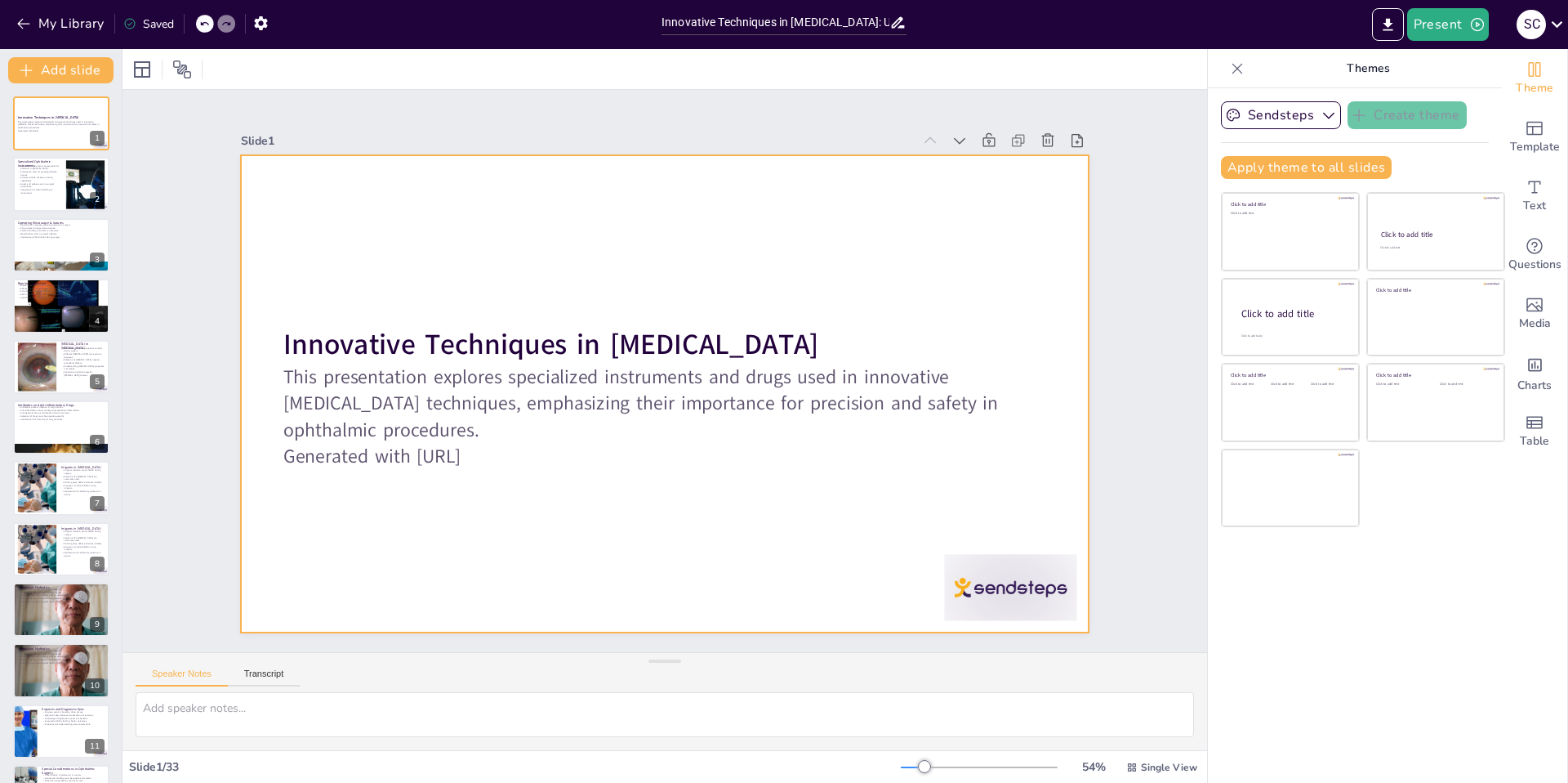
checkbox input "true"
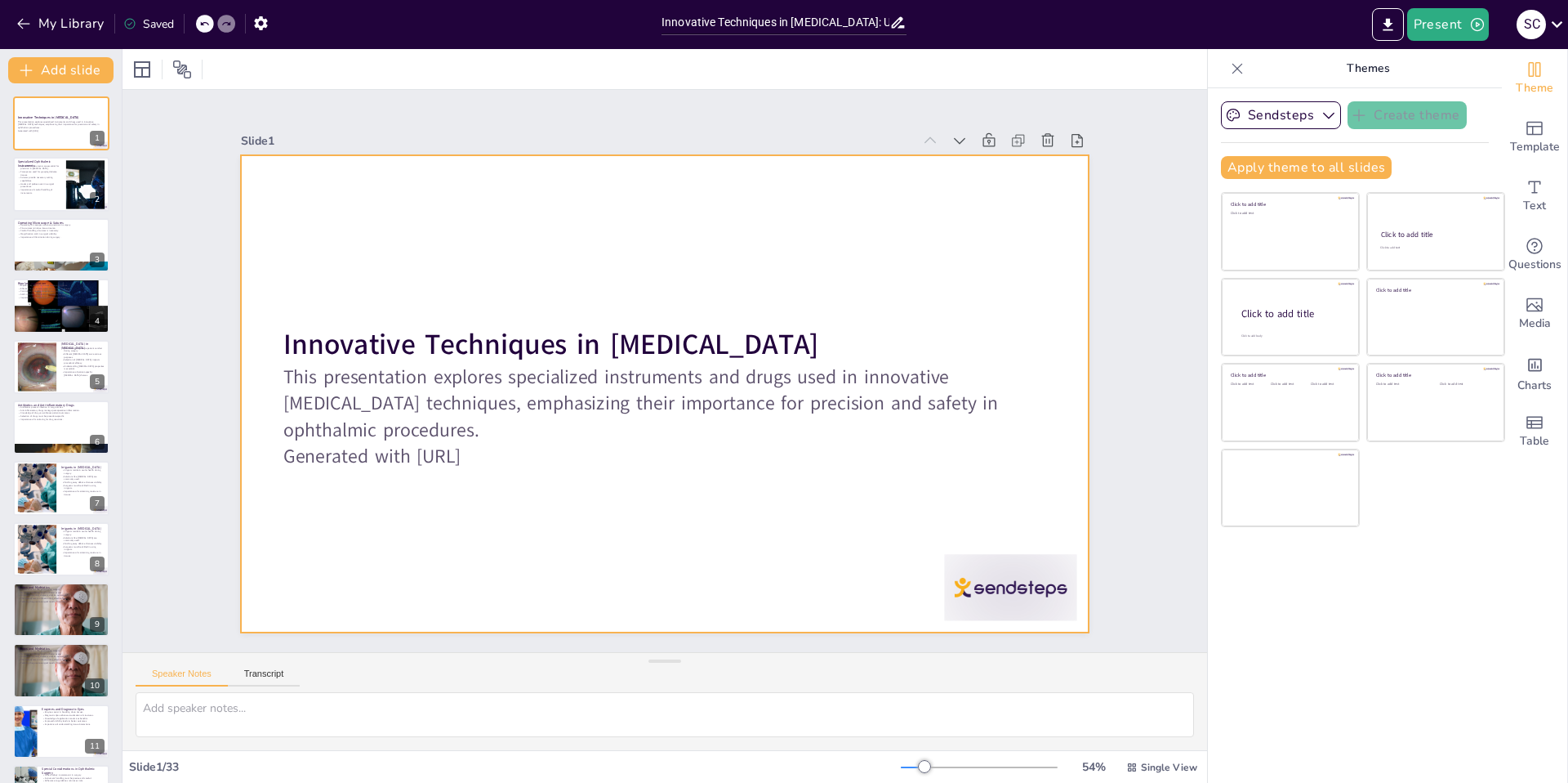
checkbox input "true"
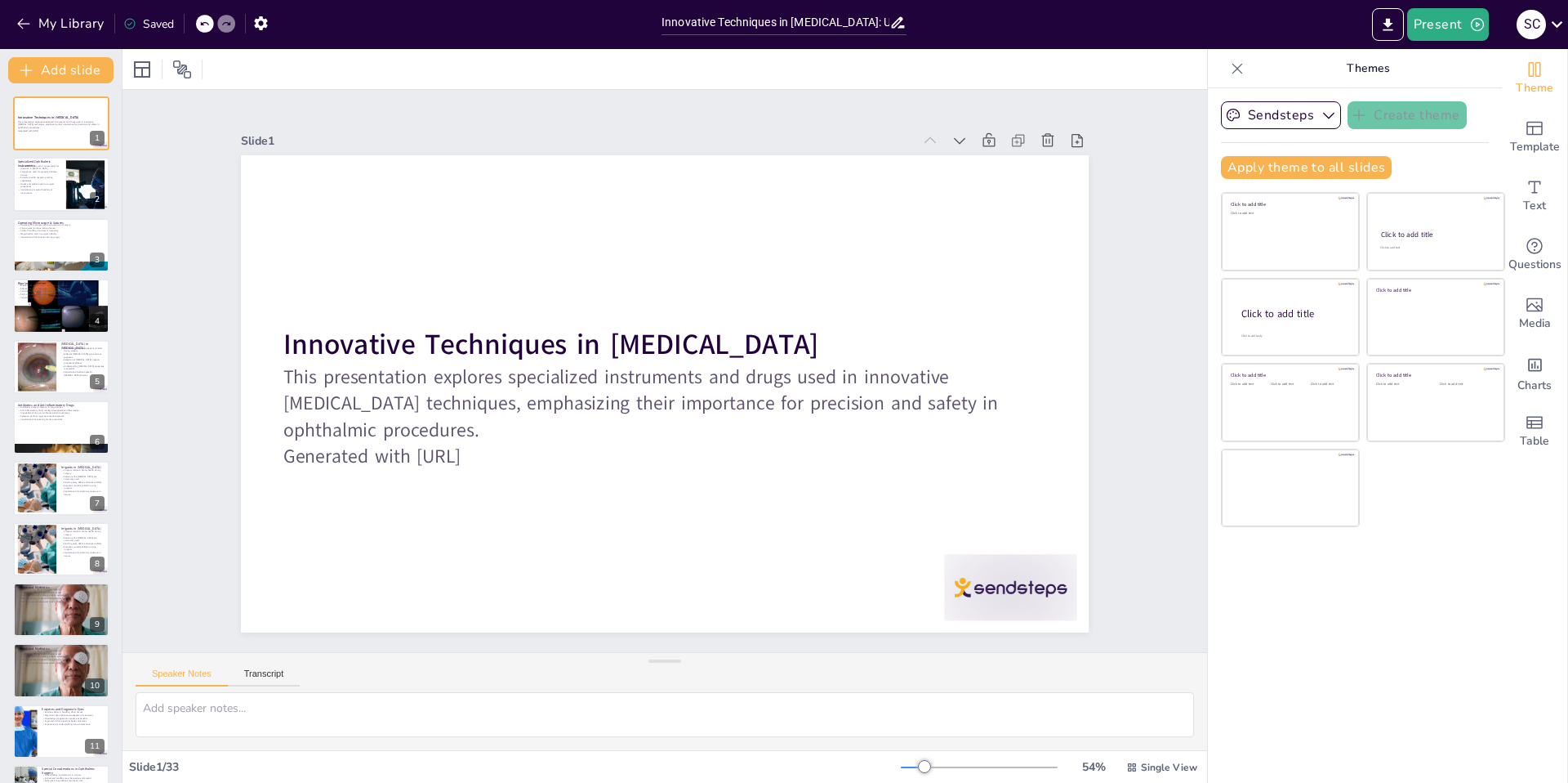
checkbox input "true"
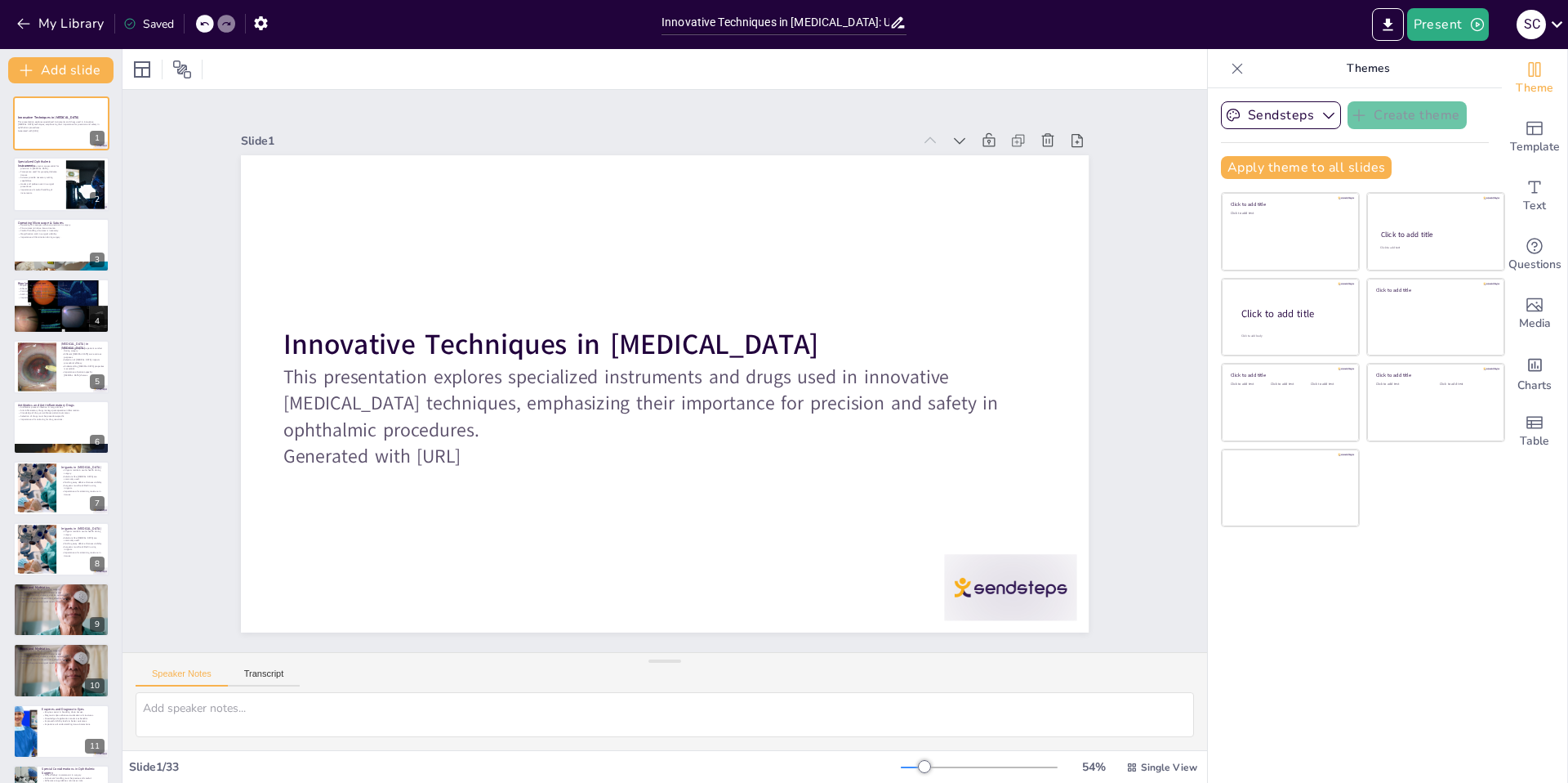
checkbox input "true"
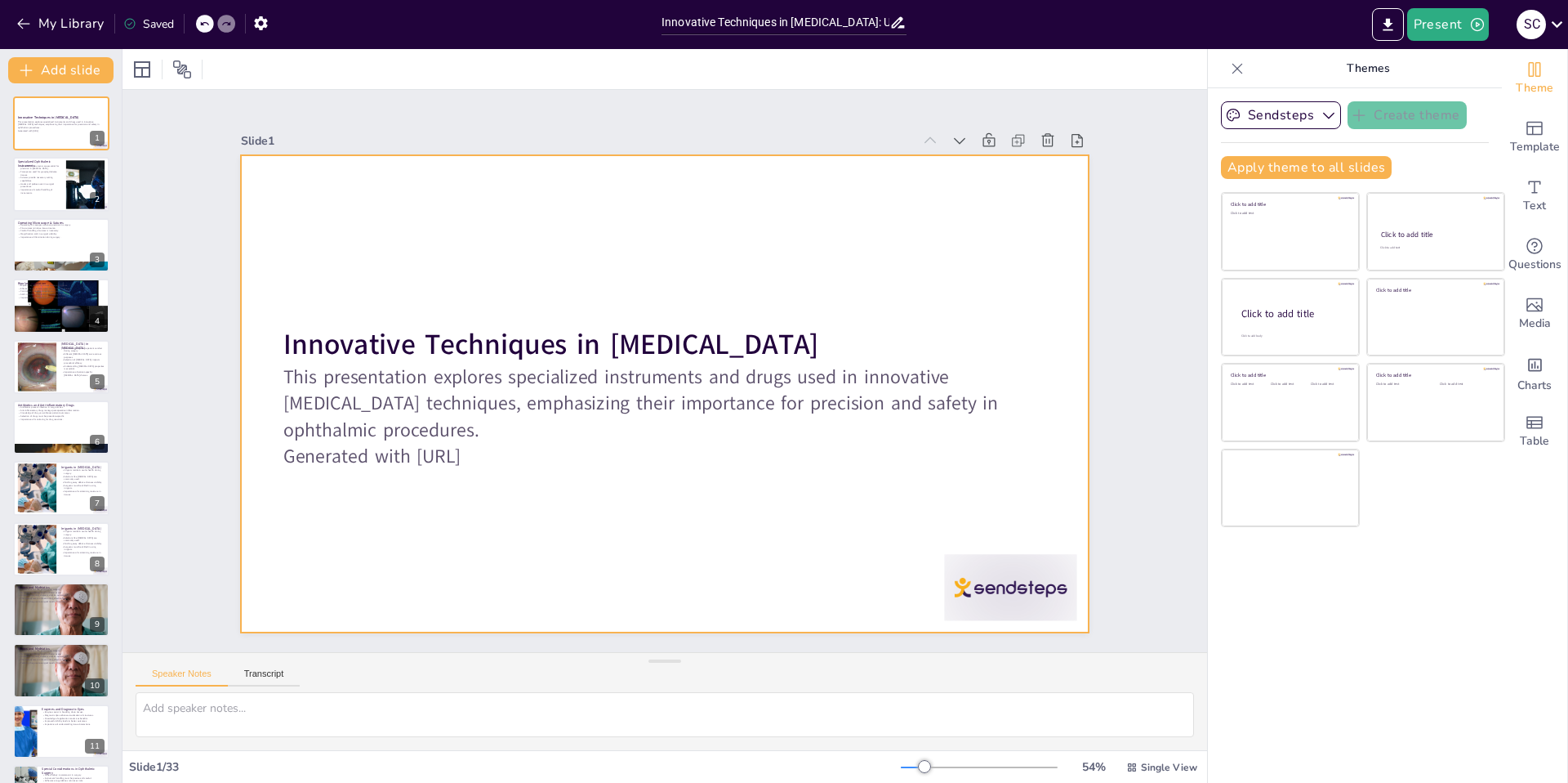
checkbox input "true"
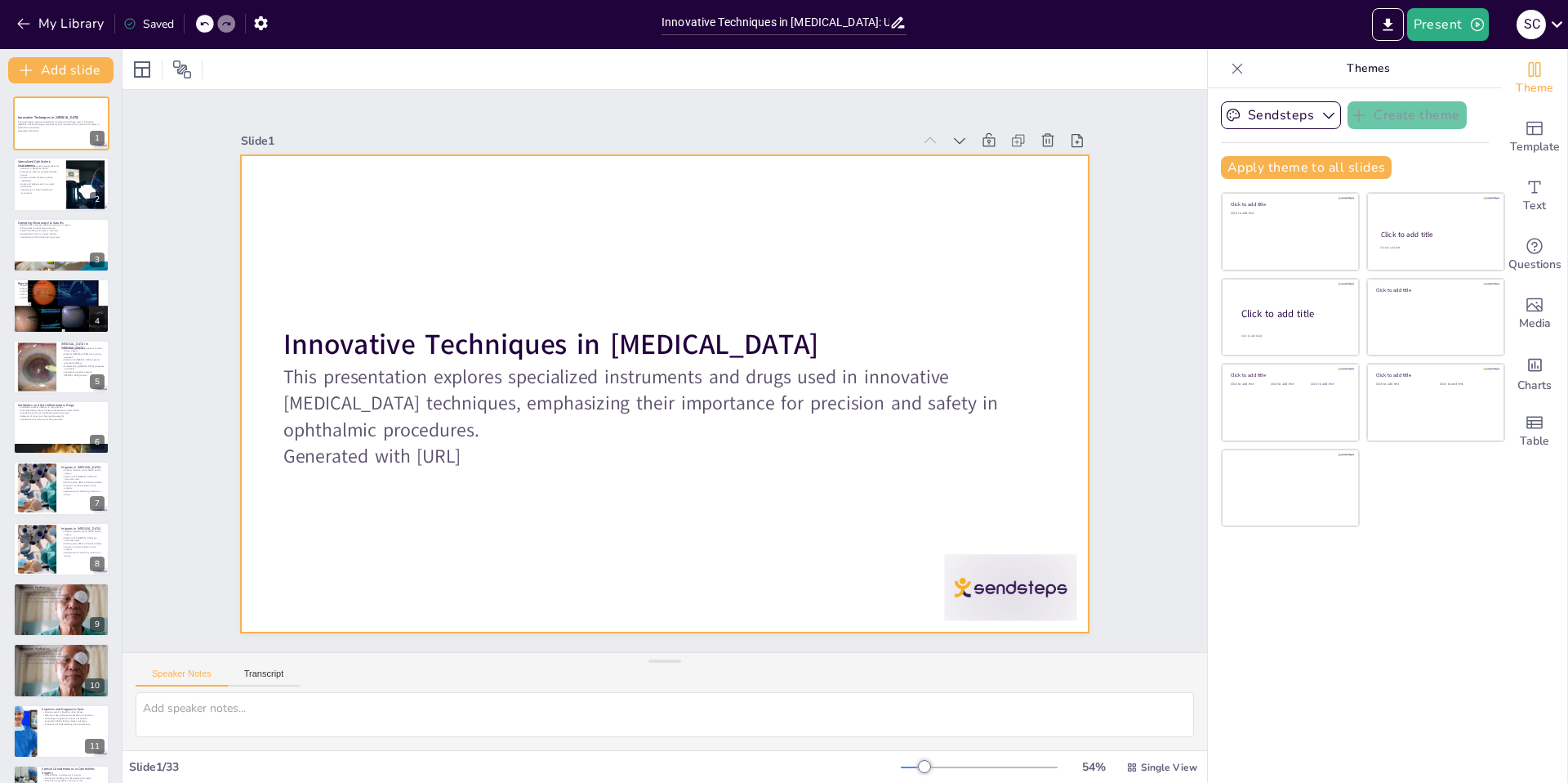
checkbox input "true"
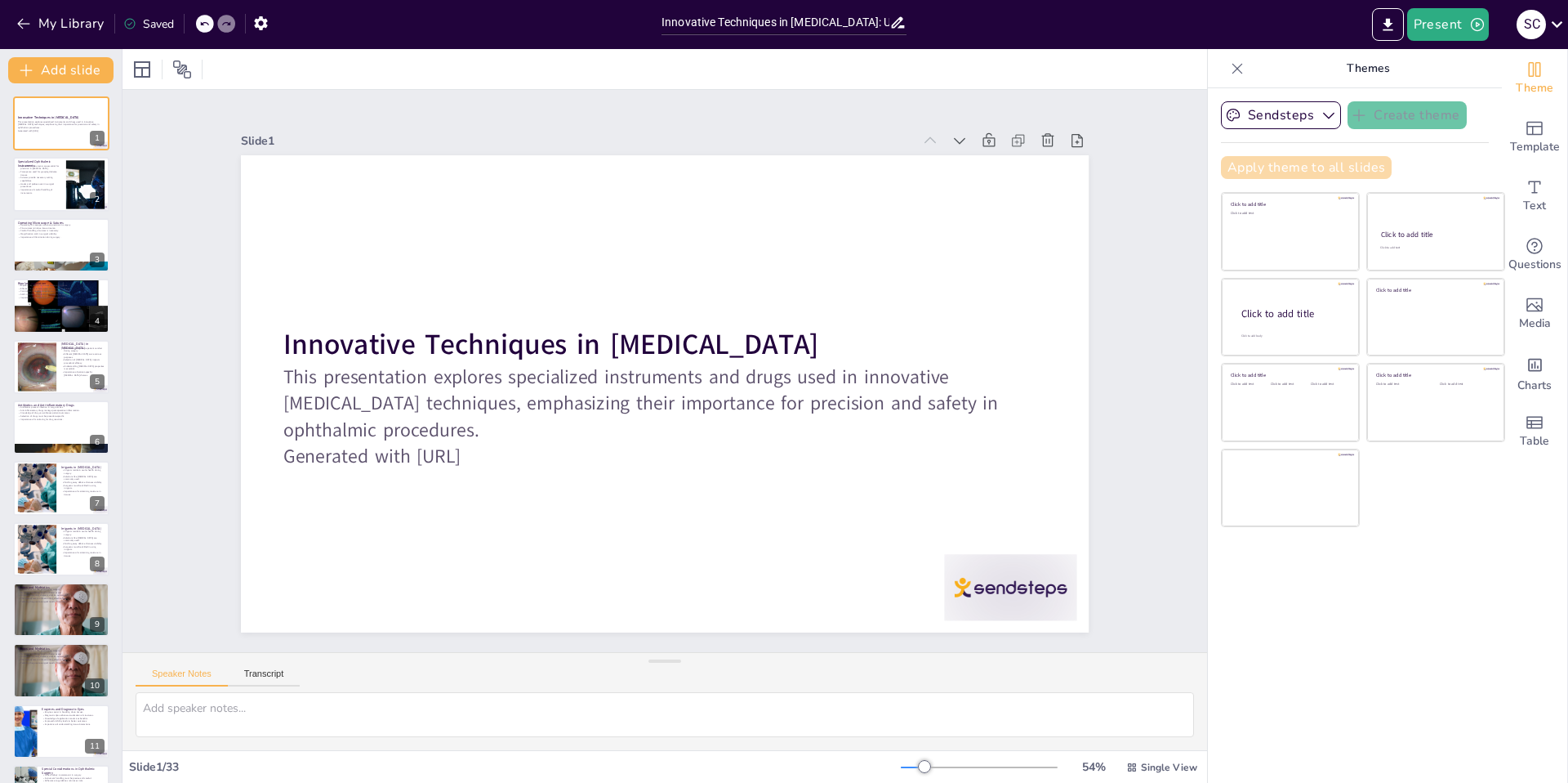
click at [1359, 163] on button "Apply theme to all slides" at bounding box center [1306, 167] width 171 height 23
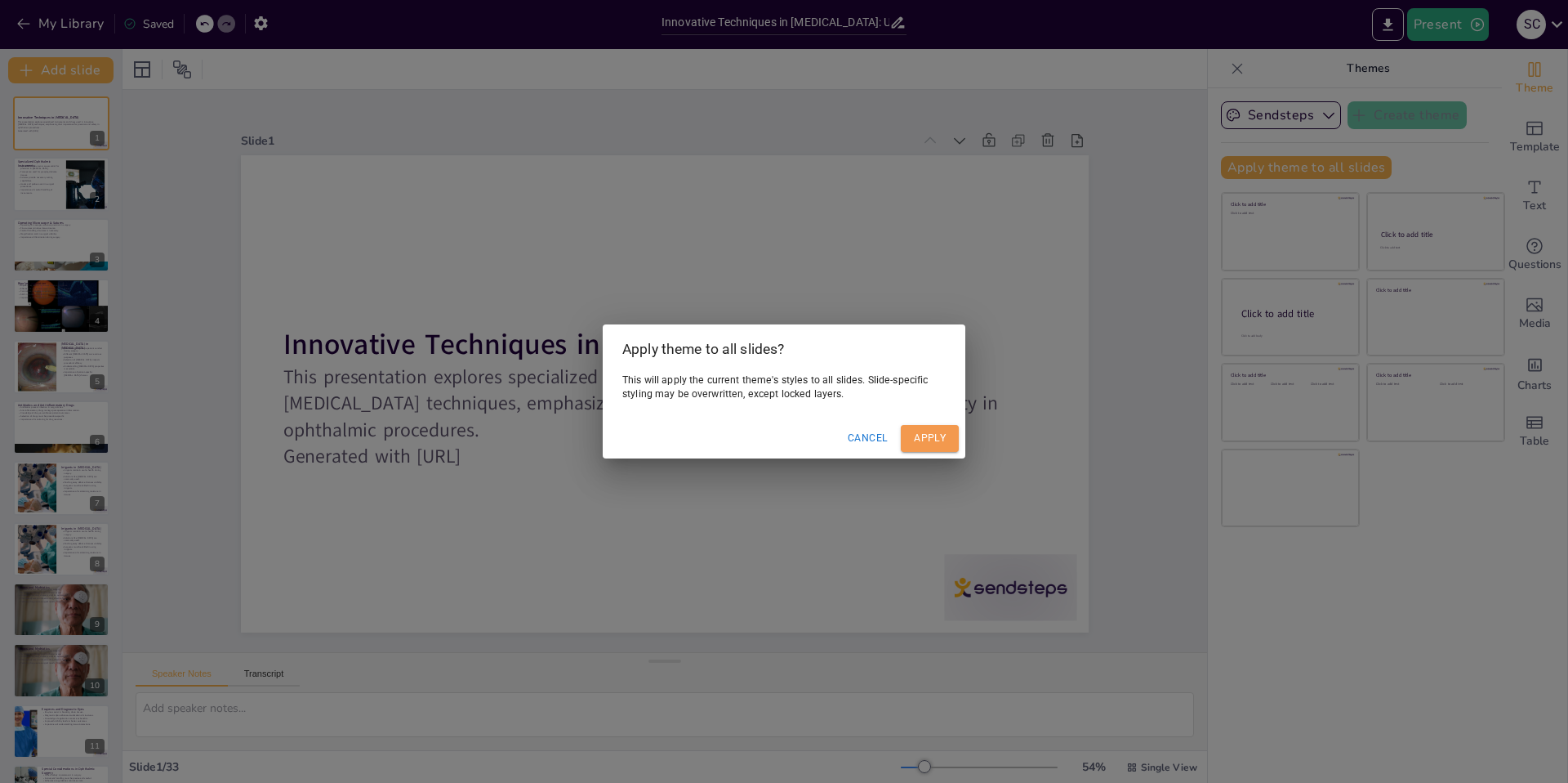
click at [934, 437] on button "Apply" at bounding box center [930, 438] width 58 height 27
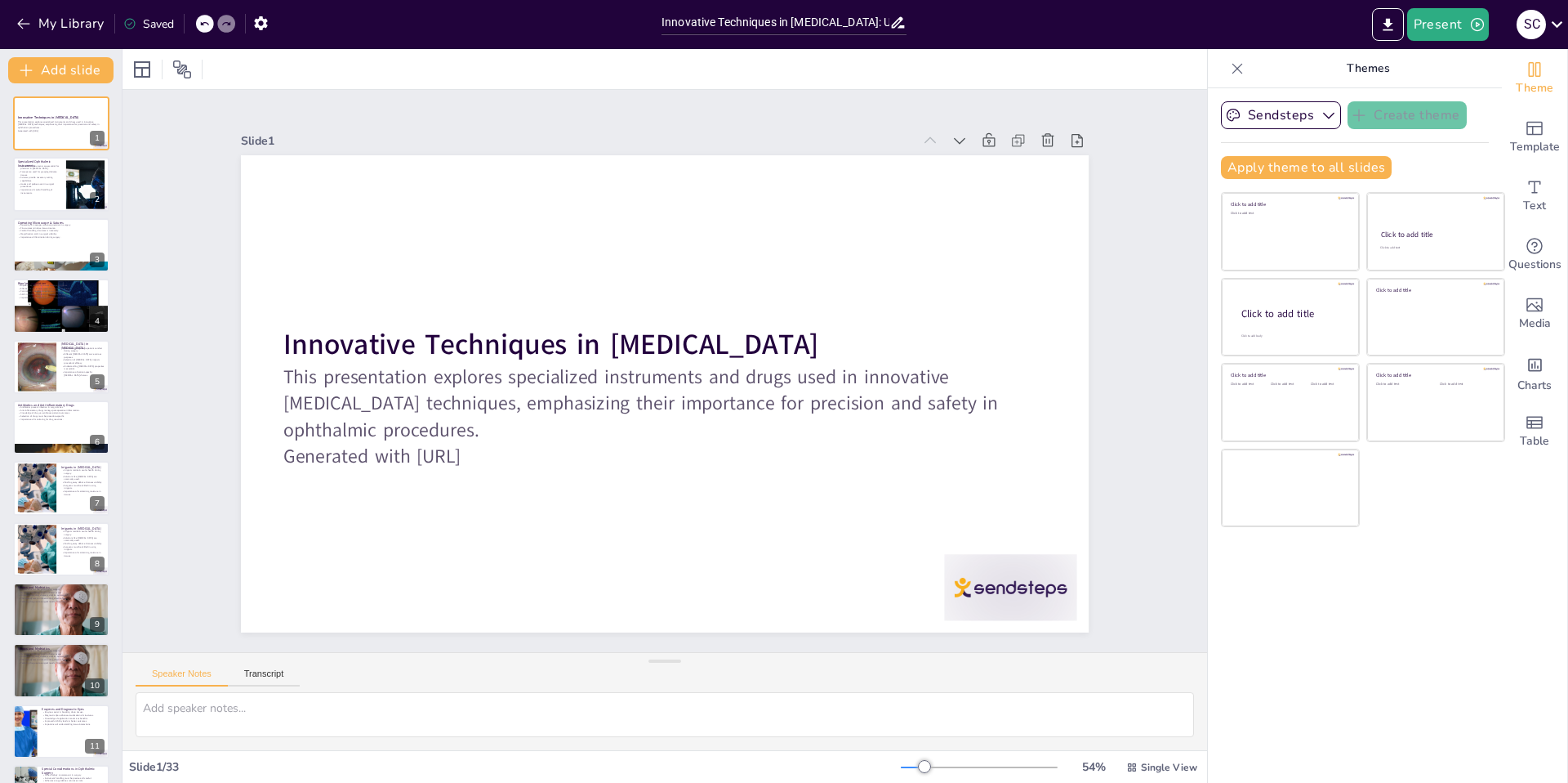
checkbox input "true"
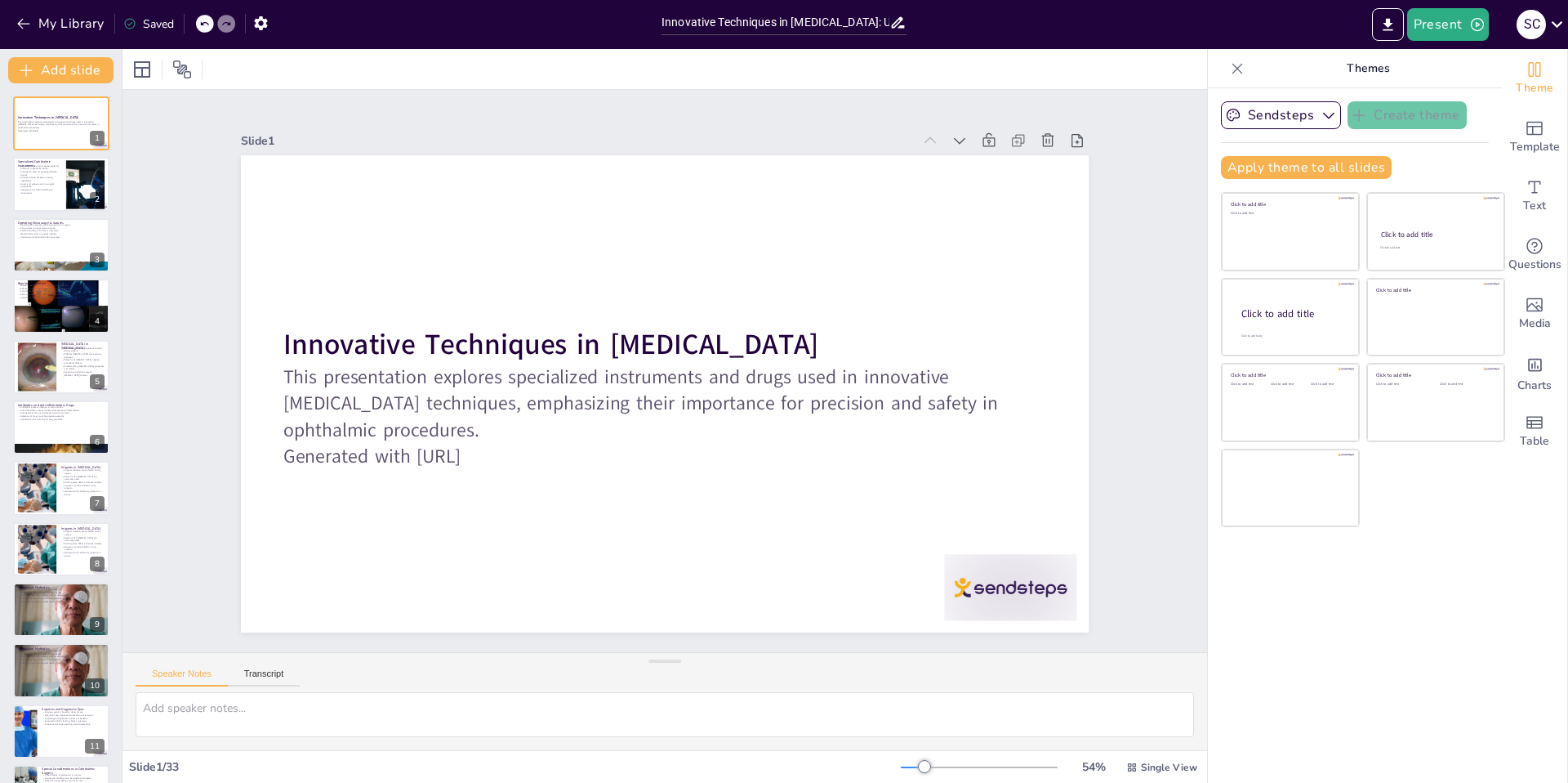
checkbox input "true"
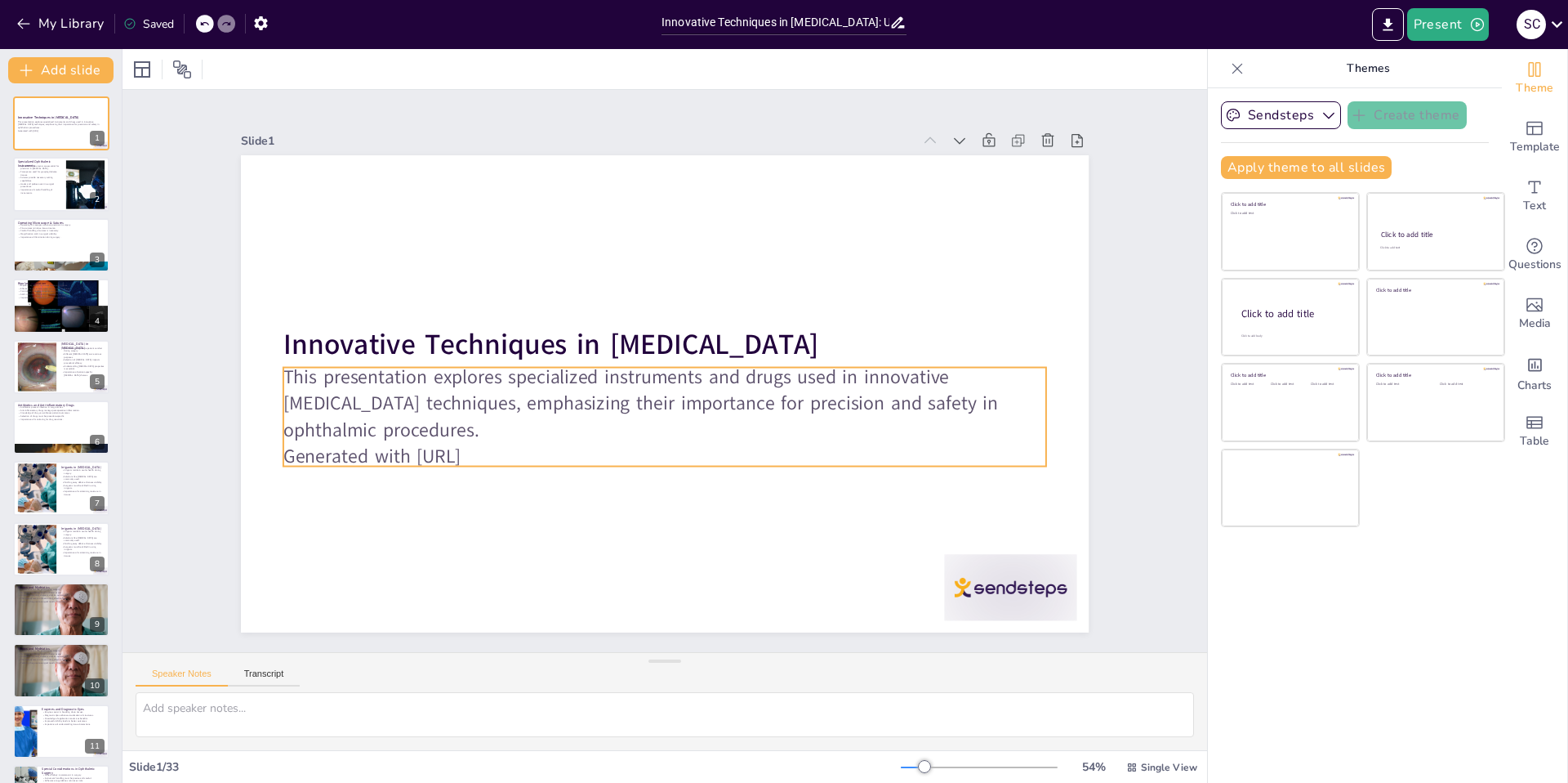
checkbox input "true"
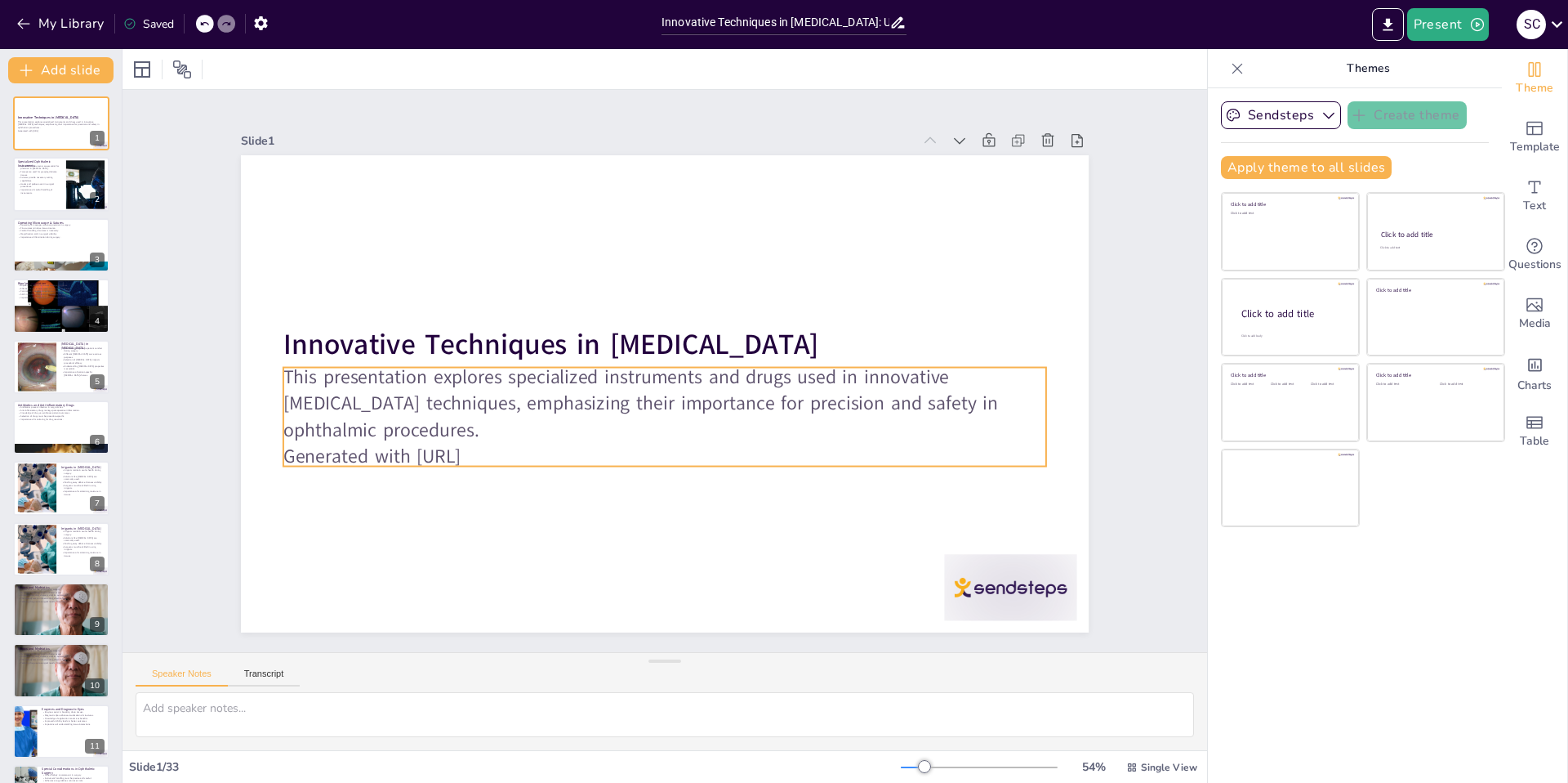
checkbox input "true"
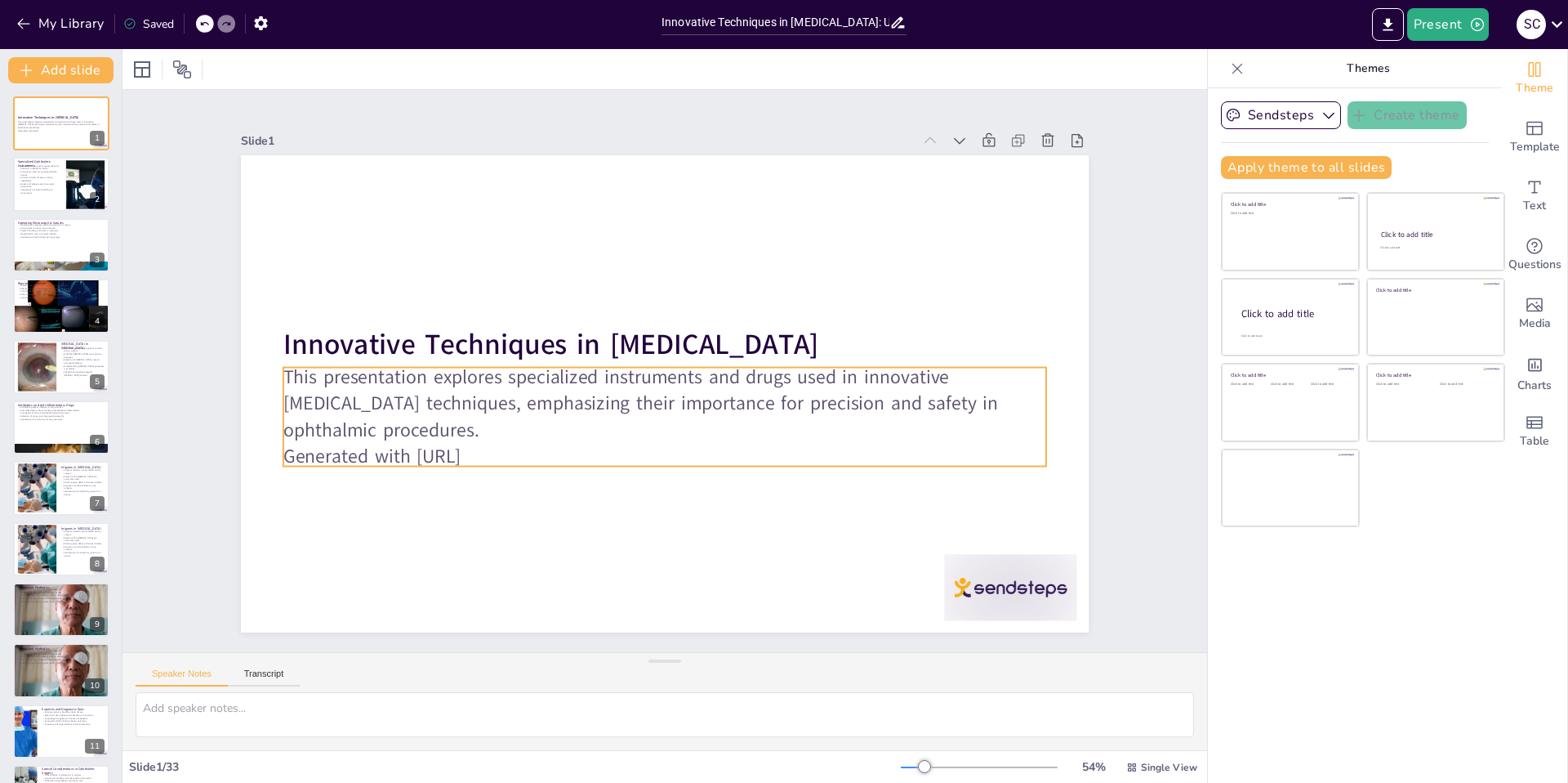
checkbox input "true"
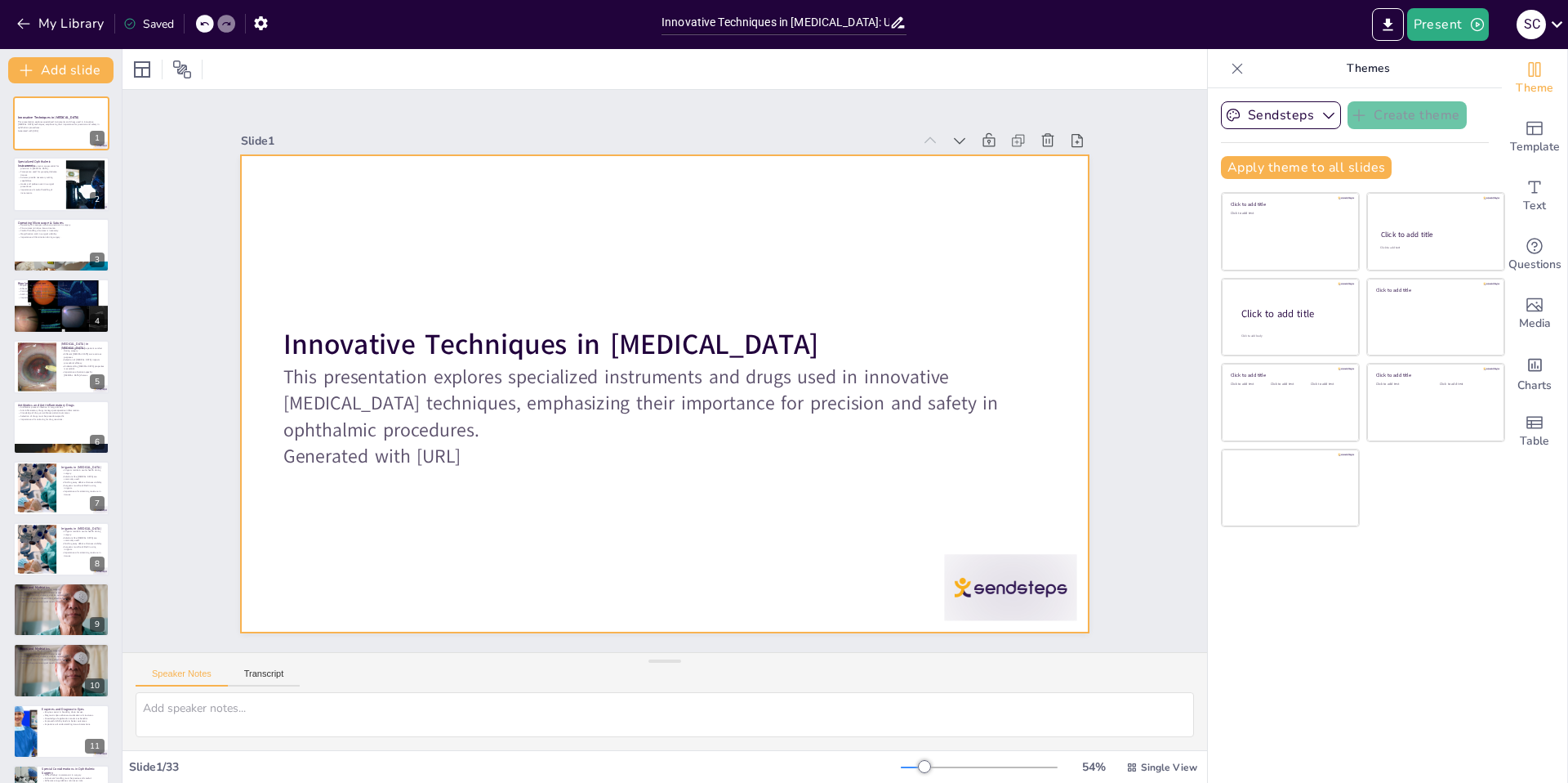
checkbox input "true"
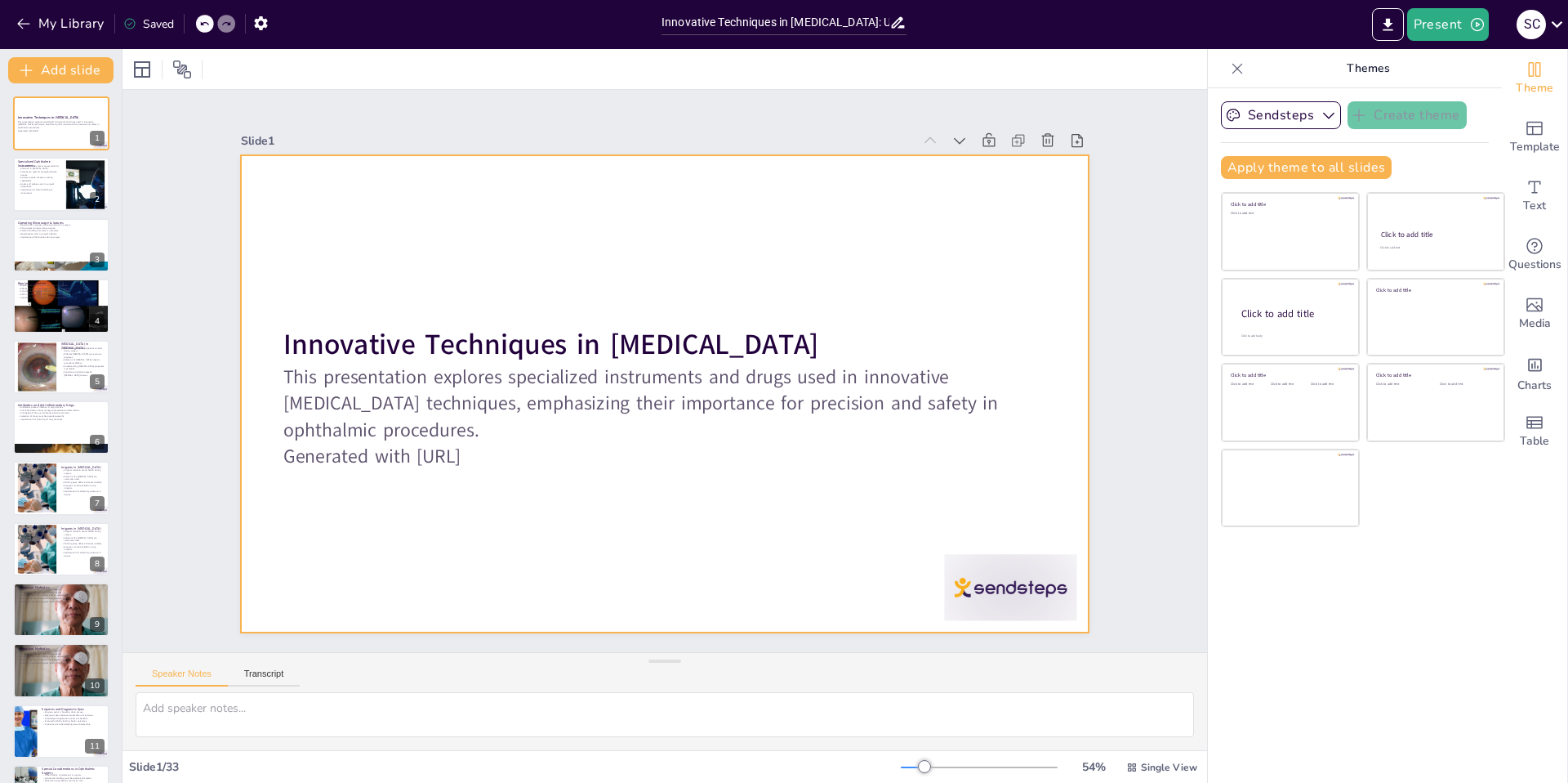
checkbox input "true"
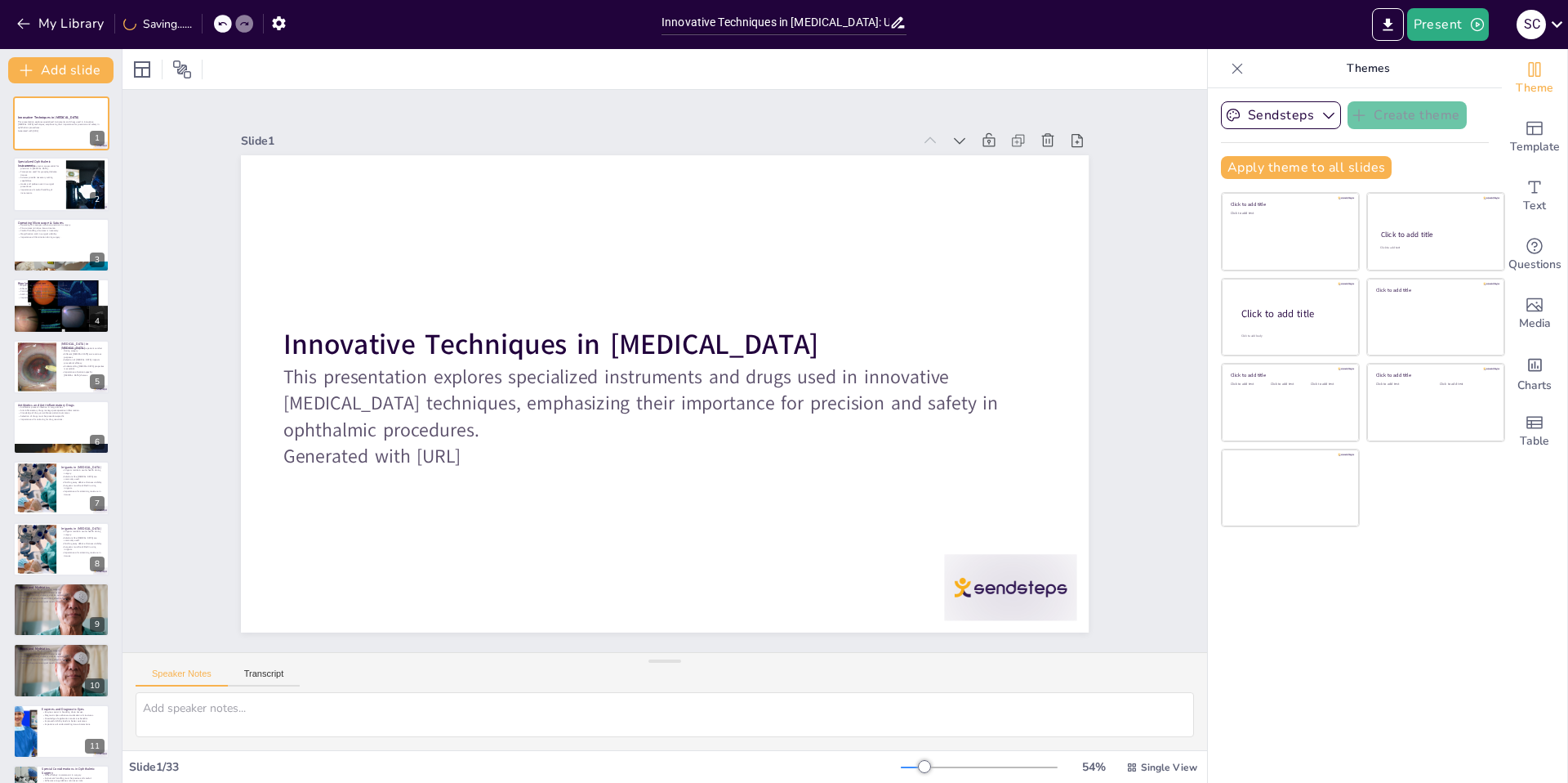
checkbox input "true"
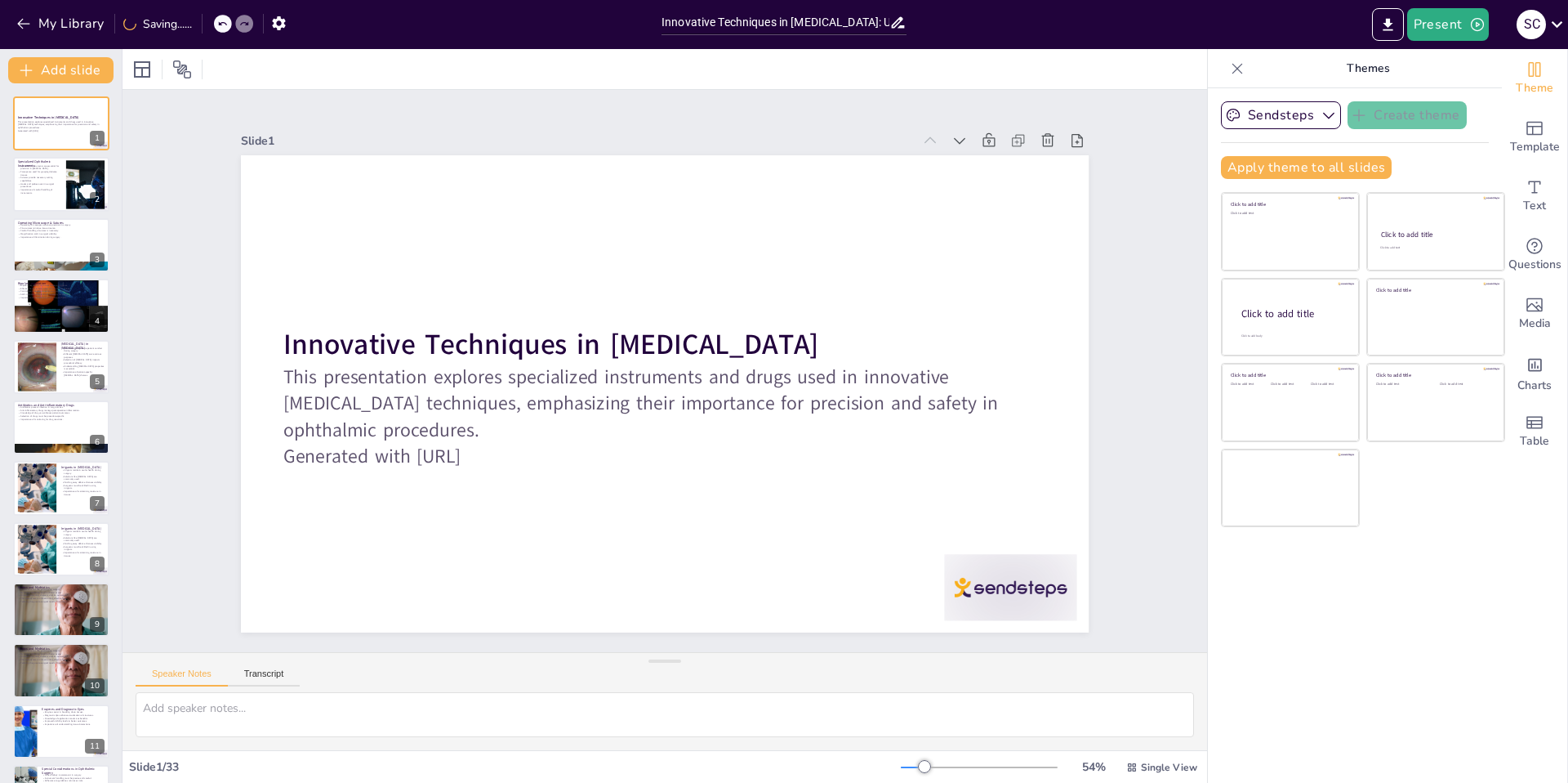
checkbox input "true"
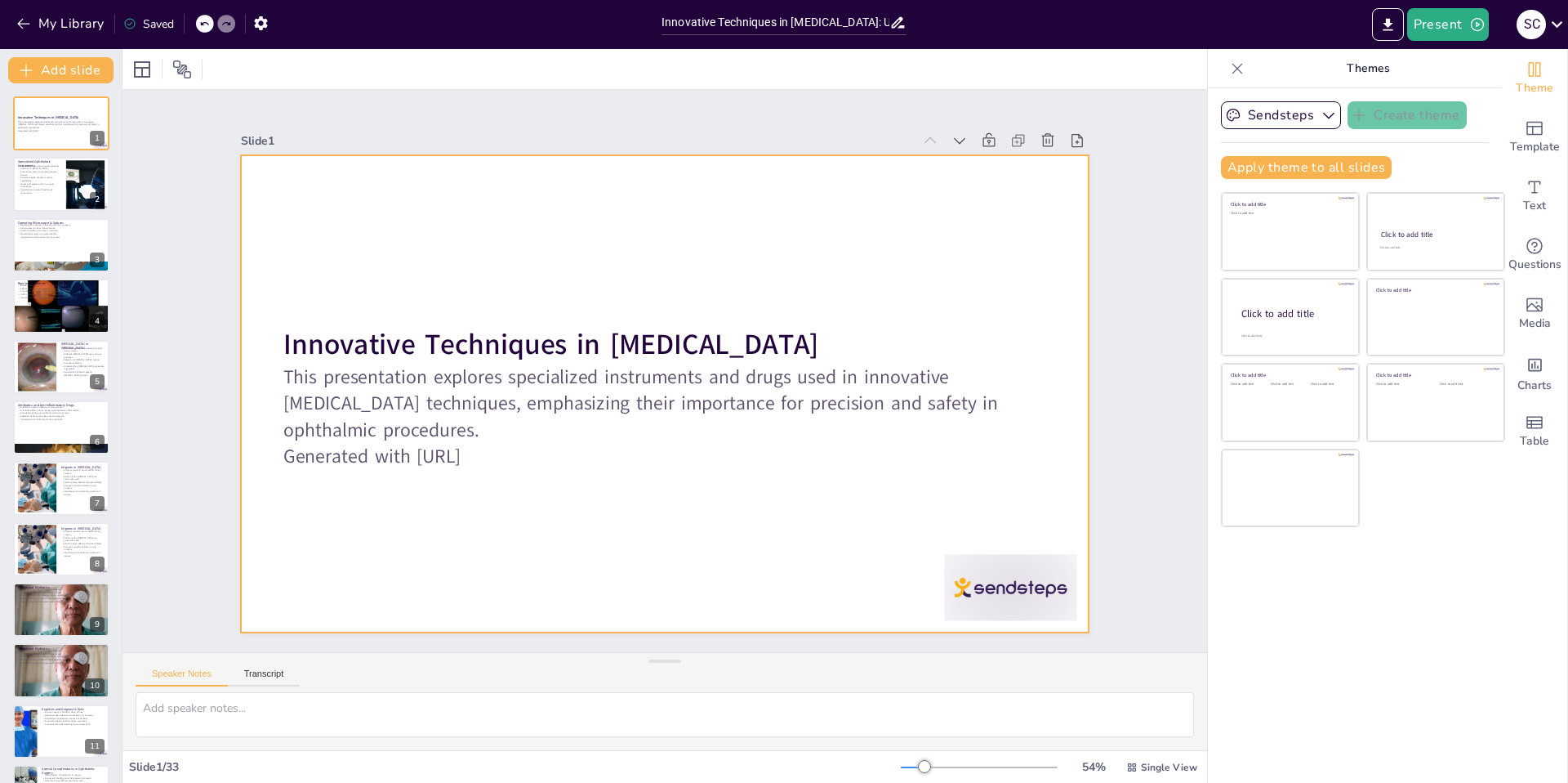
checkbox input "true"
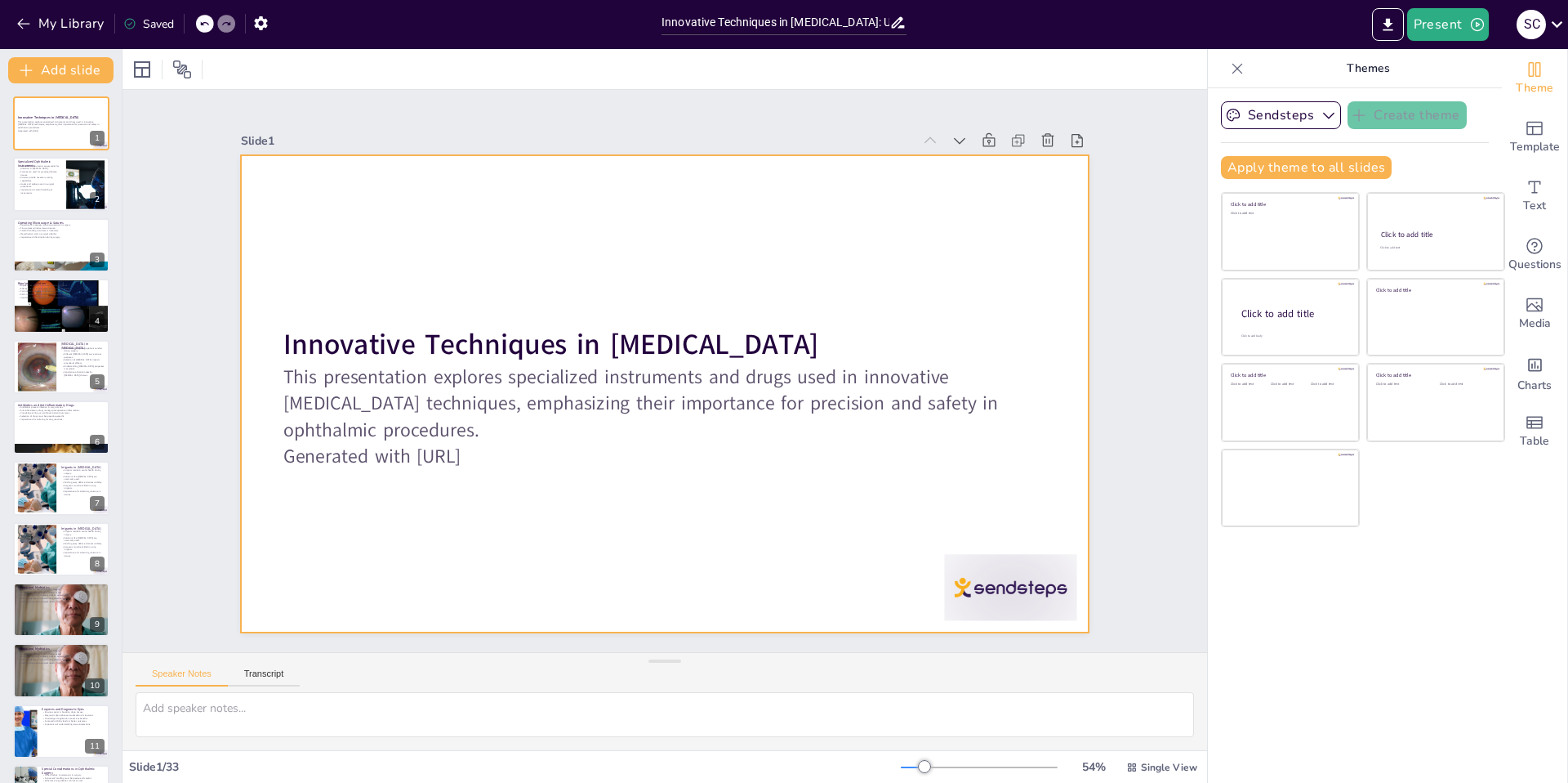
checkbox input "true"
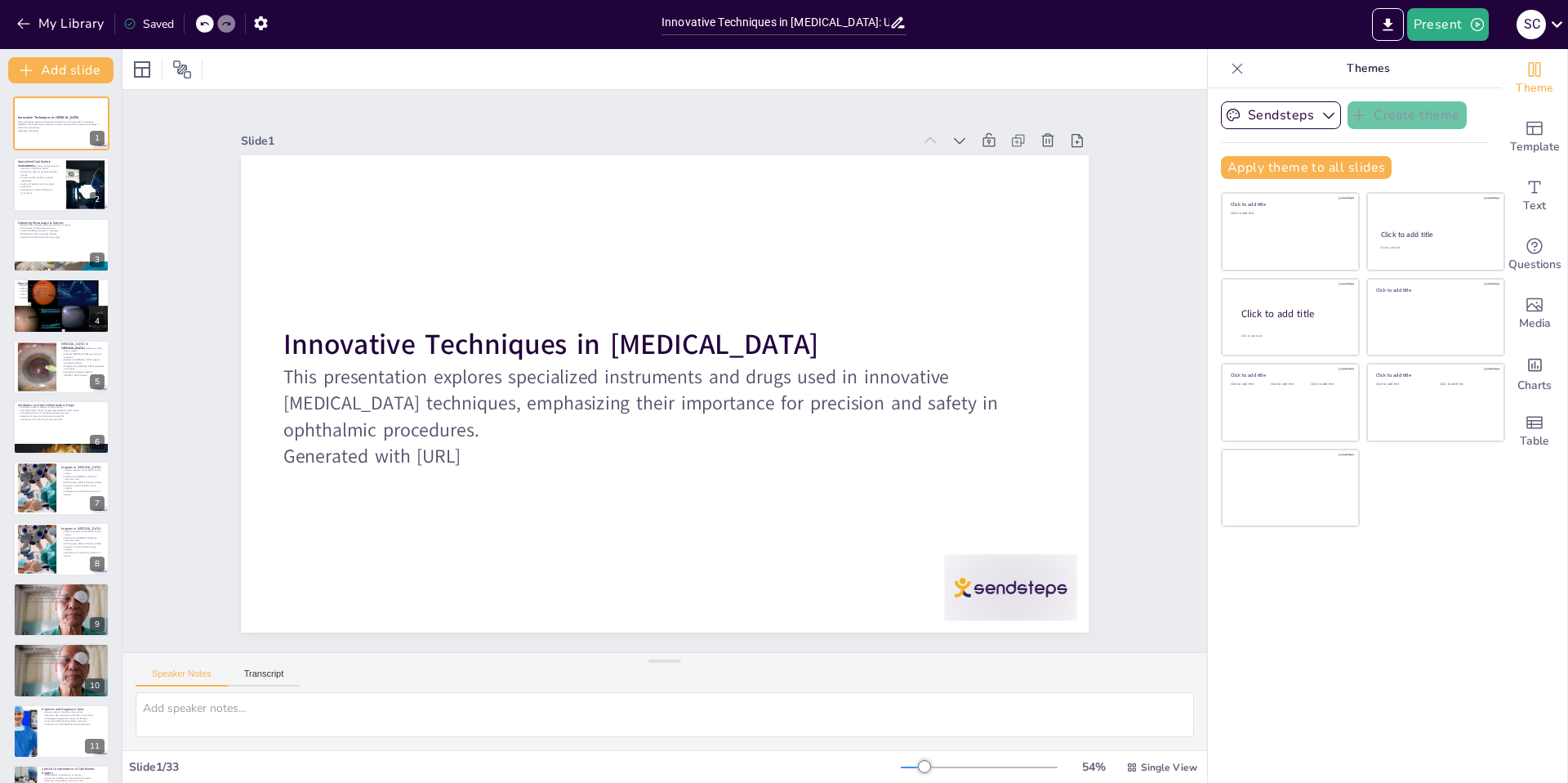
checkbox input "true"
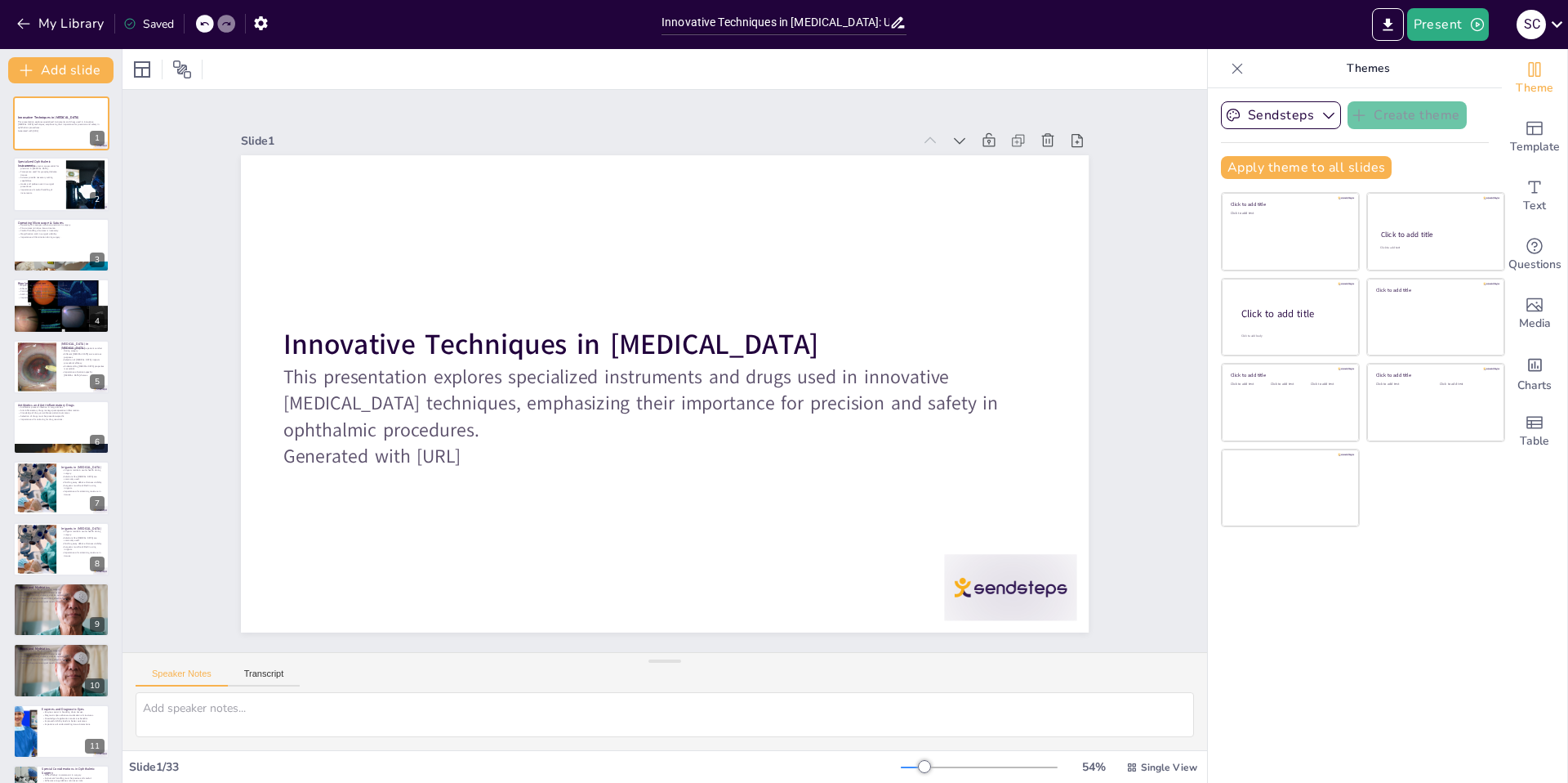
checkbox input "true"
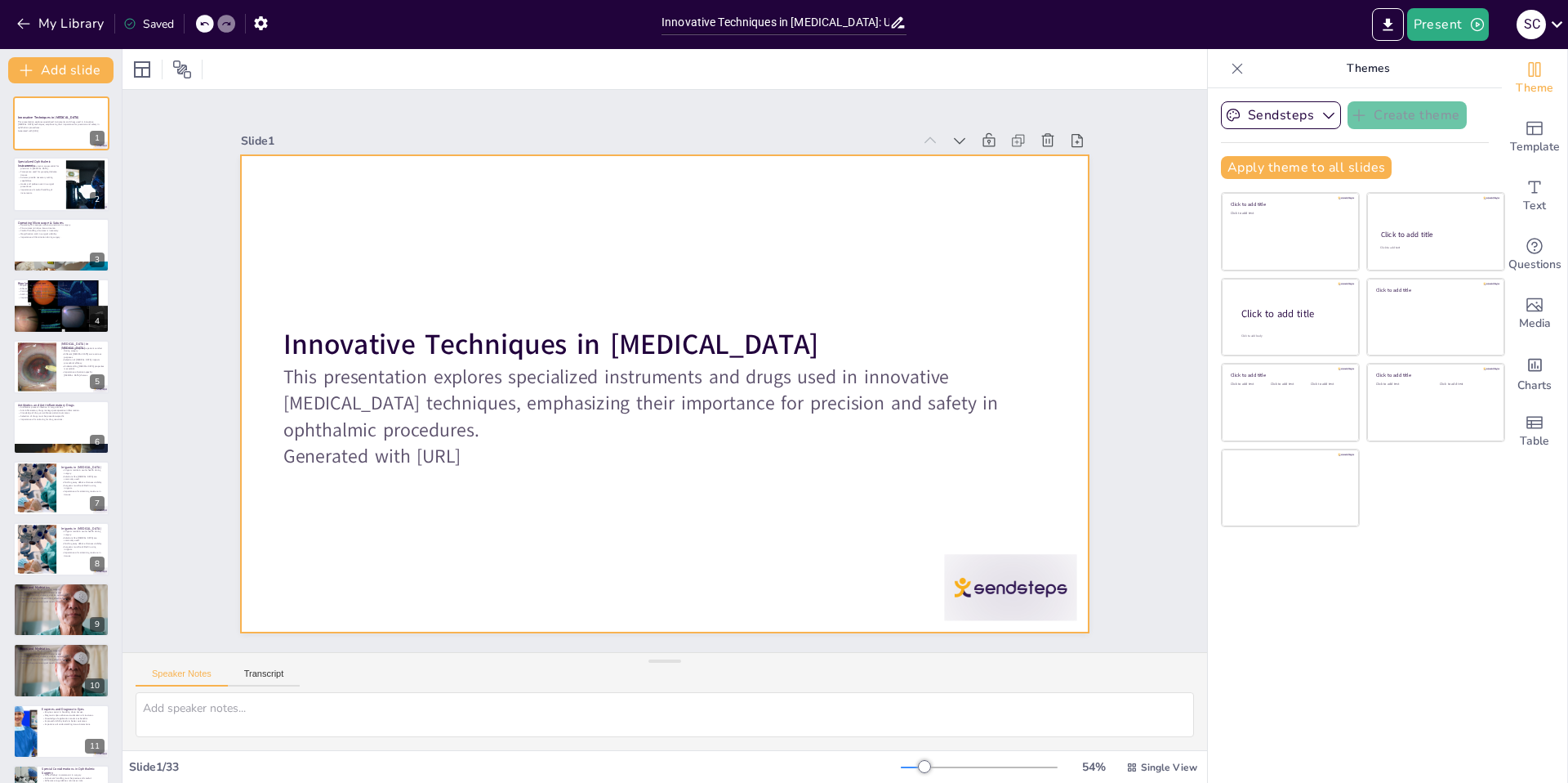
checkbox input "true"
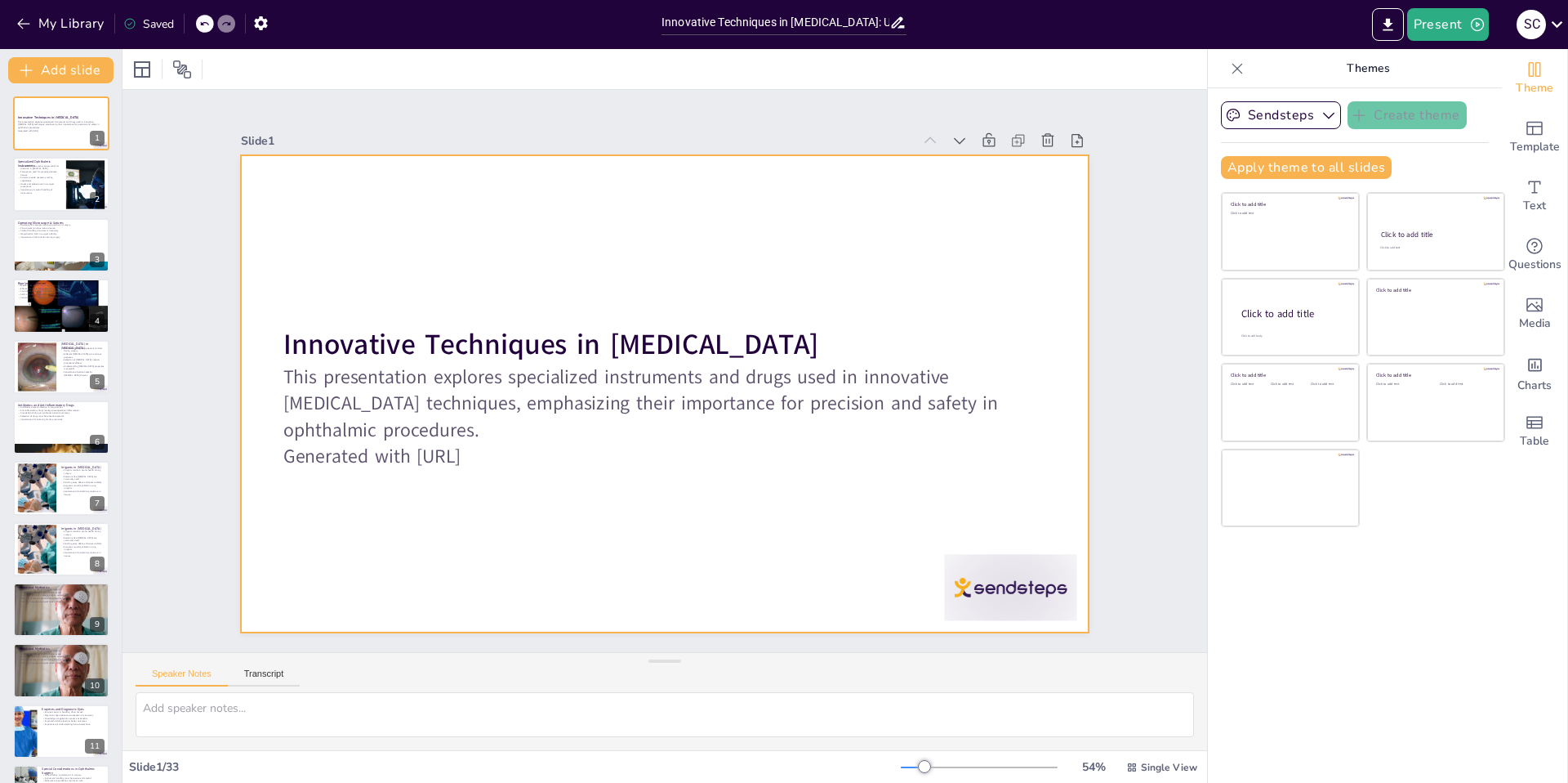
checkbox input "true"
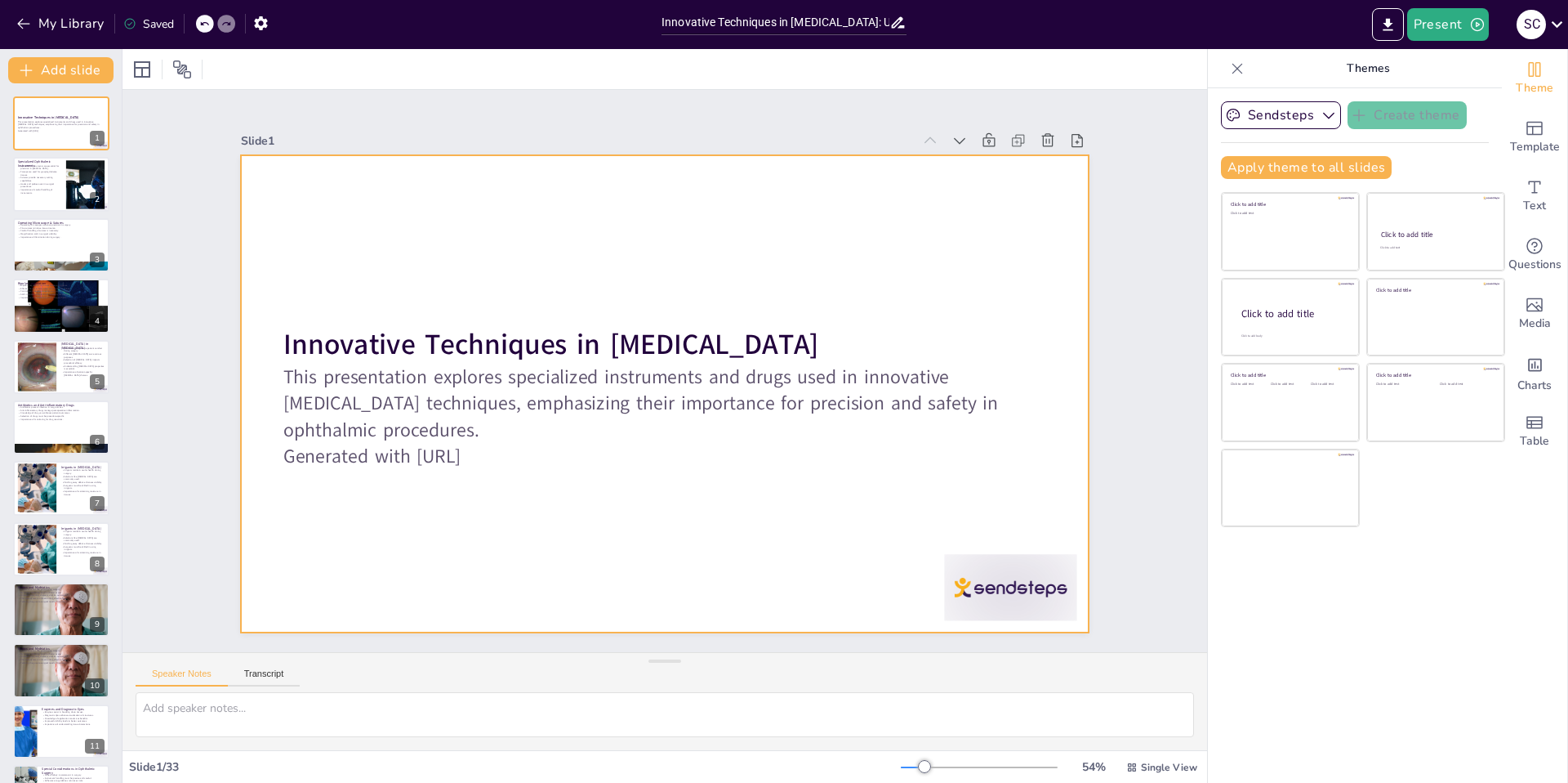
checkbox input "true"
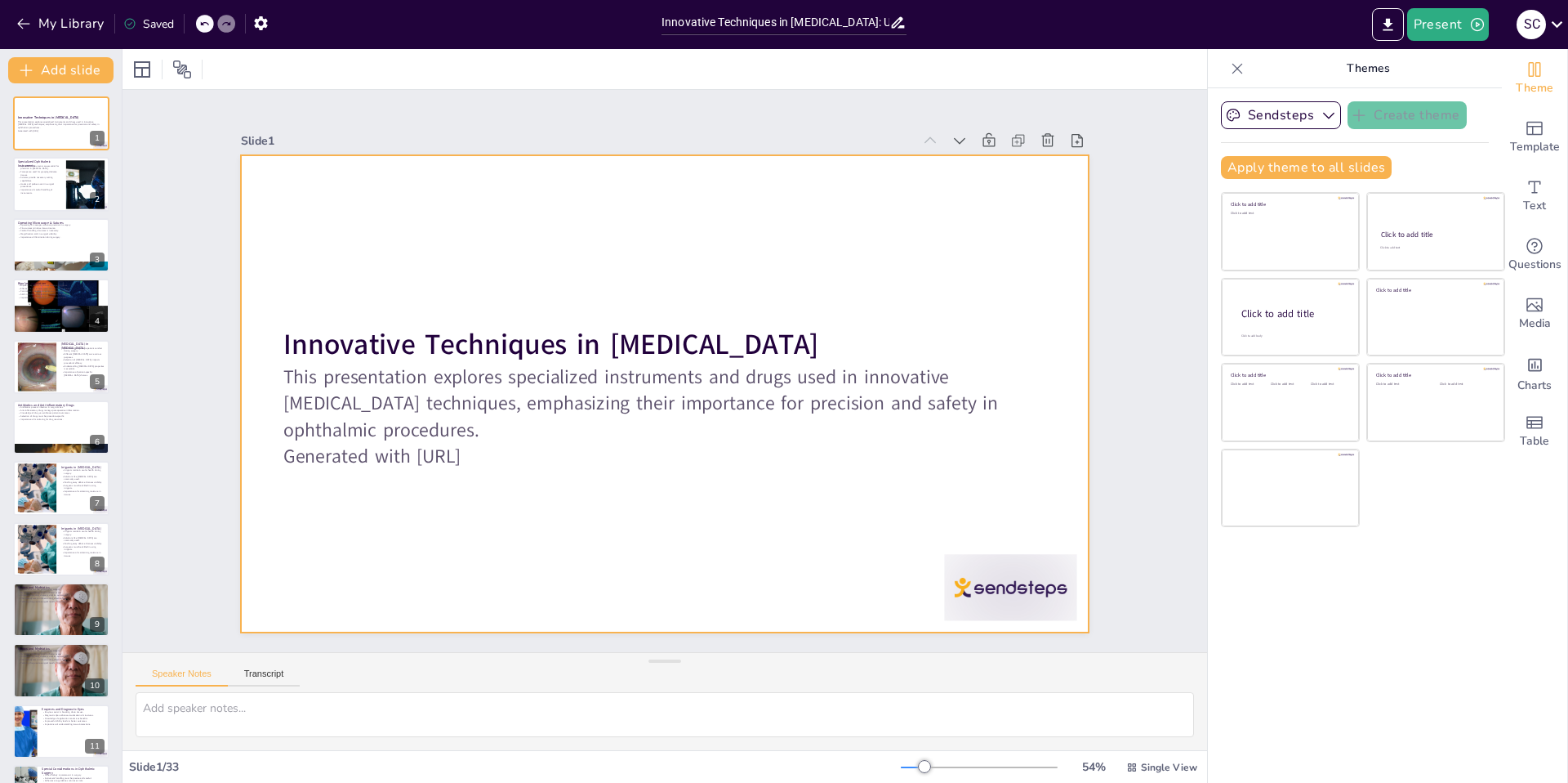
checkbox input "true"
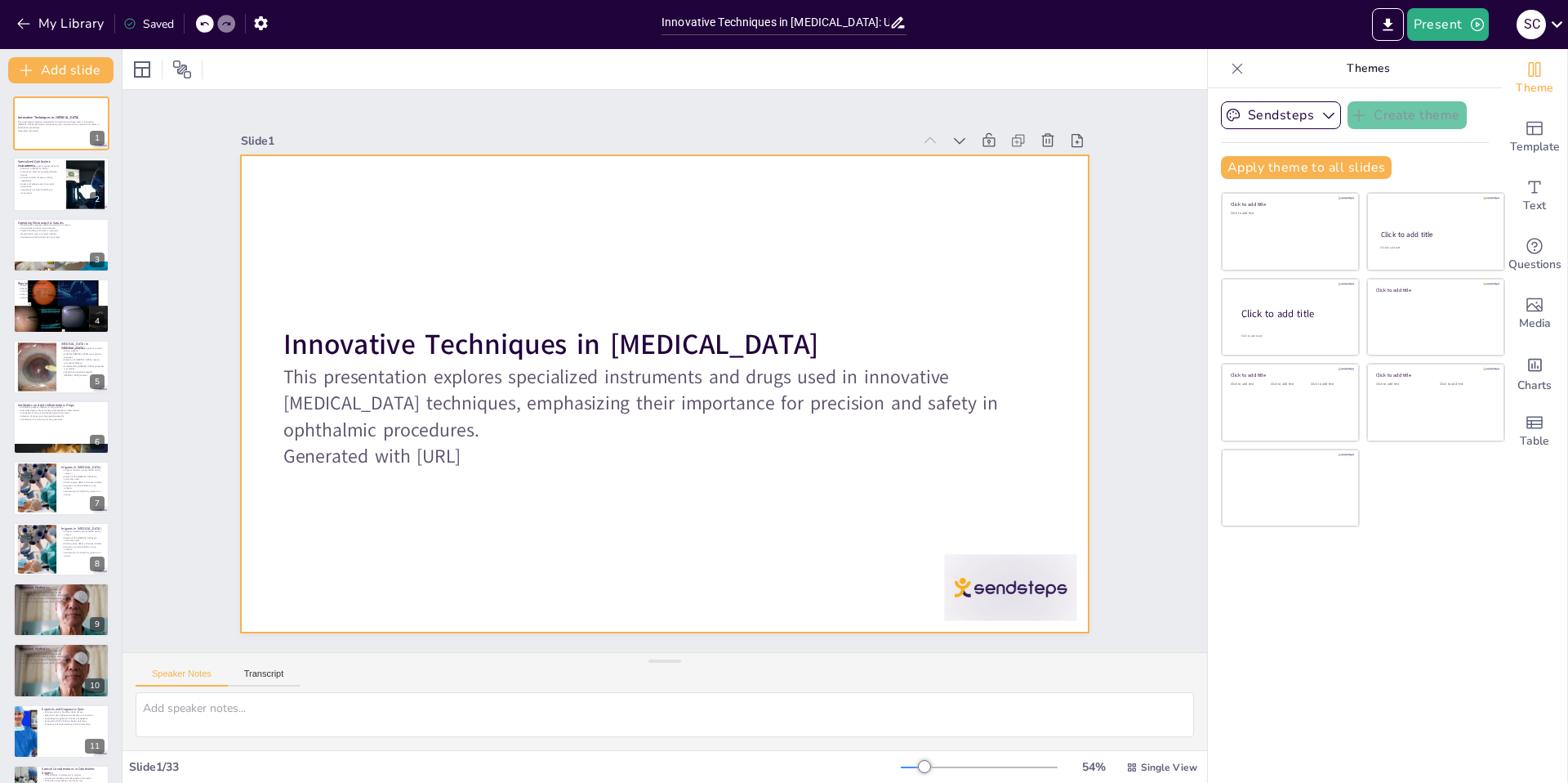
checkbox input "true"
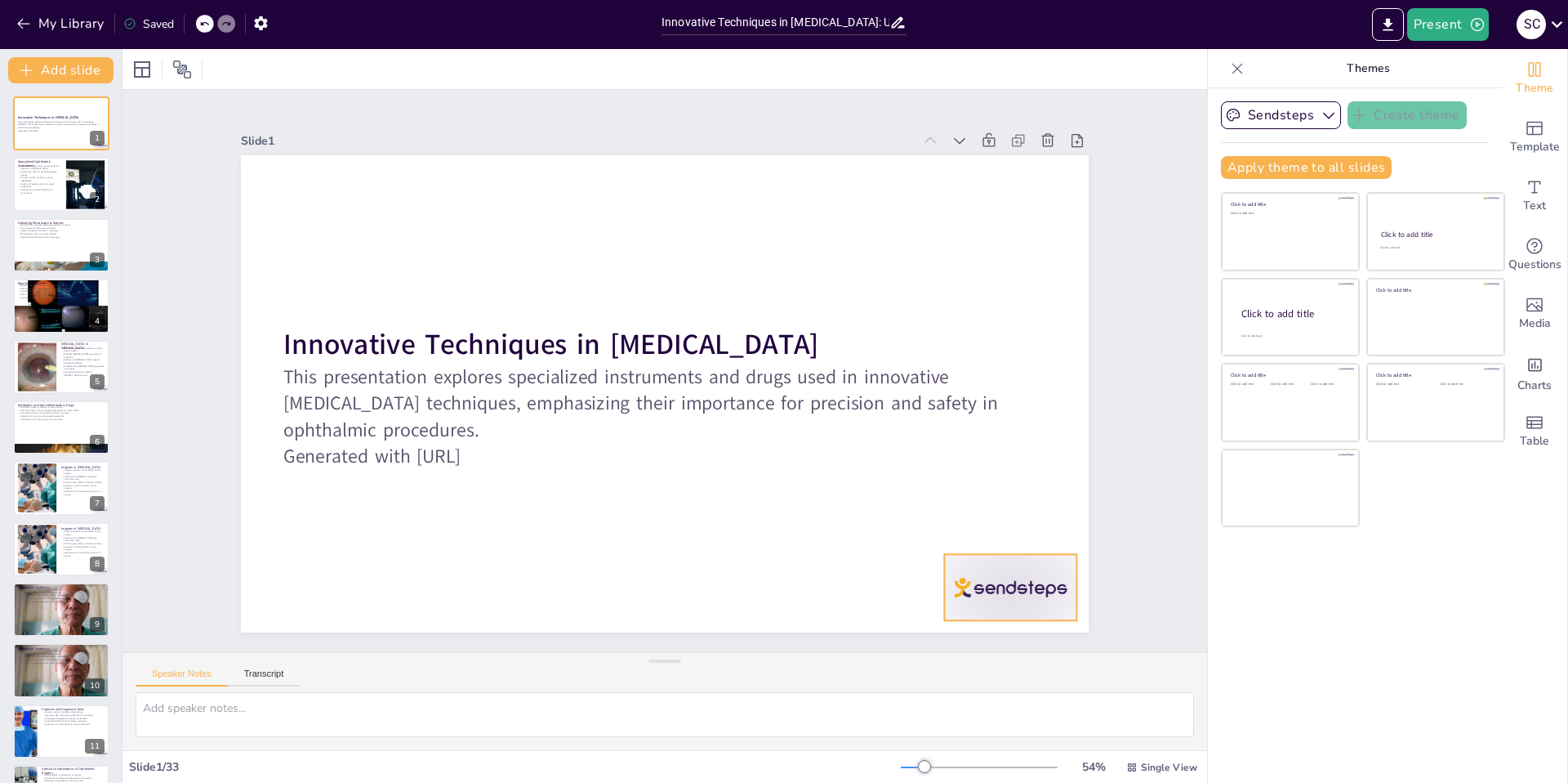
checkbox input "true"
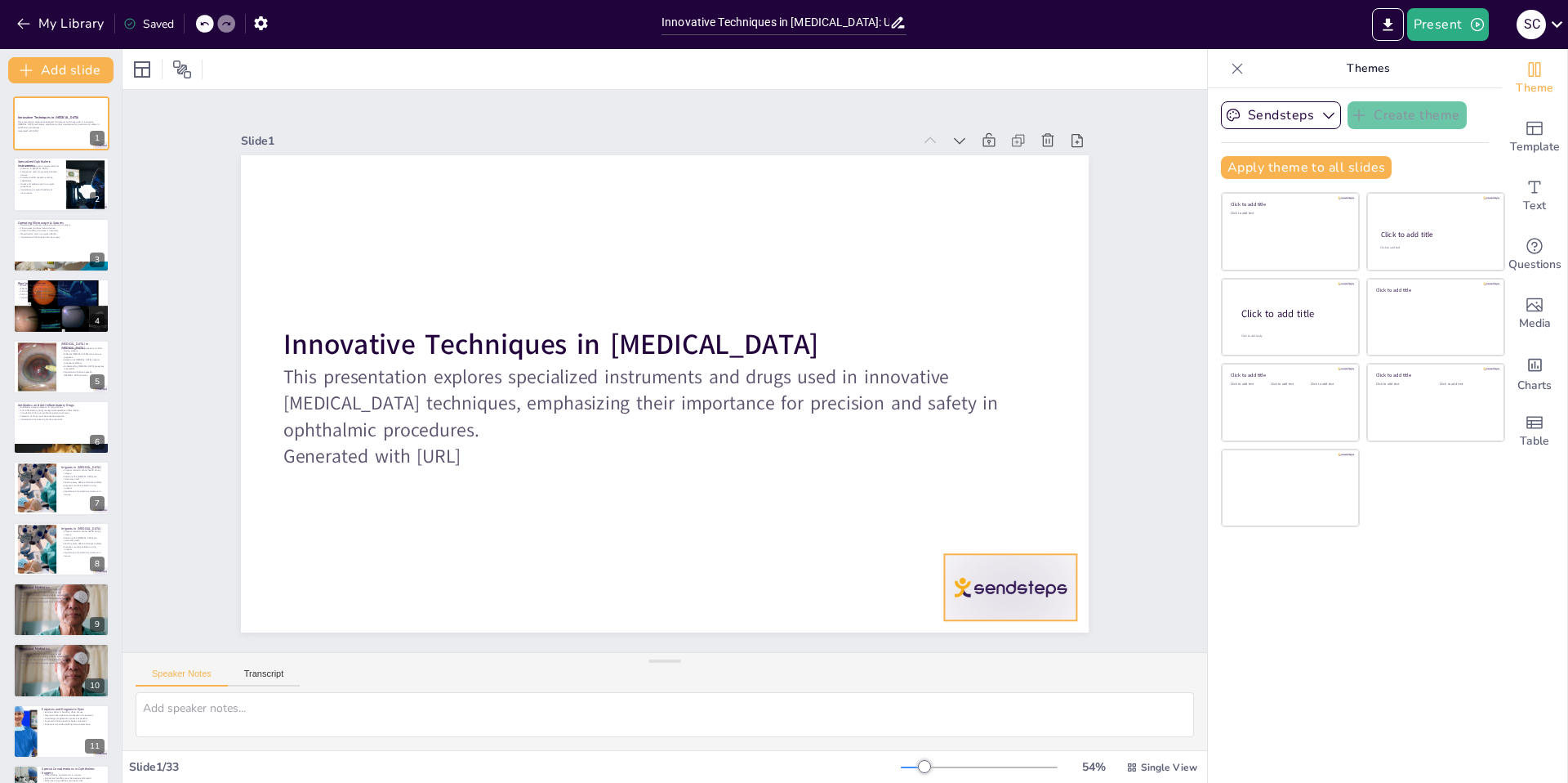
checkbox input "true"
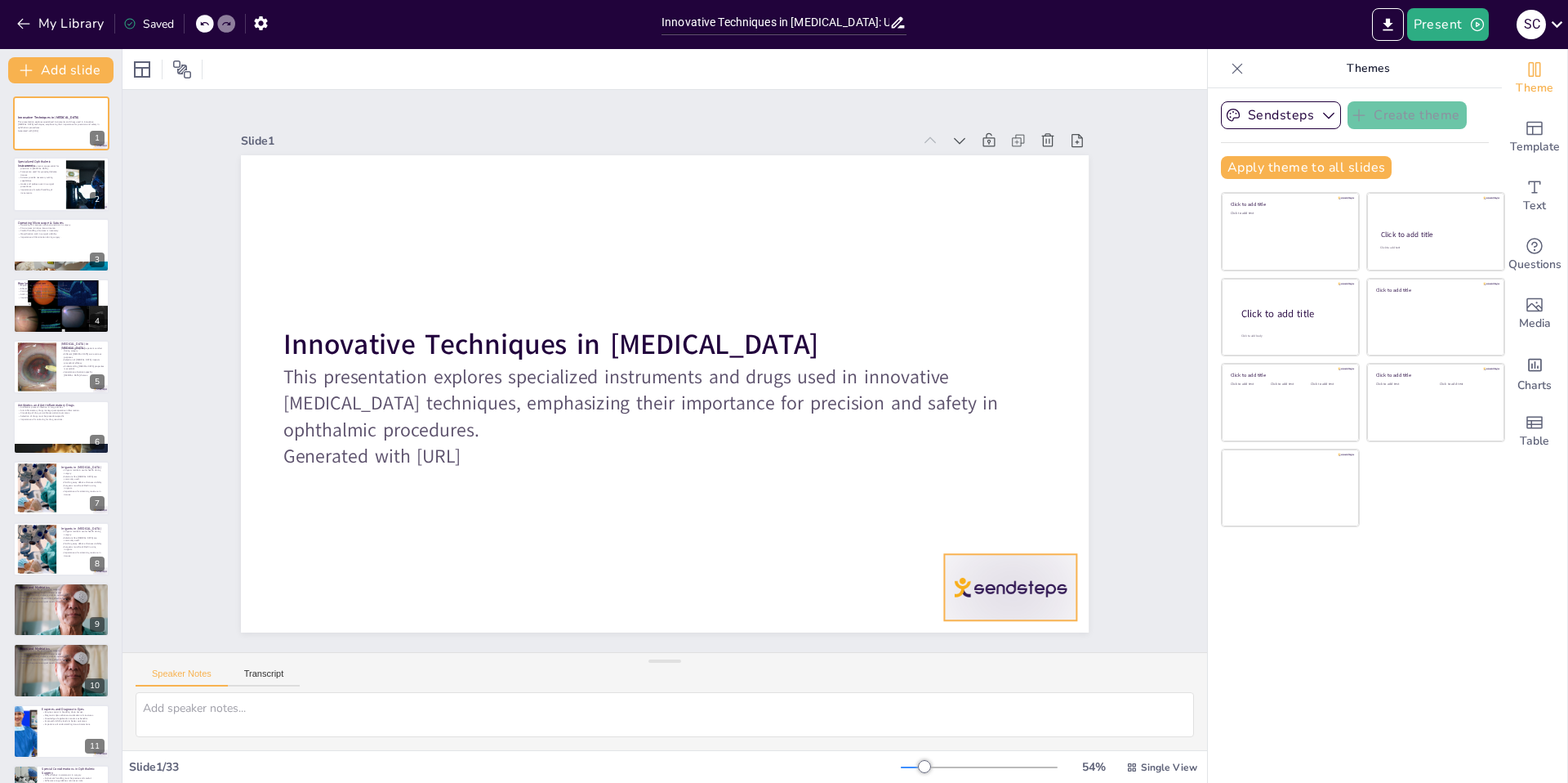
checkbox input "true"
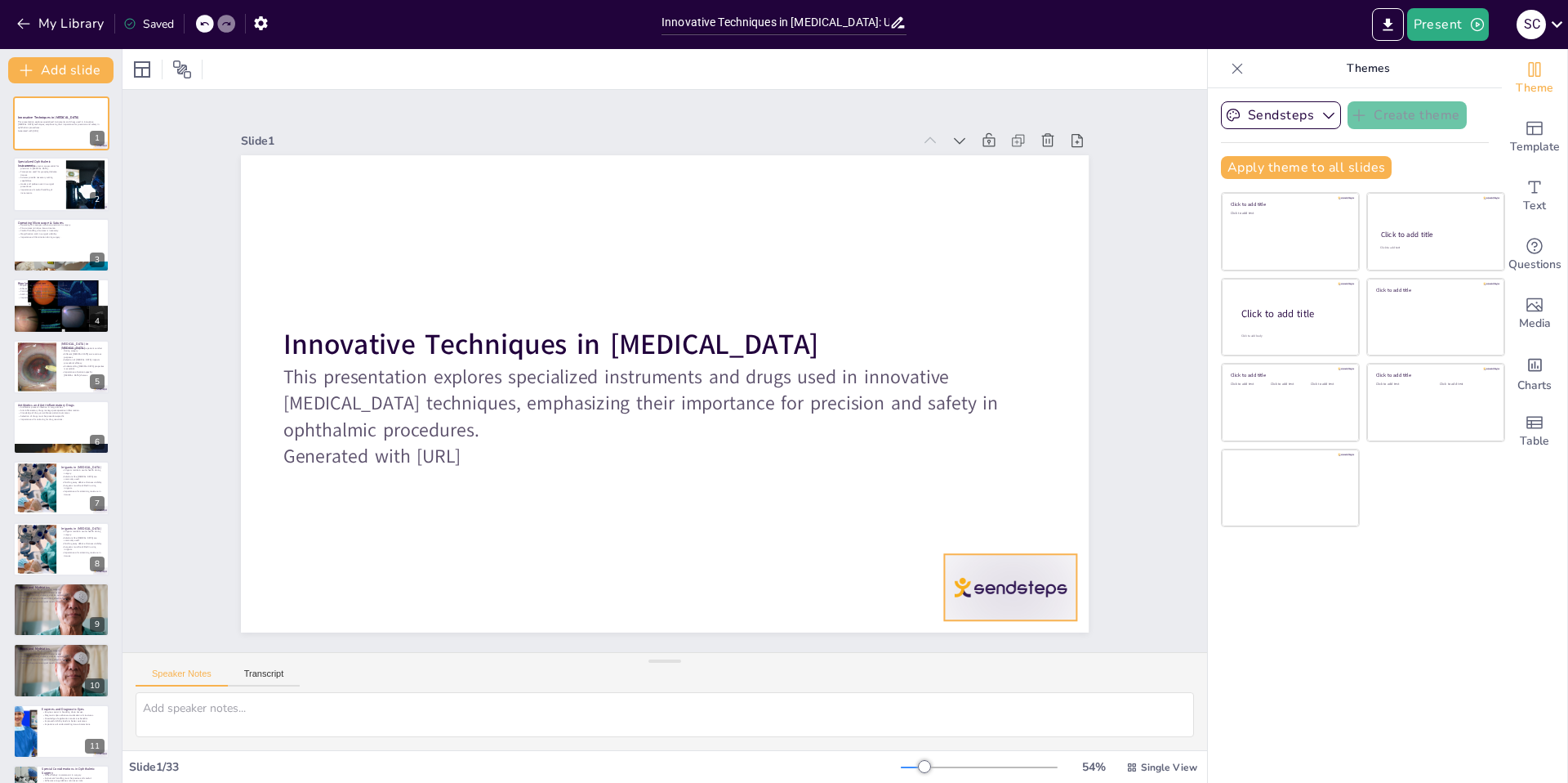
checkbox input "true"
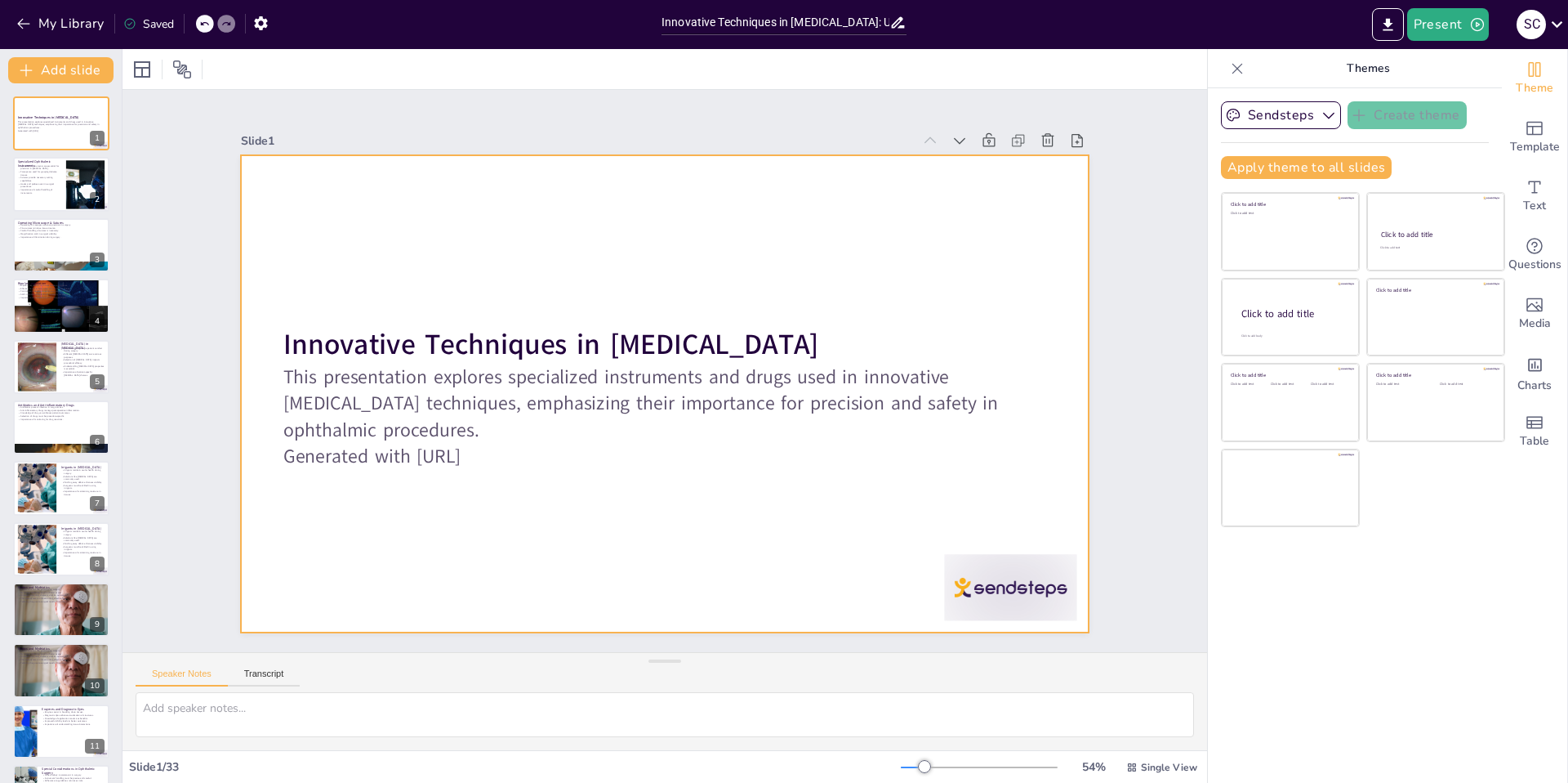
checkbox input "true"
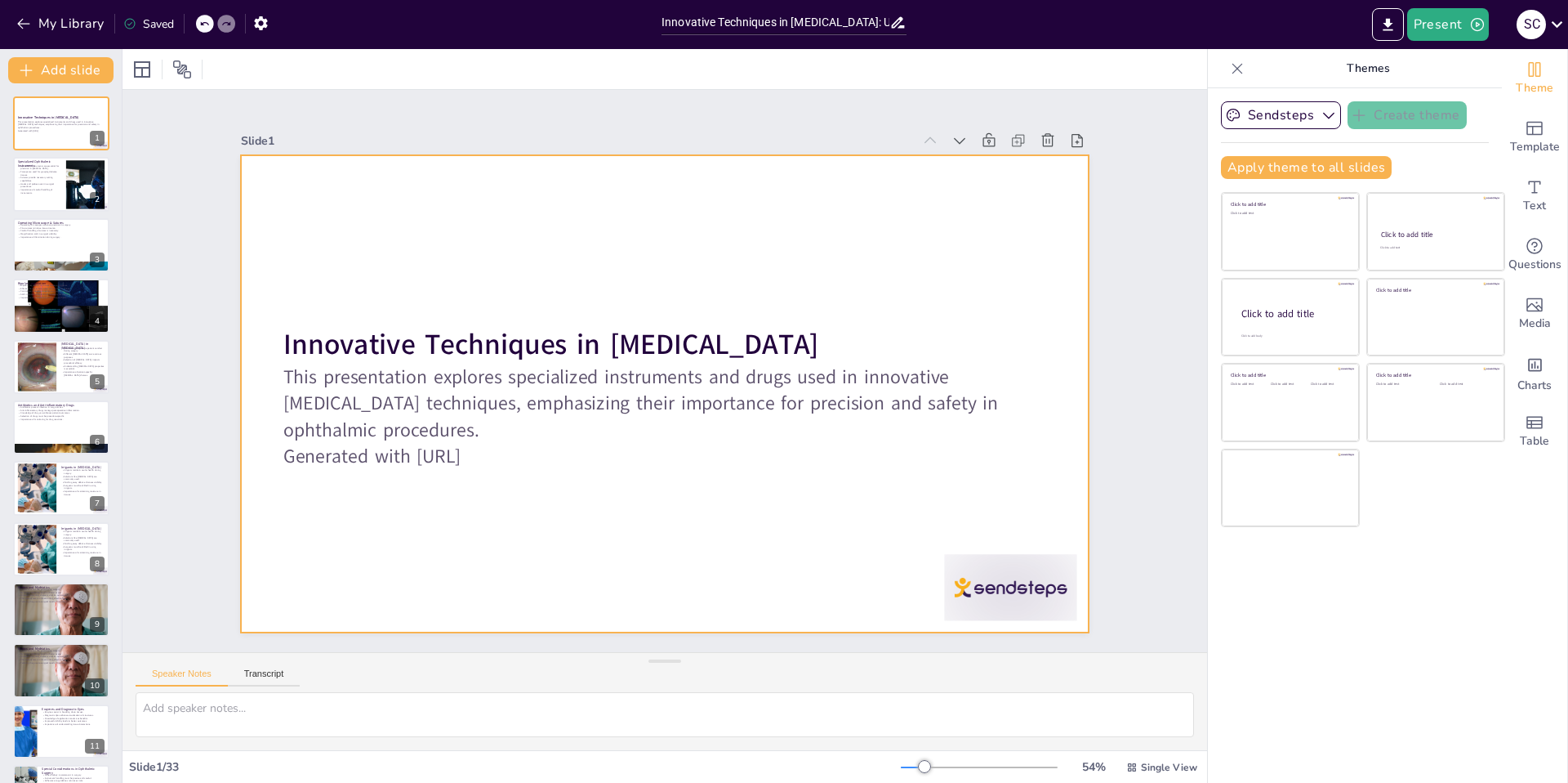
checkbox input "true"
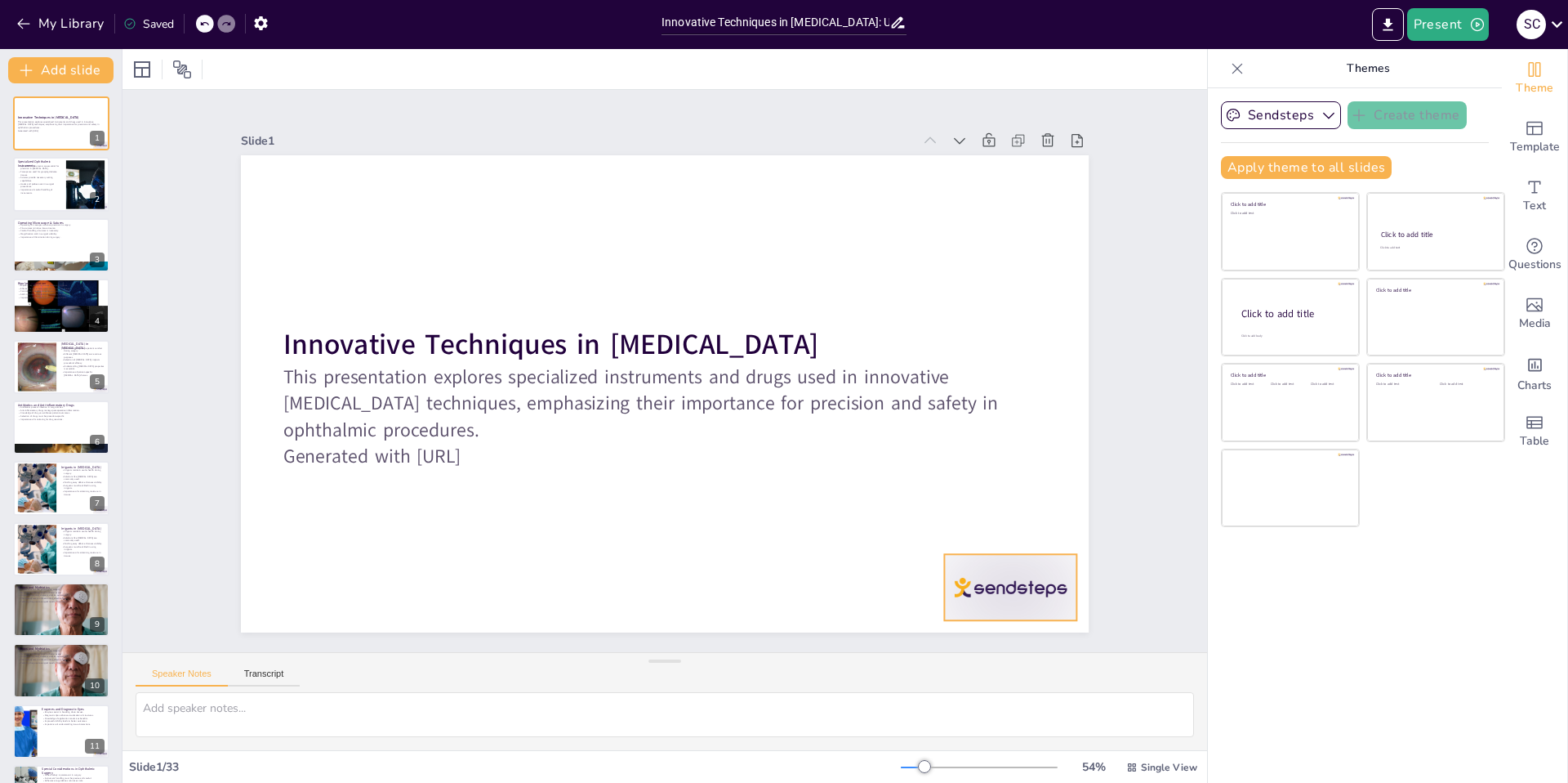
checkbox input "true"
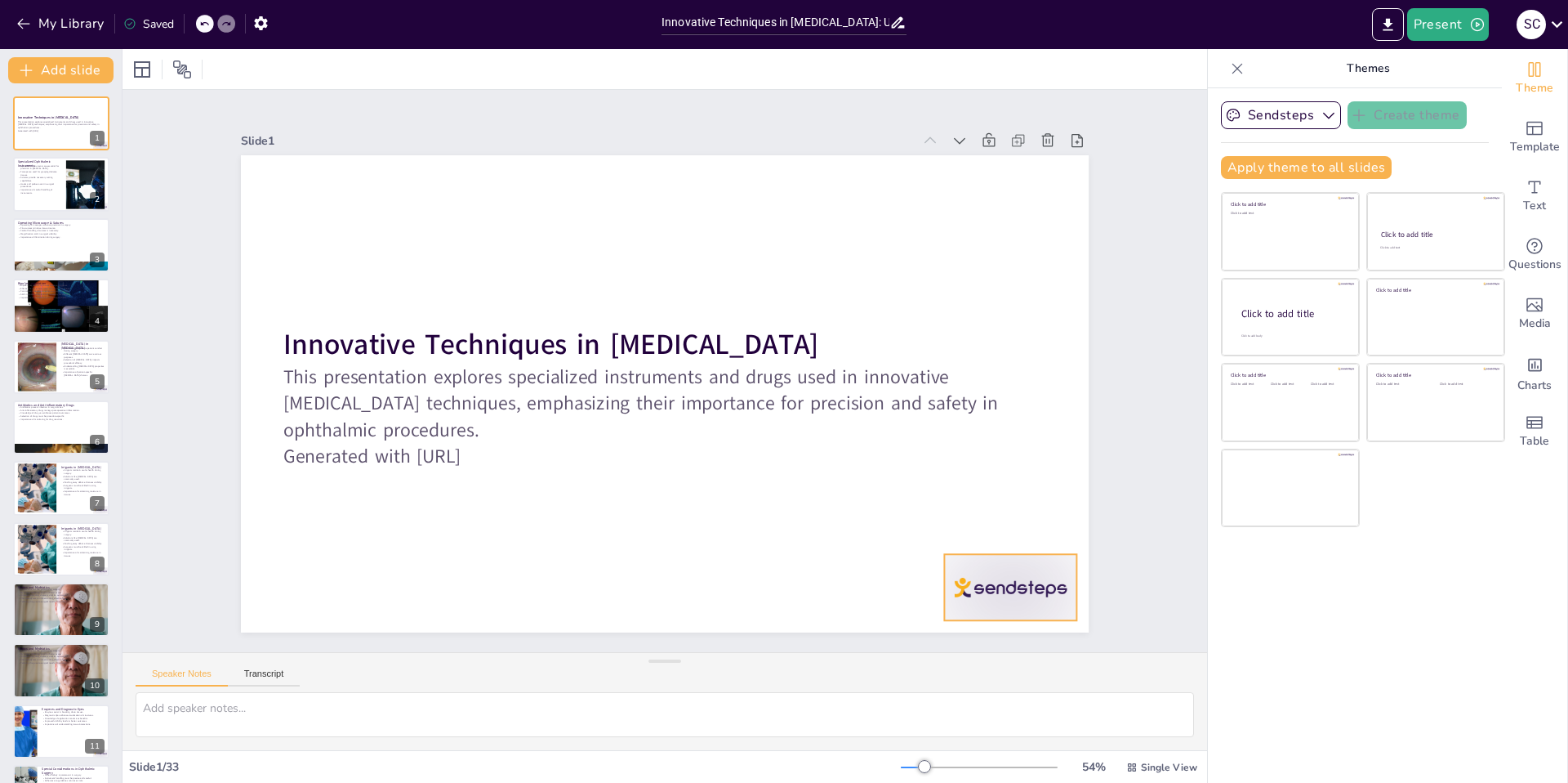
checkbox input "true"
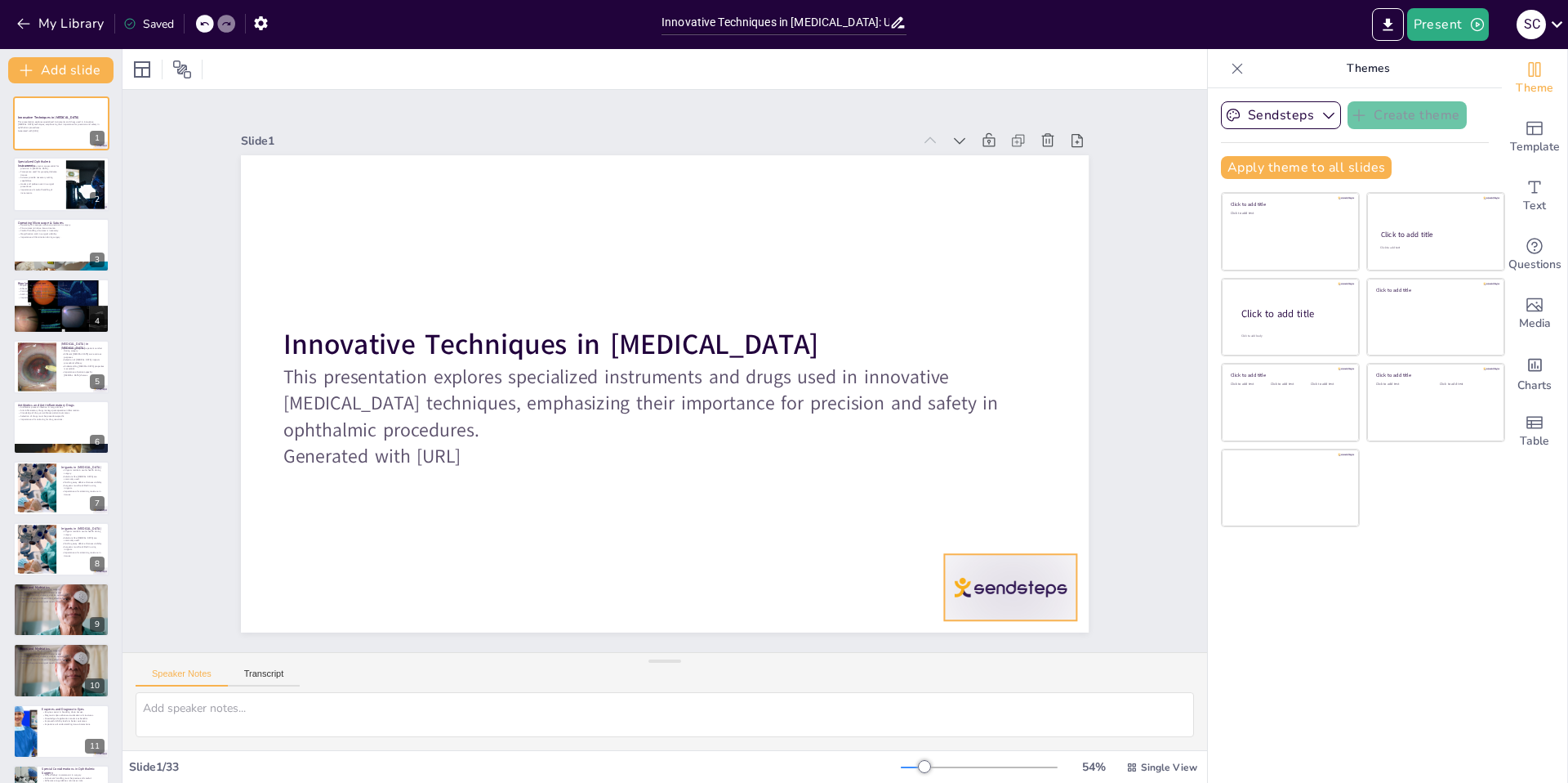
checkbox input "true"
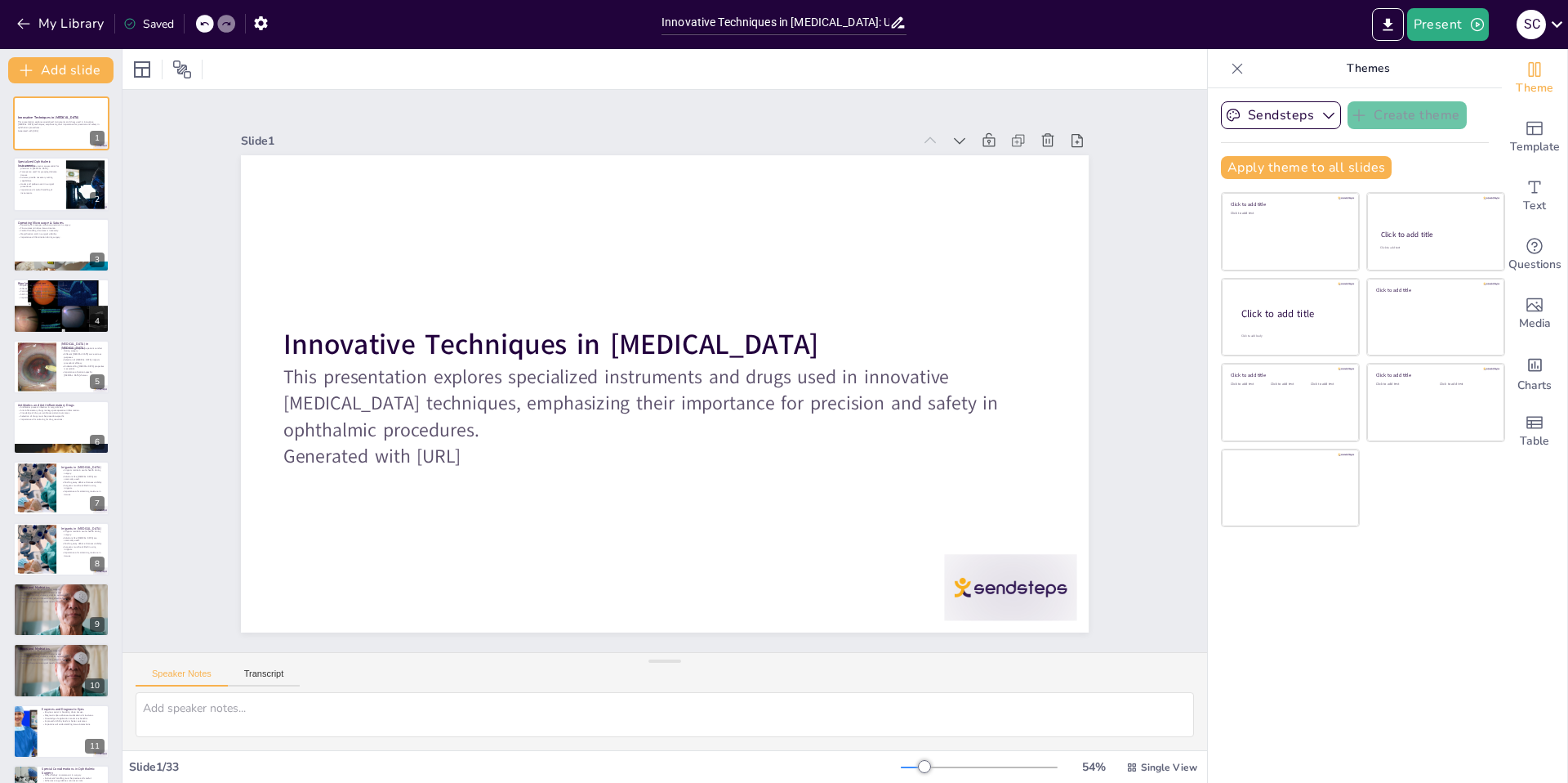
checkbox input "true"
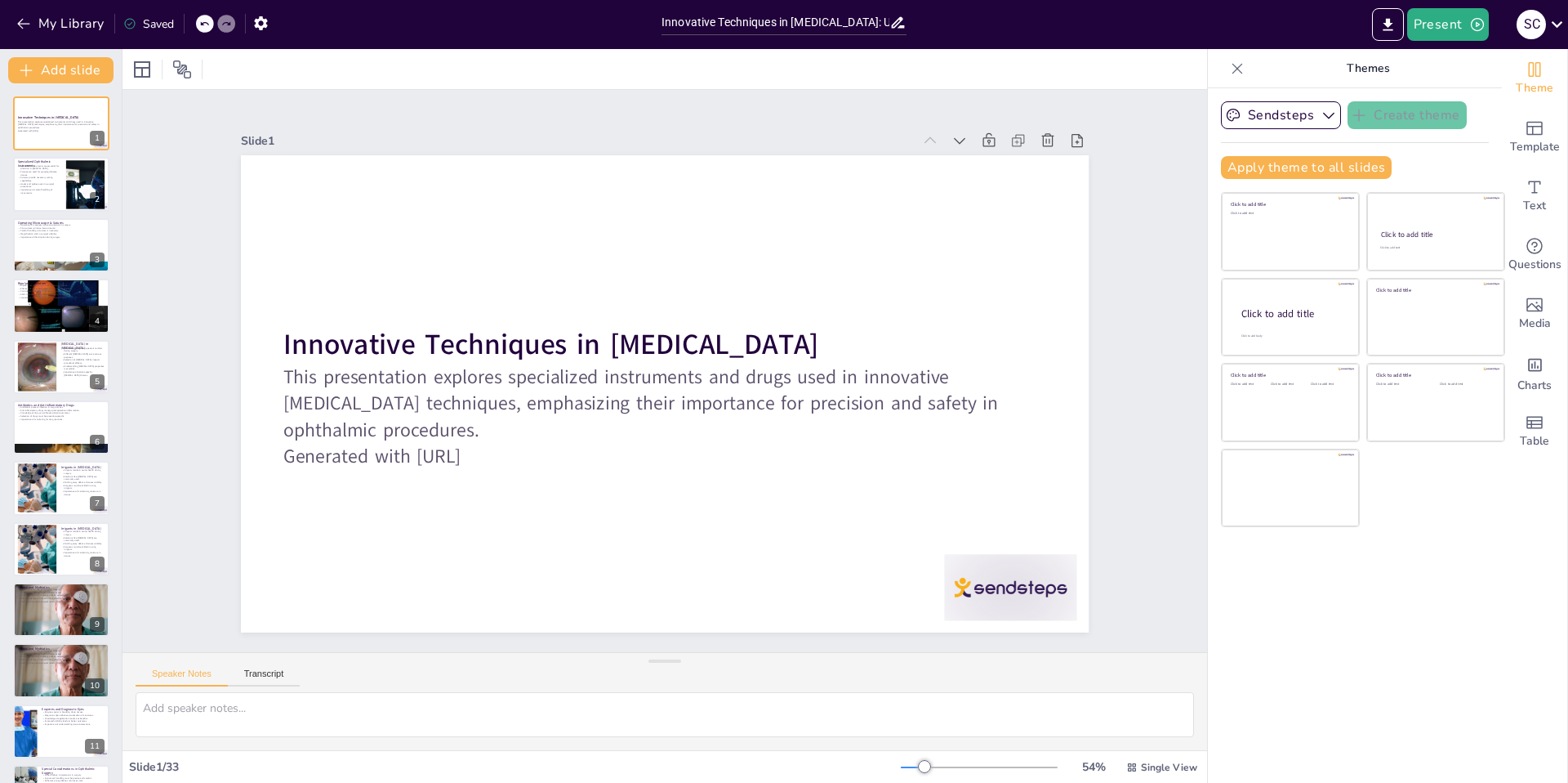
checkbox input "true"
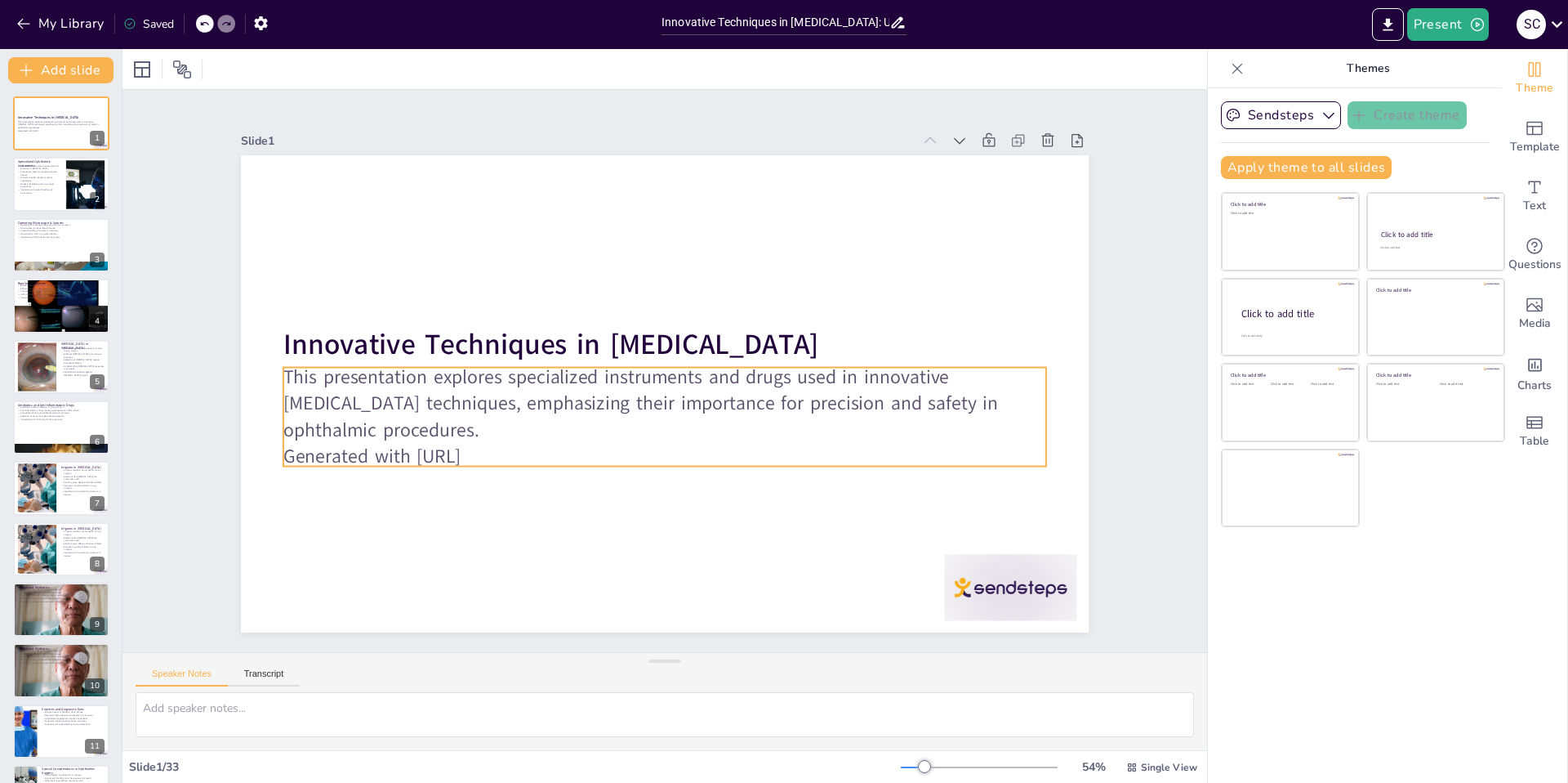
checkbox input "true"
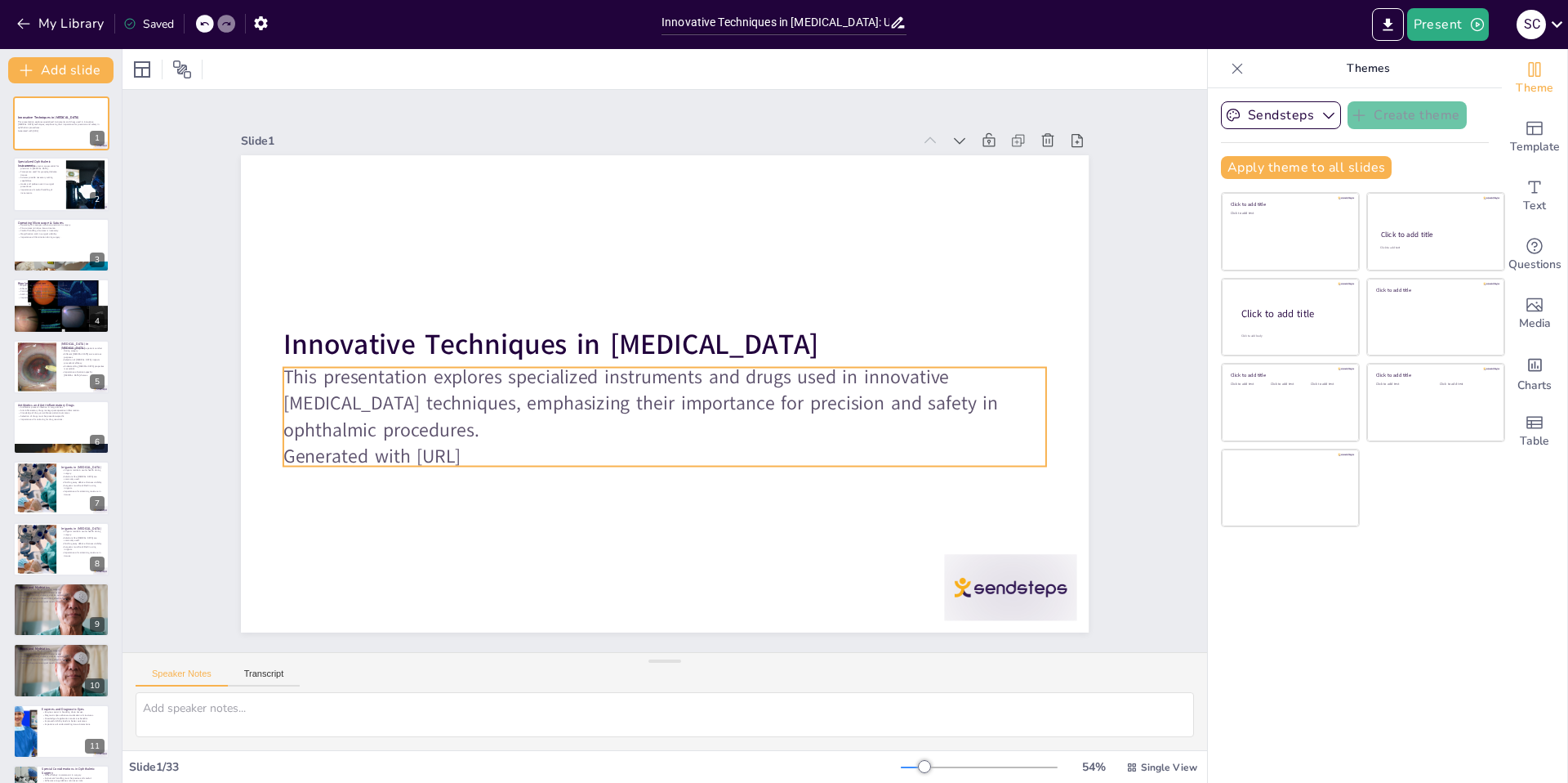
checkbox input "true"
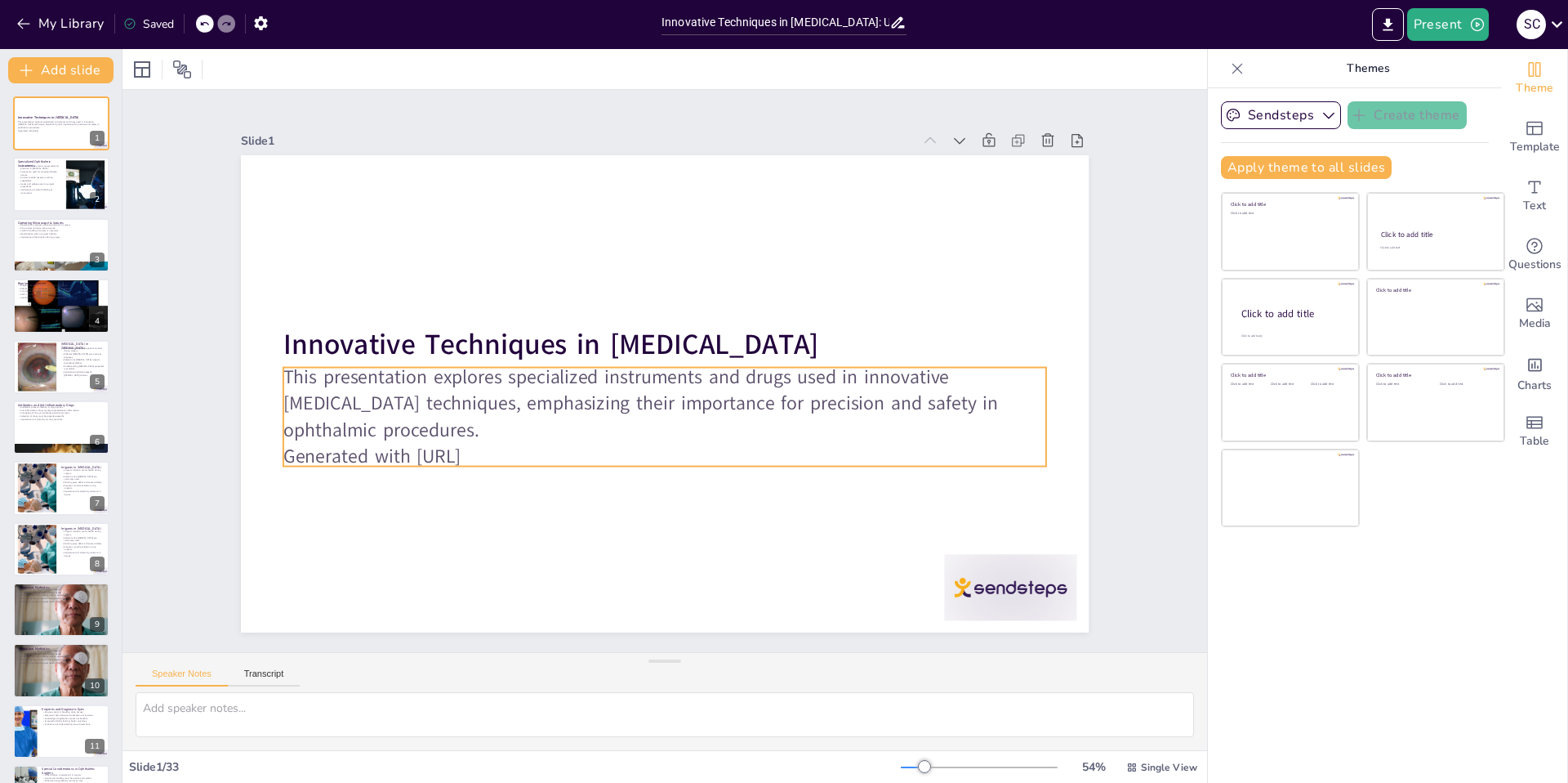
checkbox input "true"
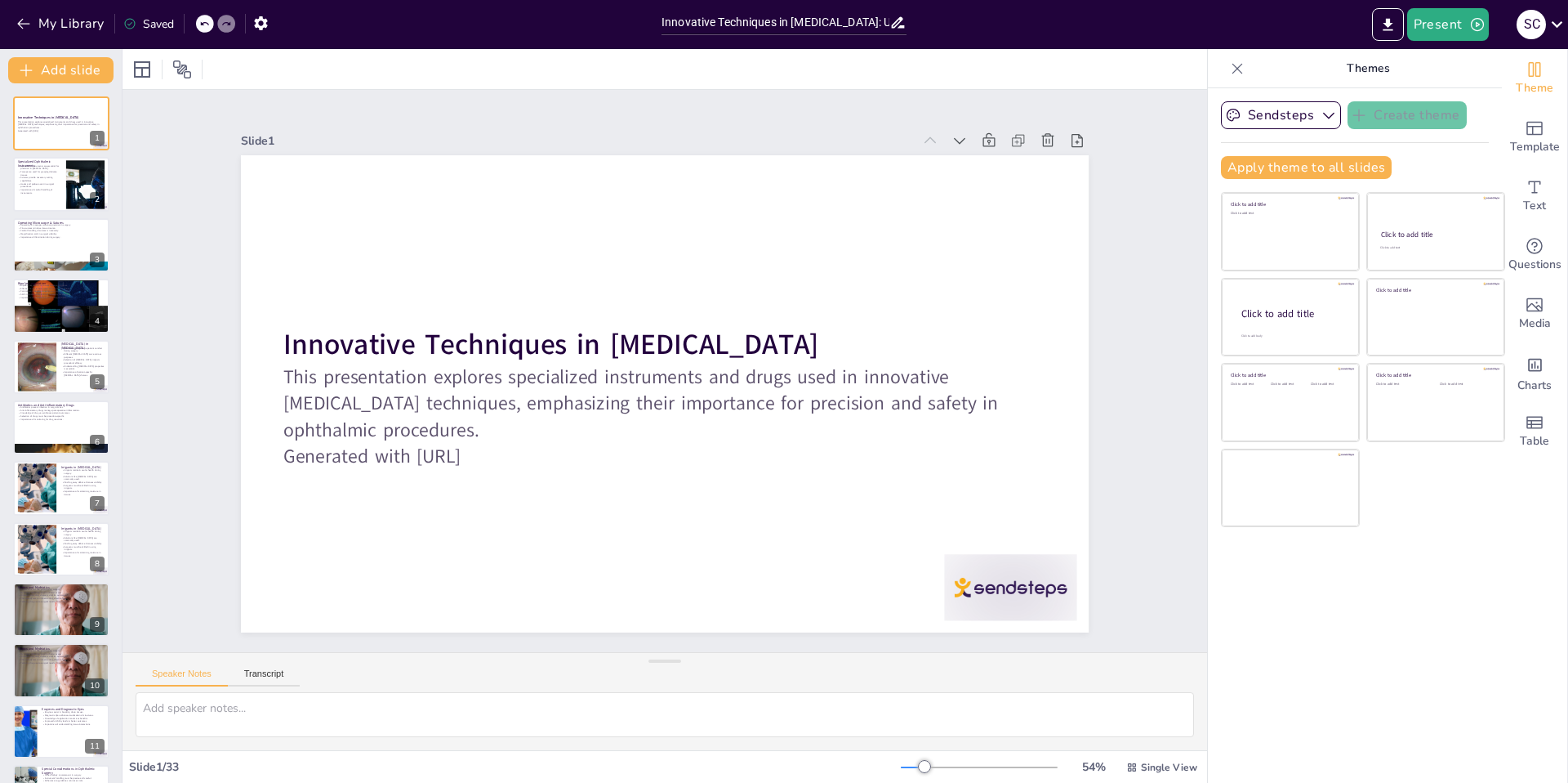
checkbox input "true"
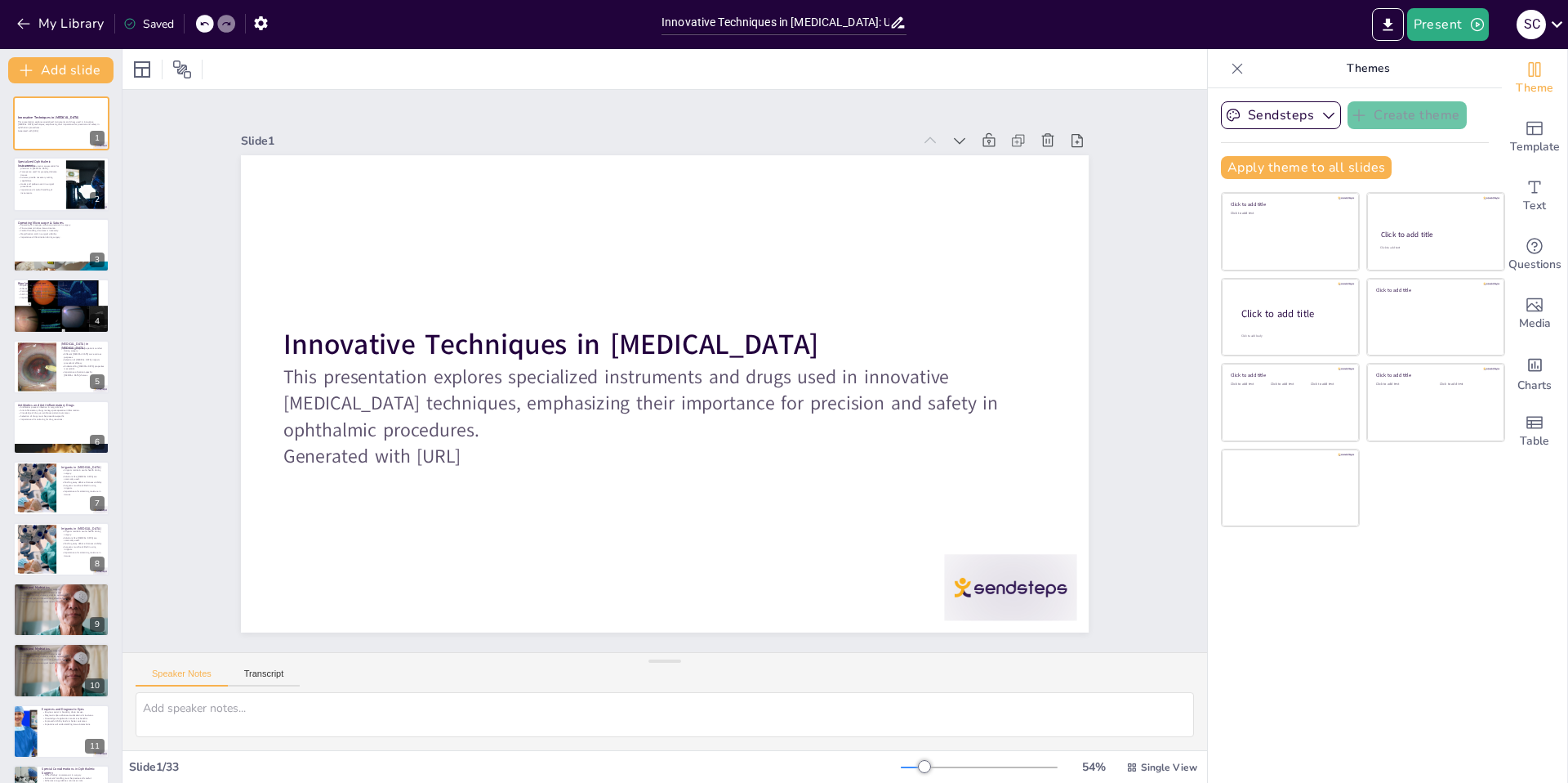
checkbox input "true"
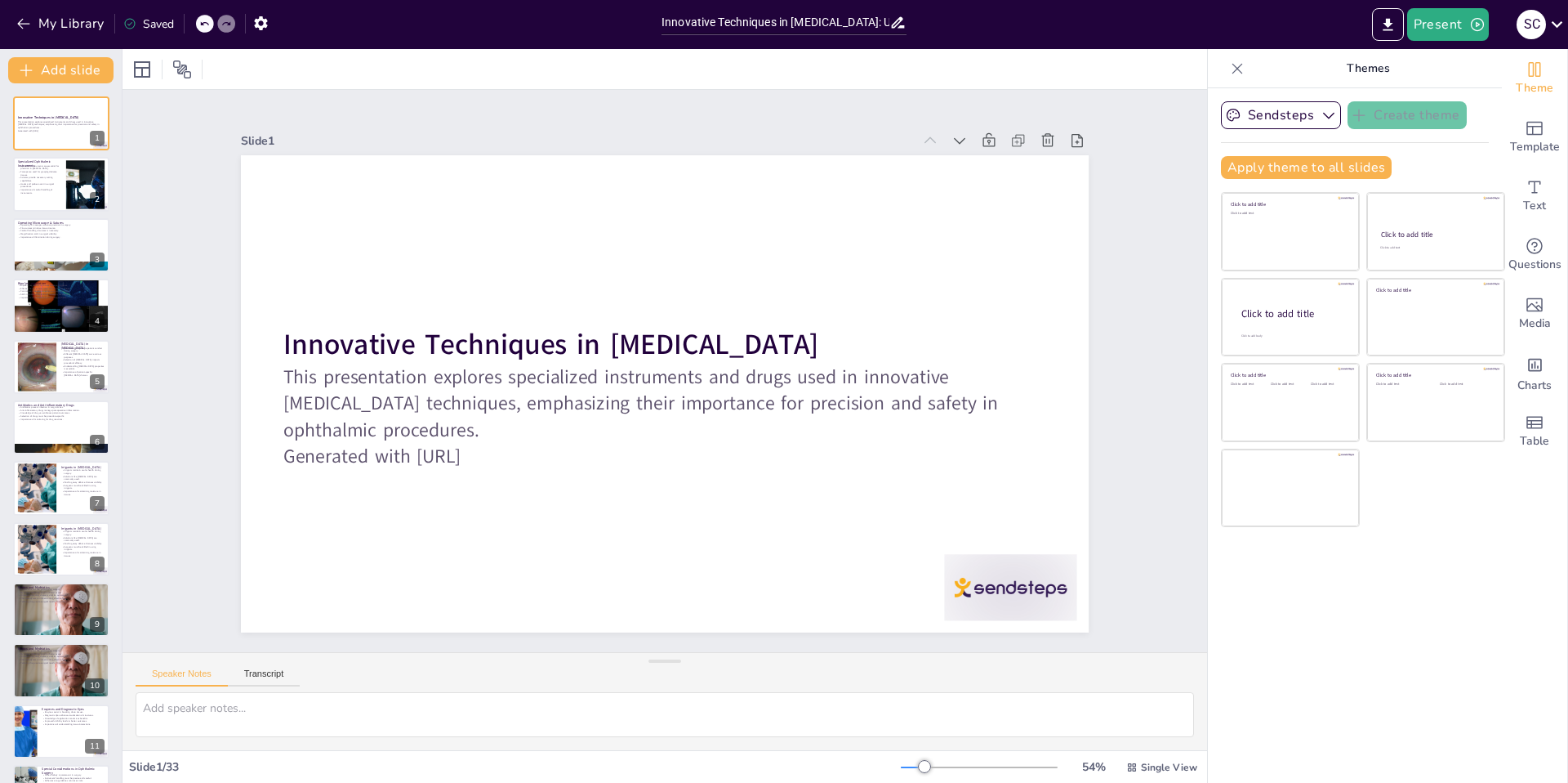
checkbox input "true"
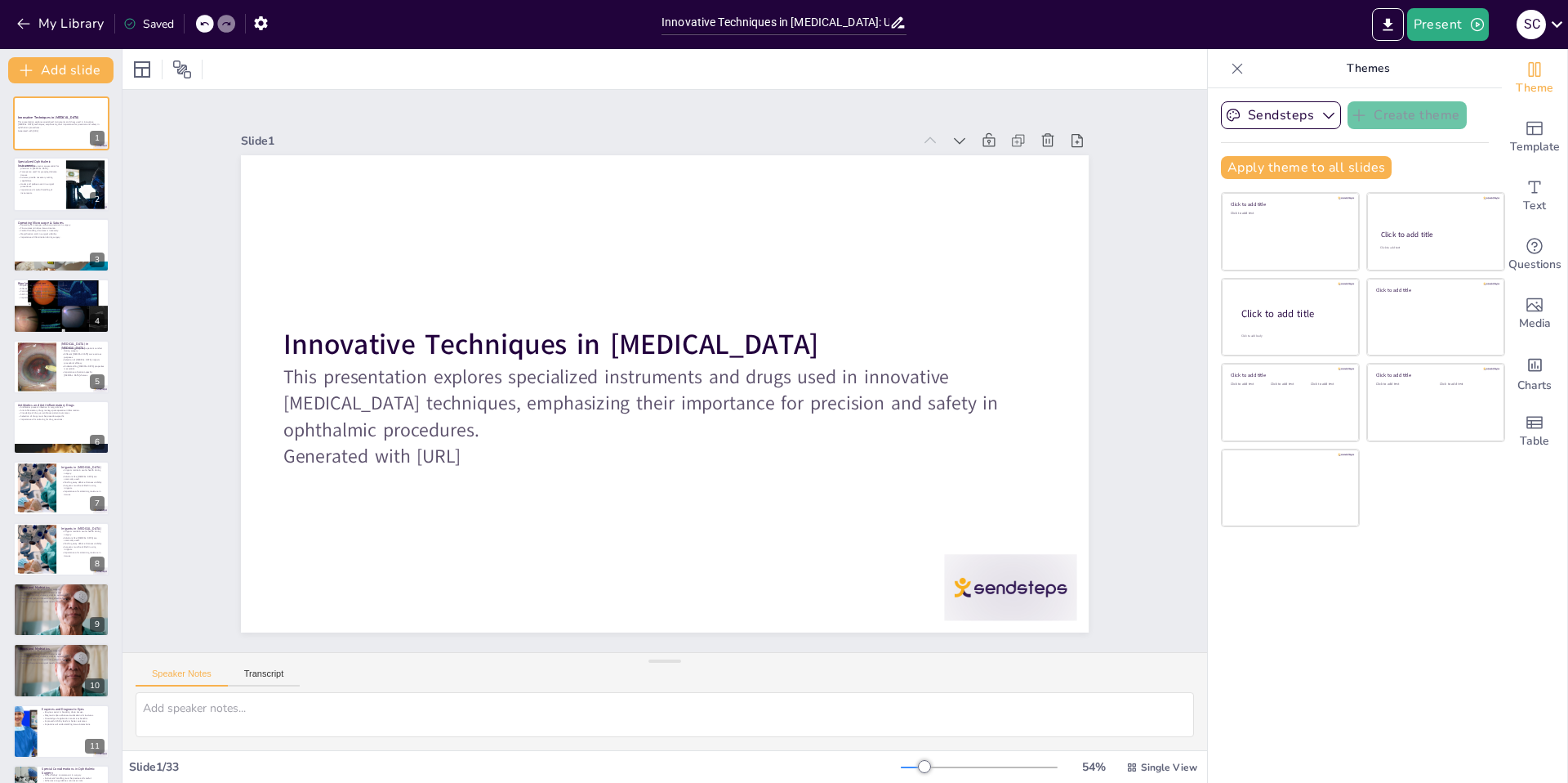
checkbox input "true"
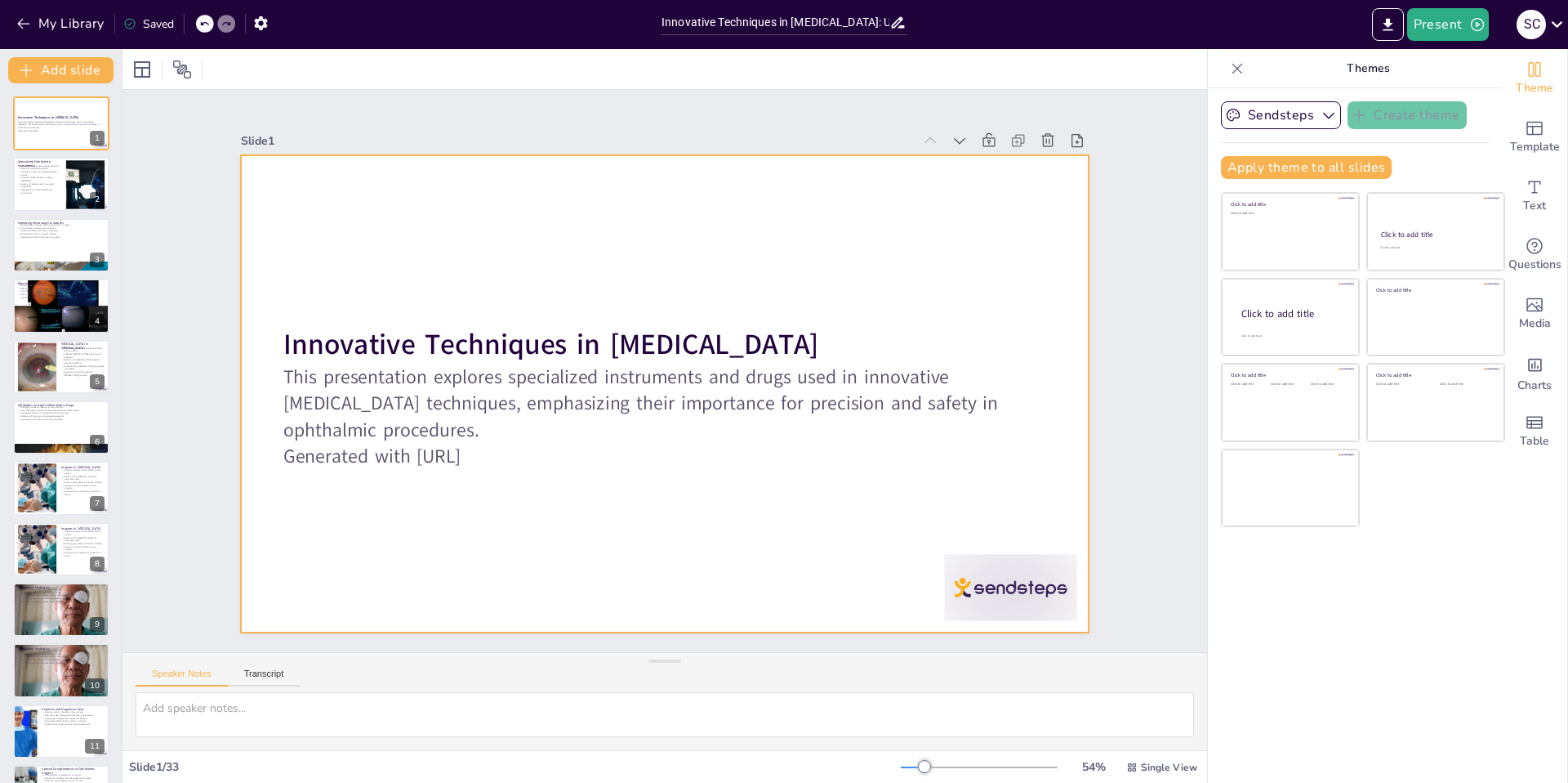
checkbox input "true"
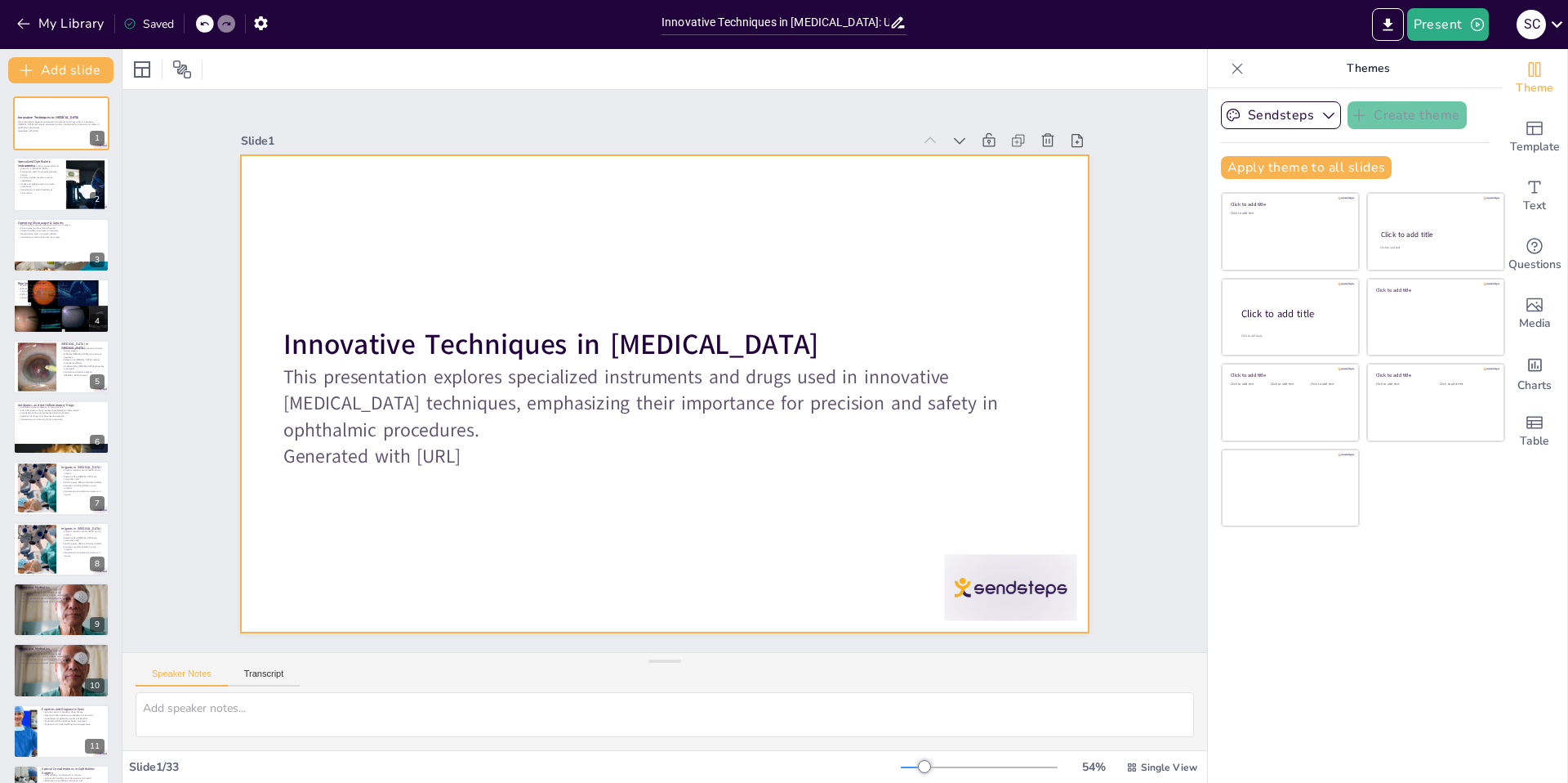
checkbox input "true"
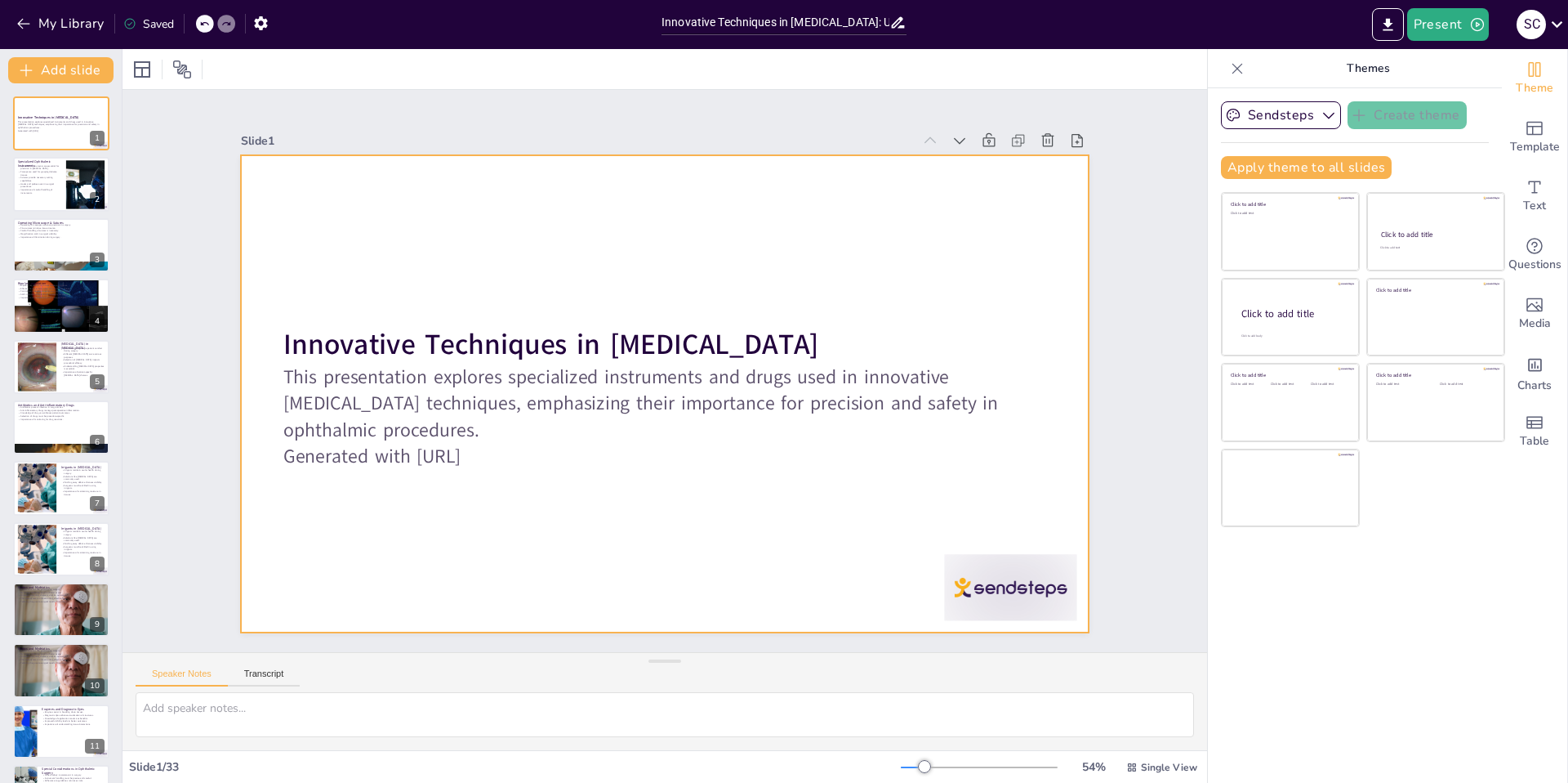
checkbox input "true"
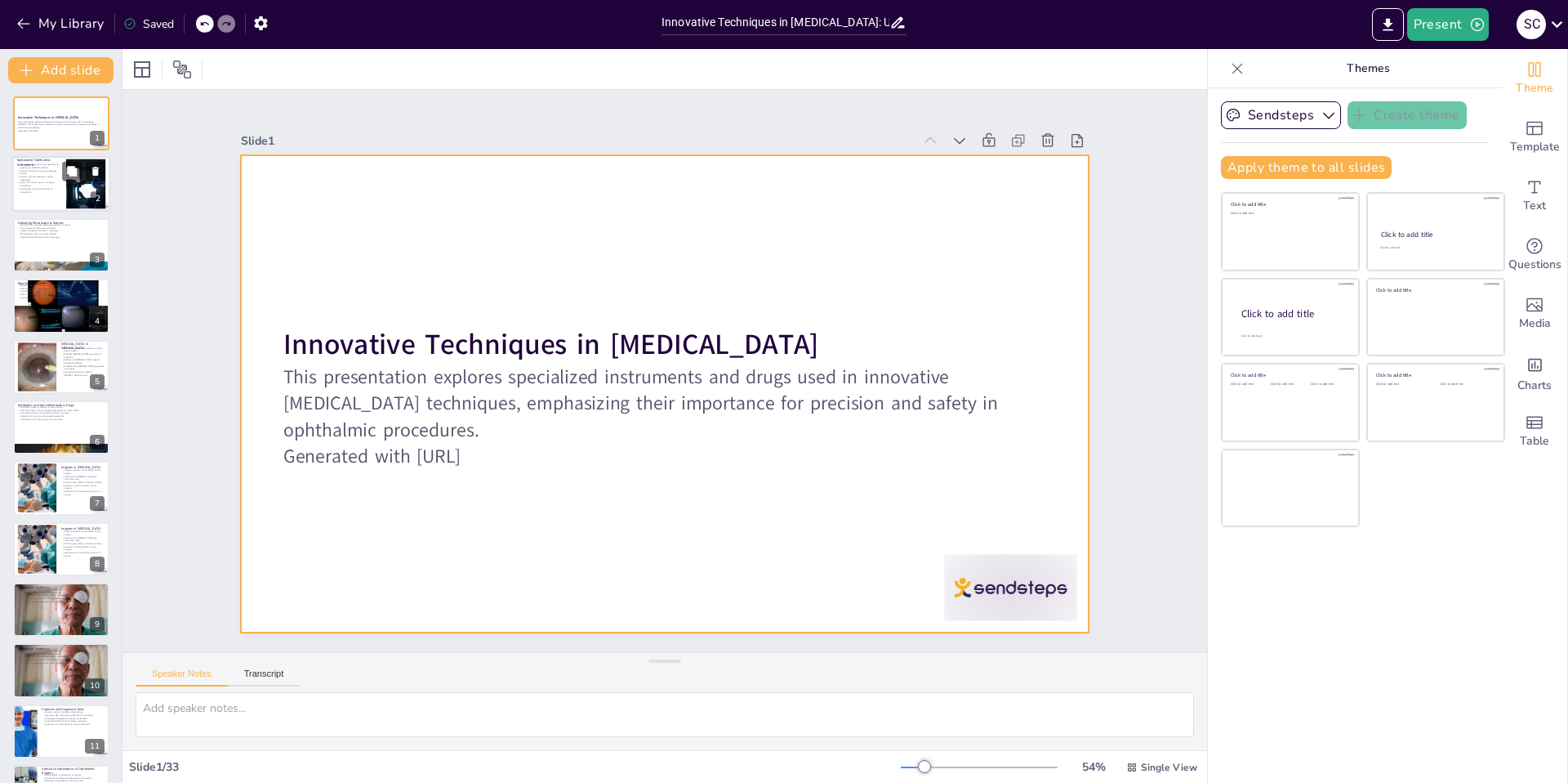
checkbox input "true"
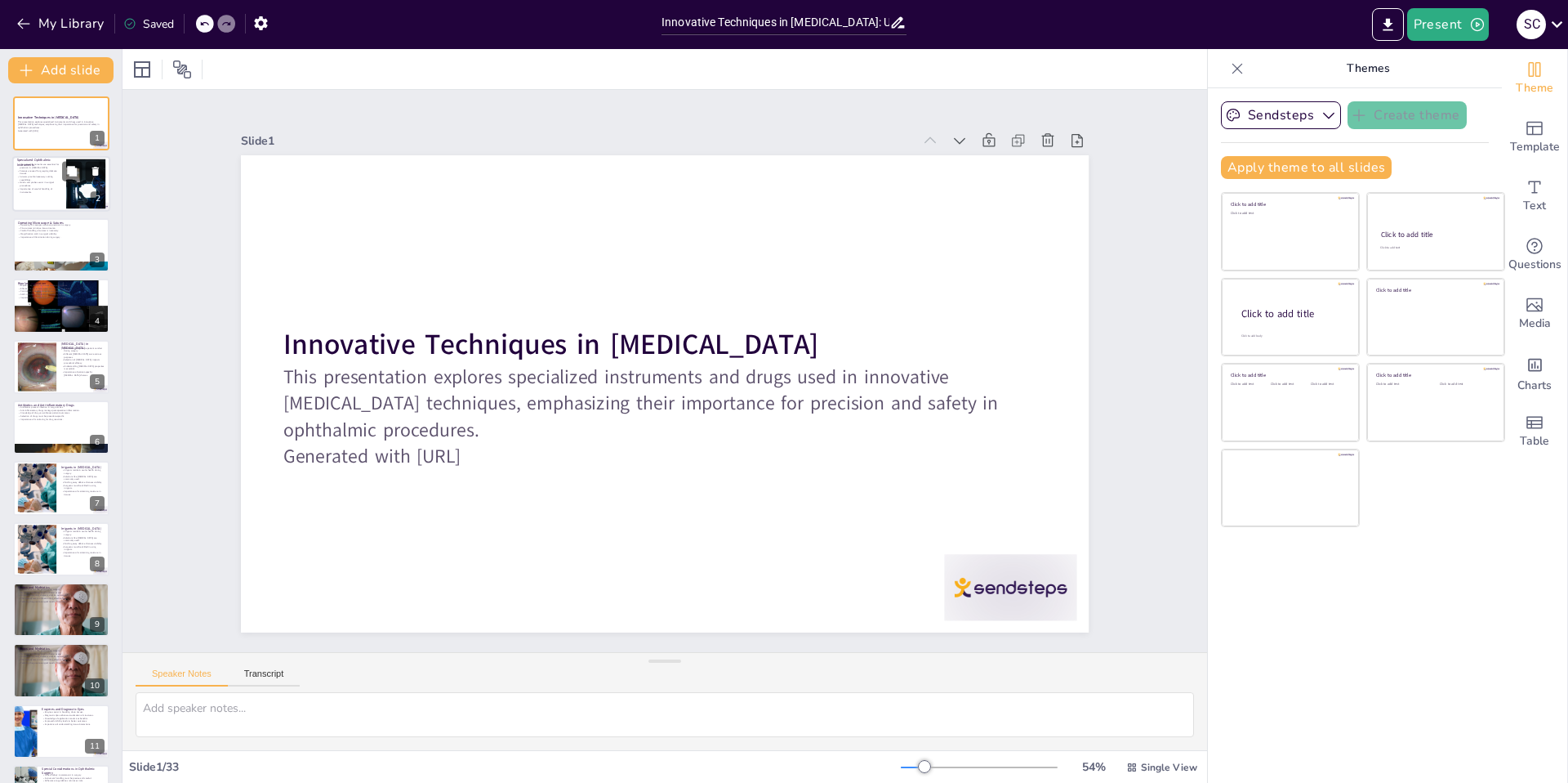
checkbox input "true"
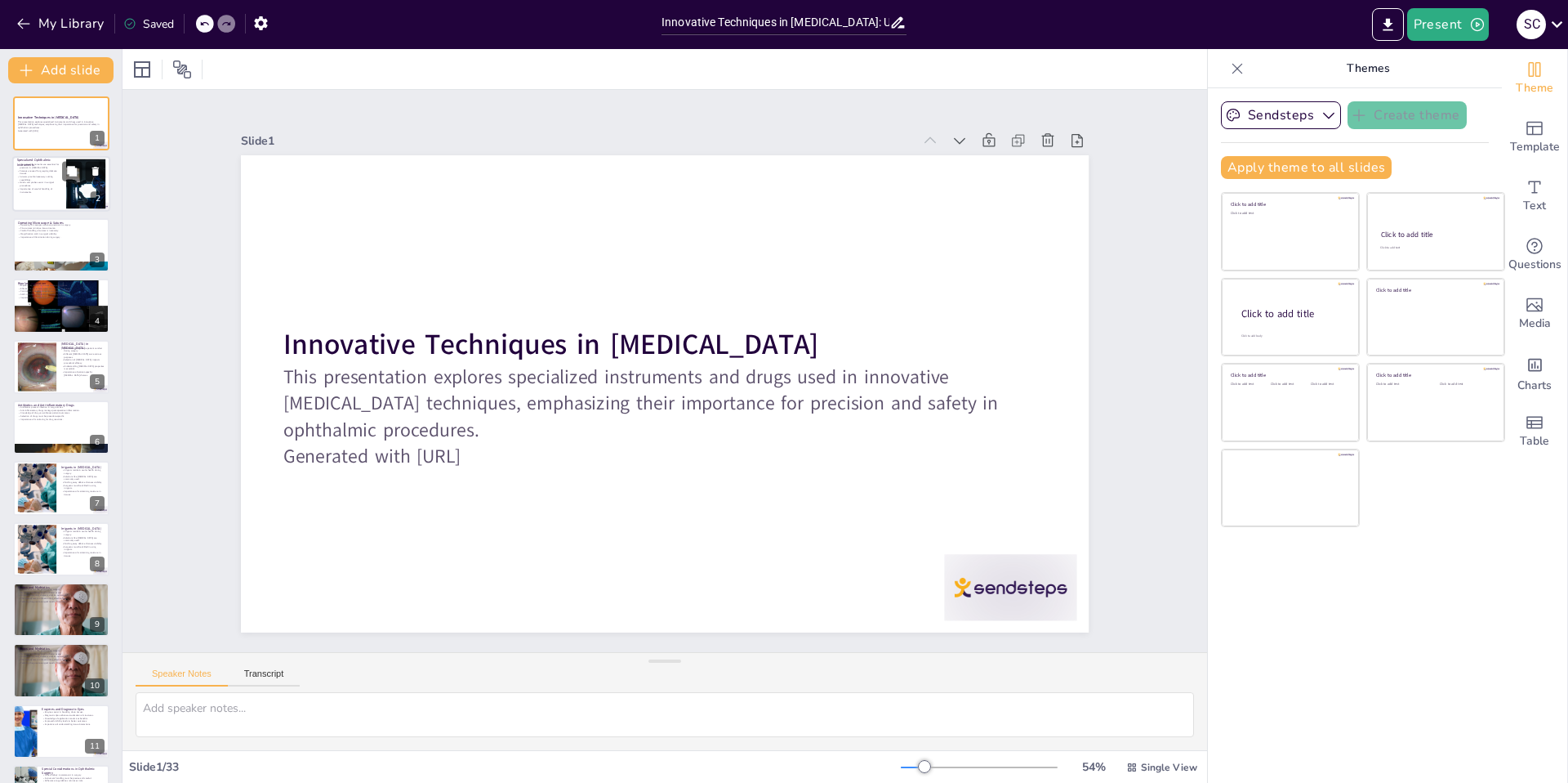
checkbox input "true"
click at [78, 181] on div at bounding box center [85, 183] width 74 height 50
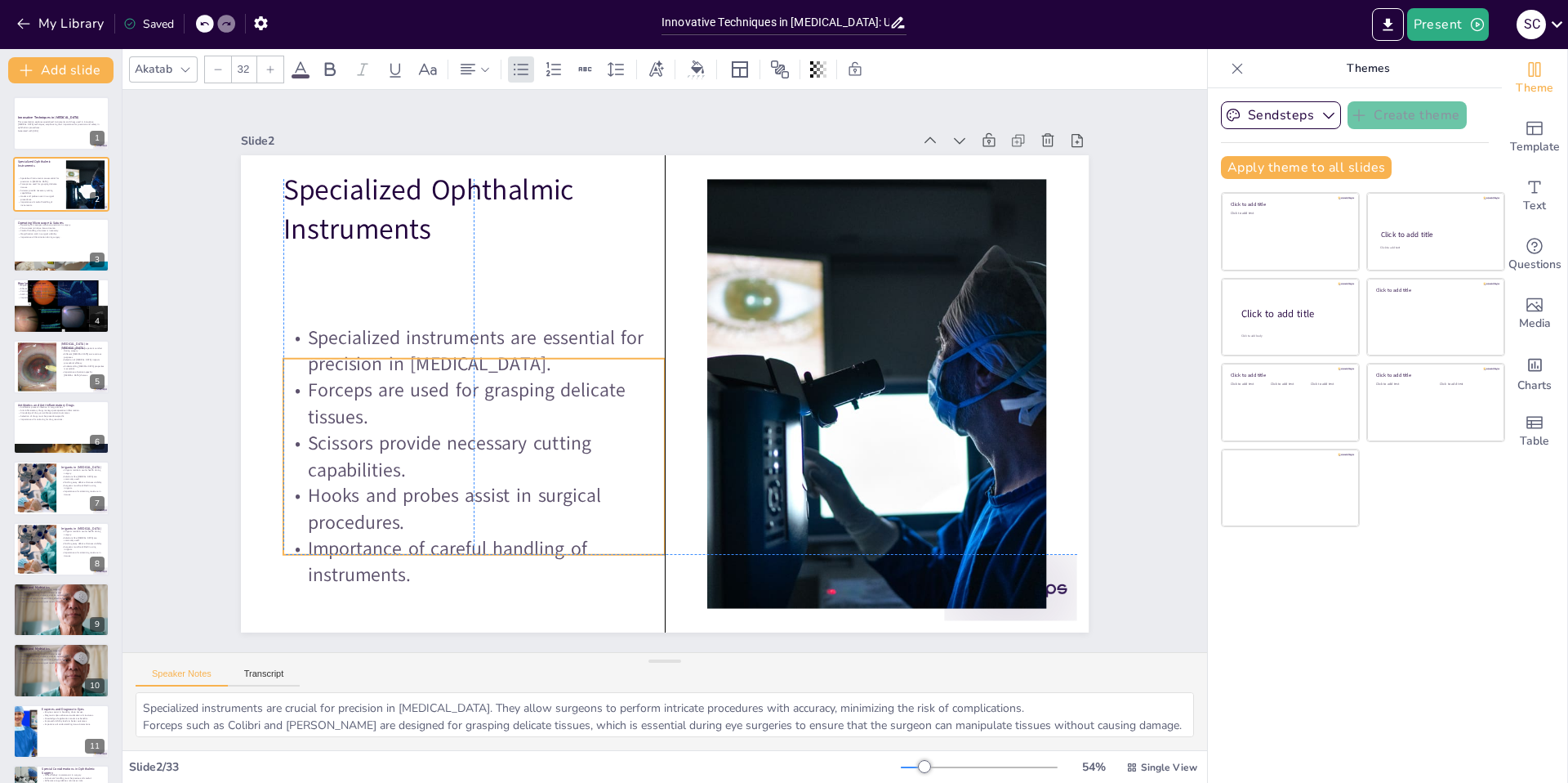
drag, startPoint x: 419, startPoint y: 242, endPoint x: 422, endPoint y: 347, distance: 105.0
click at [422, 347] on p "Specialized instruments are essential for precision in [MEDICAL_DATA]." at bounding box center [478, 331] width 385 height 93
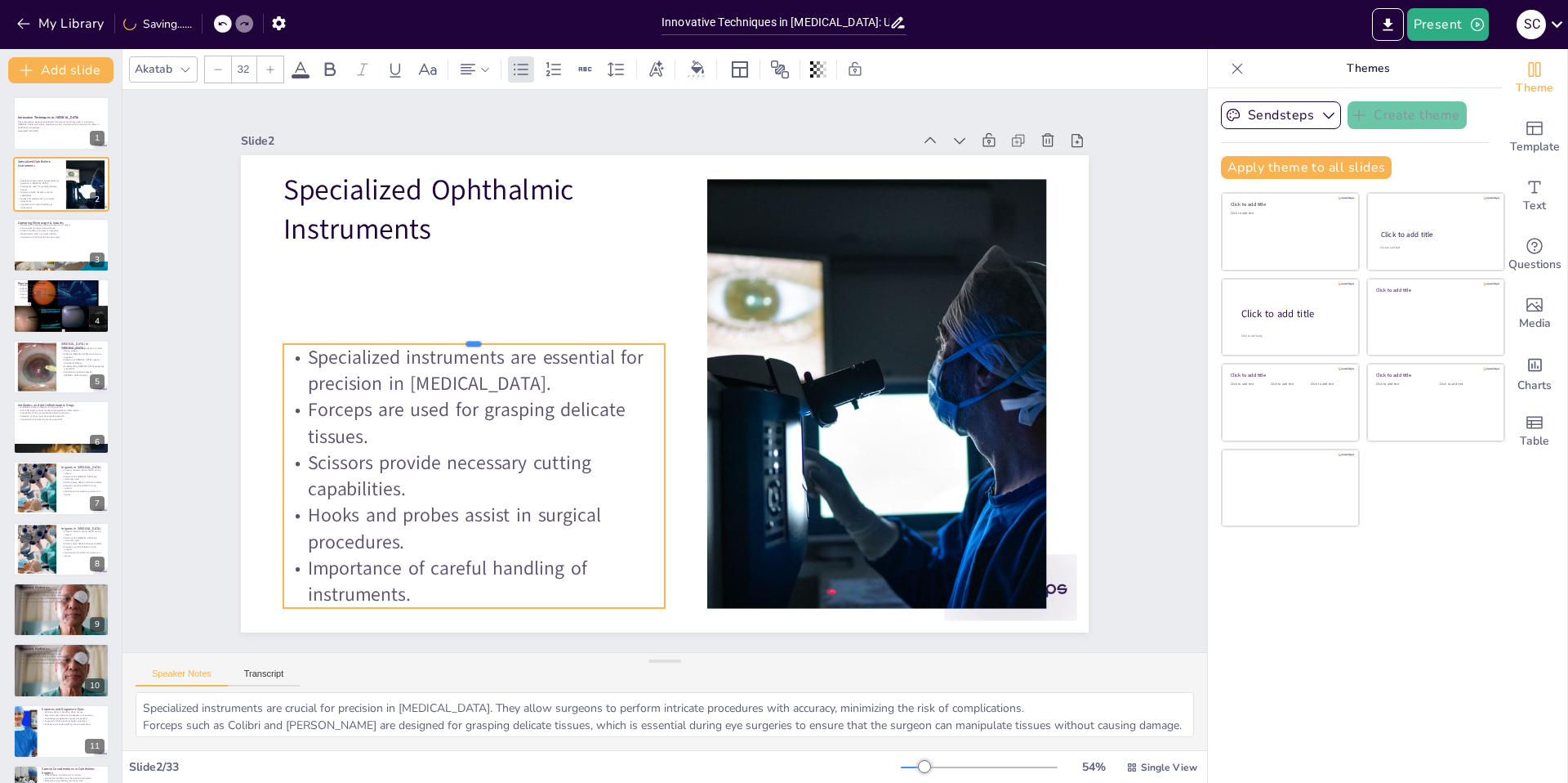
click at [422, 336] on div at bounding box center [474, 337] width 382 height 13
click at [47, 185] on p "Forceps are used for grasping delicate tissues." at bounding box center [39, 188] width 44 height 6
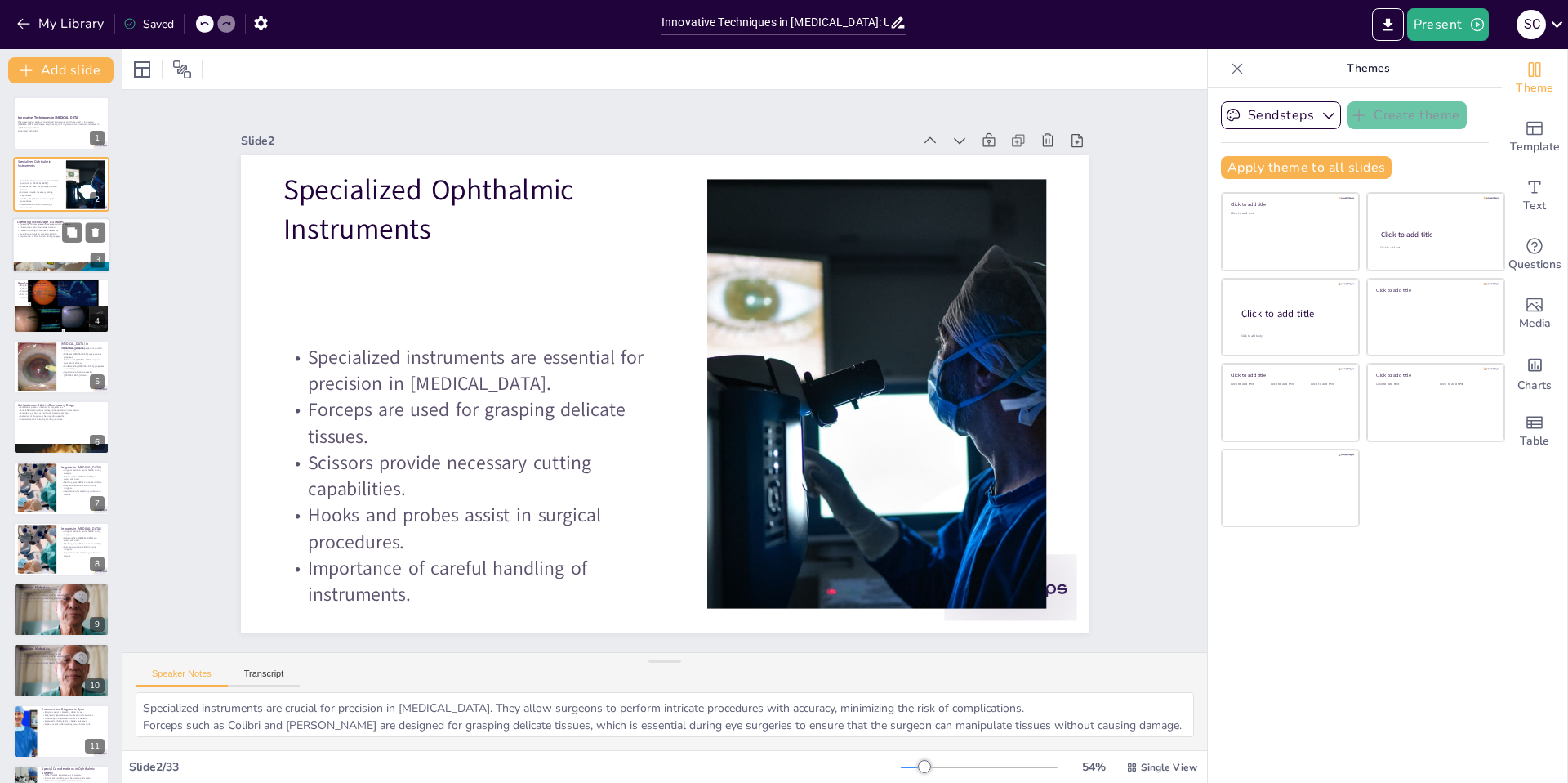
click at [57, 244] on div at bounding box center [61, 245] width 98 height 56
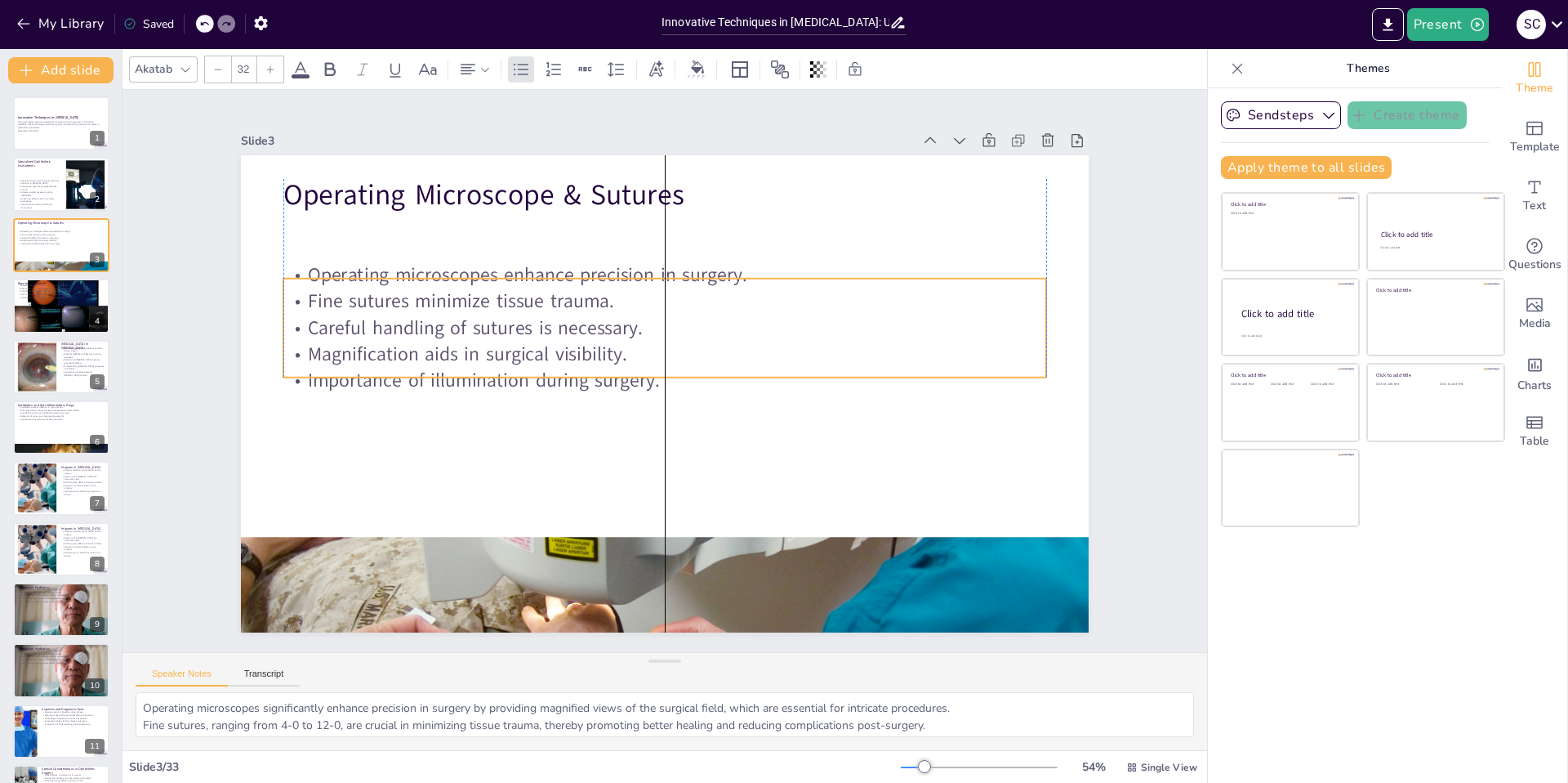
drag, startPoint x: 495, startPoint y: 243, endPoint x: 488, endPoint y: 299, distance: 56.4
click at [489, 302] on p "Fine sutures minimize tissue trauma." at bounding box center [673, 301] width 762 height 106
click at [65, 294] on button at bounding box center [71, 293] width 19 height 19
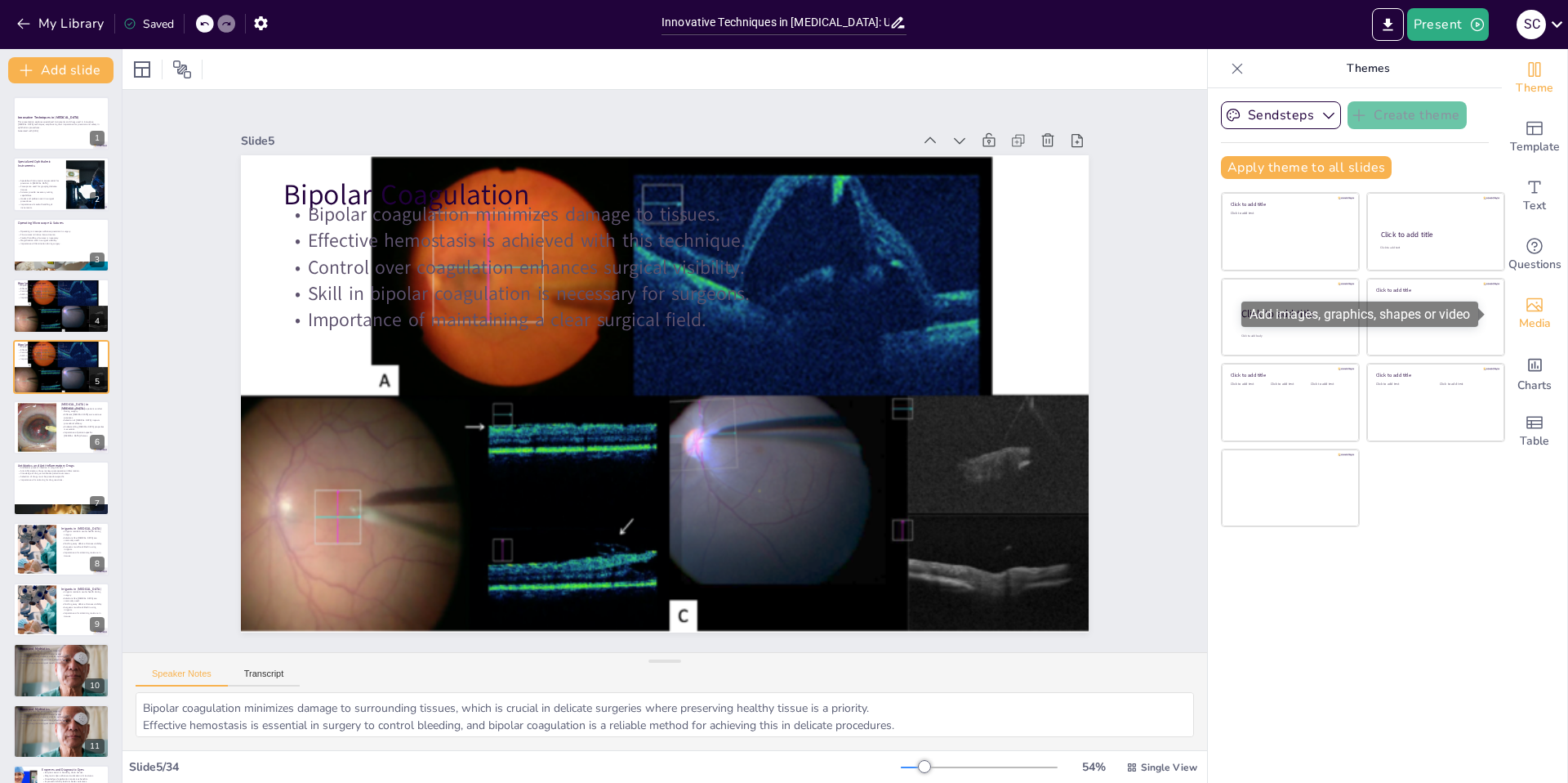
click at [1527, 310] on icon "Add images, graphics, shapes or video" at bounding box center [1534, 305] width 16 height 14
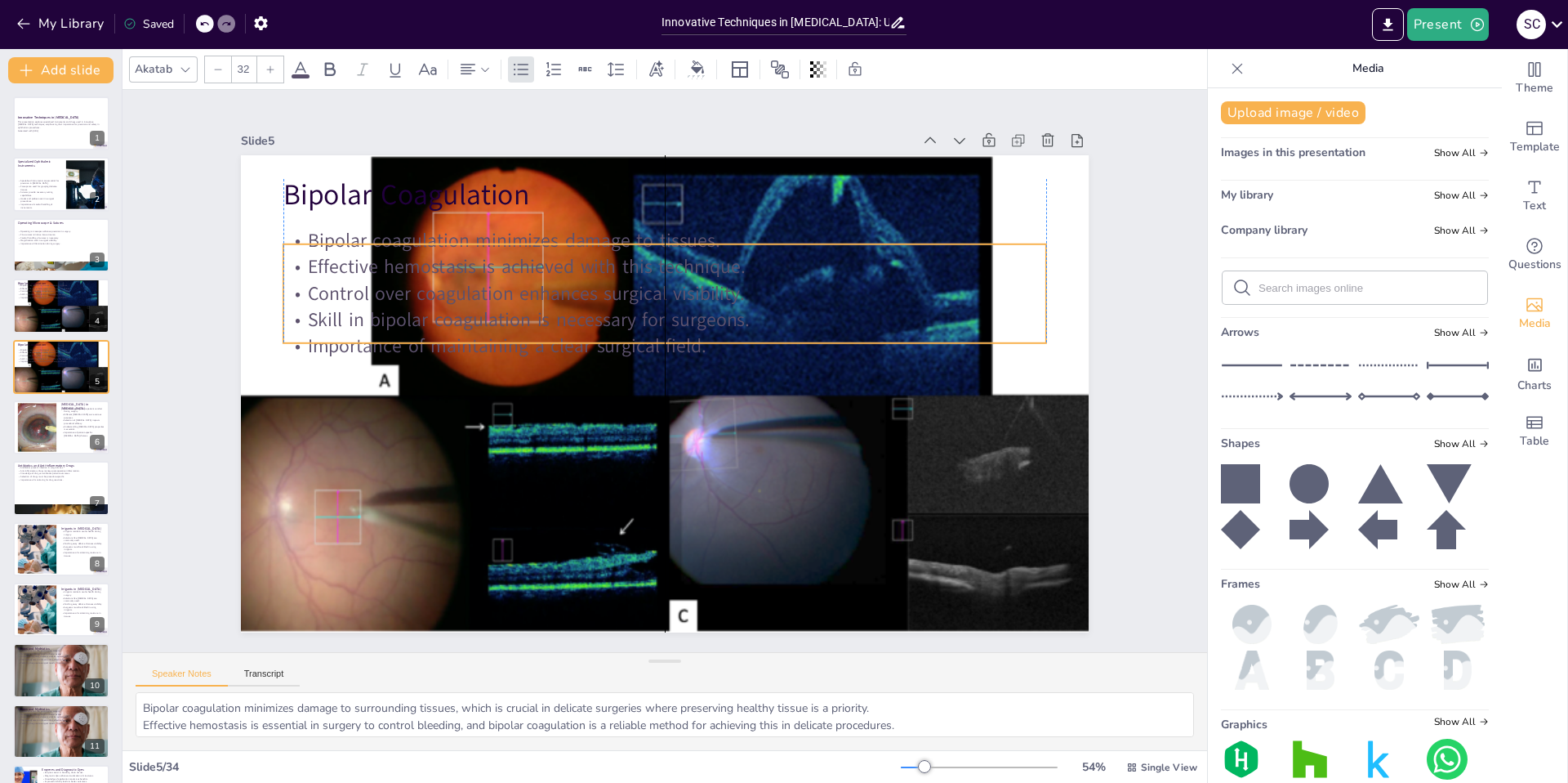
drag, startPoint x: 721, startPoint y: 298, endPoint x: 719, endPoint y: 324, distance: 26.1
click at [719, 324] on p "Skill in bipolar coagulation is necessary for surgeons." at bounding box center [670, 320] width 762 height 106
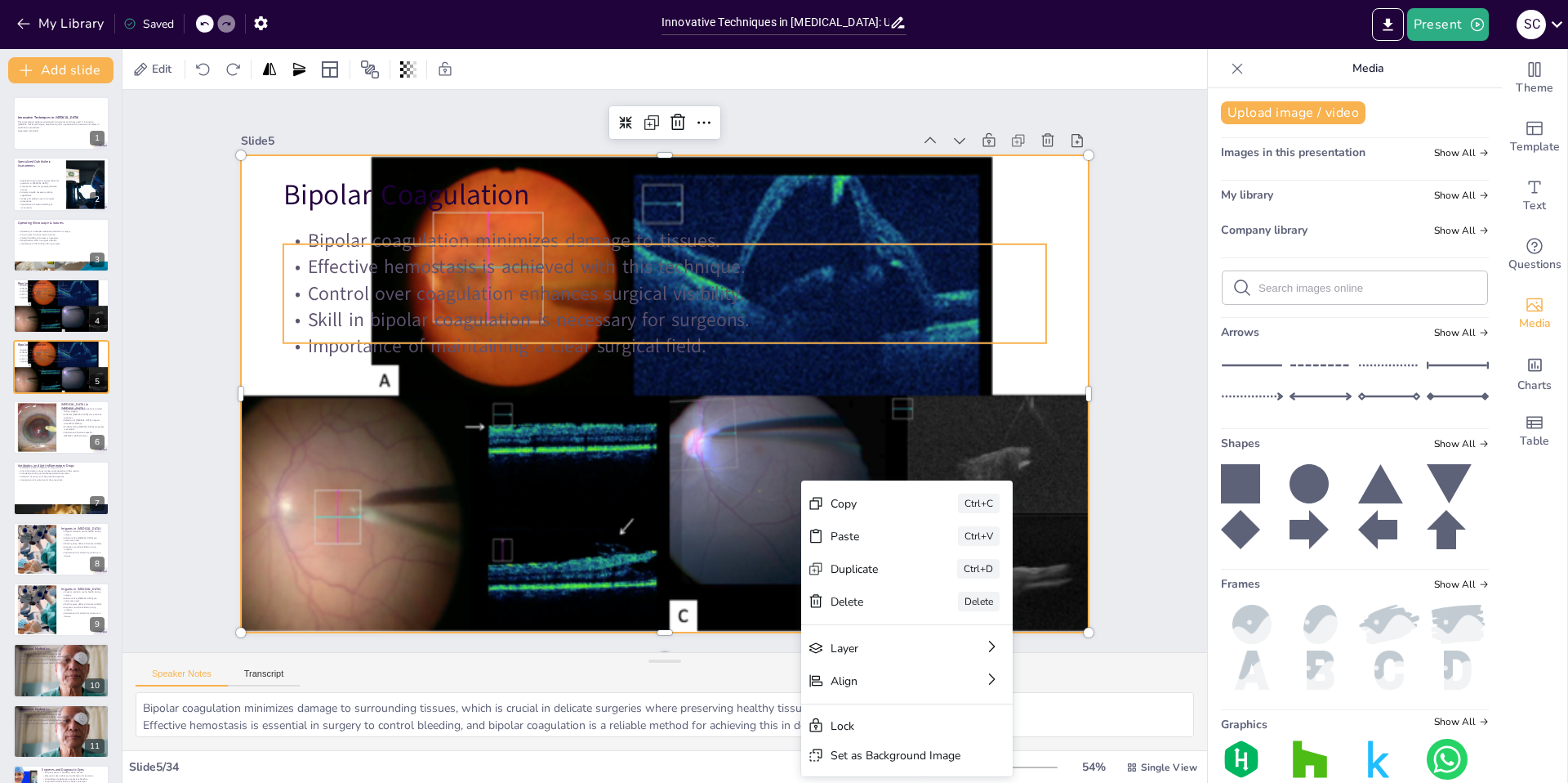
click at [890, 294] on p "Control over coagulation enhances surgical visibility." at bounding box center [673, 294] width 762 height 106
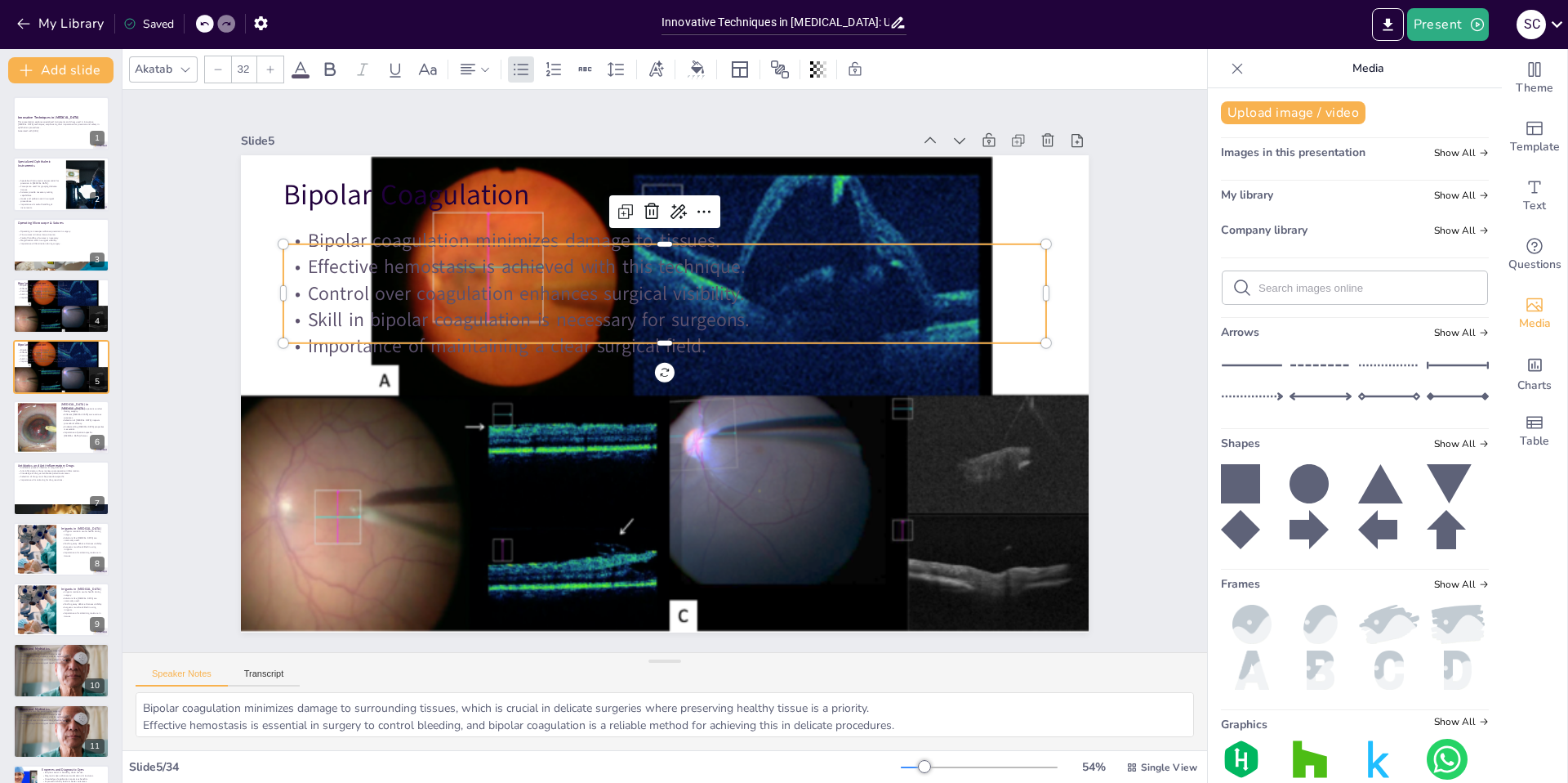
click at [894, 296] on p "Control over coagulation enhances surgical visibility." at bounding box center [673, 294] width 762 height 106
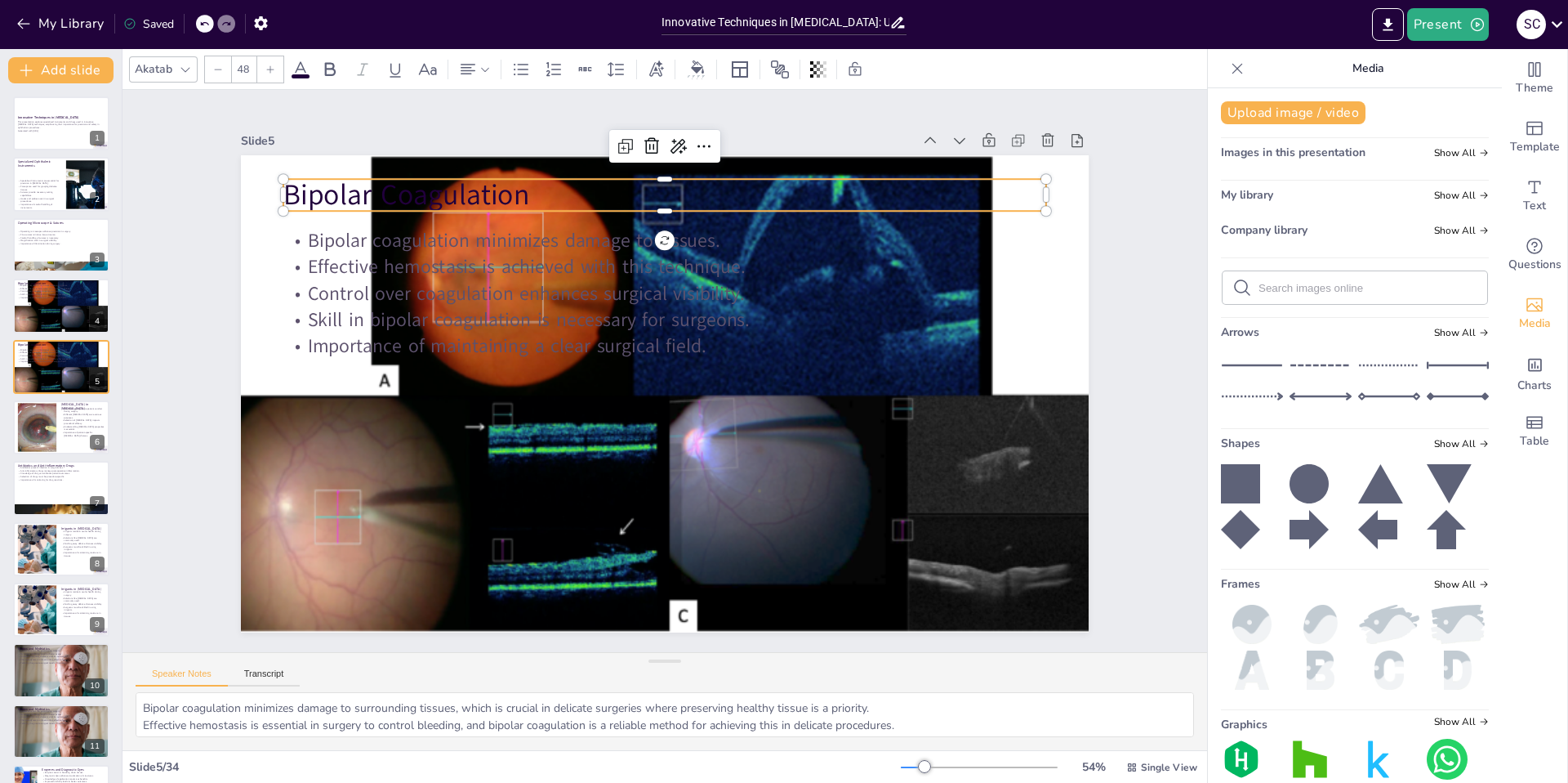
click at [901, 182] on p "Bipolar Coagulation" at bounding box center [682, 196] width 763 height 119
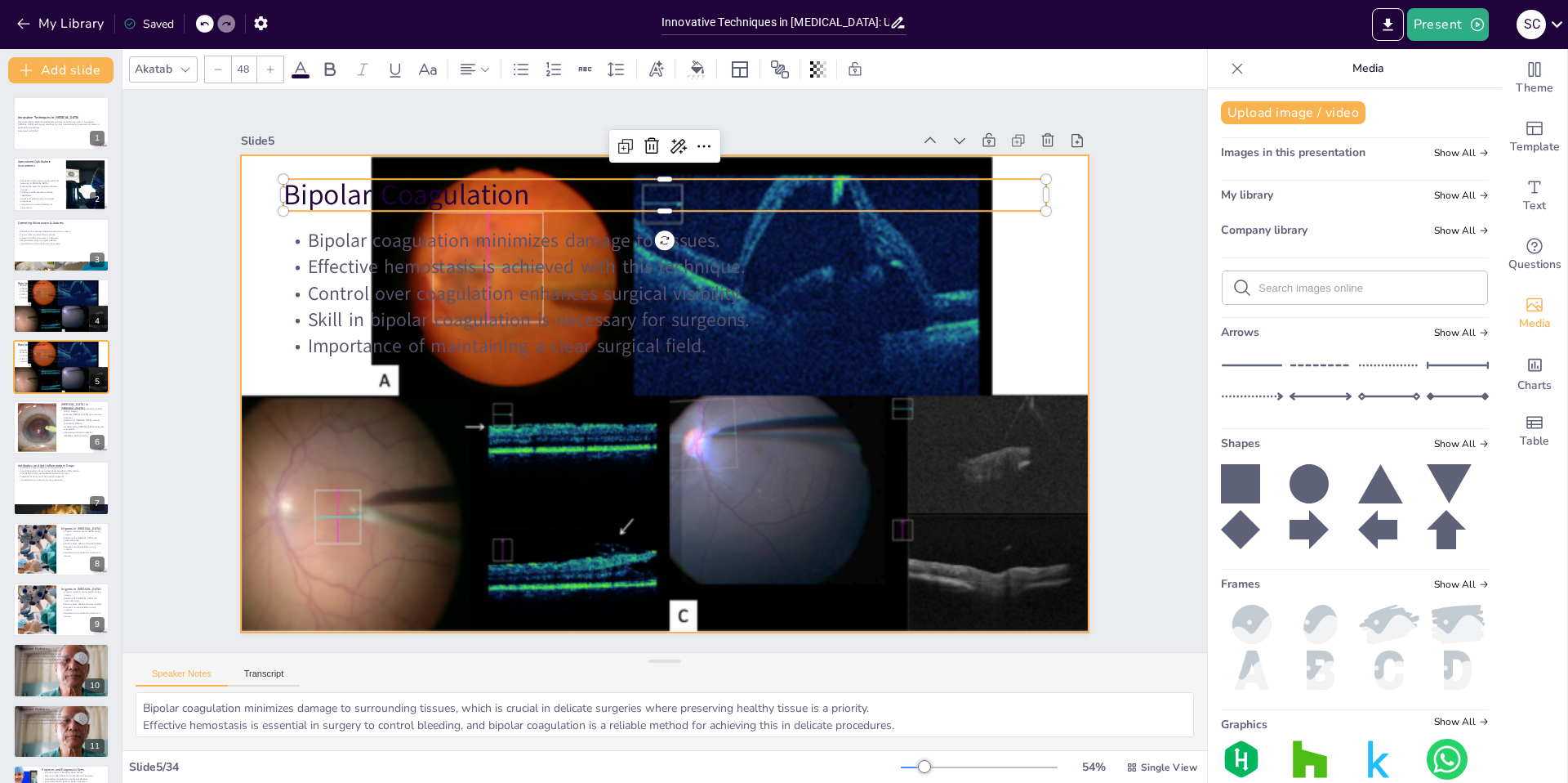
click at [446, 358] on div at bounding box center [662, 393] width 953 height 569
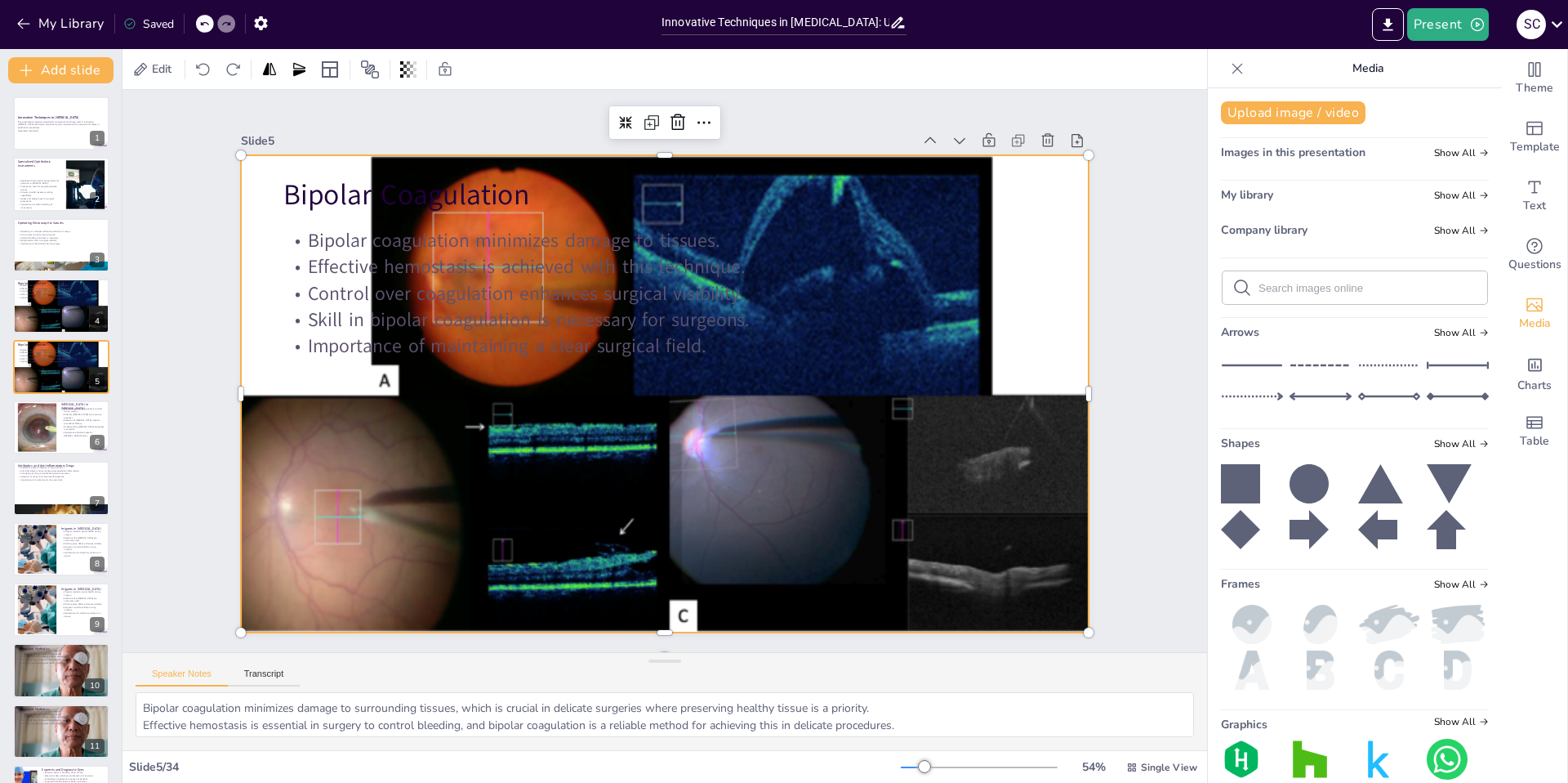
click at [393, 361] on div at bounding box center [658, 392] width 1011 height 734
click at [364, 436] on div at bounding box center [662, 393] width 953 height 569
click at [1529, 131] on icon "Add ready made slides" at bounding box center [1534, 128] width 19 height 19
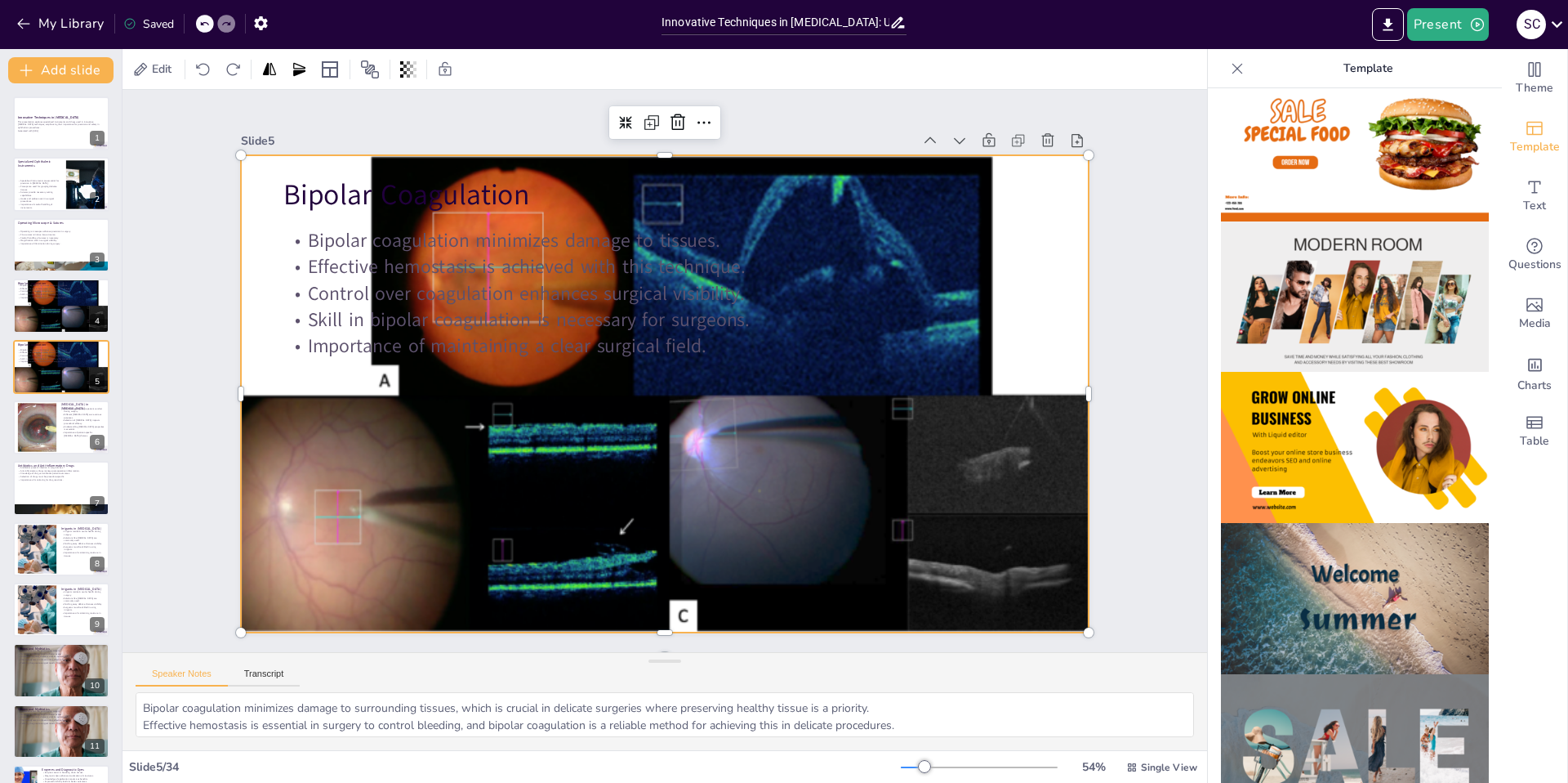
scroll to position [250, 0]
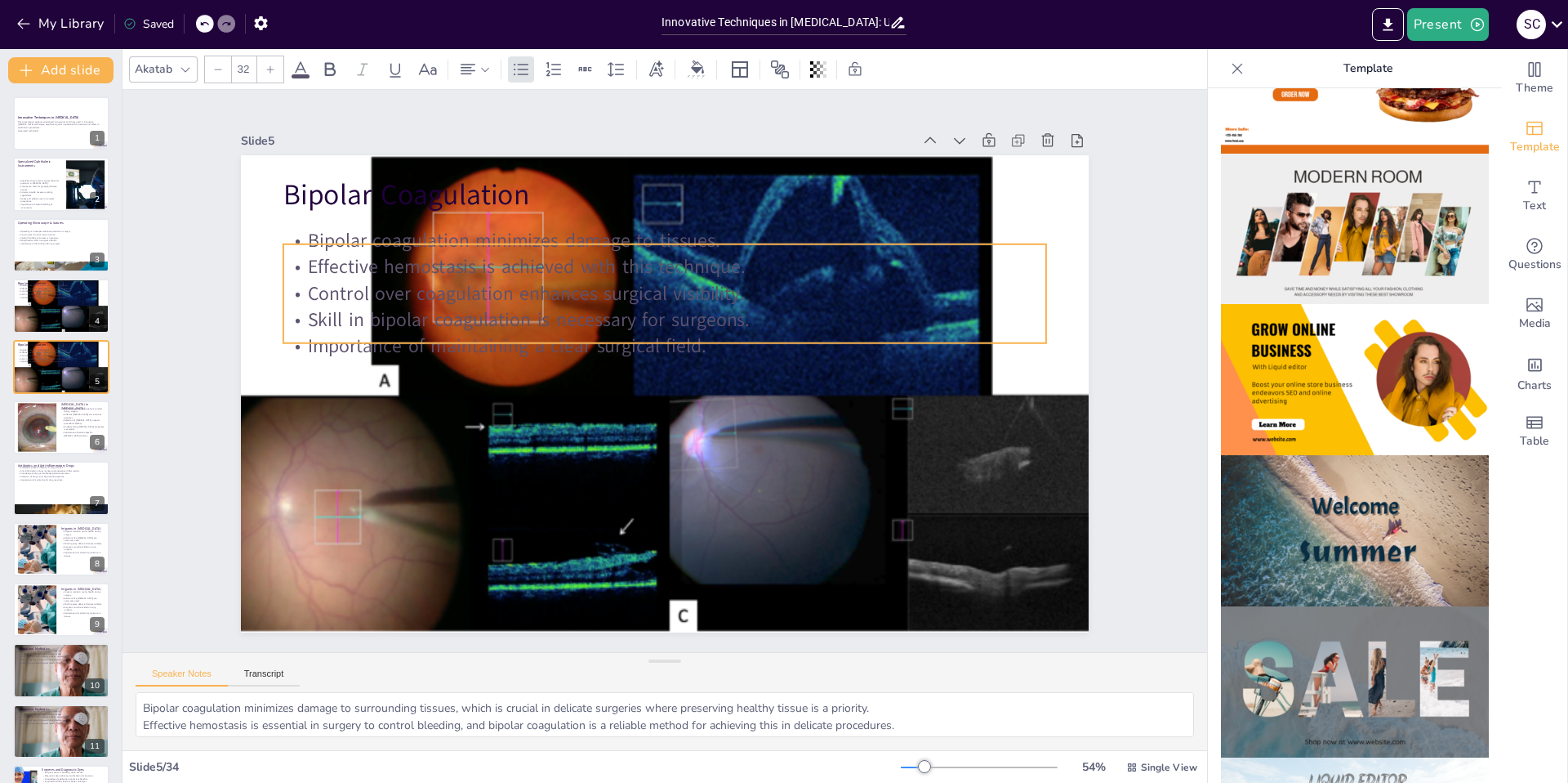
click at [979, 260] on p "Effective hemostasis is achieved with this technique." at bounding box center [686, 270] width 752 height 185
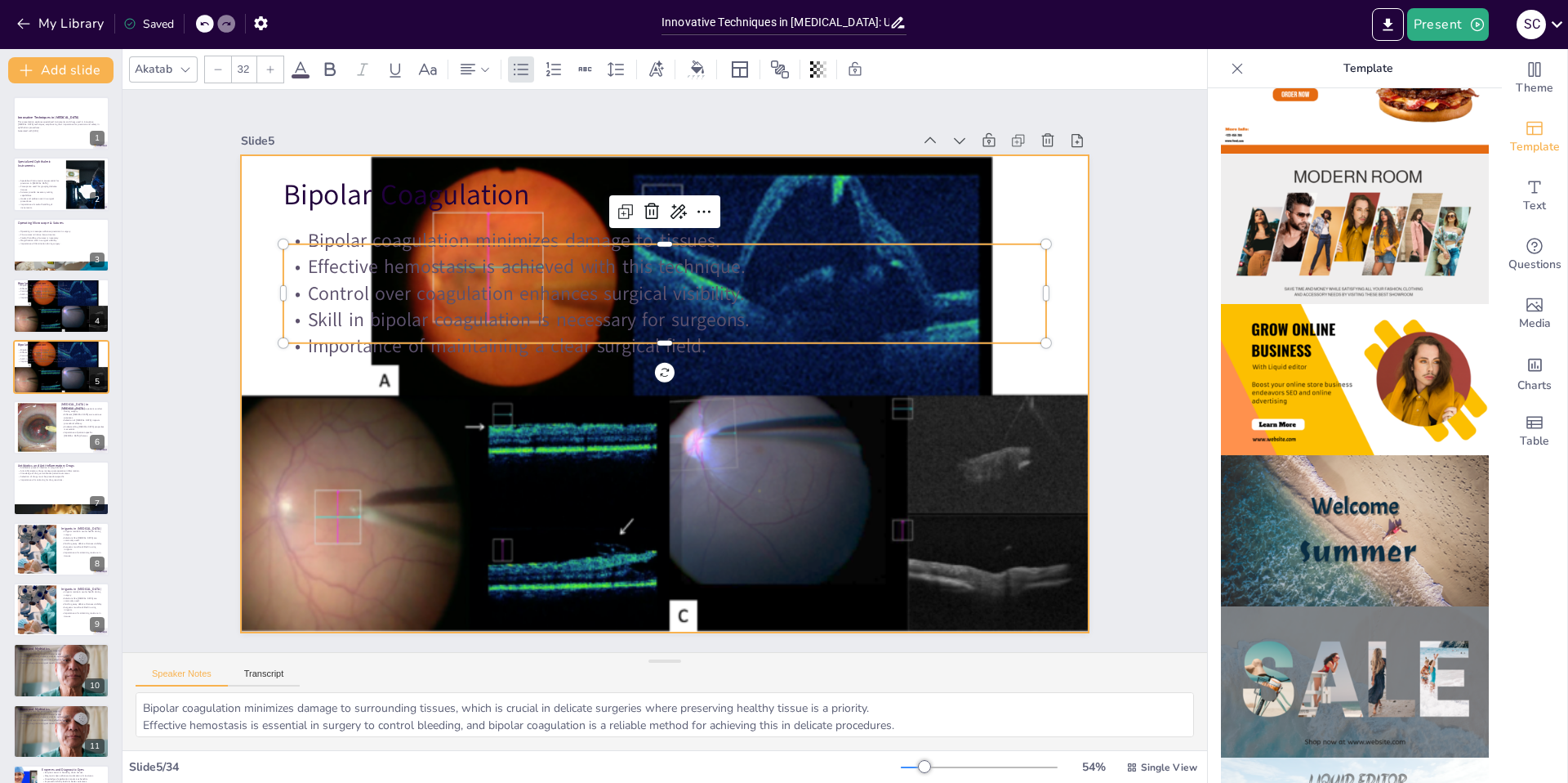
click at [414, 220] on div at bounding box center [662, 394] width 953 height 569
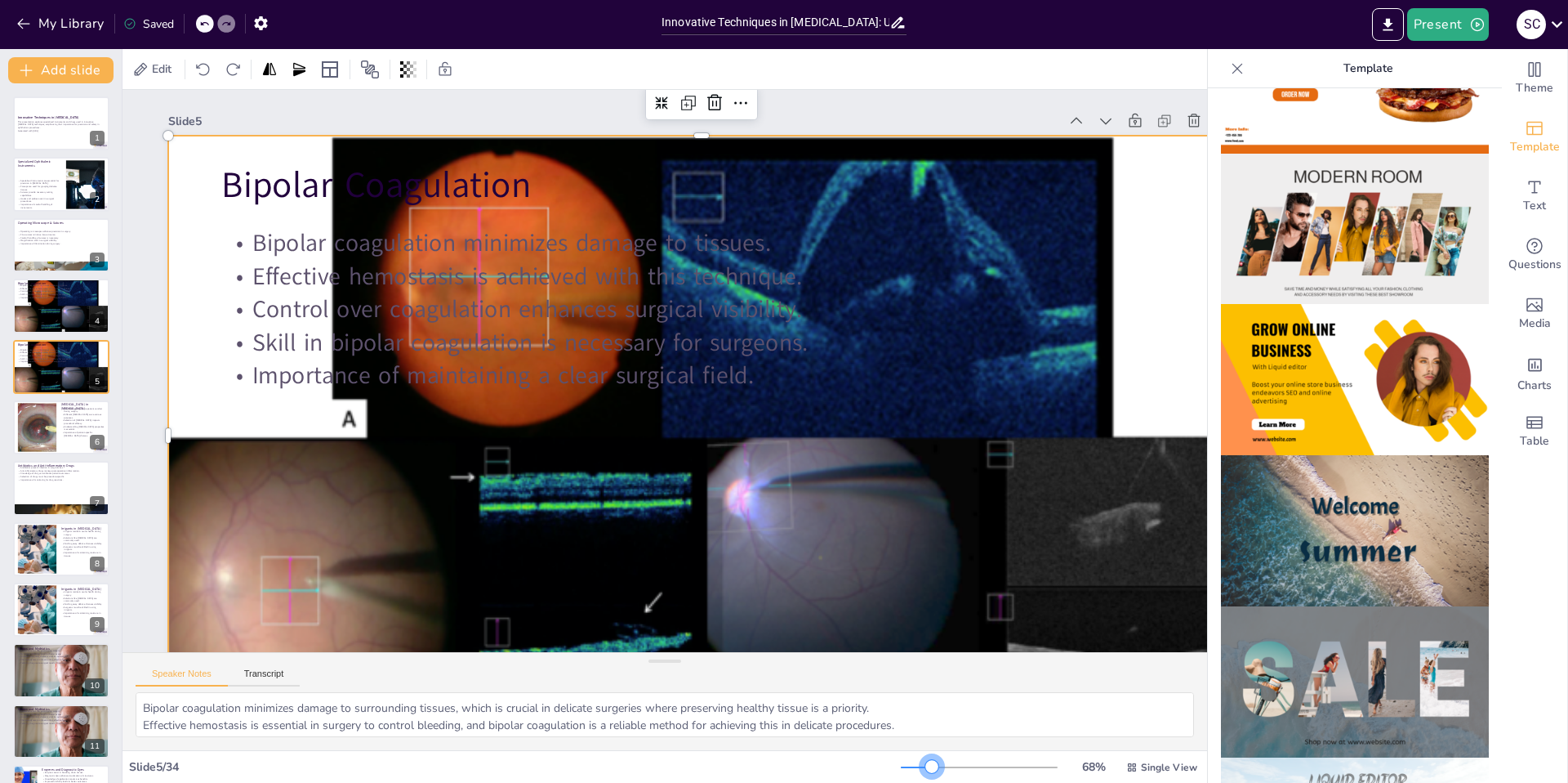
click at [926, 762] on div at bounding box center [932, 766] width 13 height 13
click at [146, 72] on icon at bounding box center [140, 69] width 16 height 16
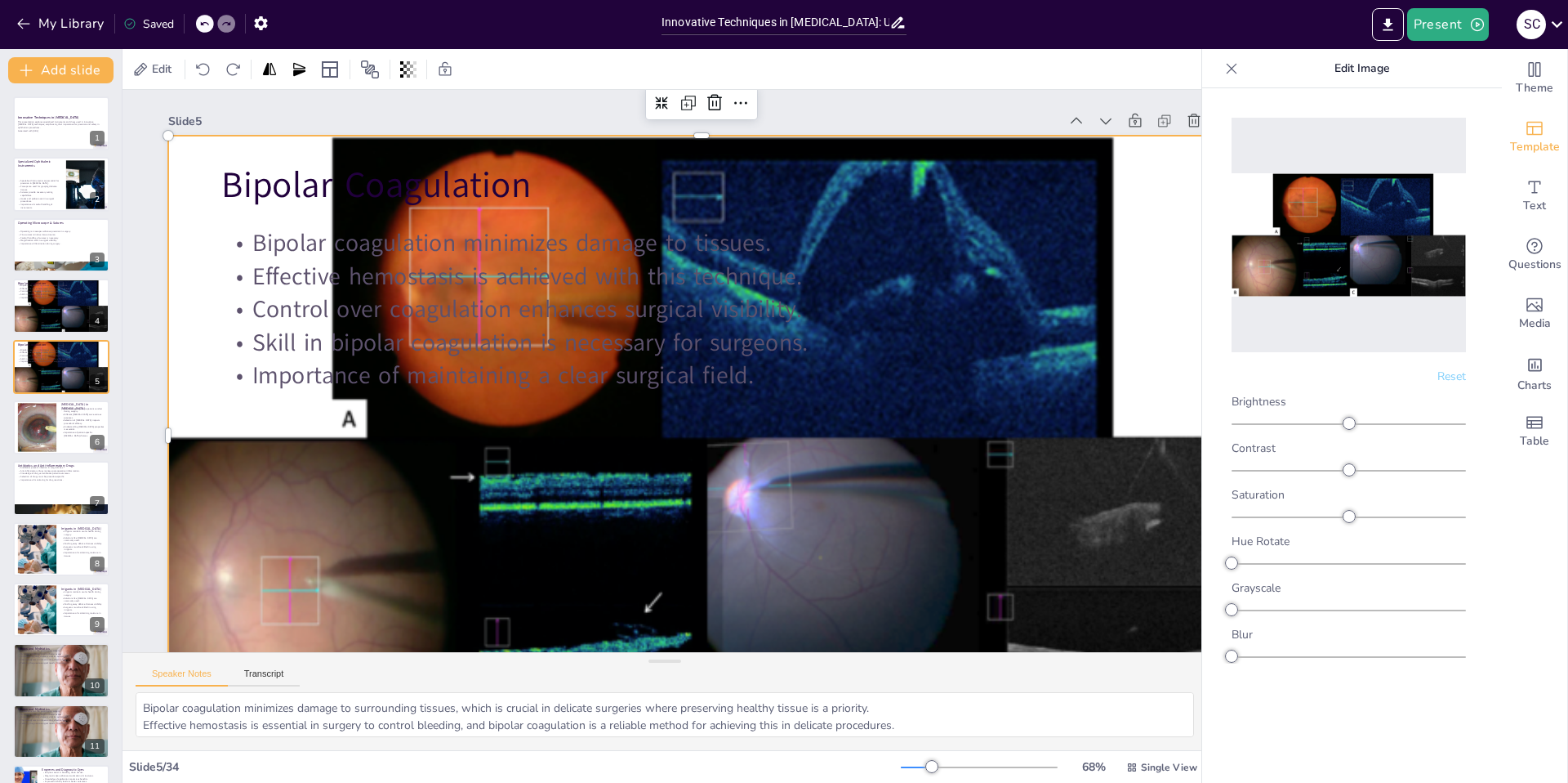
click at [1344, 208] on img at bounding box center [1349, 235] width 235 height 124
drag, startPoint x: 1231, startPoint y: 293, endPoint x: 1270, endPoint y: 292, distance: 39.0
click at [1232, 293] on img at bounding box center [1349, 235] width 235 height 124
click at [1359, 292] on img at bounding box center [1349, 235] width 235 height 124
click at [1298, 149] on div at bounding box center [1349, 235] width 235 height 235
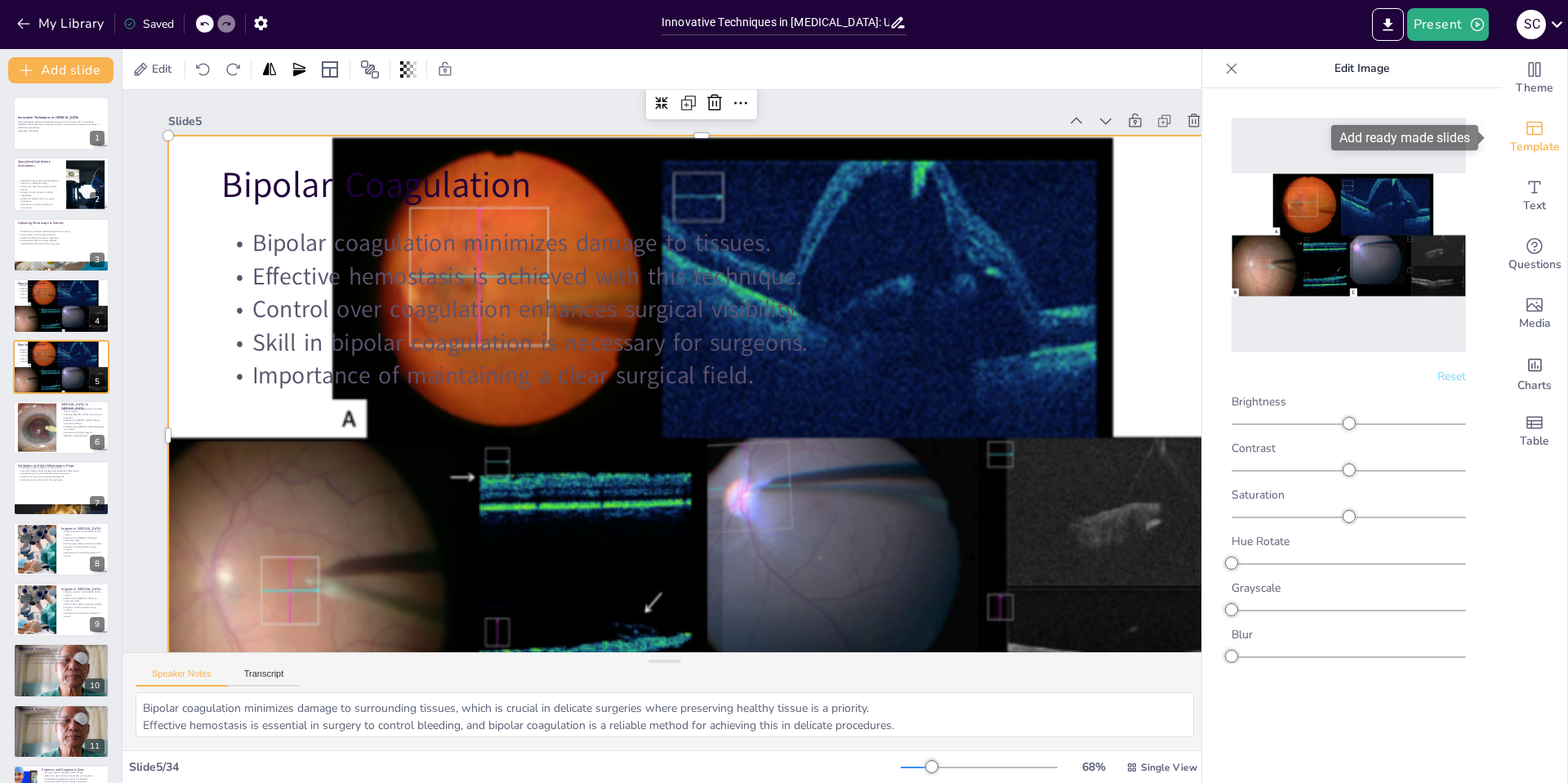
click at [1525, 128] on icon "Add ready made slides" at bounding box center [1534, 128] width 19 height 19
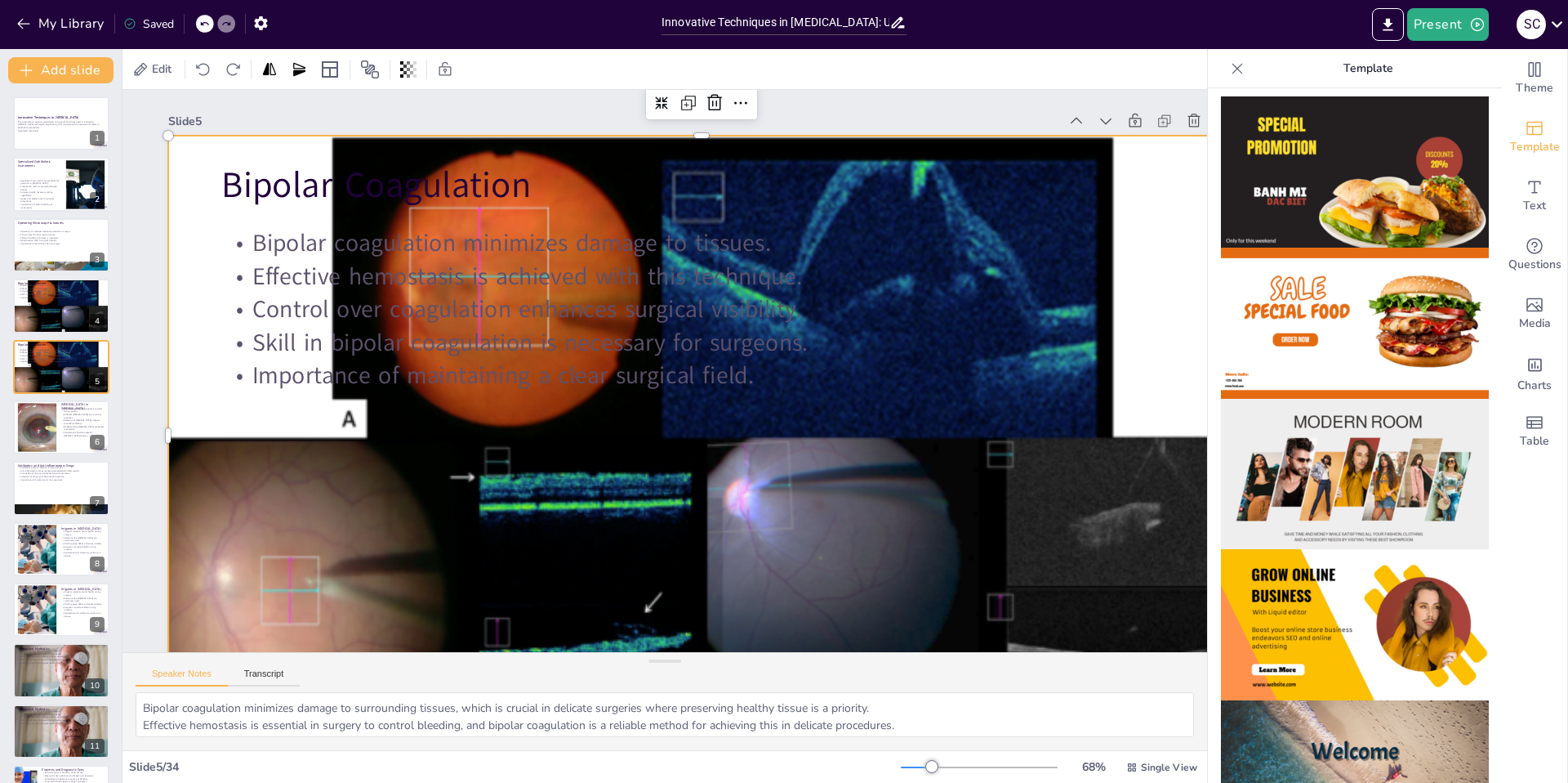
scroll to position [0, 0]
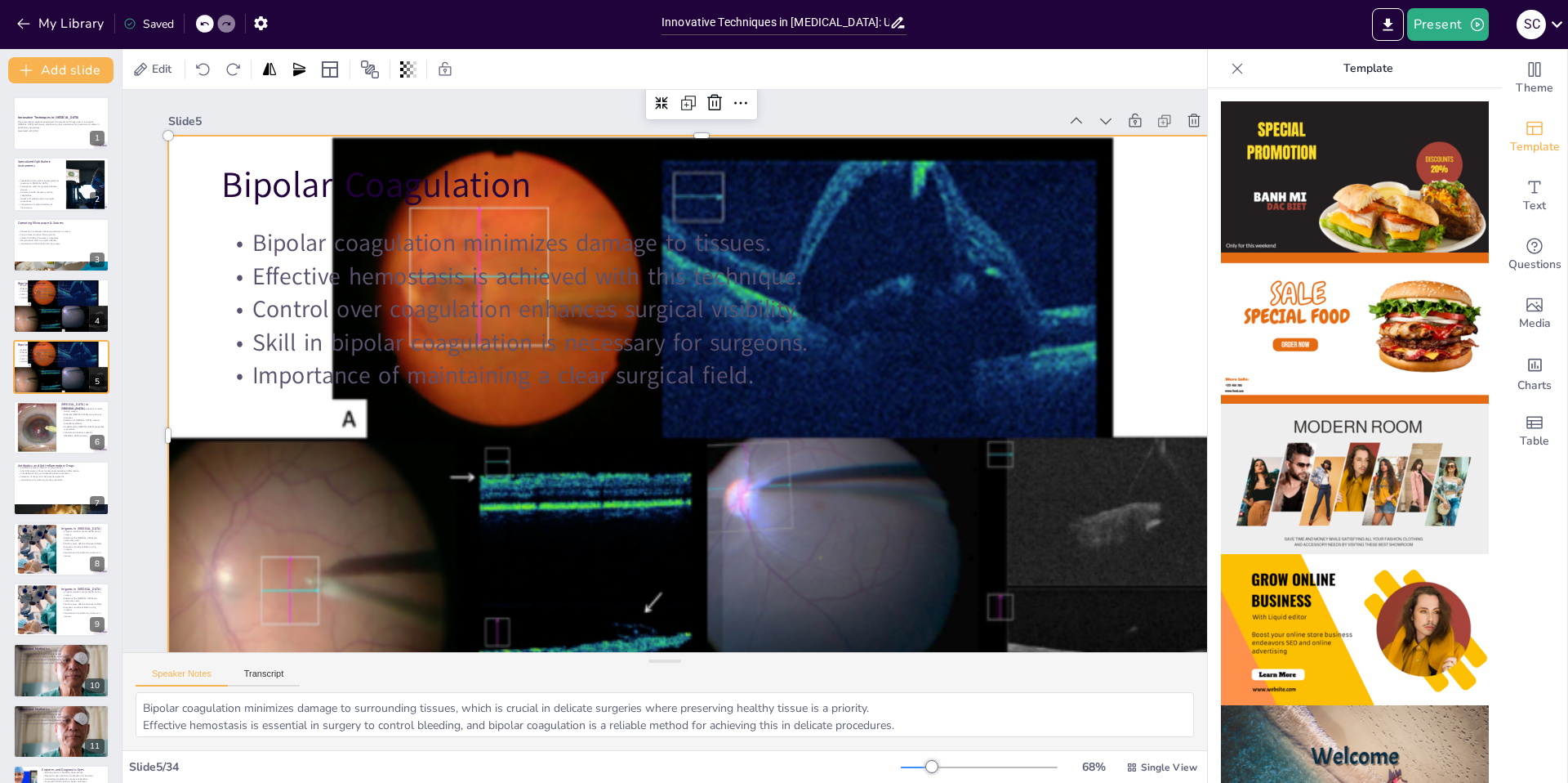
click at [1233, 66] on icon at bounding box center [1238, 68] width 11 height 11
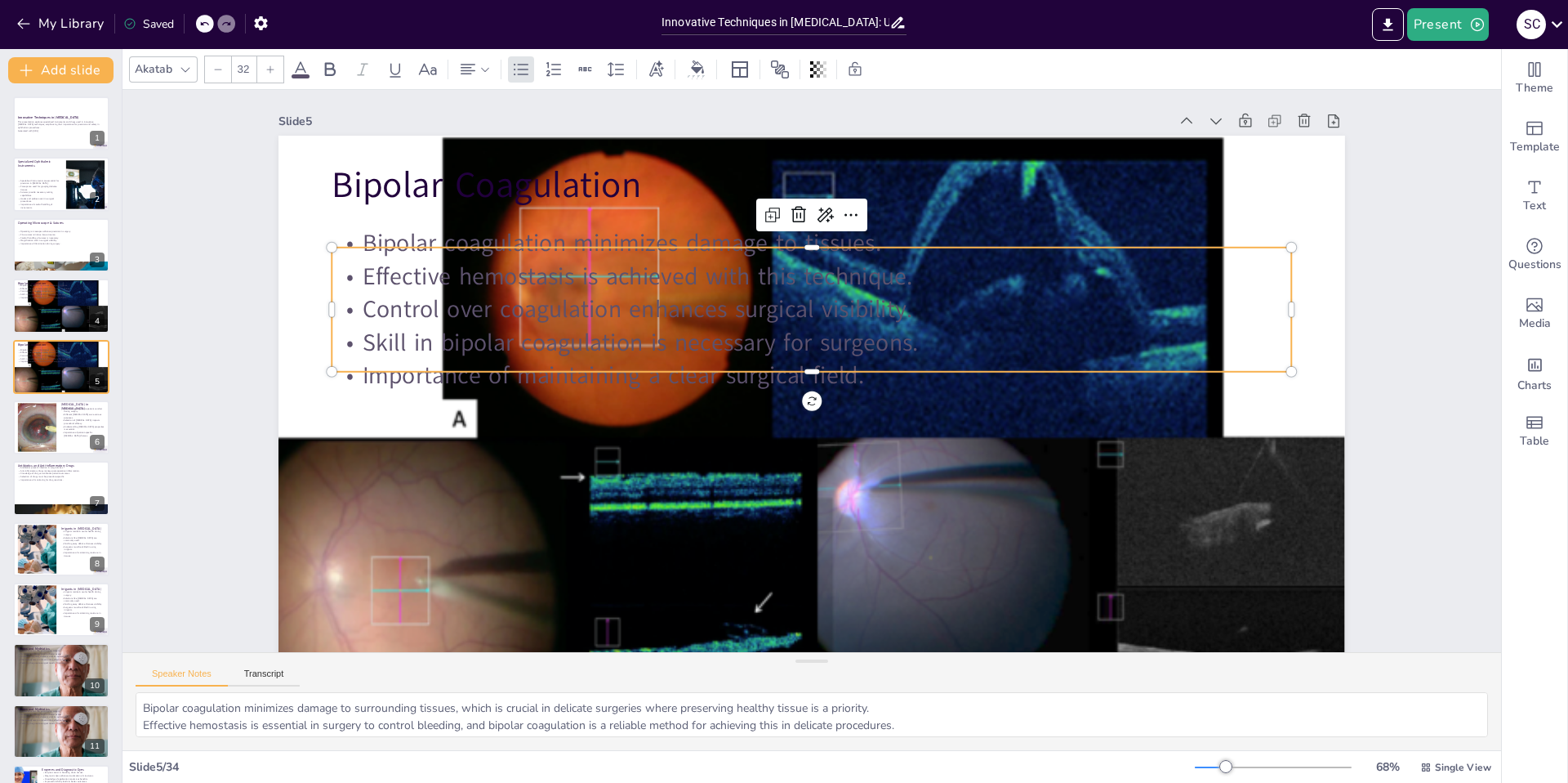
drag, startPoint x: 1069, startPoint y: 251, endPoint x: 1085, endPoint y: 230, distance: 26.4
click at [1069, 251] on p "Bipolar coagulation minimizes damage to tissues." at bounding box center [838, 246] width 946 height 232
click at [1351, 169] on icon at bounding box center [1357, 176] width 13 height 14
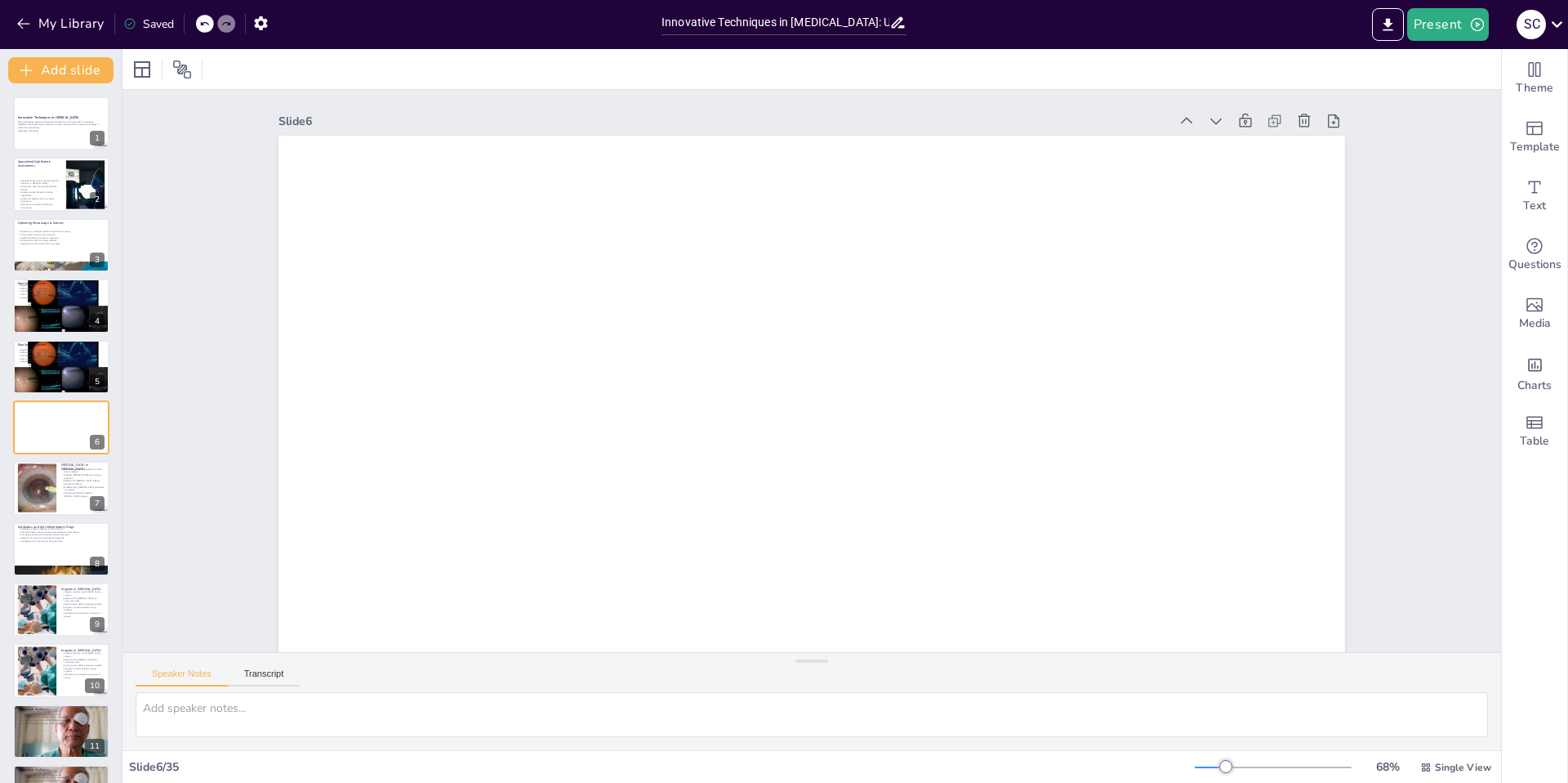
click at [208, 29] on div at bounding box center [204, 23] width 18 height 18
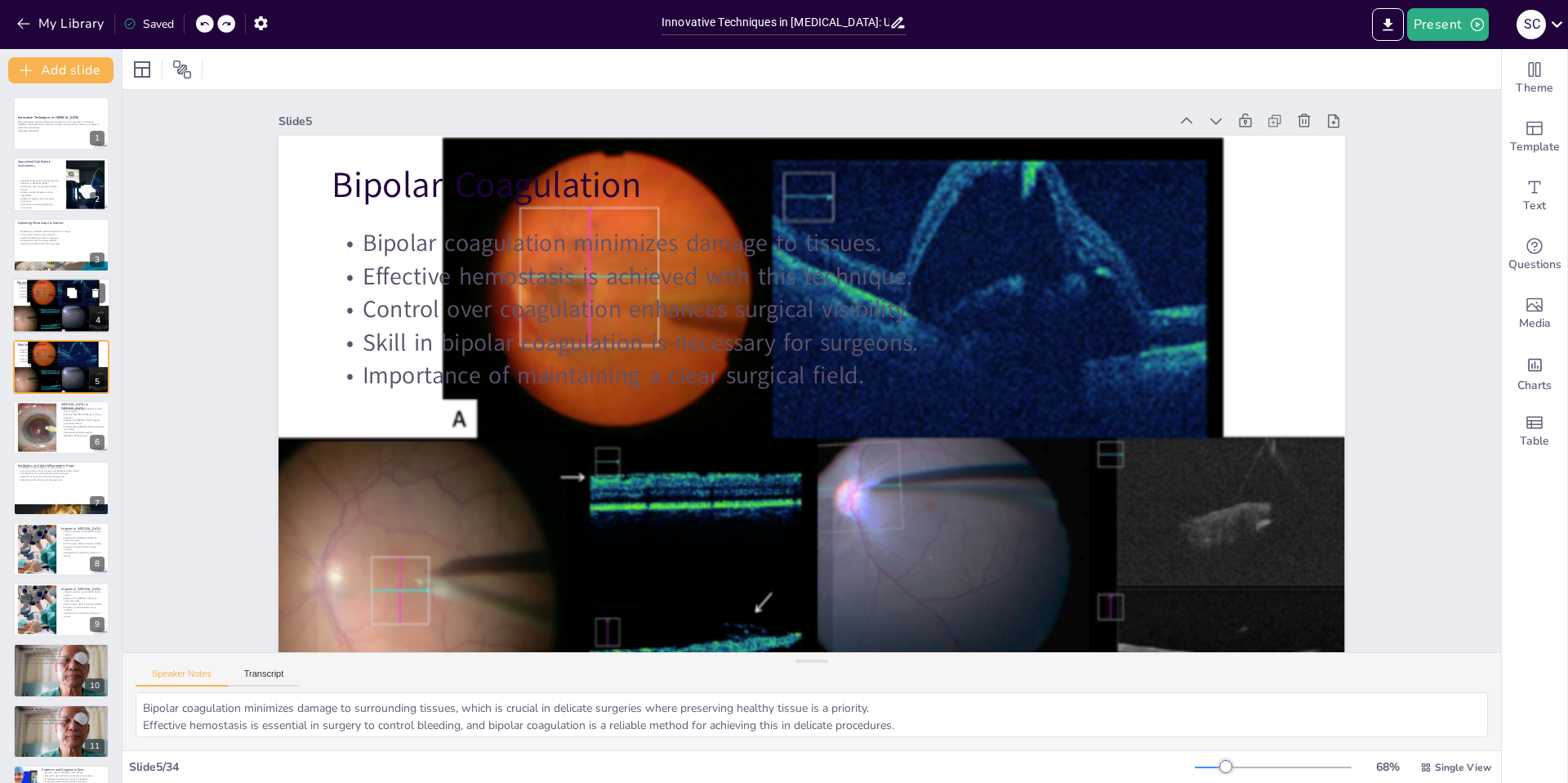
click at [62, 289] on button at bounding box center [71, 293] width 19 height 19
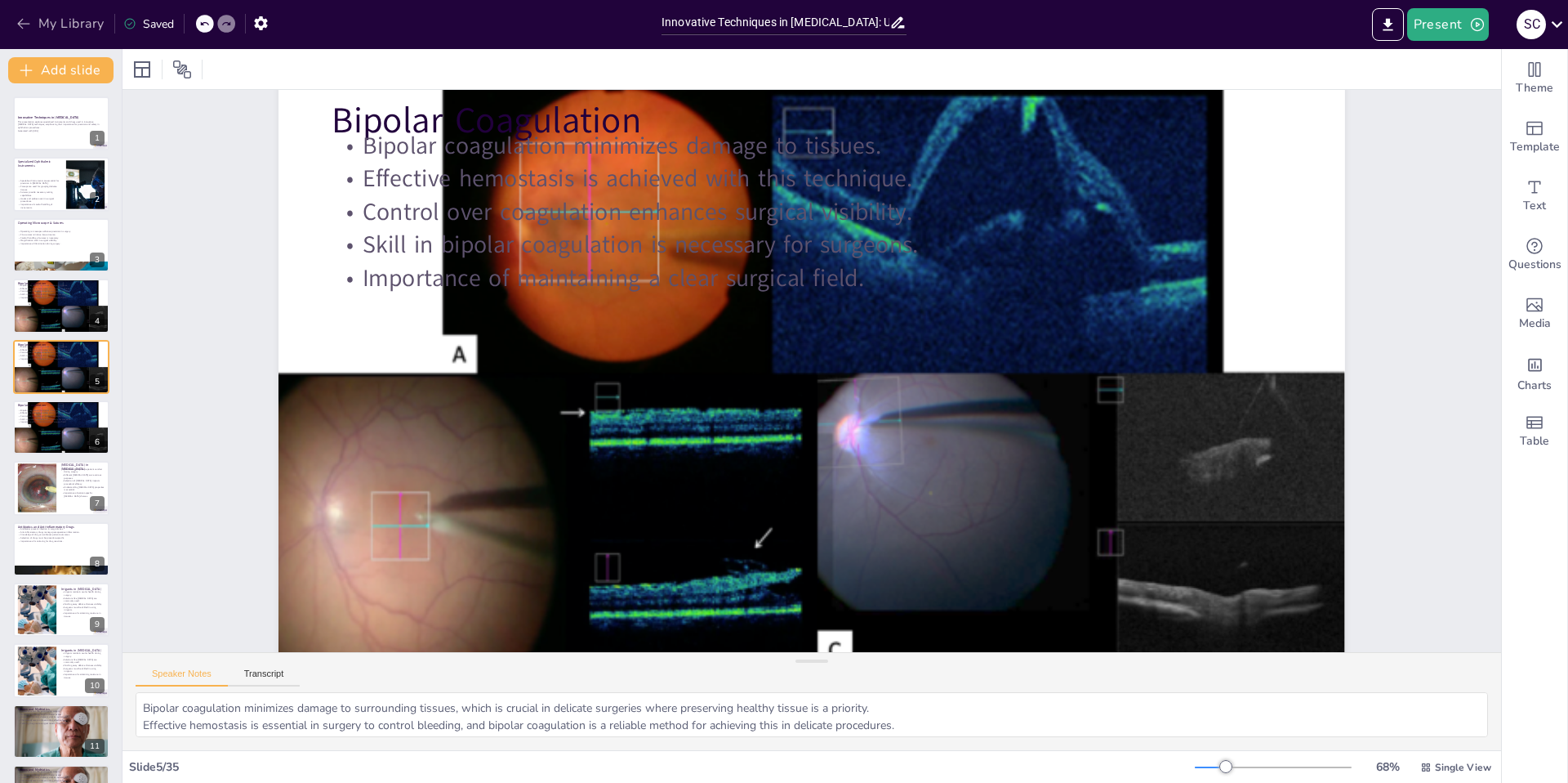
click at [33, 24] on button "My Library" at bounding box center [62, 24] width 99 height 26
